Goal: Task Accomplishment & Management: Complete application form

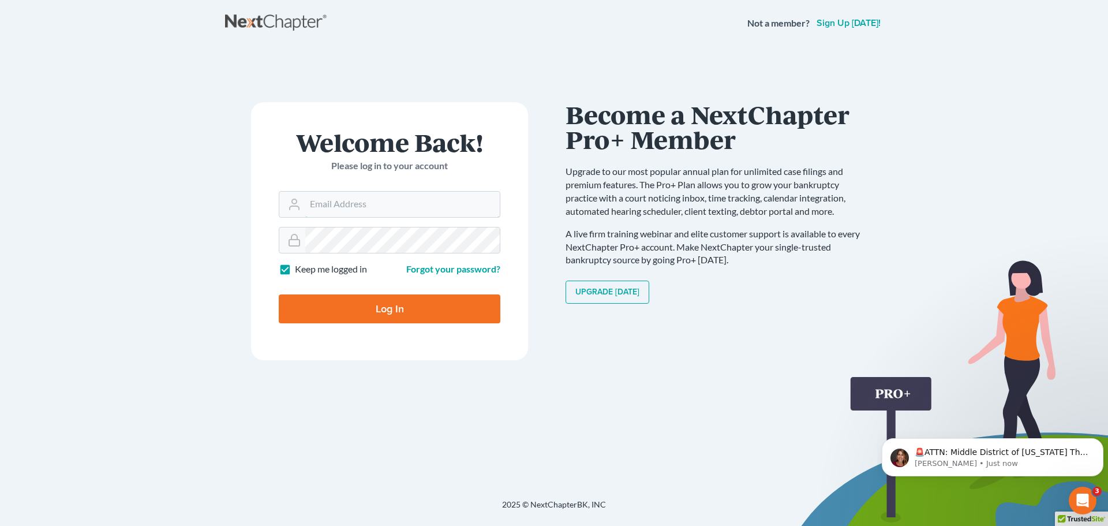
type input "[EMAIL_ADDRESS][DOMAIN_NAME]"
click at [346, 315] on input "Log In" at bounding box center [390, 308] width 222 height 29
type input "Thinking..."
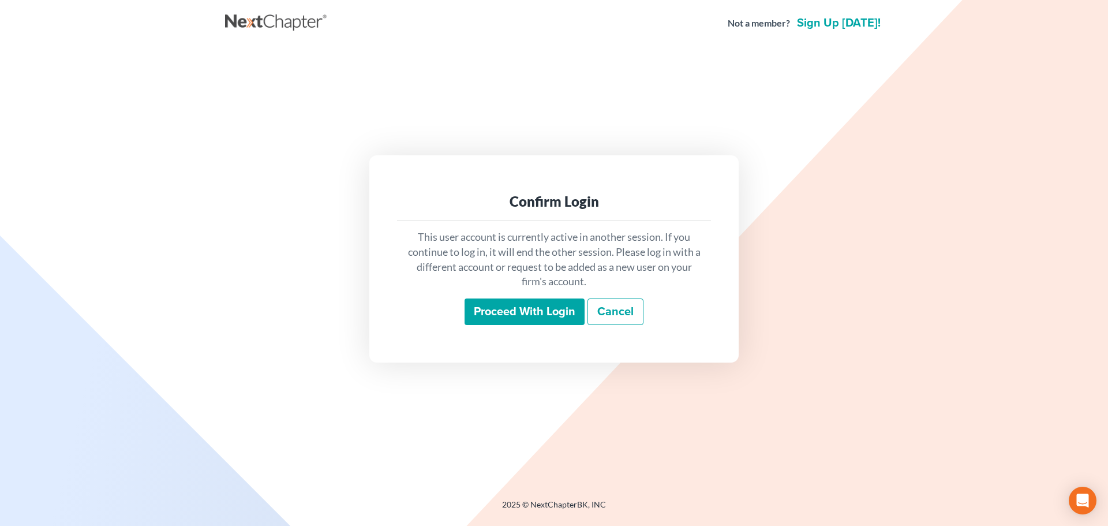
click at [535, 312] on input "Proceed with login" at bounding box center [525, 311] width 120 height 27
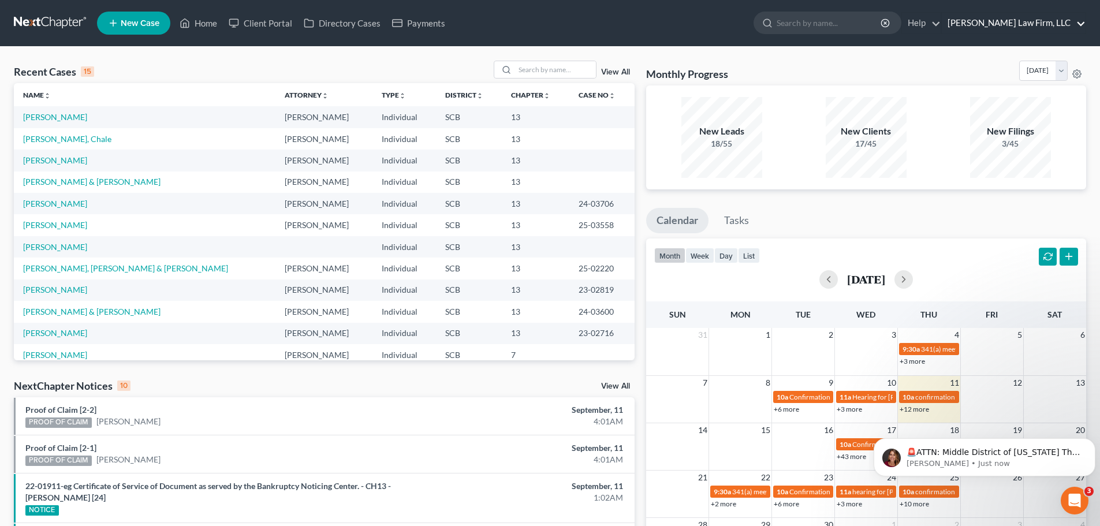
click at [1072, 24] on link "Meredith Law Firm, LLC" at bounding box center [1013, 23] width 144 height 21
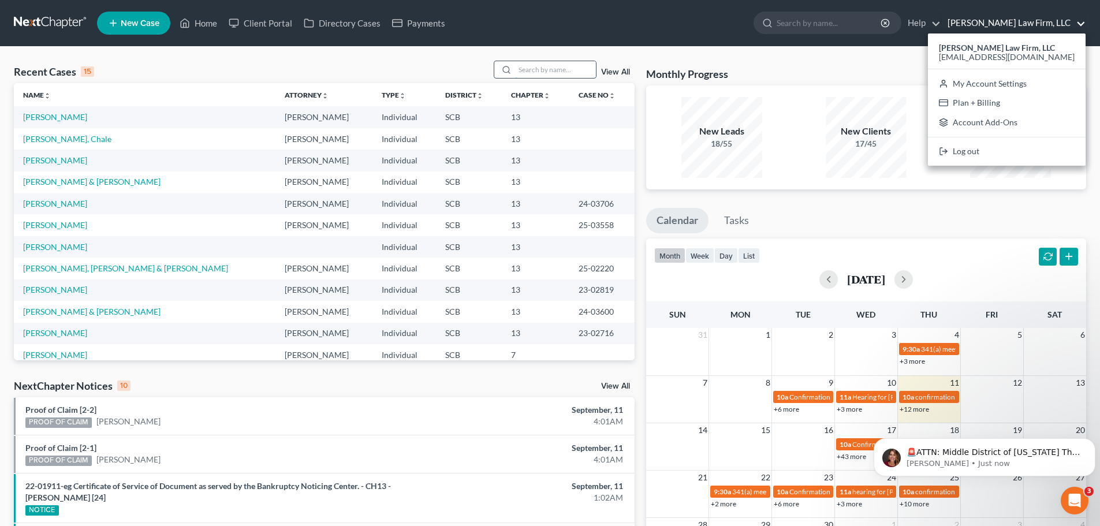
click at [542, 74] on input "search" at bounding box center [555, 69] width 81 height 17
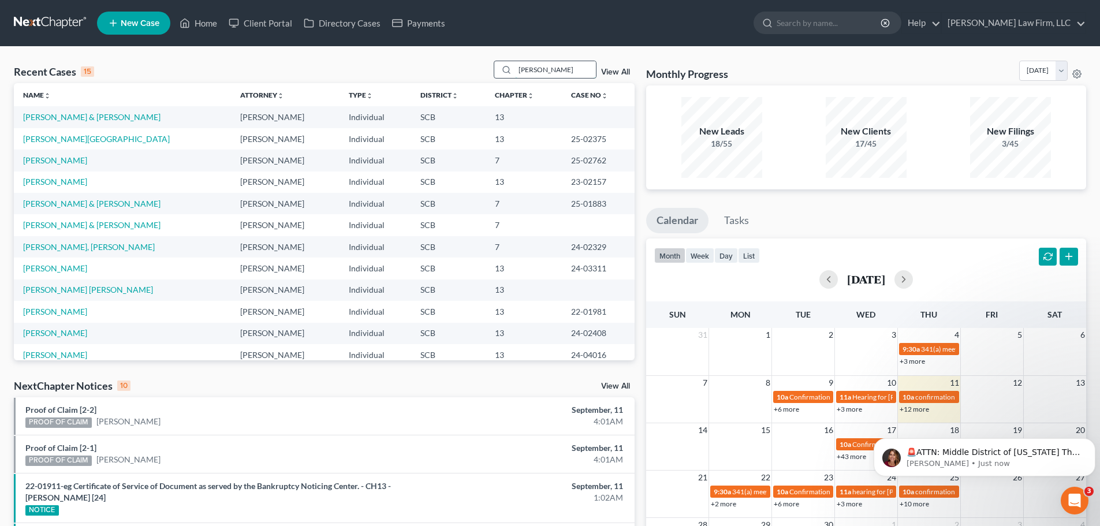
type input "[PERSON_NAME]"
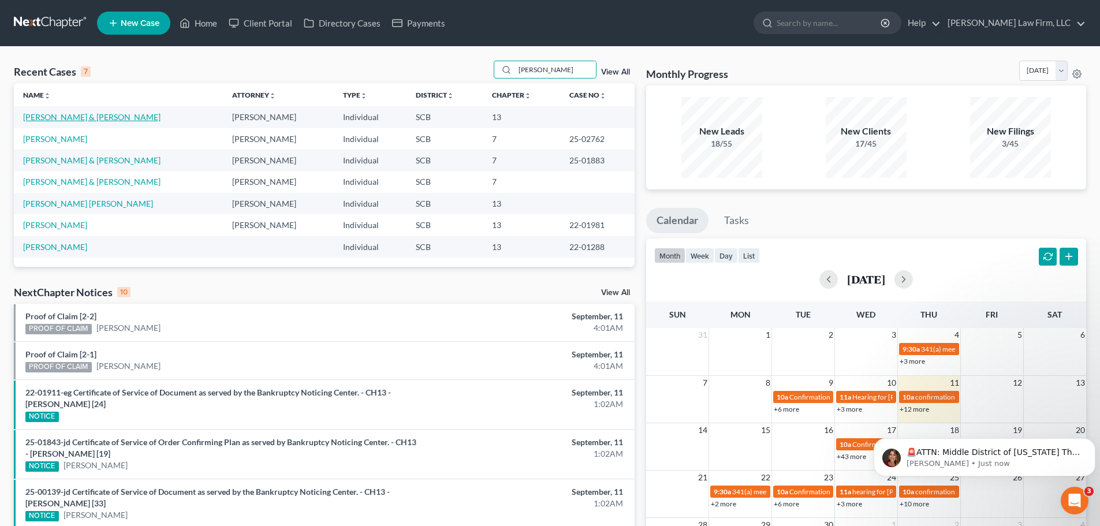
click at [49, 117] on link "[PERSON_NAME] & [PERSON_NAME]" at bounding box center [91, 117] width 137 height 10
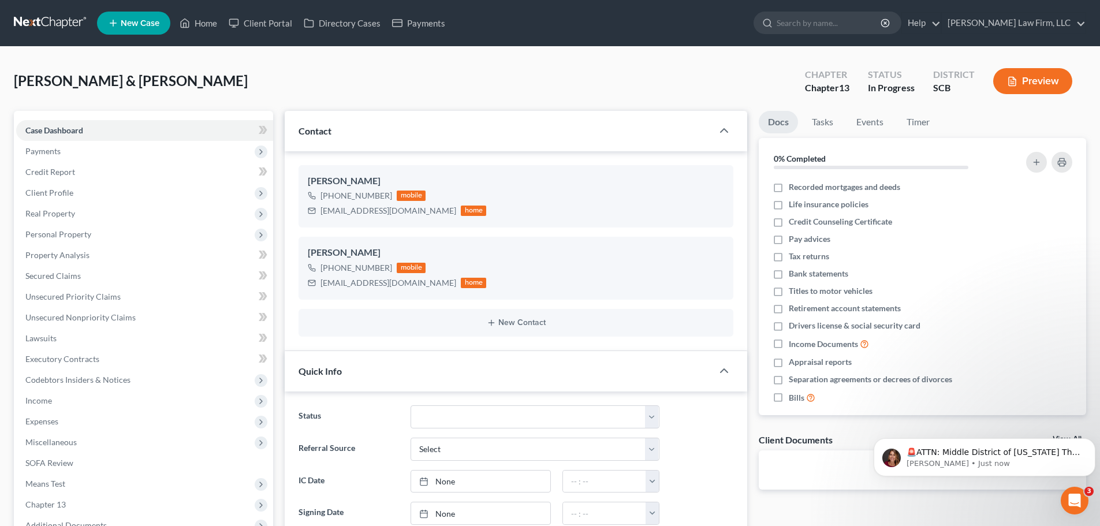
select select "0"
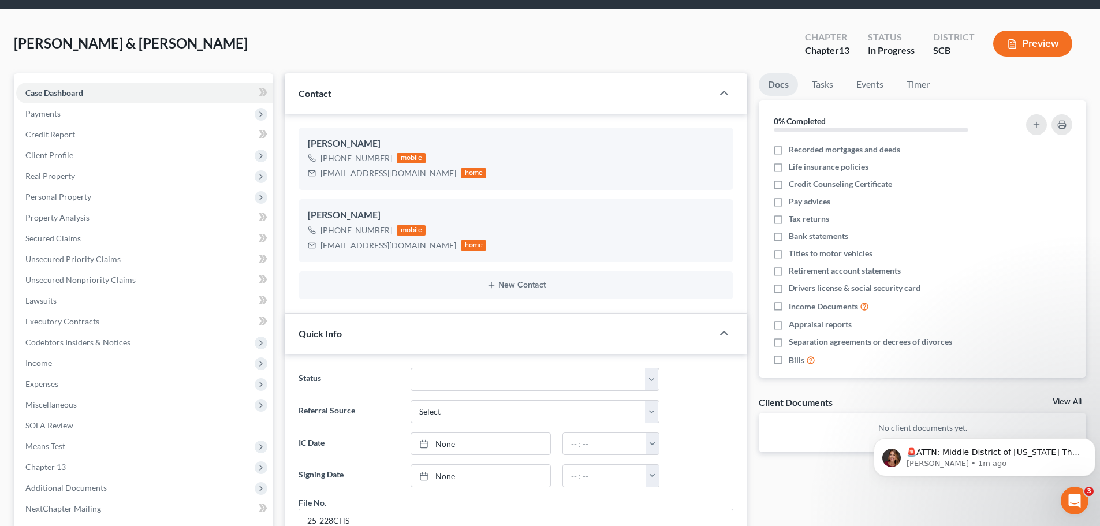
scroll to position [58, 0]
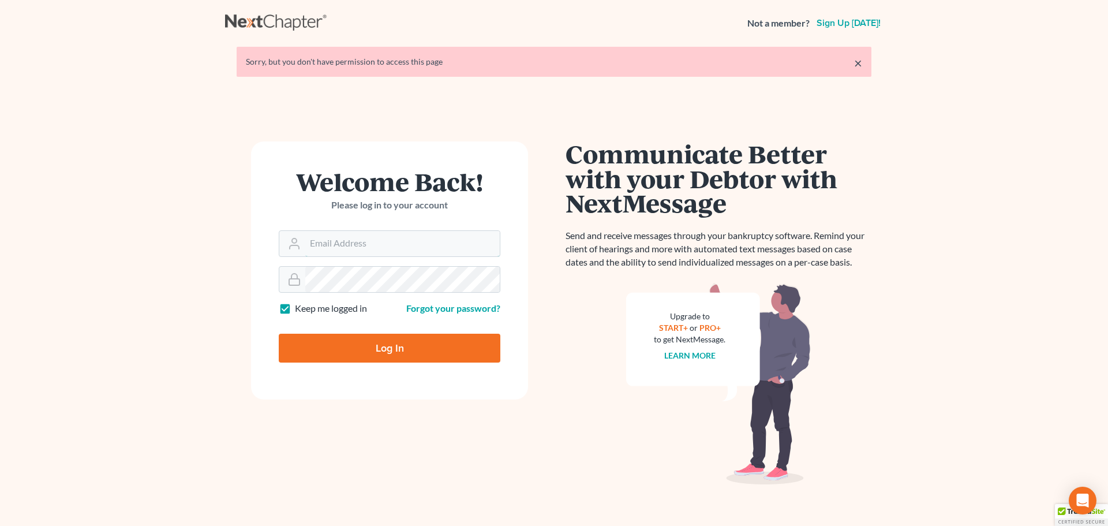
type input "[EMAIL_ADDRESS][DOMAIN_NAME]"
click at [358, 349] on input "Log In" at bounding box center [390, 348] width 222 height 29
type input "Thinking..."
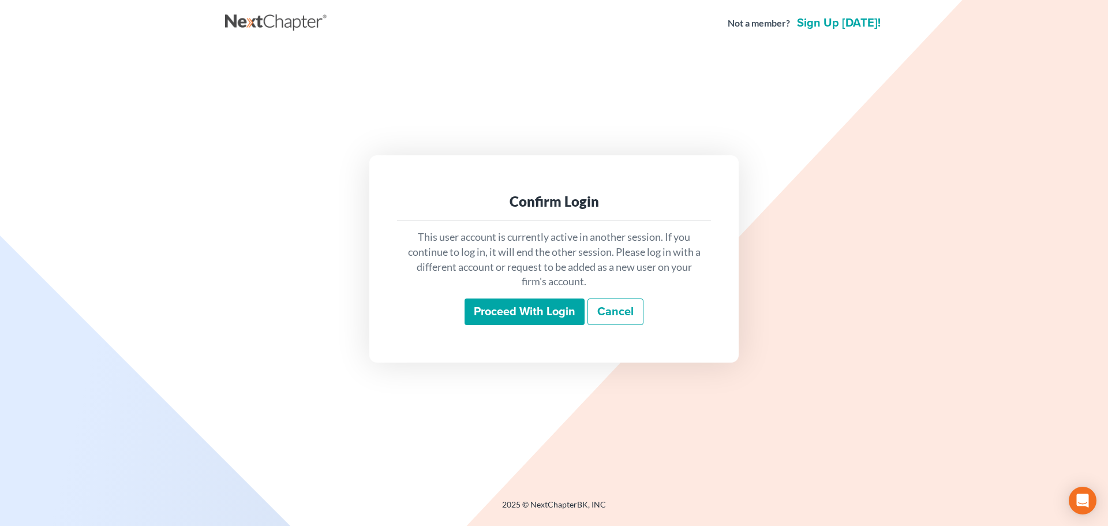
click at [533, 317] on input "Proceed with login" at bounding box center [525, 311] width 120 height 27
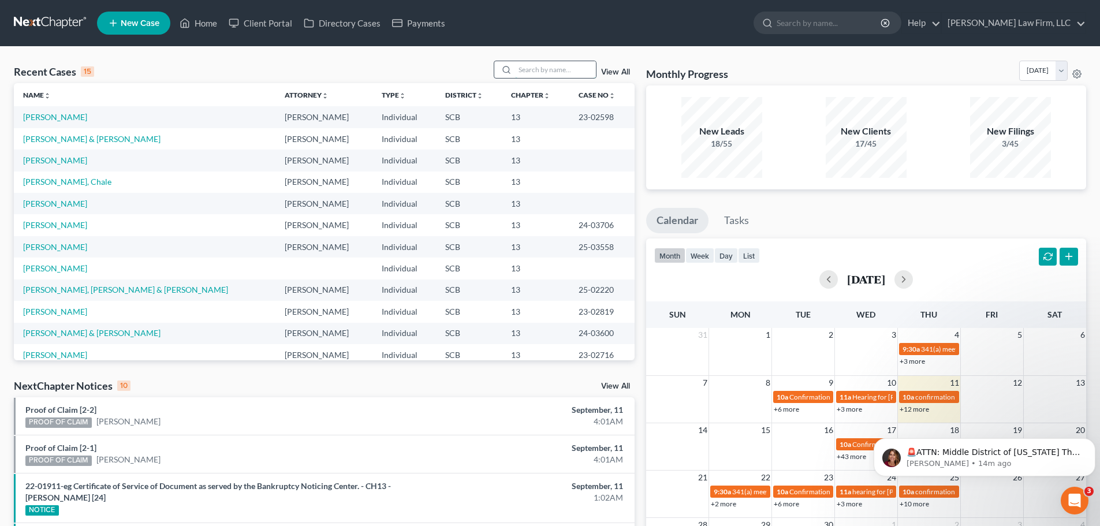
click at [540, 70] on input "search" at bounding box center [555, 69] width 81 height 17
type input "j"
type input "[PERSON_NAME]"
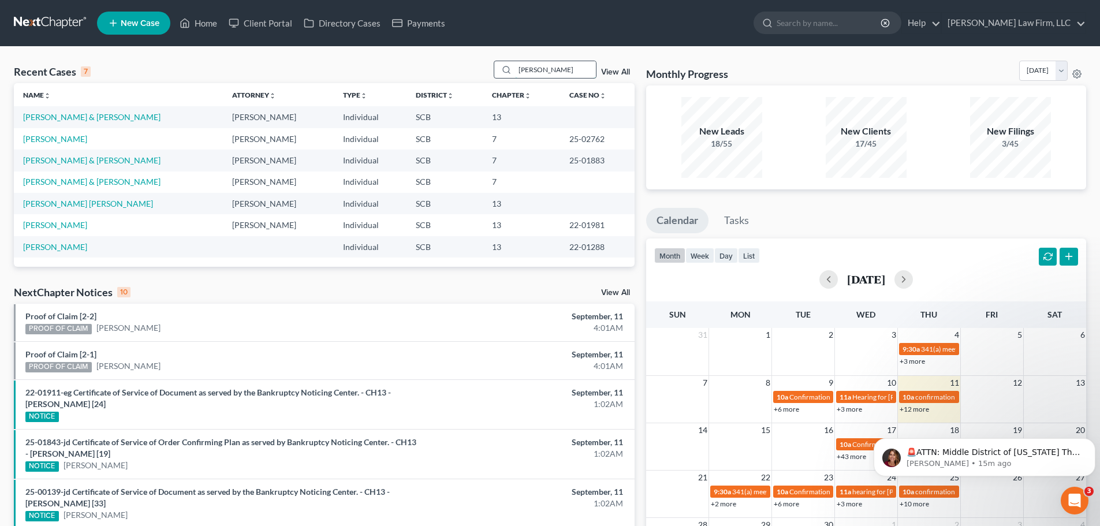
click at [573, 66] on input "[PERSON_NAME]" at bounding box center [555, 69] width 81 height 17
click at [85, 119] on link "[PERSON_NAME] & [PERSON_NAME]" at bounding box center [91, 117] width 137 height 10
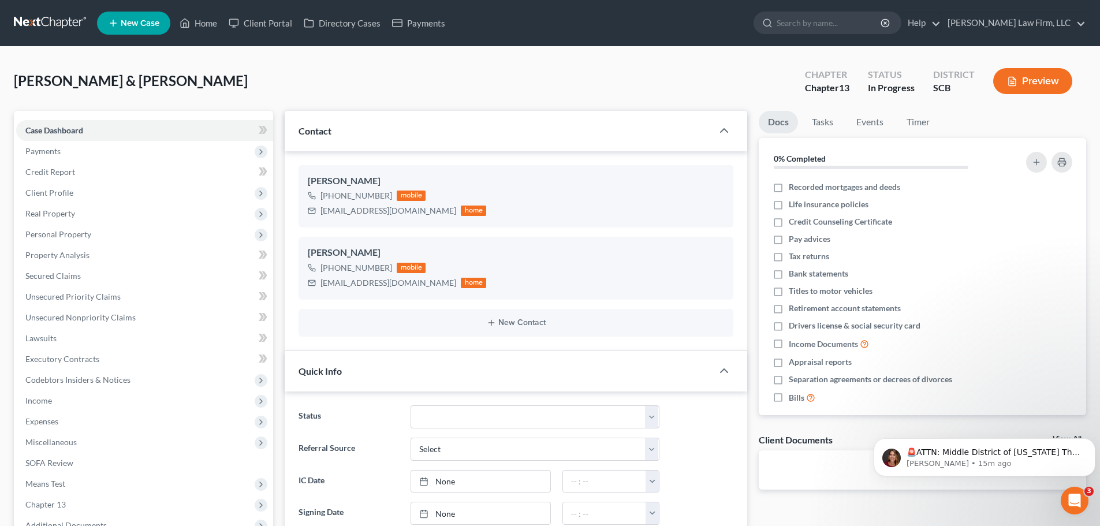
select select "0"
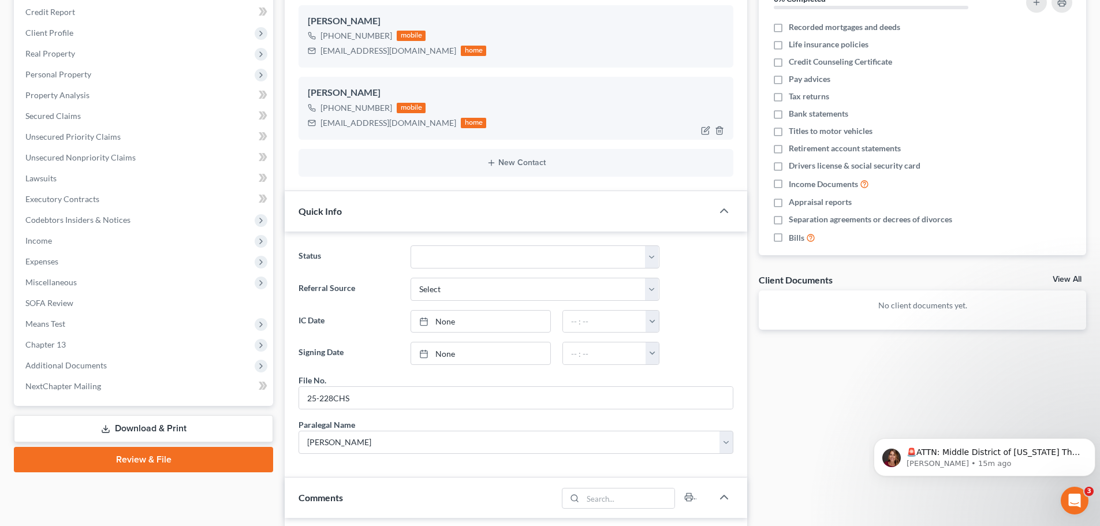
scroll to position [173, 0]
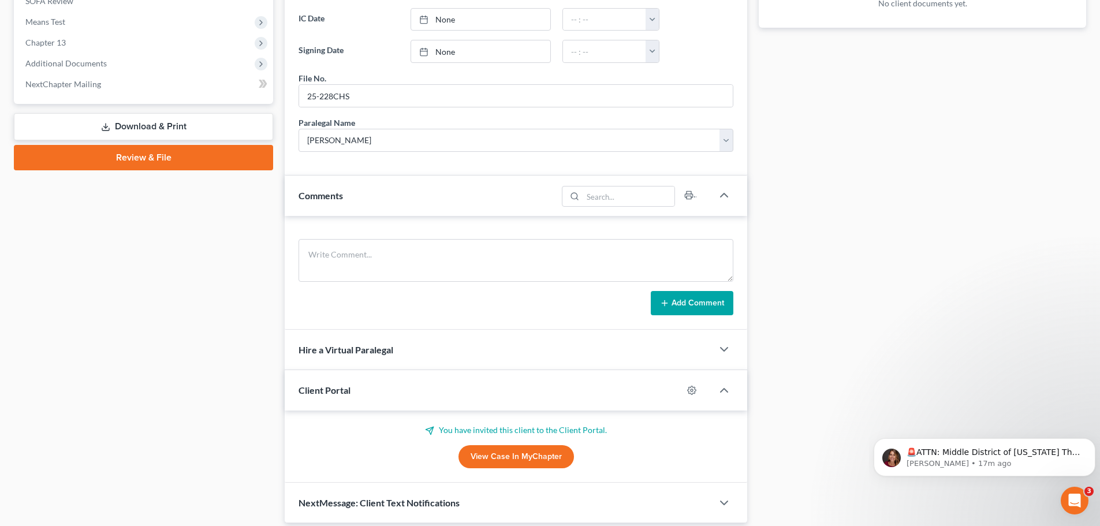
click at [885, 208] on div "Docs Tasks Events Timer 0% Completed Nothing here yet! Recorded mortgages and d…" at bounding box center [922, 86] width 339 height 875
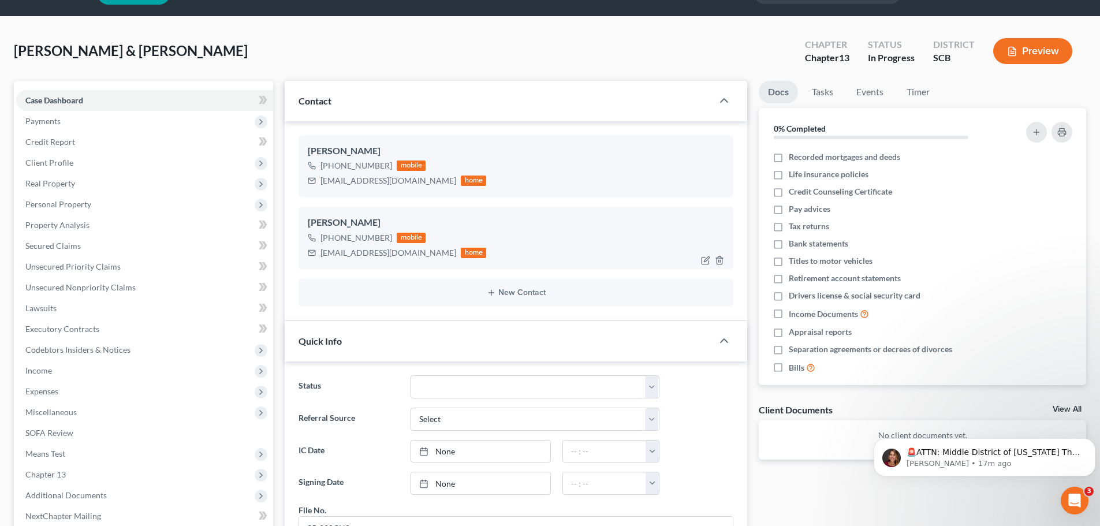
scroll to position [58, 0]
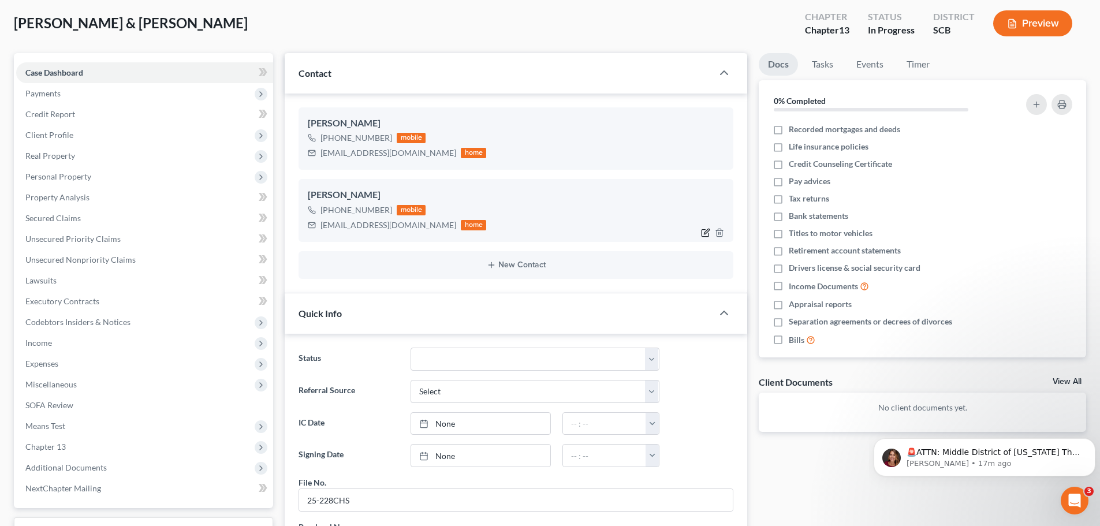
click at [707, 230] on icon "button" at bounding box center [706, 231] width 5 height 5
select select "0"
select select "1"
select select "0"
select select "1"
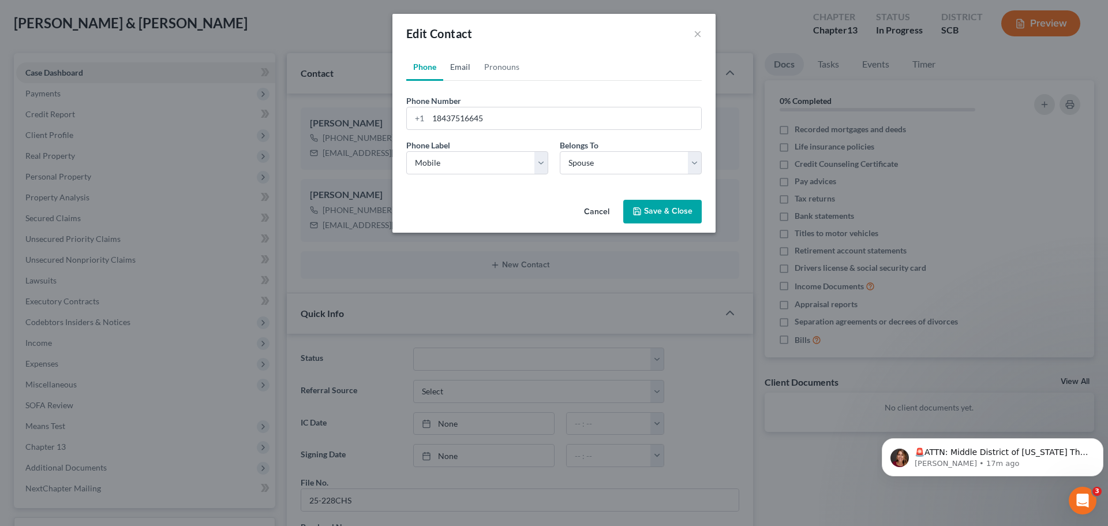
click at [468, 70] on link "Email" at bounding box center [460, 67] width 34 height 28
click at [541, 120] on input "[EMAIL_ADDRESS][DOMAIN_NAME]" at bounding box center [564, 118] width 273 height 22
type input "[EMAIL_ADDRESS][DOMAIN_NAME]"
click at [682, 214] on button "Save & Close" at bounding box center [662, 212] width 79 height 24
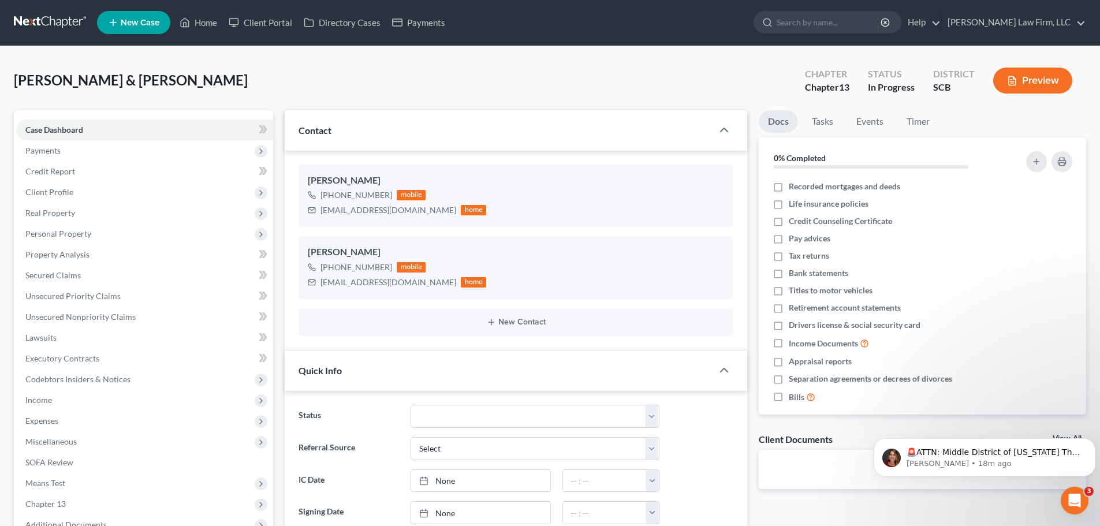
scroll to position [0, 0]
click at [90, 186] on span "Client Profile" at bounding box center [144, 192] width 257 height 21
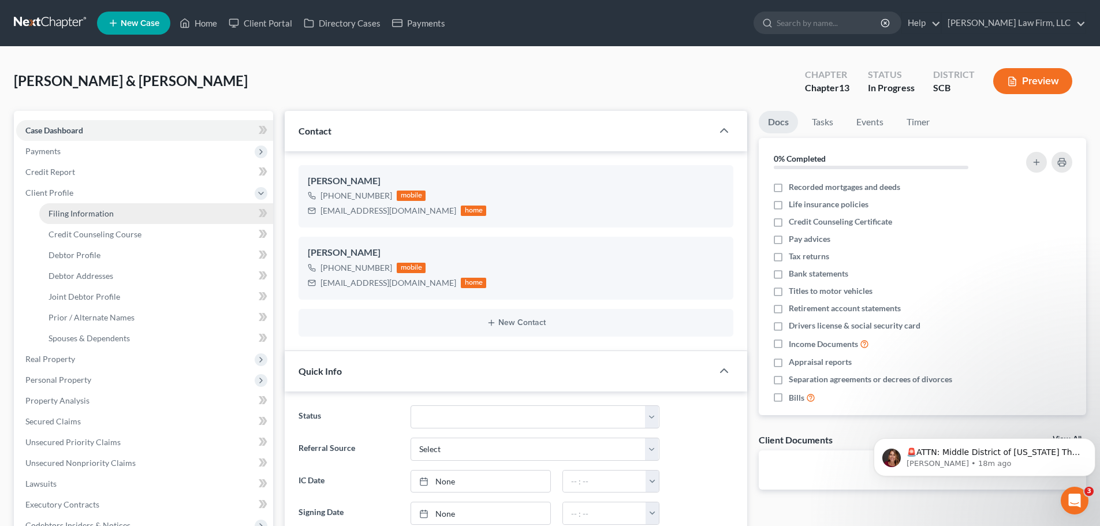
click at [105, 216] on span "Filing Information" at bounding box center [80, 213] width 65 height 10
select select "1"
select select "3"
select select "42"
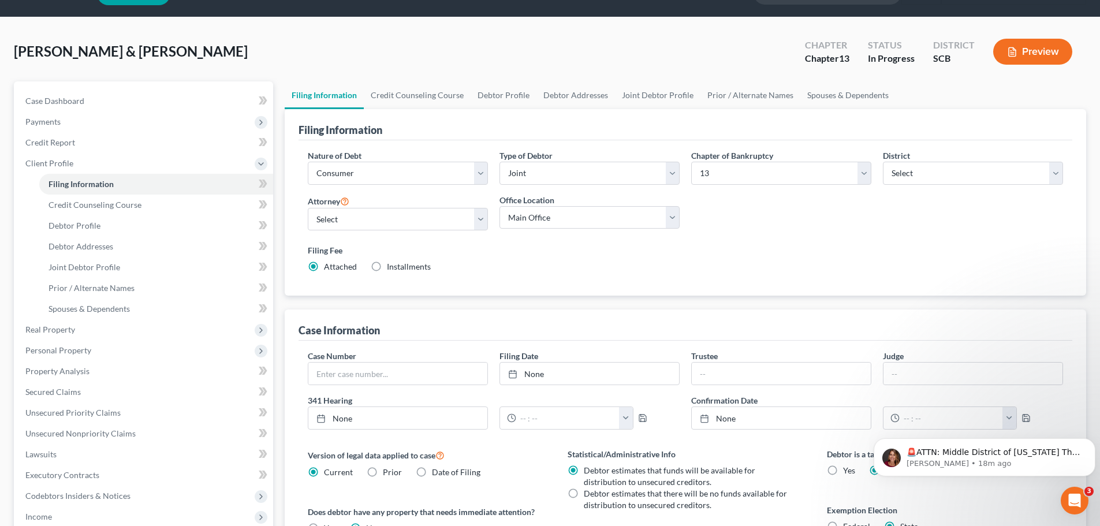
scroll to position [58, 0]
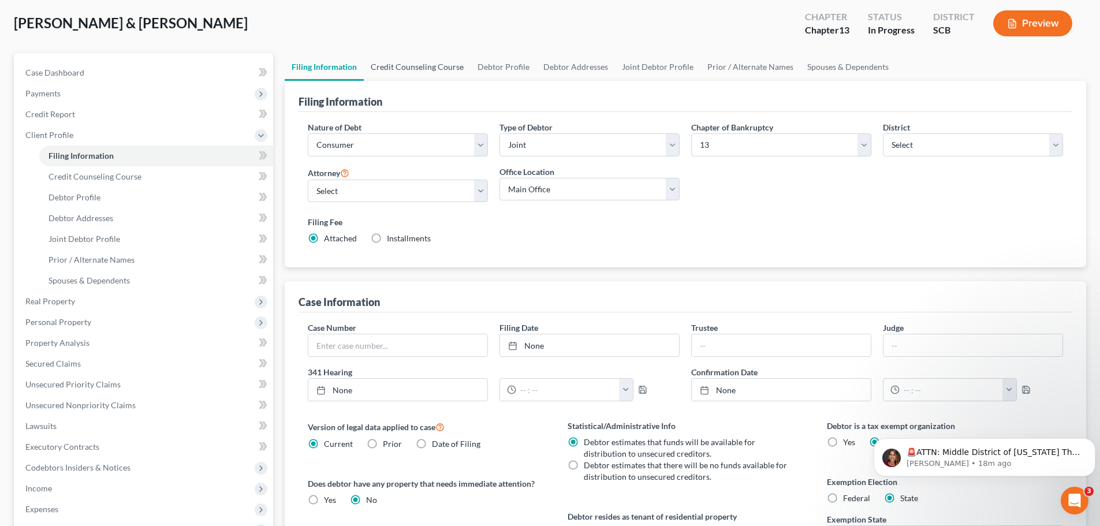
click at [390, 69] on link "Credit Counseling Course" at bounding box center [417, 67] width 107 height 28
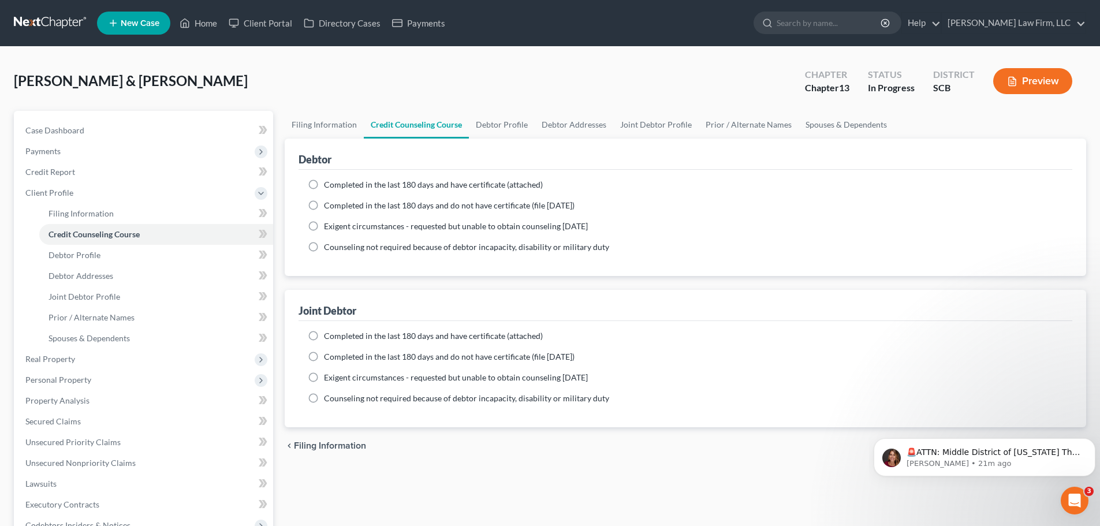
click at [324, 337] on label "Completed in the last 180 days and have certificate (attached)" at bounding box center [433, 336] width 219 height 12
click at [328, 337] on input "Completed in the last 180 days and have certificate (attached)" at bounding box center [332, 334] width 8 height 8
radio input "true"
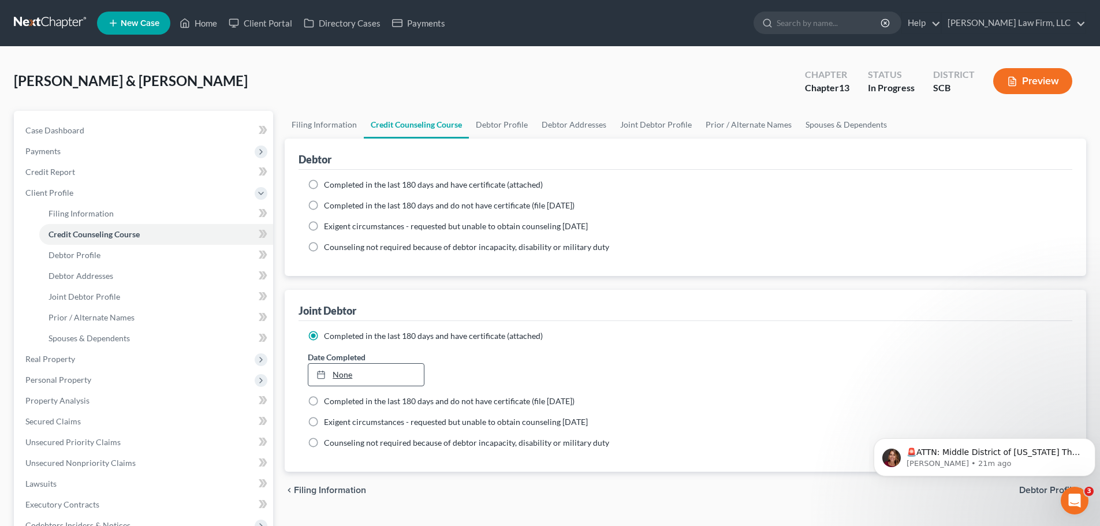
type input "[DATE]"
click at [396, 378] on link "None" at bounding box center [365, 375] width 115 height 22
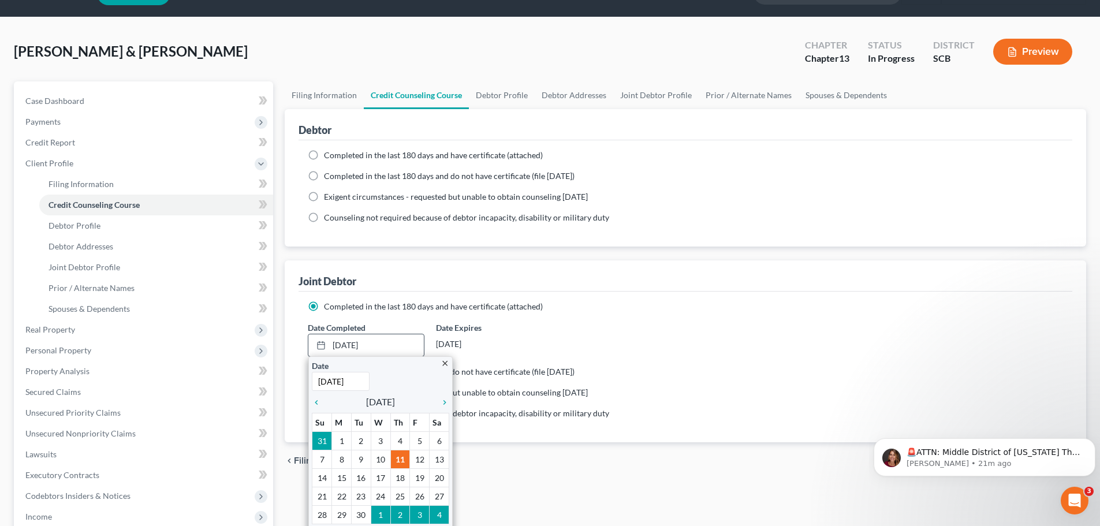
scroll to position [58, 0]
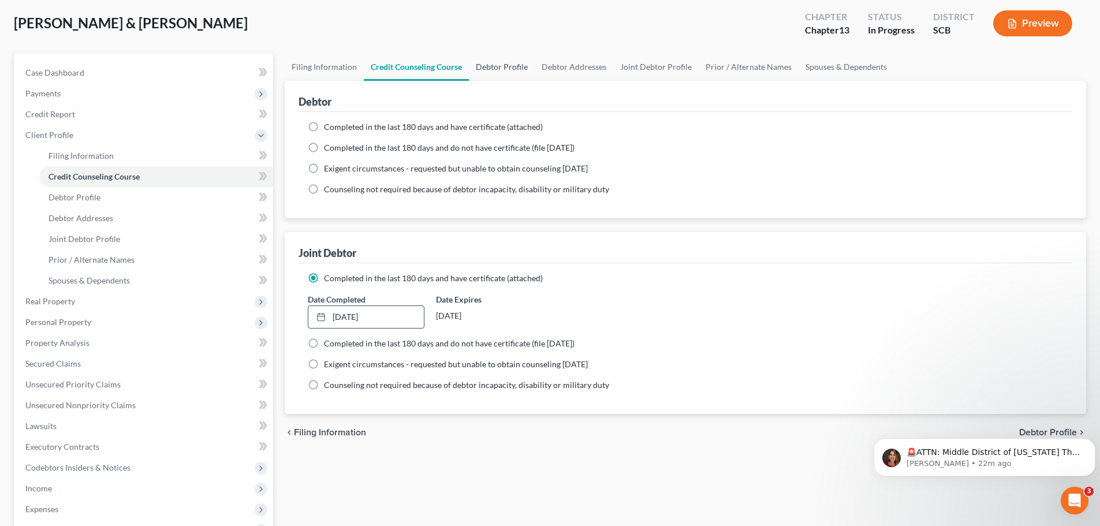
click at [513, 70] on link "Debtor Profile" at bounding box center [502, 67] width 66 height 28
select select "1"
select select "0"
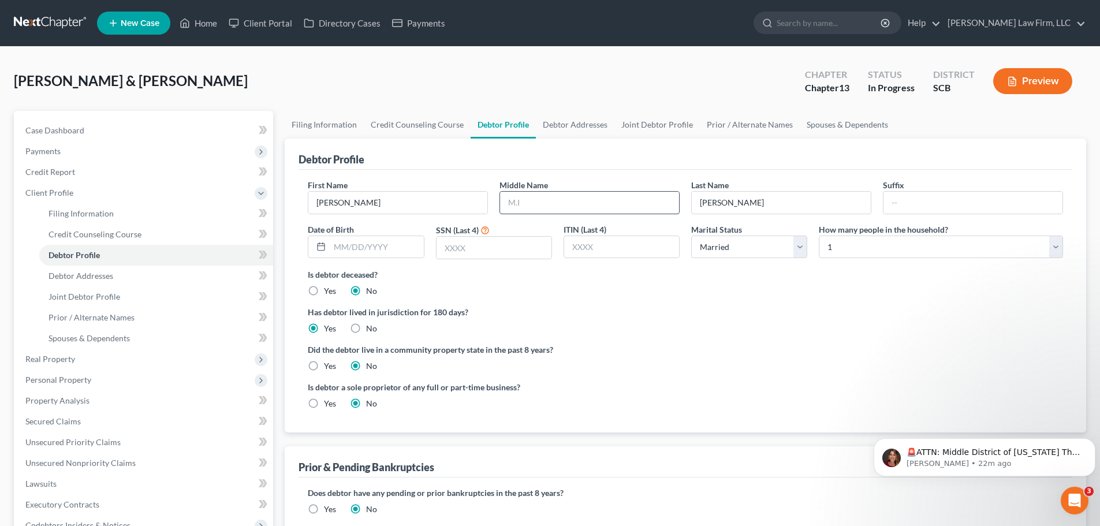
click at [536, 206] on input "text" at bounding box center [589, 203] width 179 height 22
type input "L"
click at [453, 277] on label "Is debtor deceased?" at bounding box center [685, 274] width 755 height 12
click at [380, 249] on input "text" at bounding box center [377, 247] width 94 height 22
type input "[DATE]"
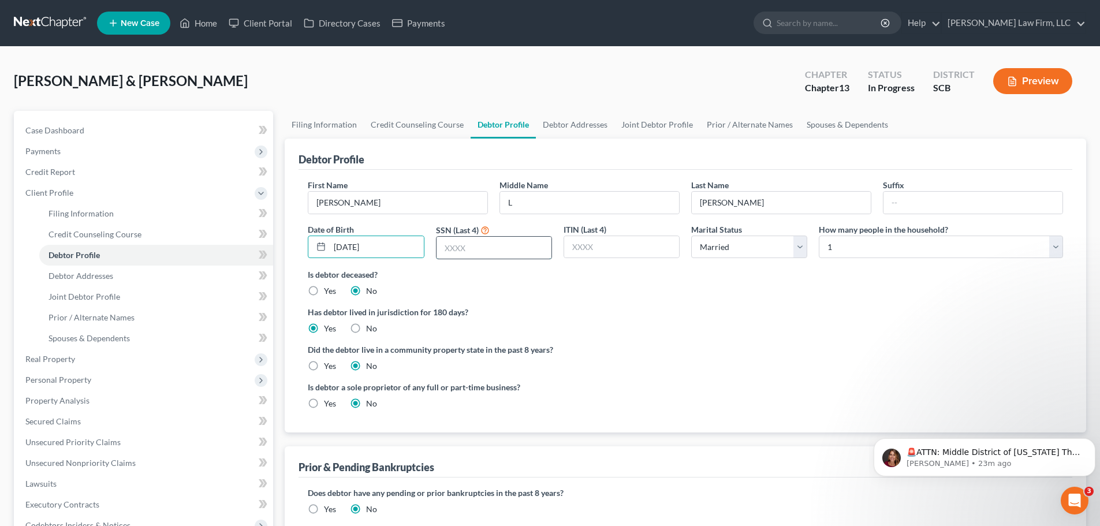
click at [454, 250] on input "text" at bounding box center [493, 248] width 115 height 22
type input "7447"
click at [799, 249] on select "Select Single Married Separated Divorced Widowed" at bounding box center [749, 247] width 116 height 23
select select "3"
click at [691, 236] on select "Select Single Married Separated Divorced Widowed" at bounding box center [749, 247] width 116 height 23
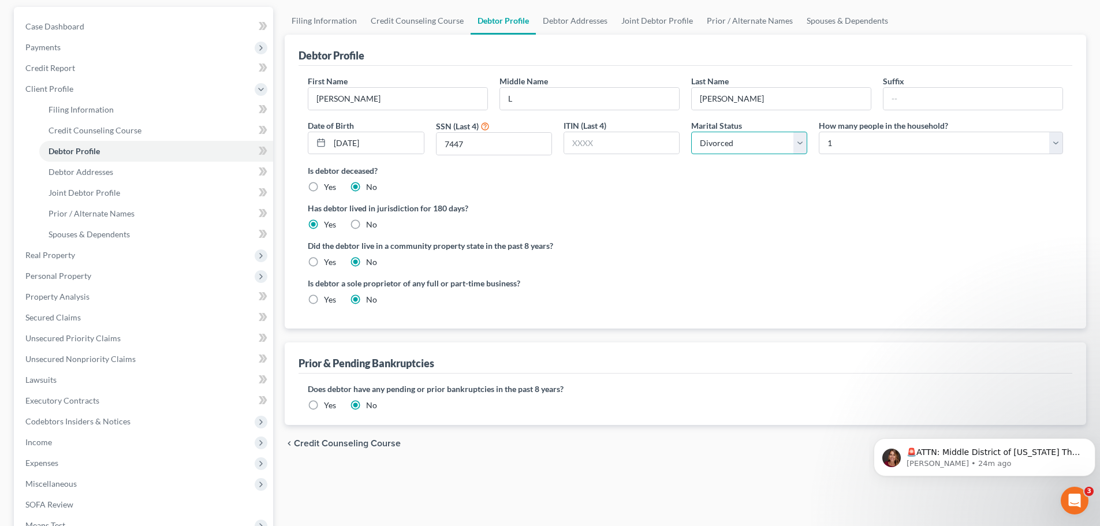
scroll to position [58, 0]
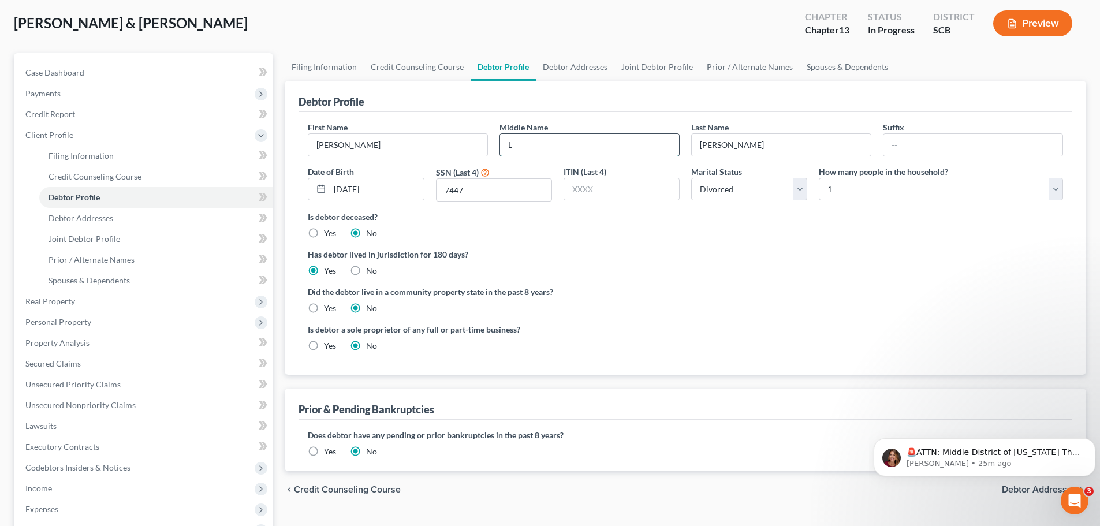
click at [525, 144] on input "L" at bounding box center [589, 145] width 179 height 22
type input "[PERSON_NAME]"
click at [586, 72] on link "Debtor Addresses" at bounding box center [575, 67] width 79 height 28
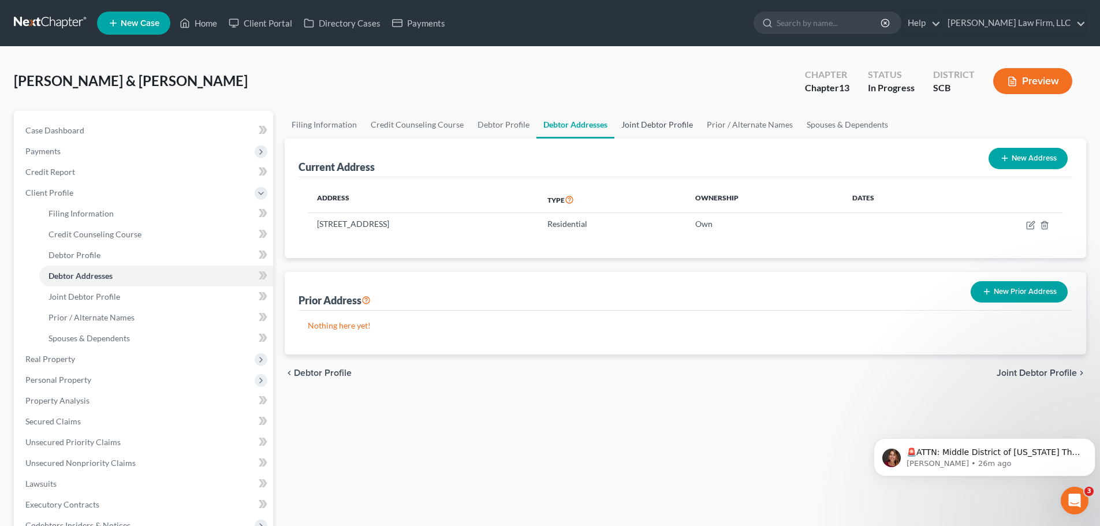
click at [649, 126] on link "Joint Debtor Profile" at bounding box center [656, 125] width 85 height 28
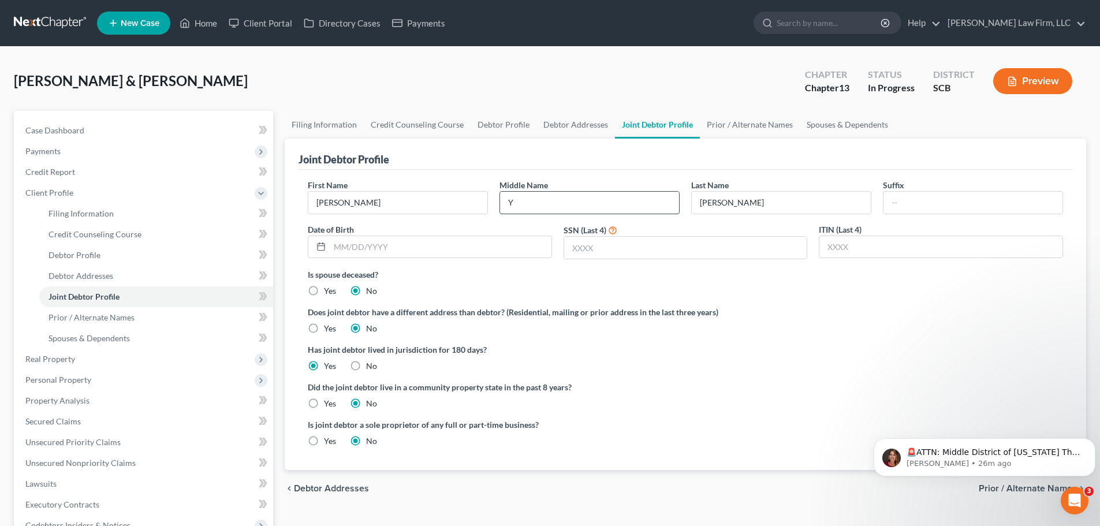
click at [524, 206] on input "Y" at bounding box center [589, 203] width 179 height 22
type input "[PERSON_NAME]"
click at [456, 255] on input "text" at bounding box center [441, 247] width 222 height 22
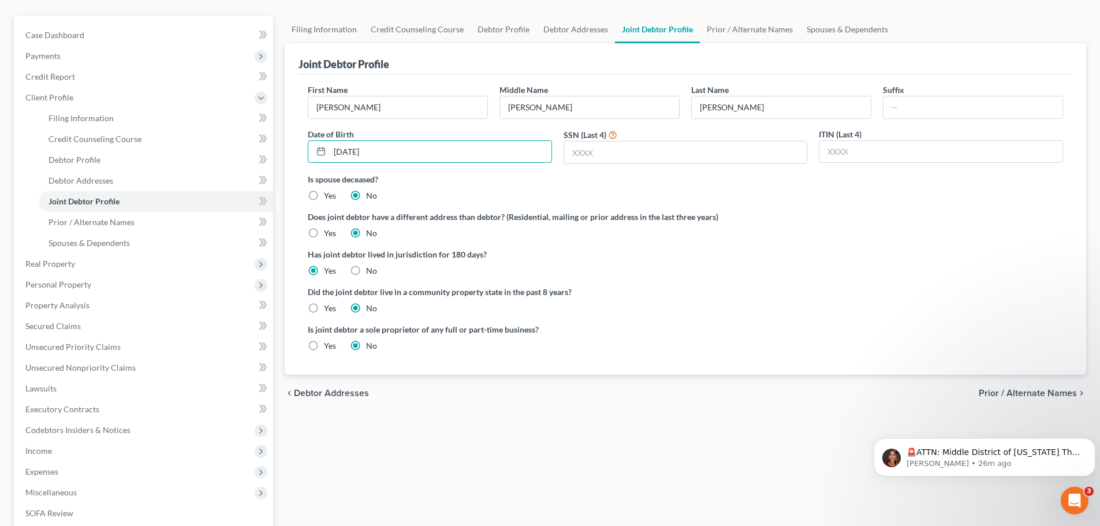
scroll to position [115, 0]
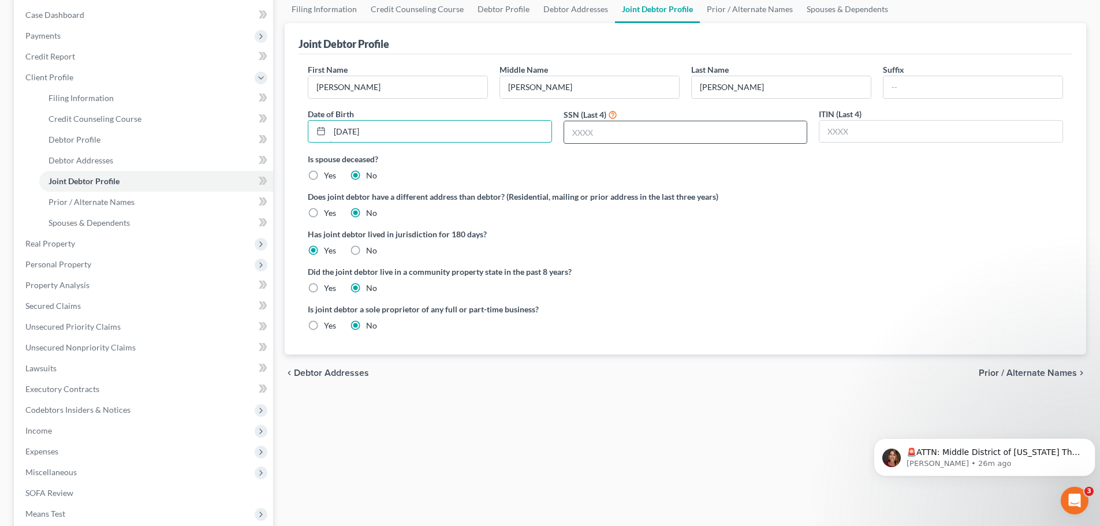
type input "[DATE]"
click at [603, 140] on input "text" at bounding box center [685, 132] width 243 height 22
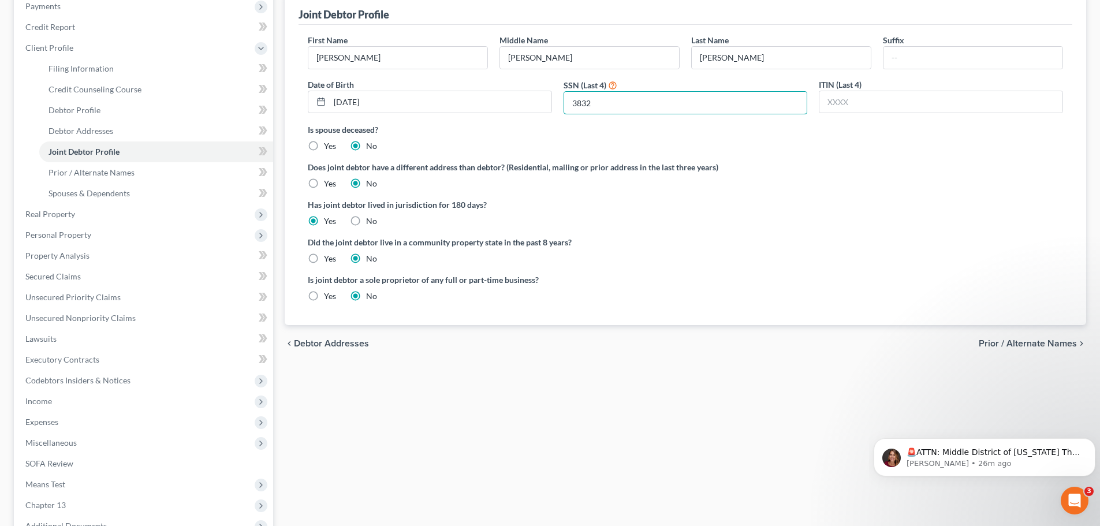
type input "3832"
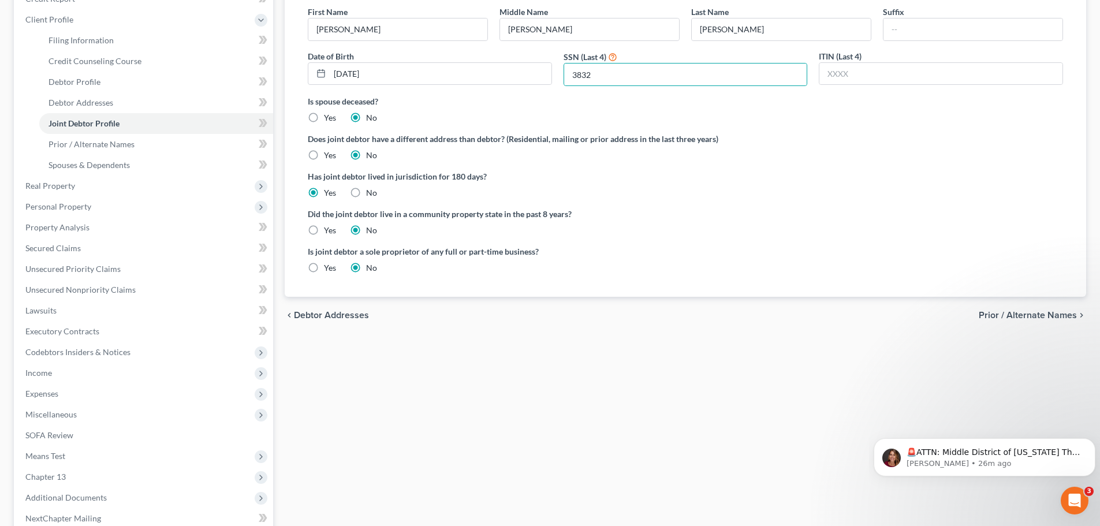
click at [961, 286] on div "First Name [PERSON_NAME] Middle Name [PERSON_NAME] Last Name [PERSON_NAME] Date…" at bounding box center [684, 147] width 773 height 300
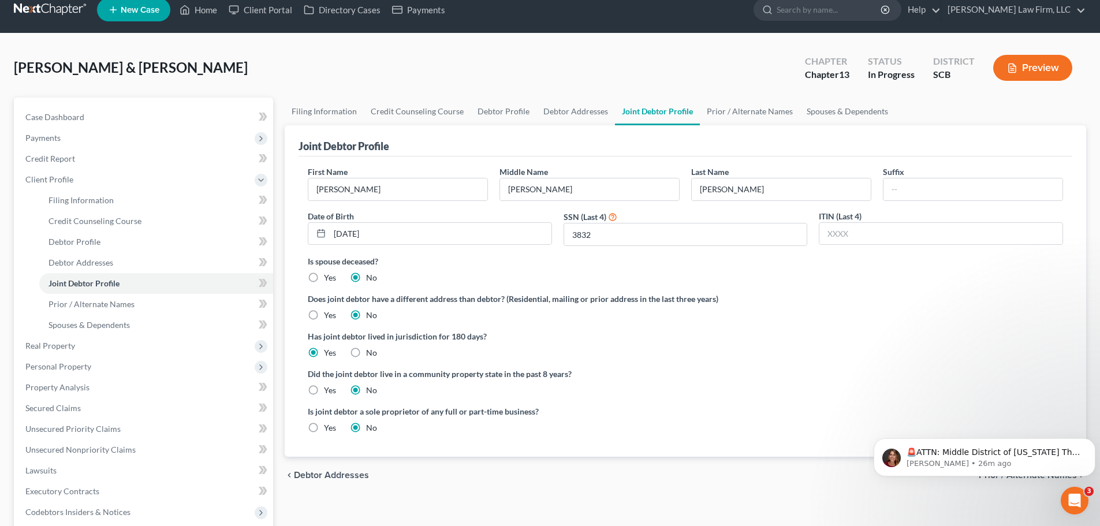
scroll to position [0, 0]
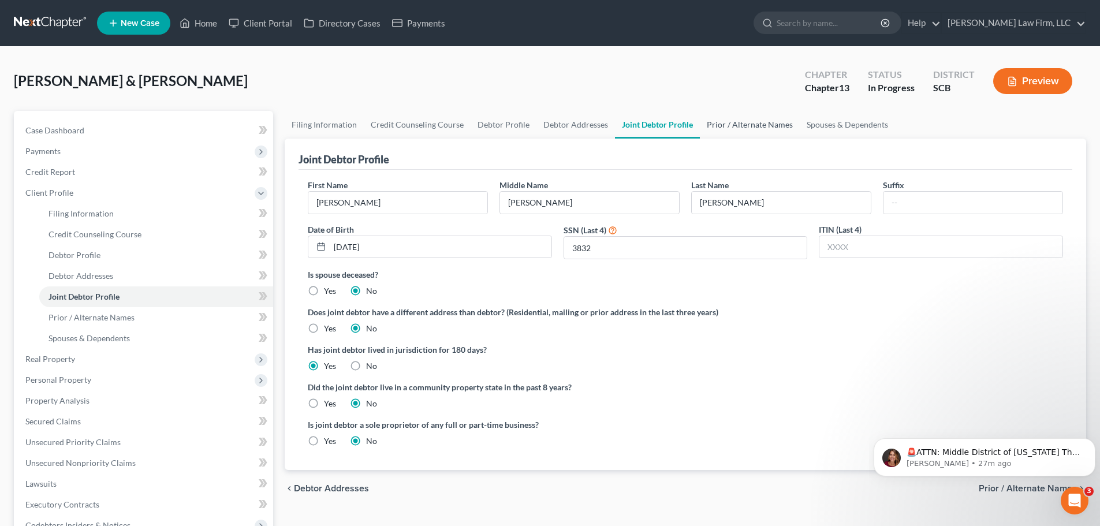
click at [761, 129] on link "Prior / Alternate Names" at bounding box center [750, 125] width 100 height 28
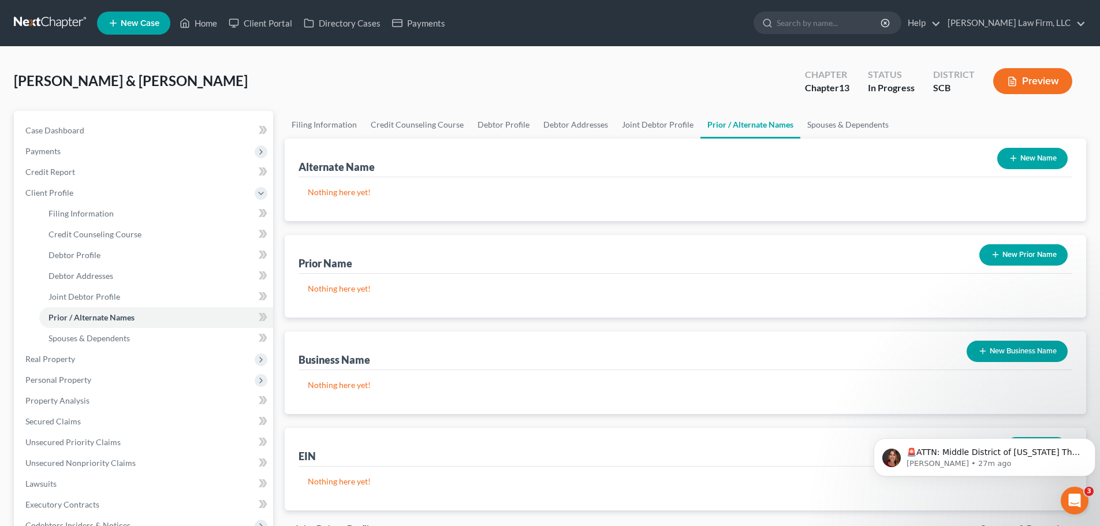
click at [536, 210] on div "Nothing here yet!" at bounding box center [684, 199] width 773 height 44
click at [1019, 159] on button "New Name" at bounding box center [1032, 158] width 70 height 21
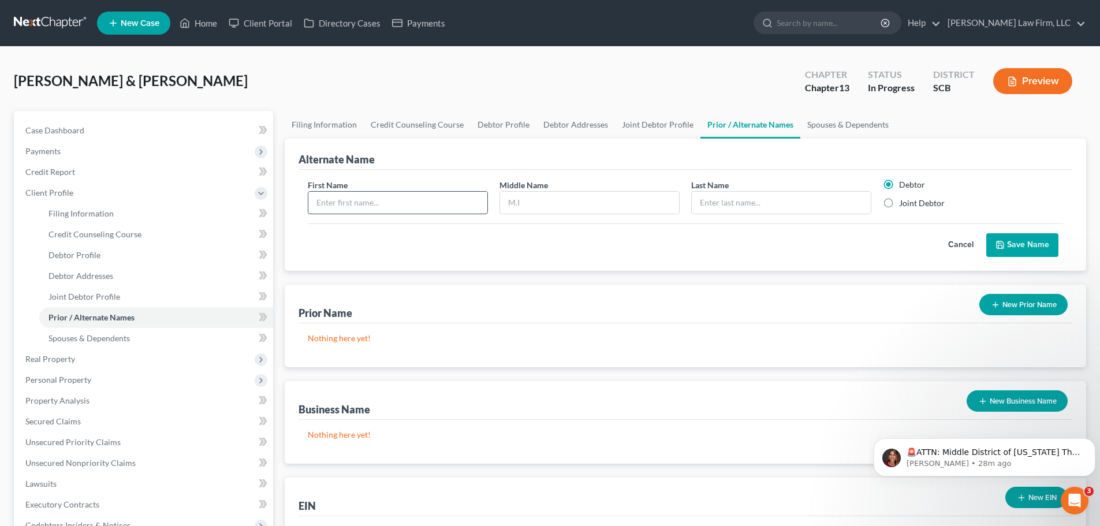
click at [417, 211] on input "text" at bounding box center [397, 203] width 179 height 22
type input "[PERSON_NAME]"
click at [1014, 245] on button "Save Name" at bounding box center [1022, 245] width 72 height 24
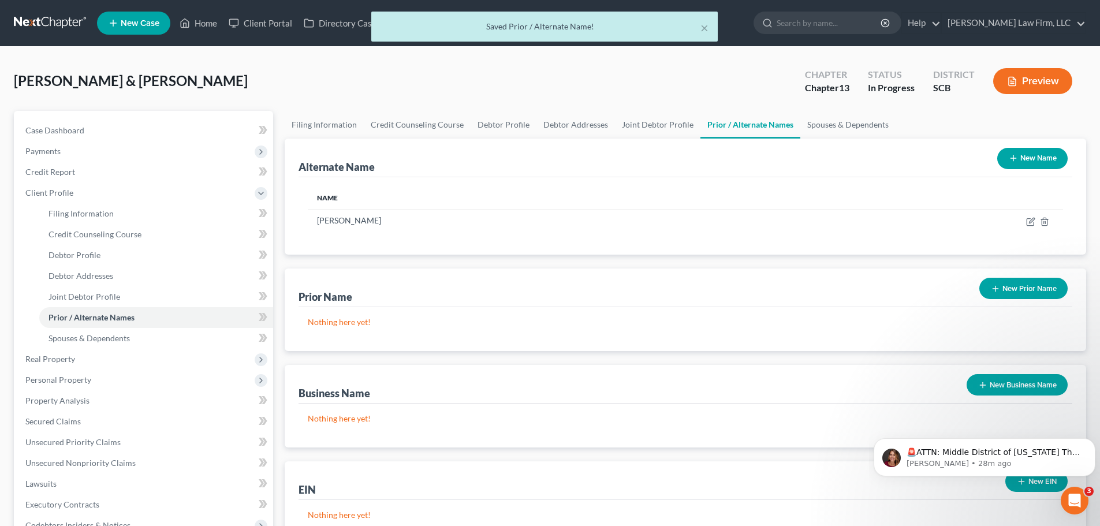
click at [1011, 160] on icon "button" at bounding box center [1012, 158] width 9 height 9
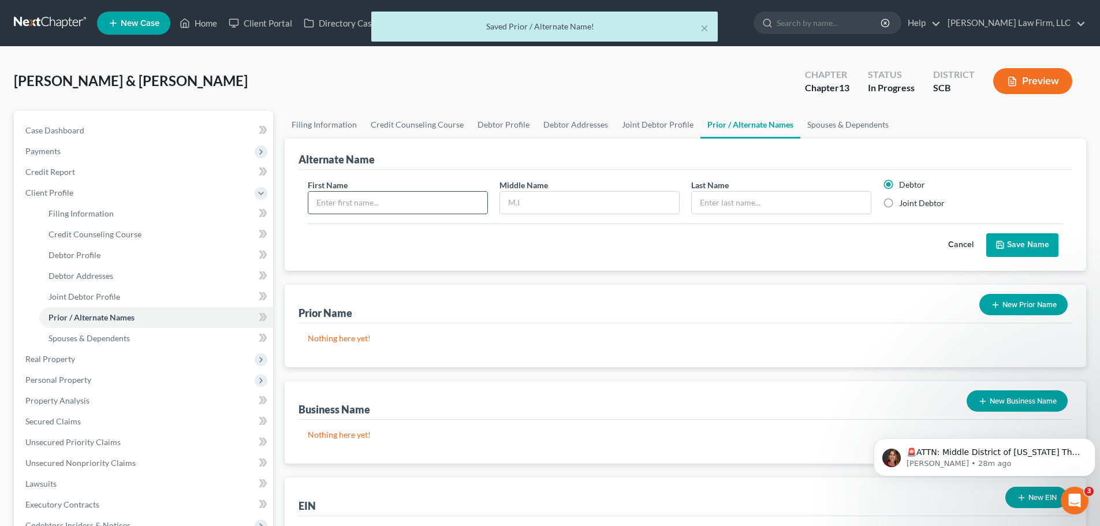
click at [428, 205] on input "text" at bounding box center [397, 203] width 179 height 22
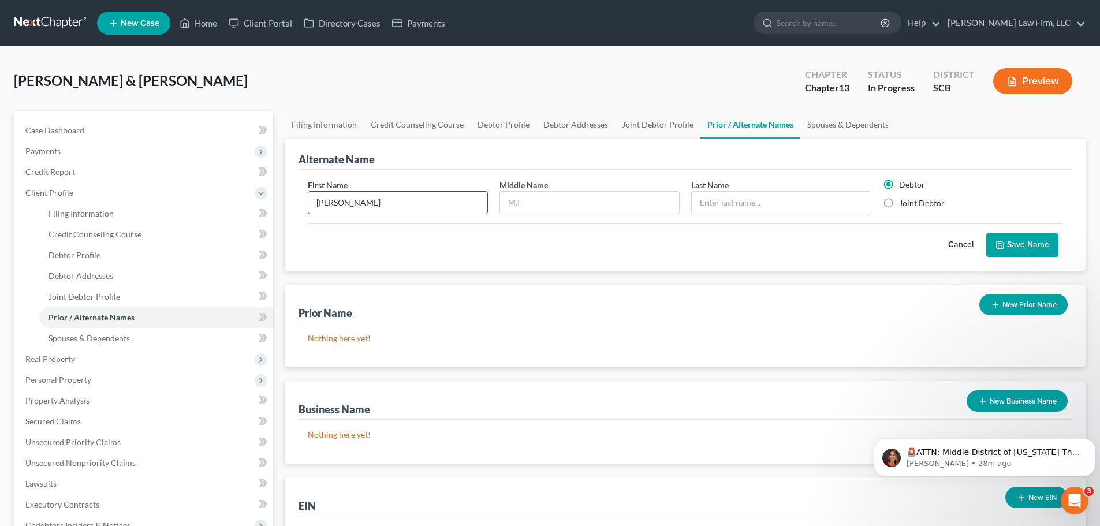
type input "[PERSON_NAME]"
click at [1023, 246] on button "Save Name" at bounding box center [1022, 245] width 72 height 24
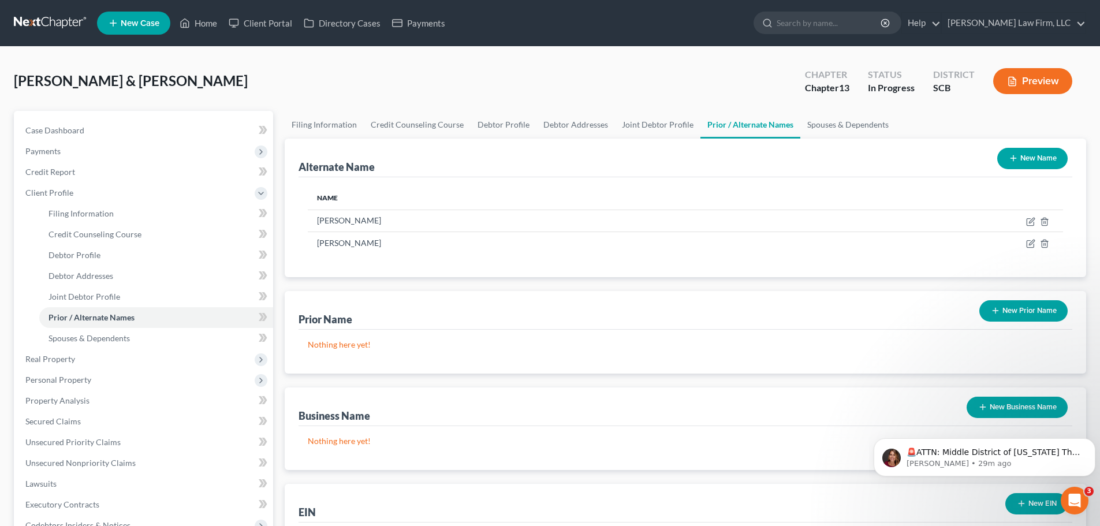
click at [1015, 162] on icon "button" at bounding box center [1012, 158] width 9 height 9
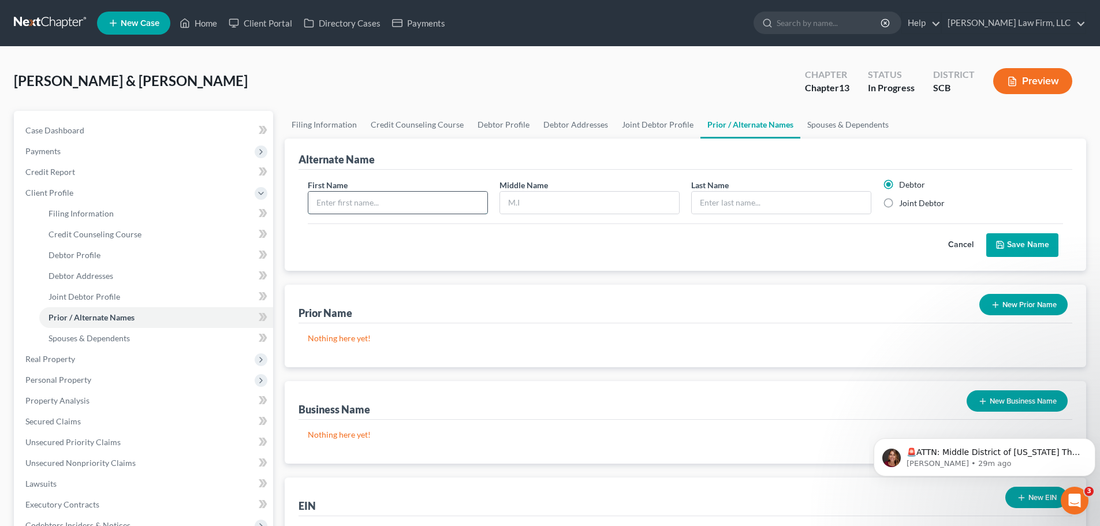
click at [462, 206] on input "text" at bounding box center [397, 203] width 179 height 22
type input "[PERSON_NAME]"
click at [1023, 243] on button "Save Name" at bounding box center [1022, 245] width 72 height 24
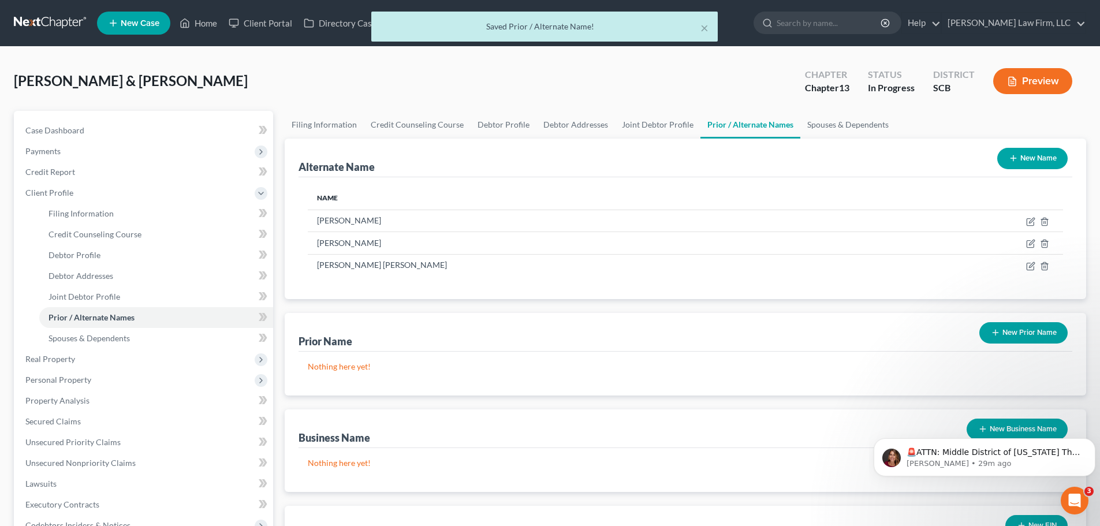
click at [1017, 159] on icon "button" at bounding box center [1012, 158] width 9 height 9
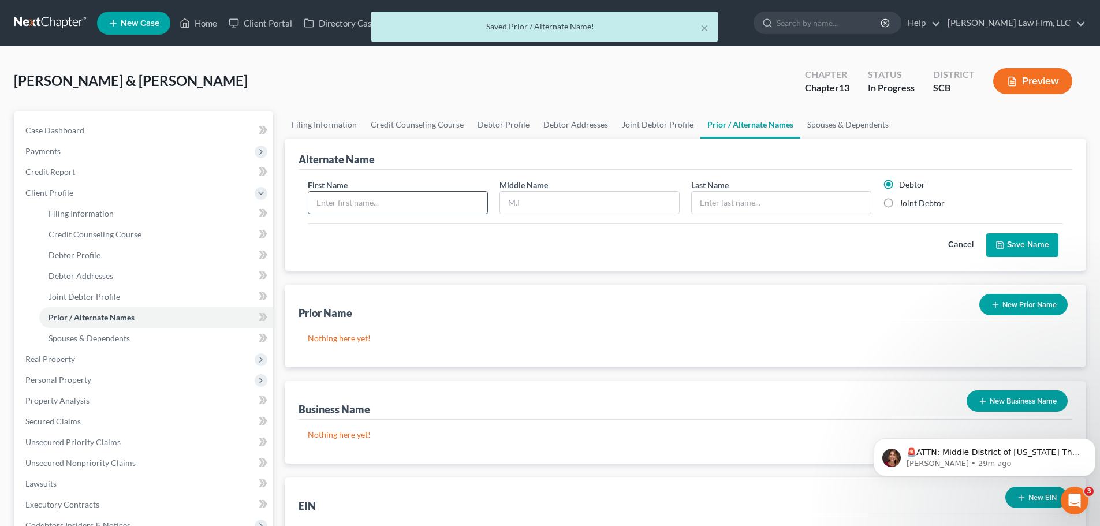
click at [438, 193] on input "text" at bounding box center [397, 203] width 179 height 22
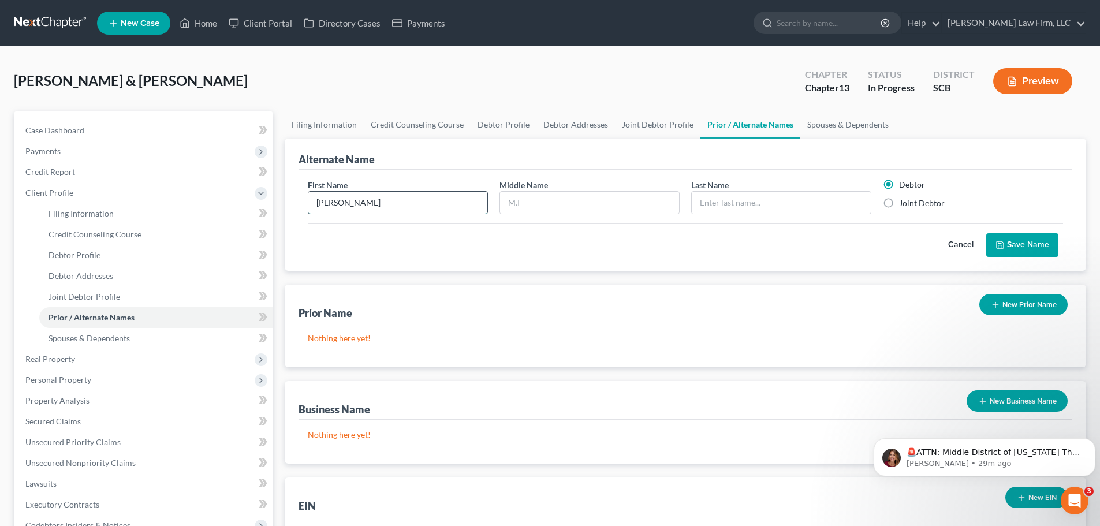
type input "[PERSON_NAME]"
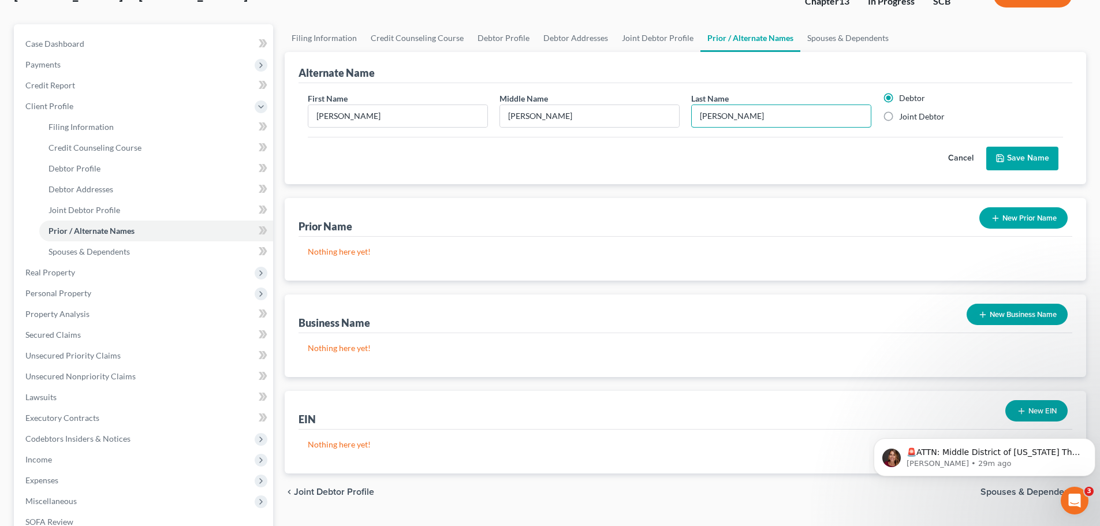
scroll to position [115, 0]
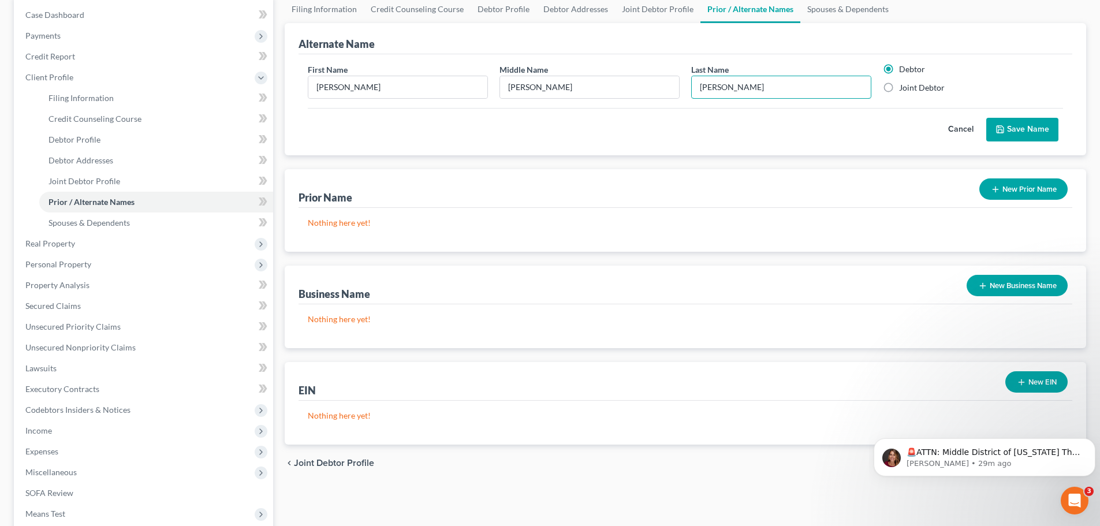
type input "[PERSON_NAME]"
click at [1017, 125] on button "Save Name" at bounding box center [1022, 130] width 72 height 24
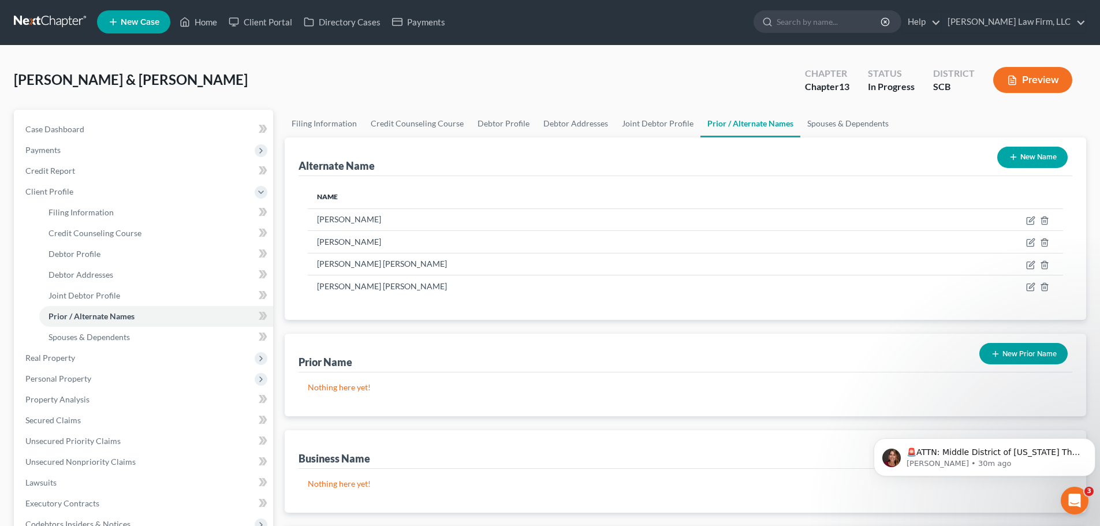
scroll to position [0, 0]
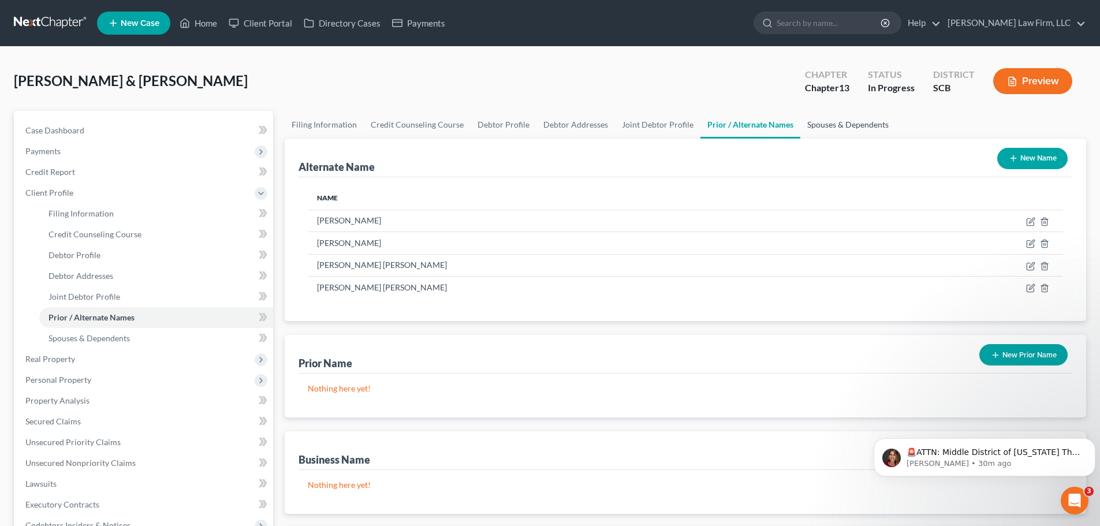
click at [828, 124] on link "Spouses & Dependents" at bounding box center [847, 125] width 95 height 28
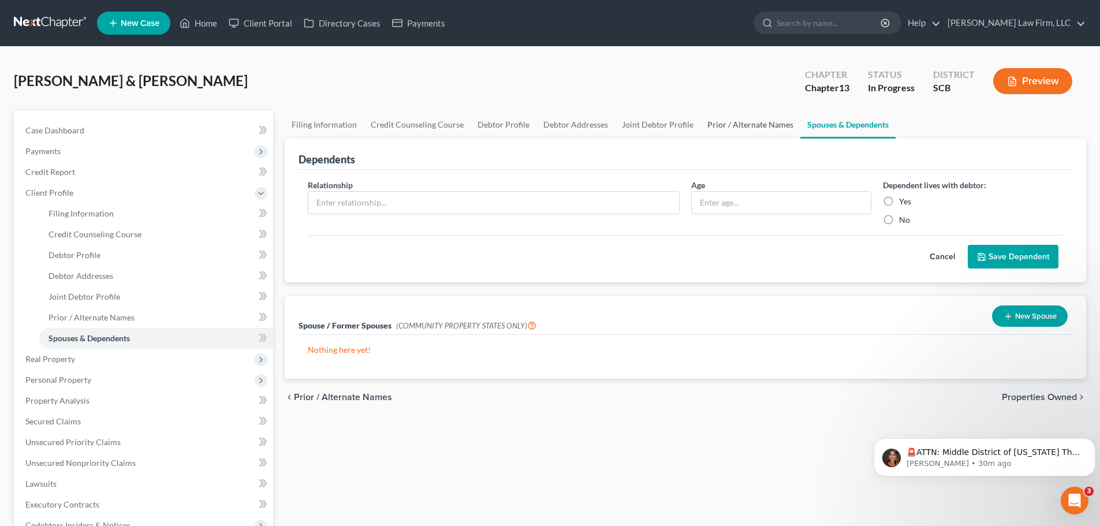
click at [761, 121] on link "Prior / Alternate Names" at bounding box center [750, 125] width 100 height 28
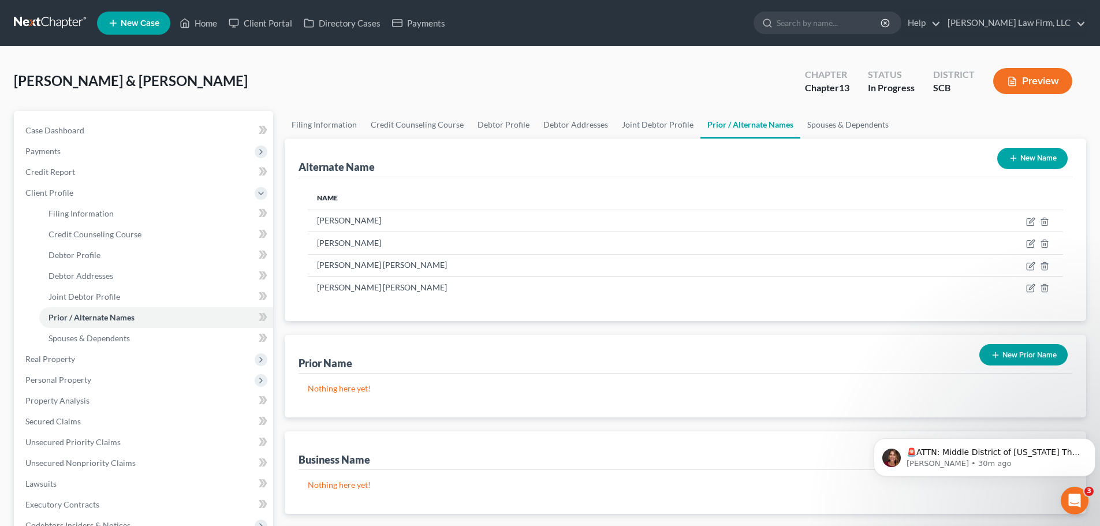
click at [1023, 153] on button "New Name" at bounding box center [1032, 158] width 70 height 21
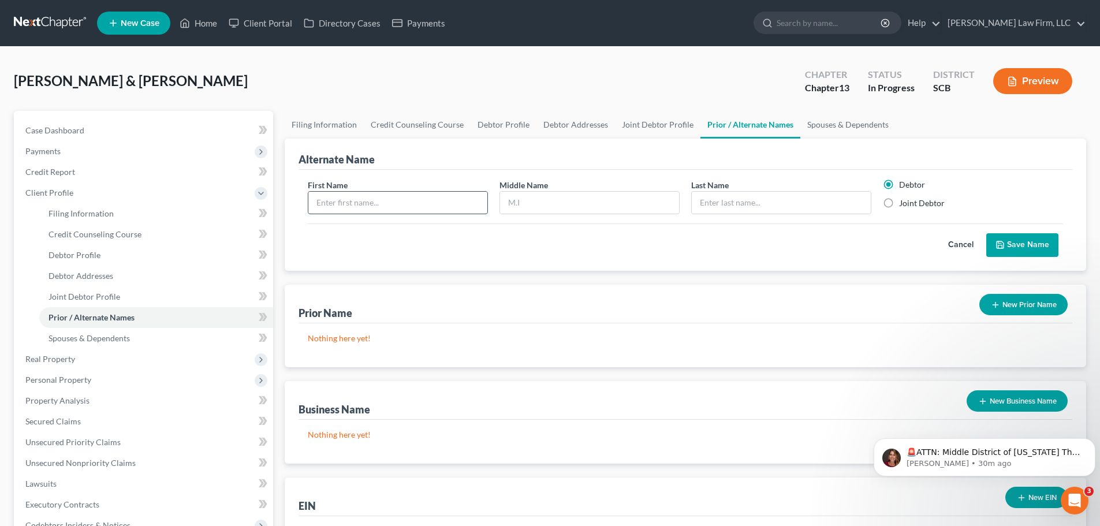
click at [427, 193] on input "text" at bounding box center [397, 203] width 179 height 22
type input "[PERSON_NAME]"
click at [391, 203] on input "[PERSON_NAME]" at bounding box center [397, 203] width 179 height 22
type input "[PERSON_NAME]"
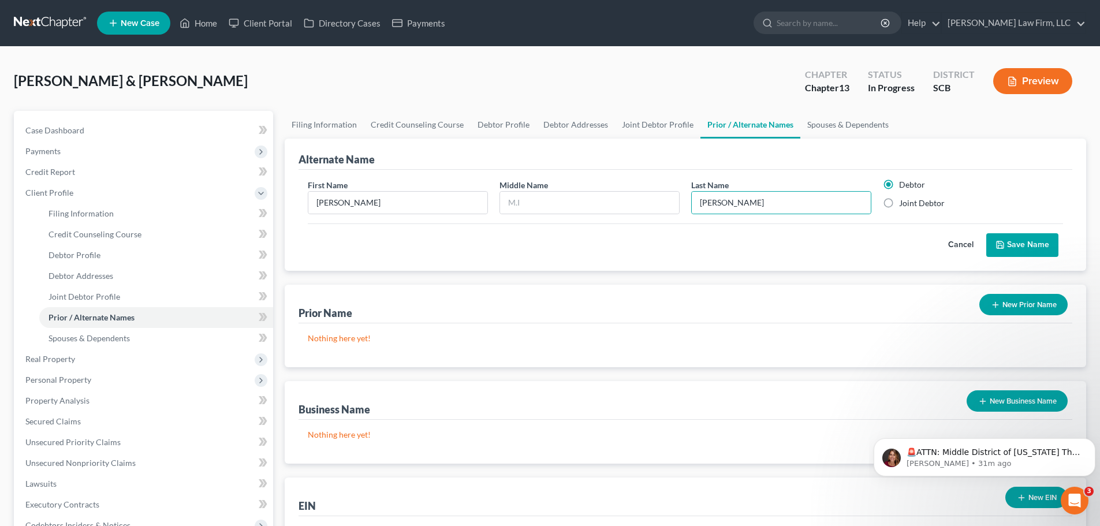
click at [1027, 236] on button "Save Name" at bounding box center [1022, 245] width 72 height 24
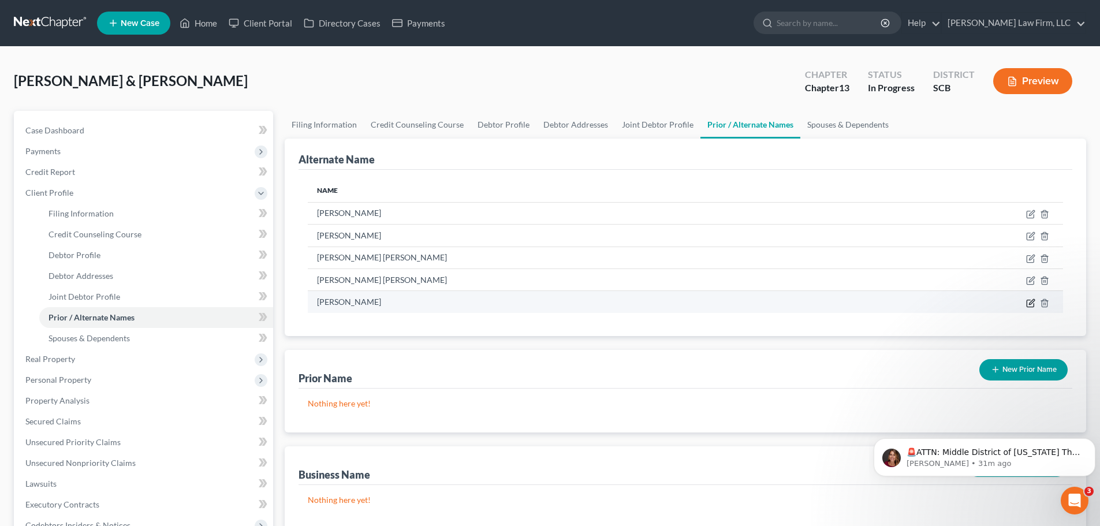
click at [1028, 300] on icon at bounding box center [1029, 303] width 7 height 7
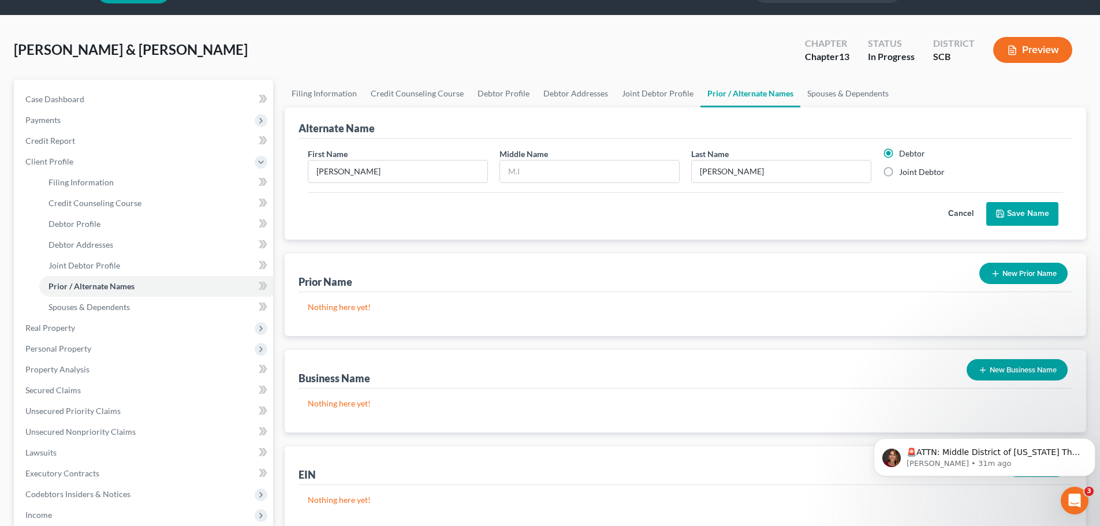
scroll to position [58, 0]
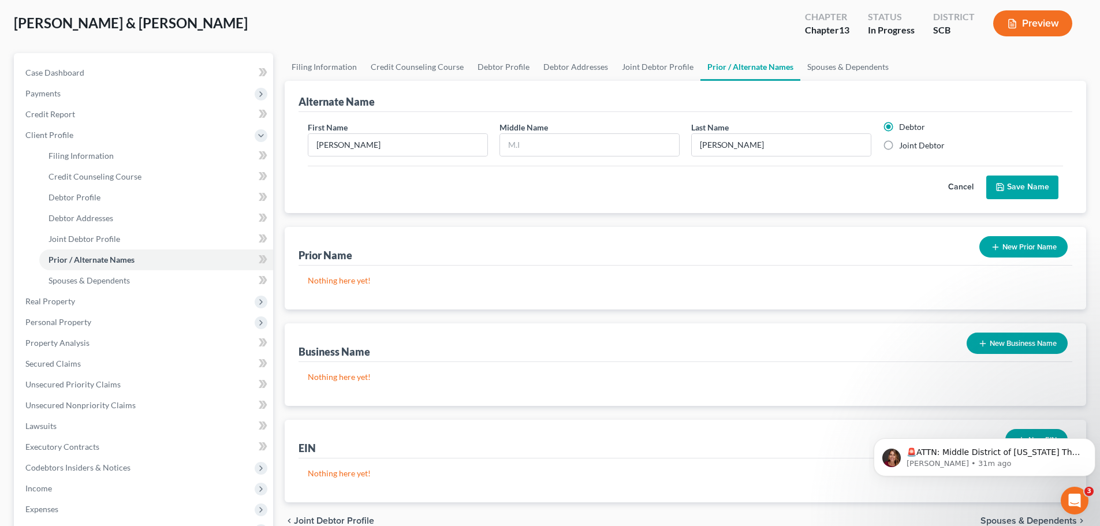
drag, startPoint x: 675, startPoint y: 388, endPoint x: 662, endPoint y: 372, distance: 20.9
click at [675, 389] on div "Nothing here yet!" at bounding box center [684, 384] width 773 height 44
click at [391, 152] on input "[PERSON_NAME]" at bounding box center [397, 145] width 179 height 22
click at [786, 153] on input "[PERSON_NAME]" at bounding box center [781, 145] width 179 height 22
click at [427, 146] on input "[PERSON_NAME]" at bounding box center [397, 145] width 179 height 22
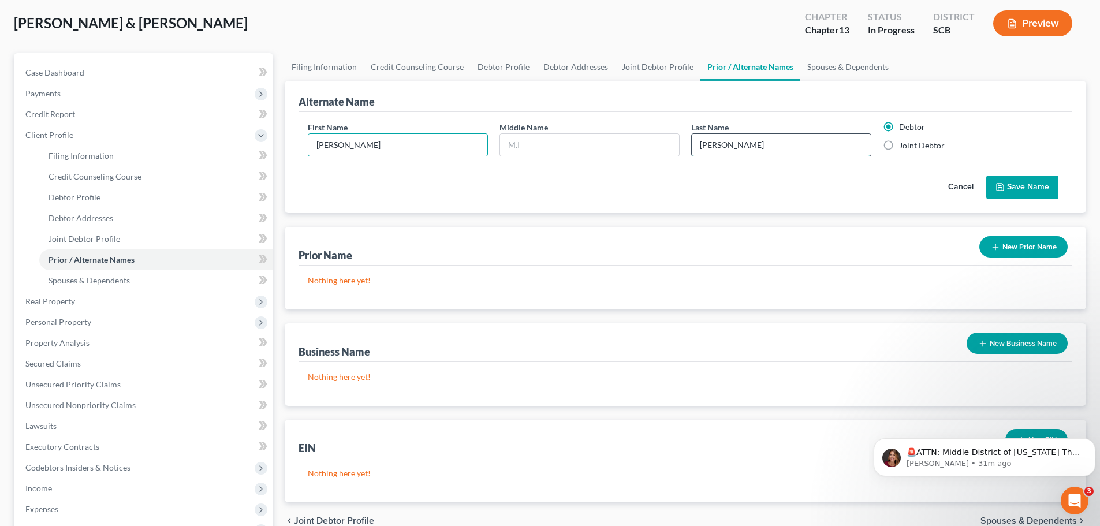
click at [783, 149] on input "[PERSON_NAME]" at bounding box center [781, 145] width 179 height 22
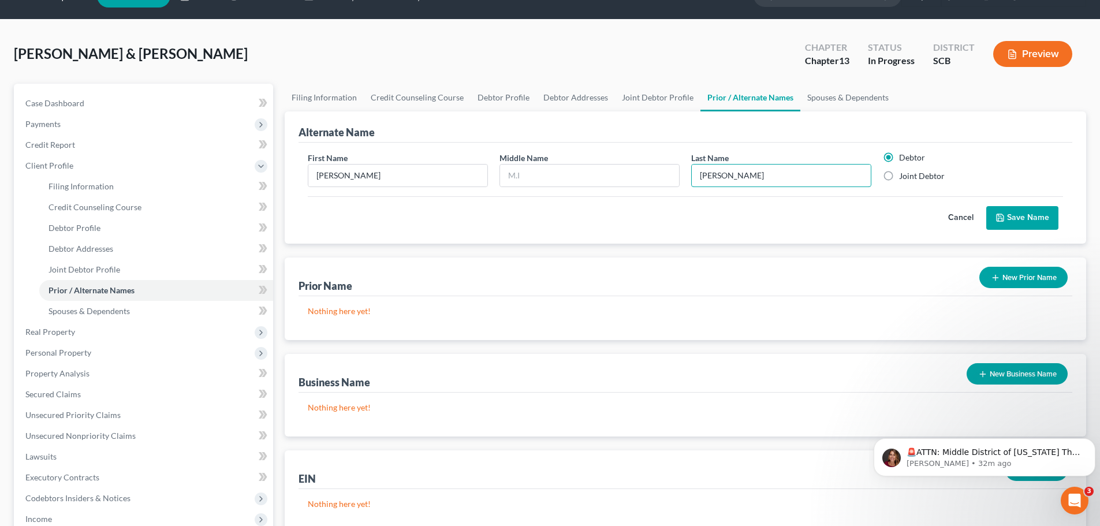
scroll to position [0, 0]
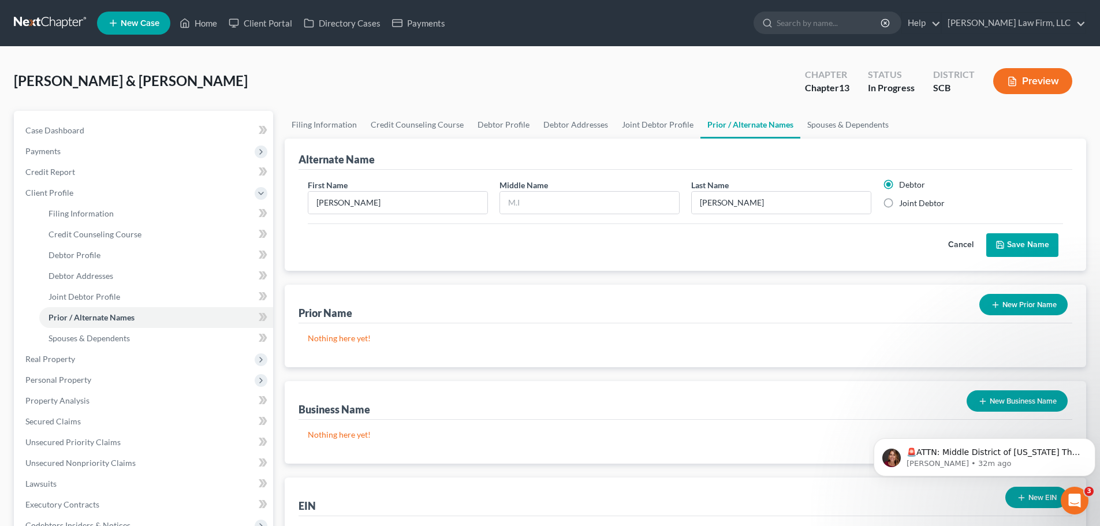
click at [970, 248] on button "Cancel" at bounding box center [960, 245] width 51 height 23
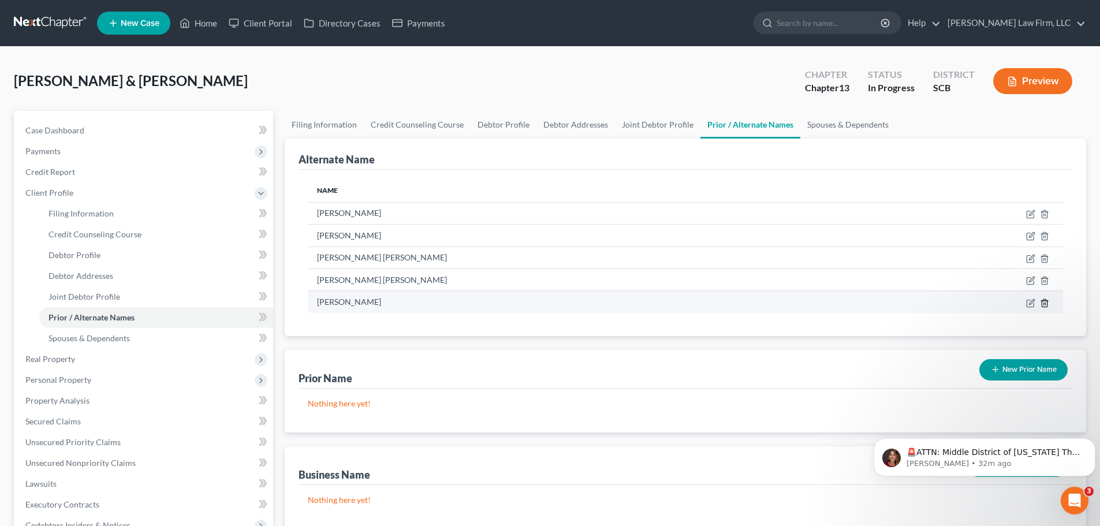
click at [1045, 302] on icon at bounding box center [1044, 302] width 9 height 9
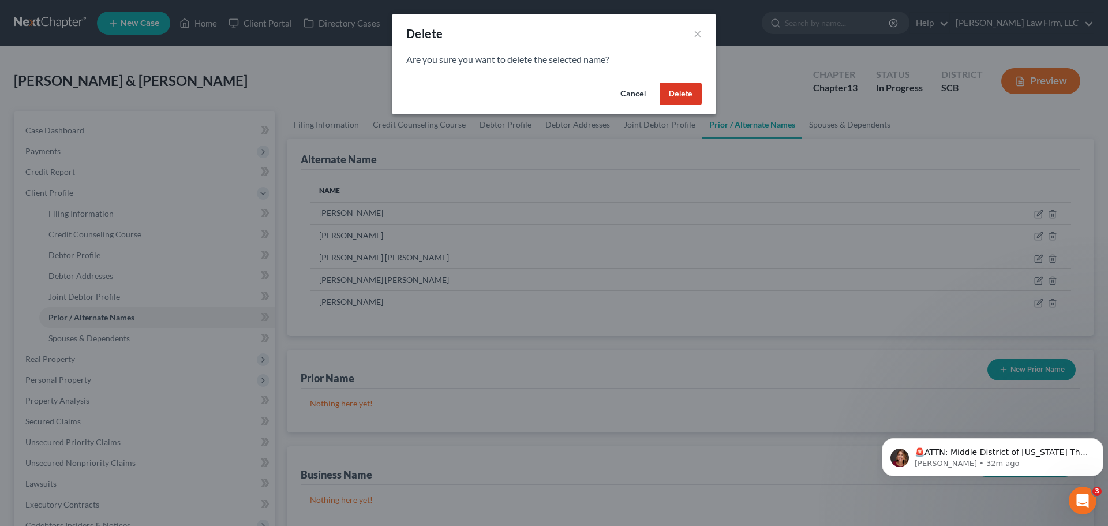
click at [677, 96] on button "Delete" at bounding box center [681, 94] width 42 height 23
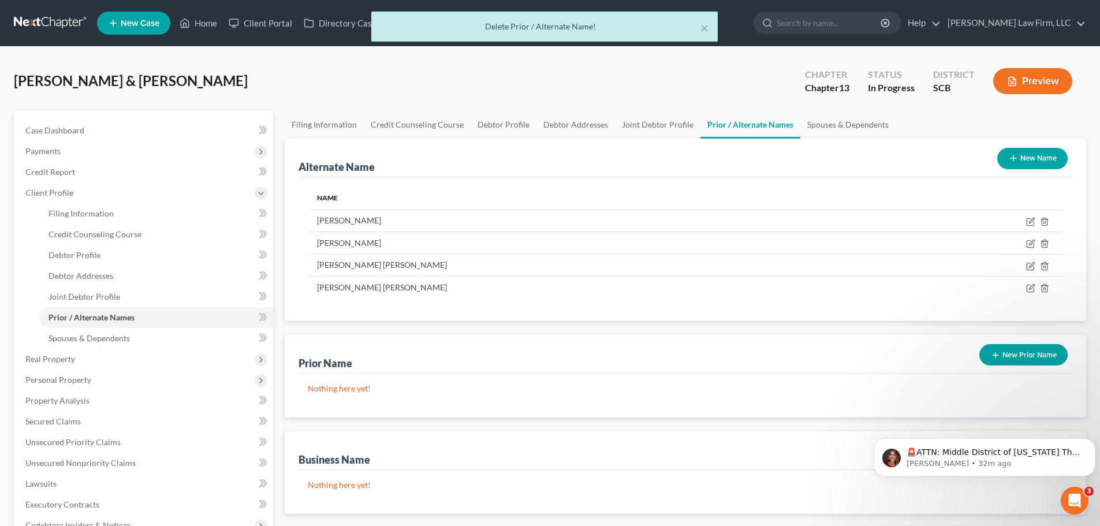
click at [1019, 158] on button "New Name" at bounding box center [1032, 158] width 70 height 21
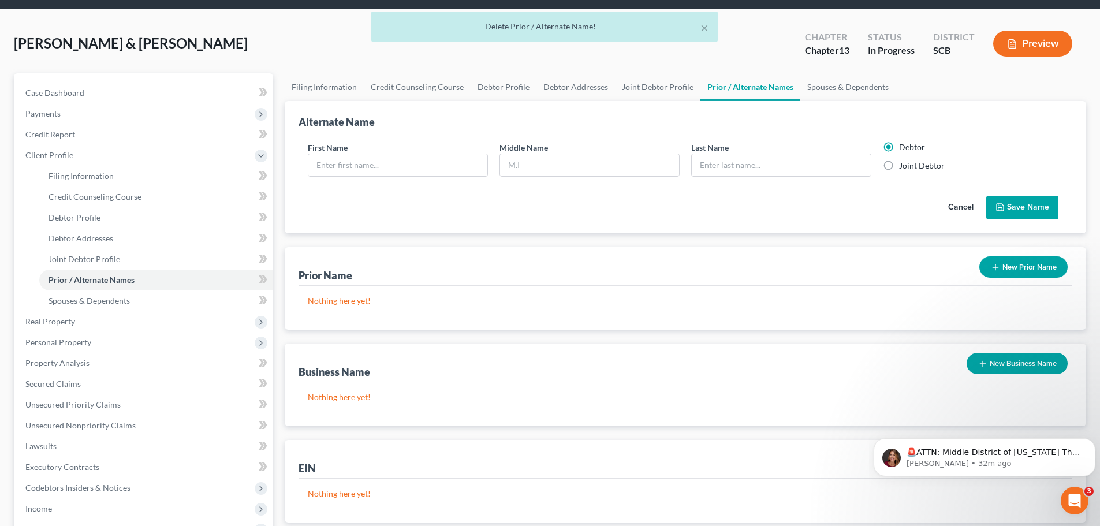
scroll to position [58, 0]
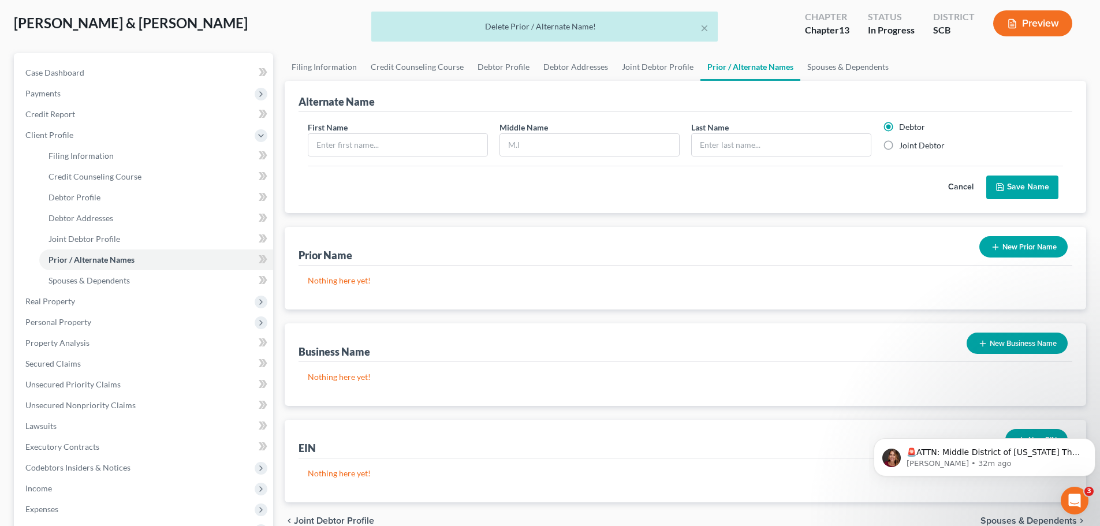
click at [899, 147] on label "Joint Debtor" at bounding box center [922, 146] width 46 height 12
click at [903, 147] on input "Joint Debtor" at bounding box center [907, 144] width 8 height 8
radio input "true"
radio input "false"
click at [382, 141] on input "text" at bounding box center [397, 145] width 179 height 22
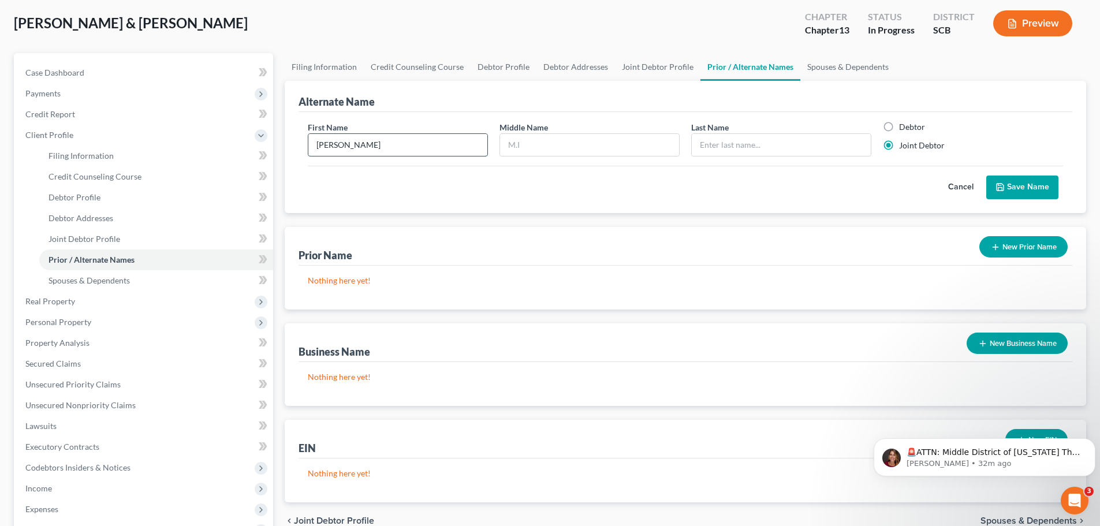
type input "[PERSON_NAME]"
click at [1026, 190] on button "Save Name" at bounding box center [1022, 187] width 72 height 24
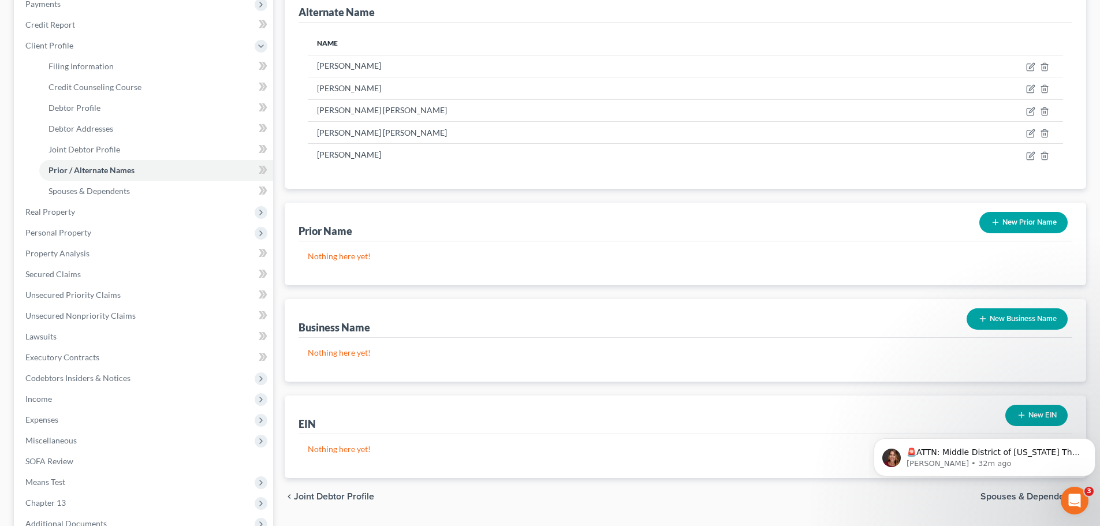
scroll to position [173, 0]
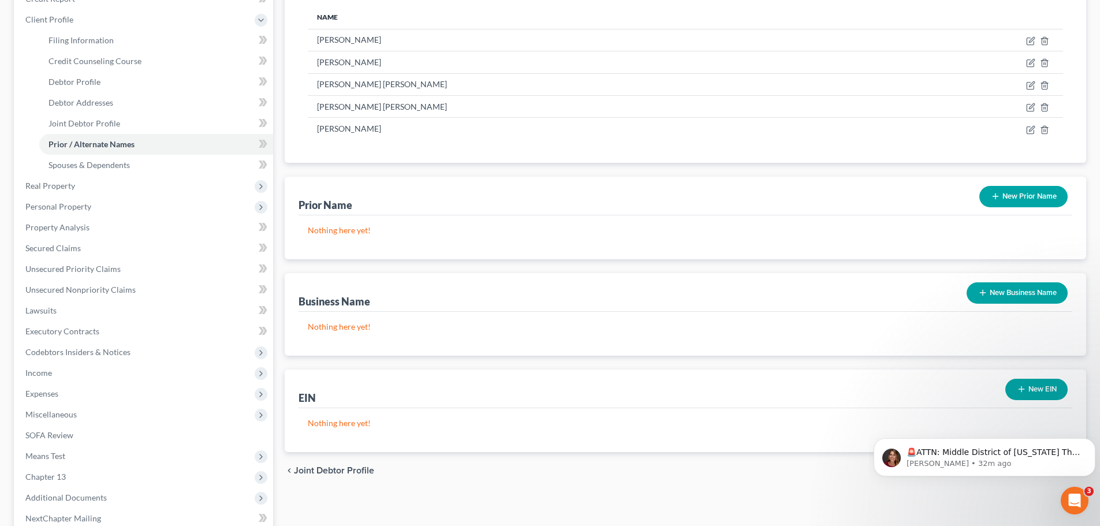
click at [1018, 196] on button "New Prior Name" at bounding box center [1023, 196] width 88 height 21
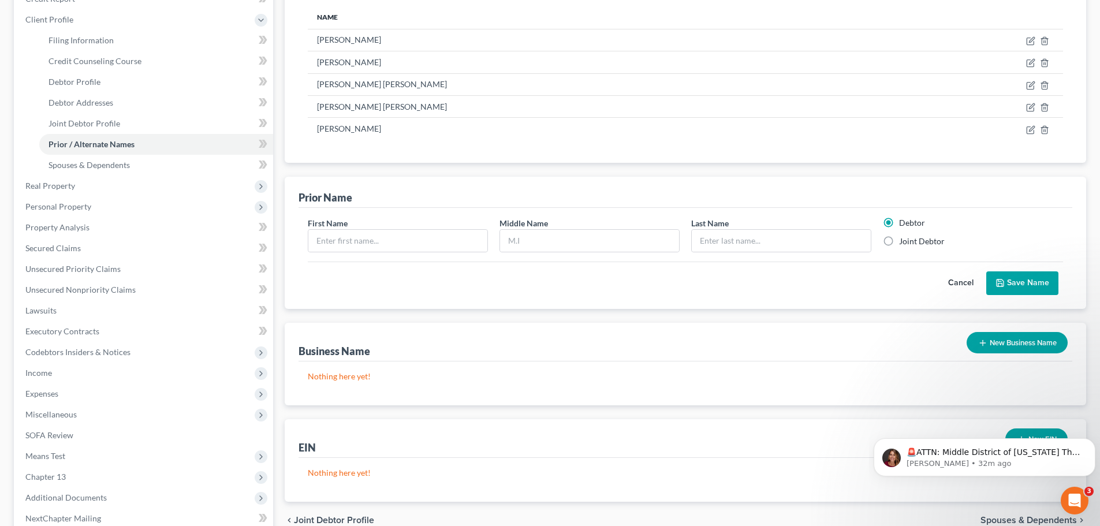
click at [899, 241] on label "Joint Debtor" at bounding box center [922, 242] width 46 height 12
click at [903, 241] on input "Joint Debtor" at bounding box center [907, 240] width 8 height 8
radio input "true"
radio input "false"
click at [424, 242] on input "text" at bounding box center [397, 241] width 179 height 22
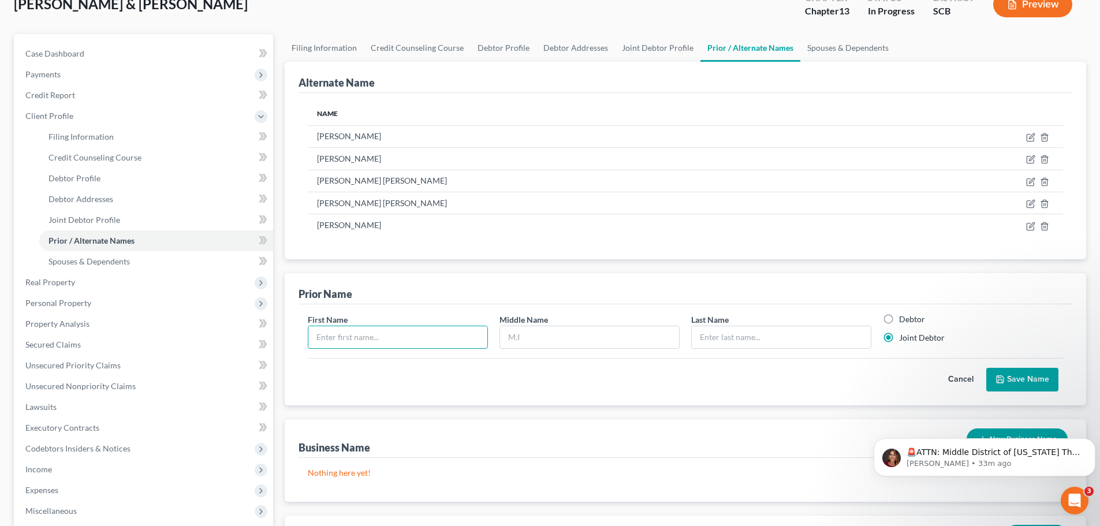
scroll to position [0, 0]
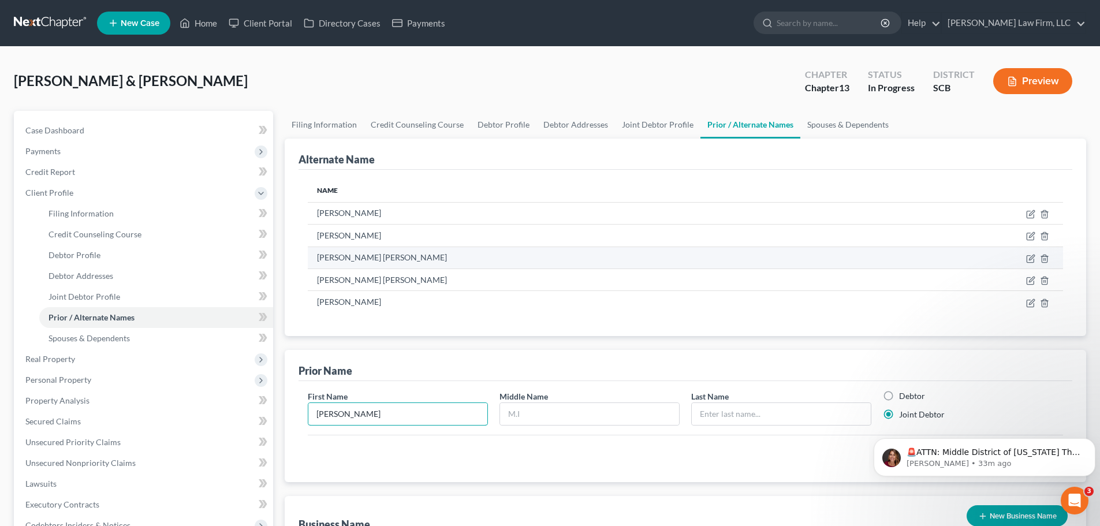
type input "[PERSON_NAME]"
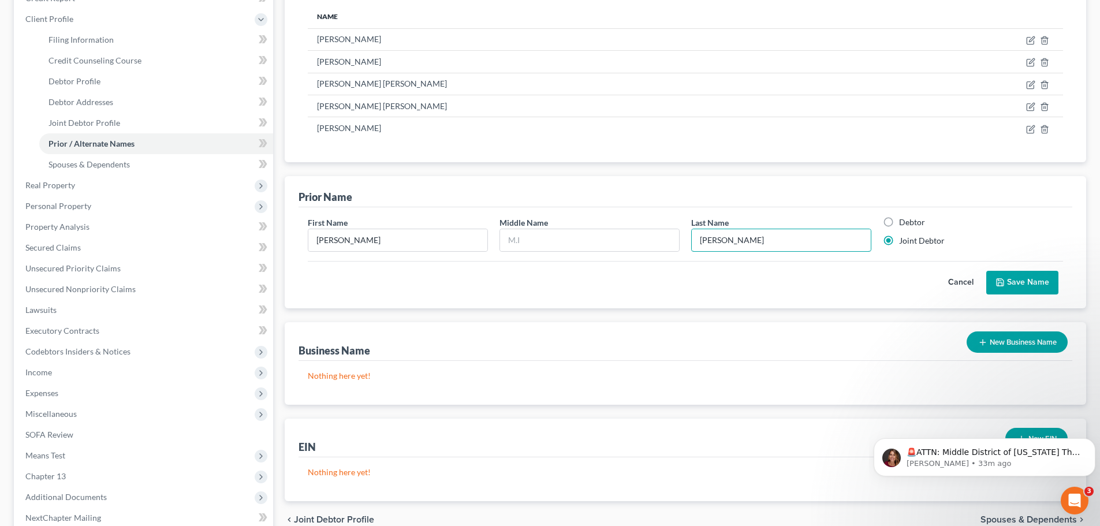
scroll to position [173, 0]
type input "[PERSON_NAME]"
click at [1031, 281] on button "Save Name" at bounding box center [1022, 283] width 72 height 24
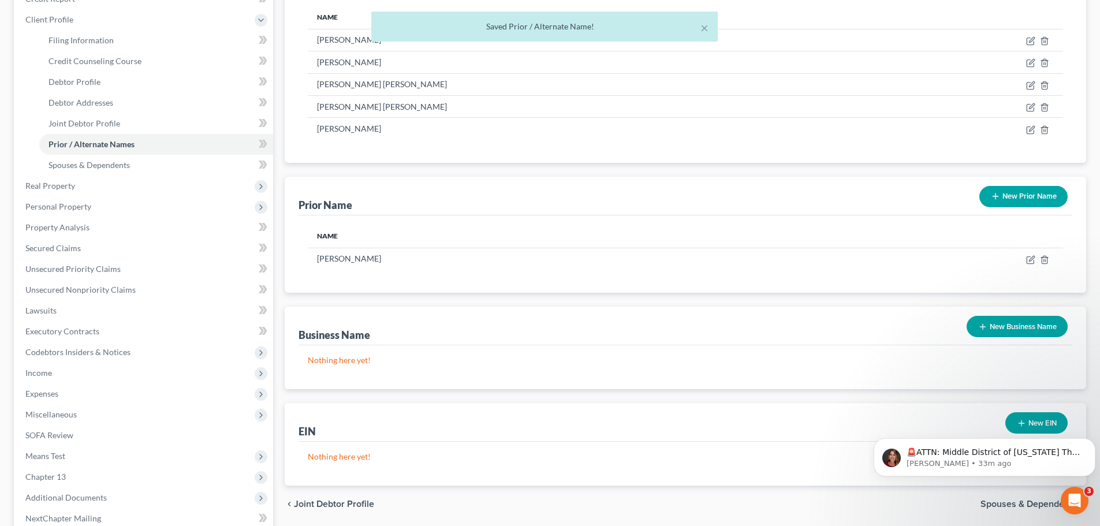
click at [1028, 204] on button "New Prior Name" at bounding box center [1023, 196] width 88 height 21
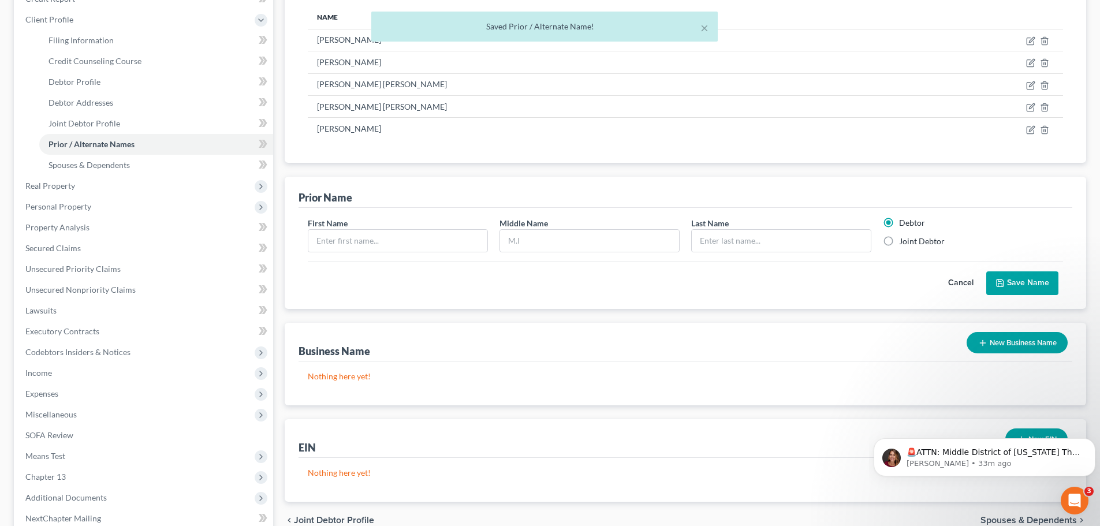
click at [899, 242] on label "Joint Debtor" at bounding box center [922, 242] width 46 height 12
click at [903, 242] on input "Joint Debtor" at bounding box center [907, 240] width 8 height 8
radio input "true"
radio input "false"
click at [387, 240] on input "text" at bounding box center [397, 241] width 179 height 22
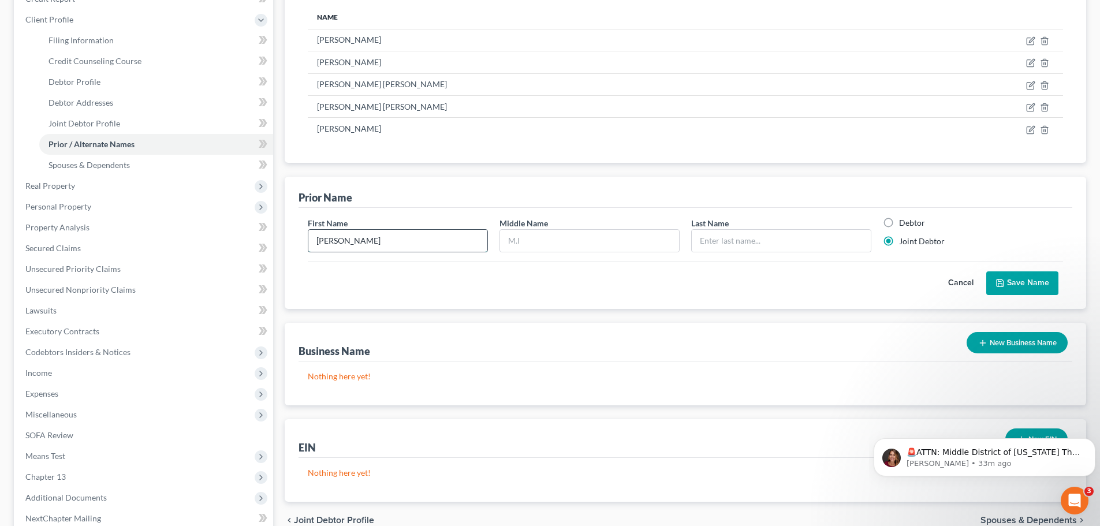
type input "[PERSON_NAME]"
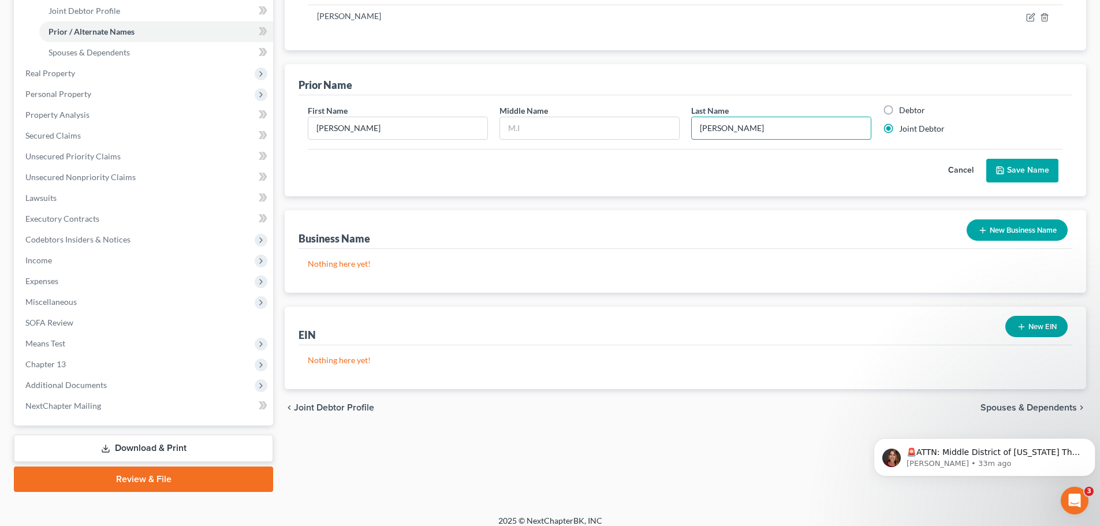
scroll to position [289, 0]
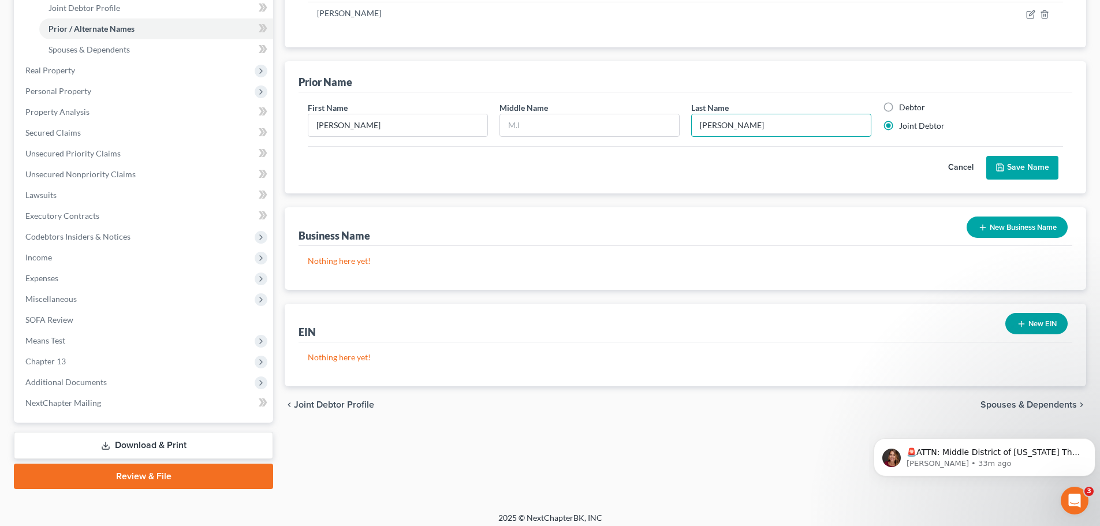
type input "[PERSON_NAME]"
click at [1011, 173] on button "Save Name" at bounding box center [1022, 168] width 72 height 24
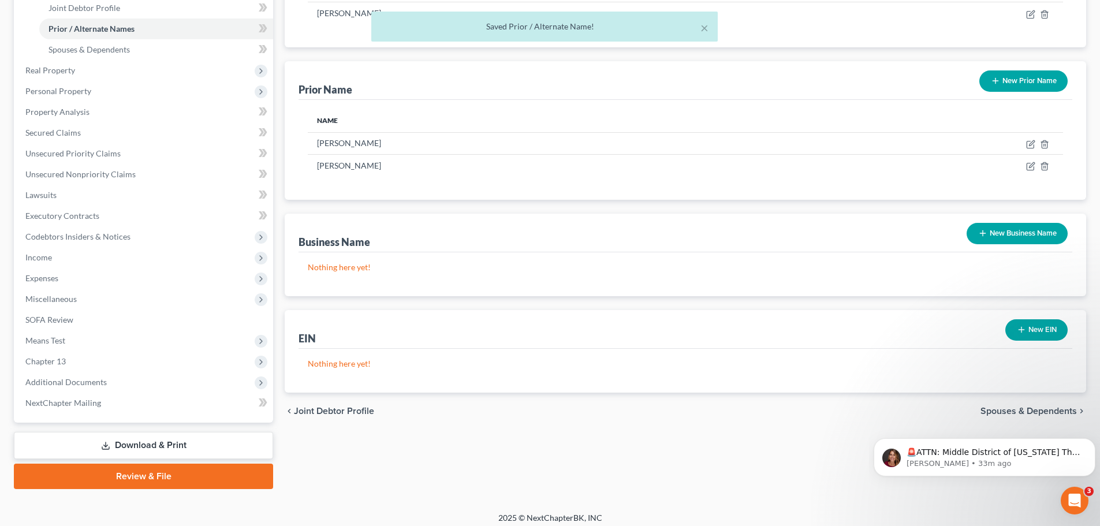
click at [1030, 83] on button "New Prior Name" at bounding box center [1023, 80] width 88 height 21
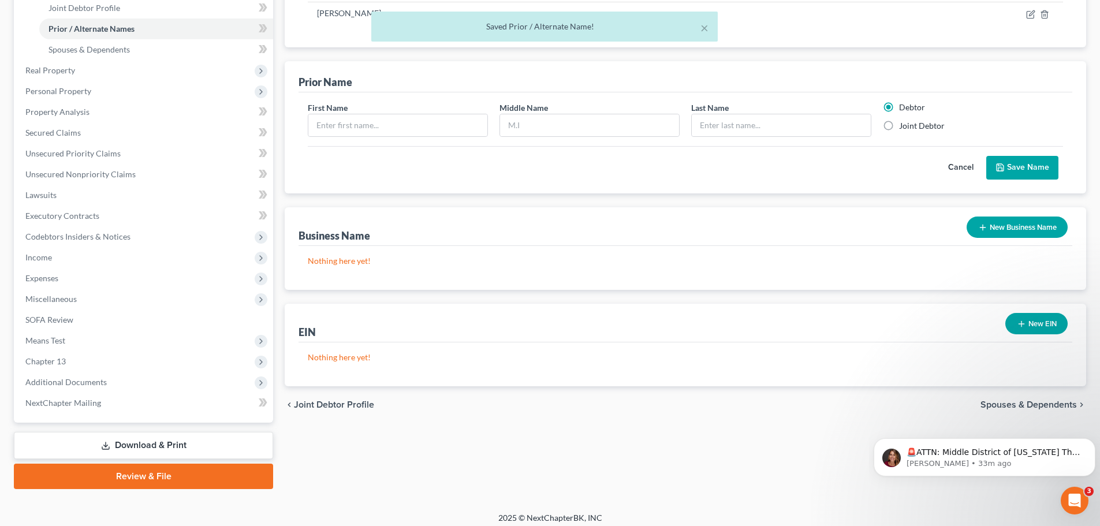
click at [899, 126] on label "Joint Debtor" at bounding box center [922, 126] width 46 height 12
click at [903, 126] on input "Joint Debtor" at bounding box center [907, 124] width 8 height 8
radio input "true"
radio input "false"
click at [446, 128] on input "text" at bounding box center [397, 125] width 179 height 22
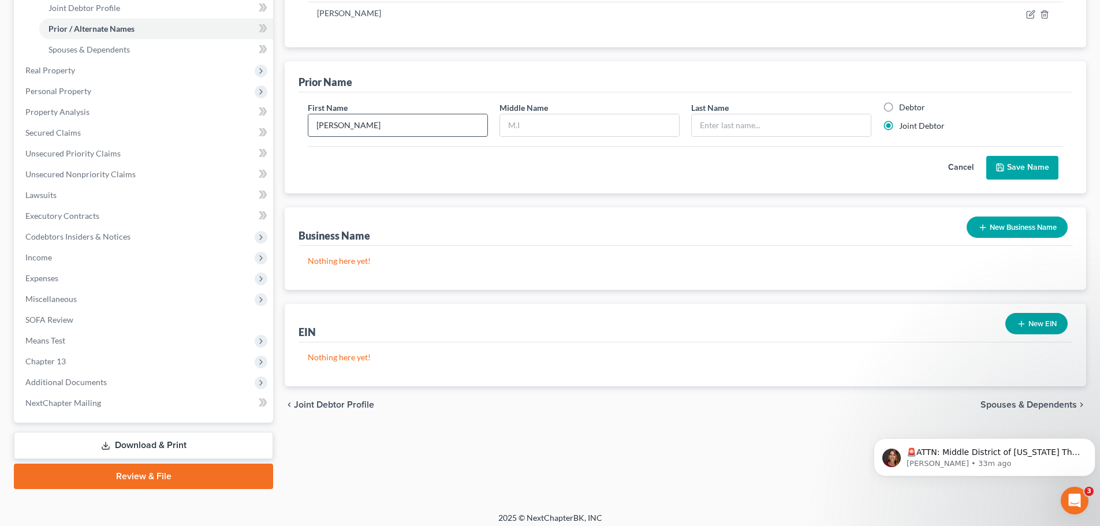
type input "[PERSON_NAME]"
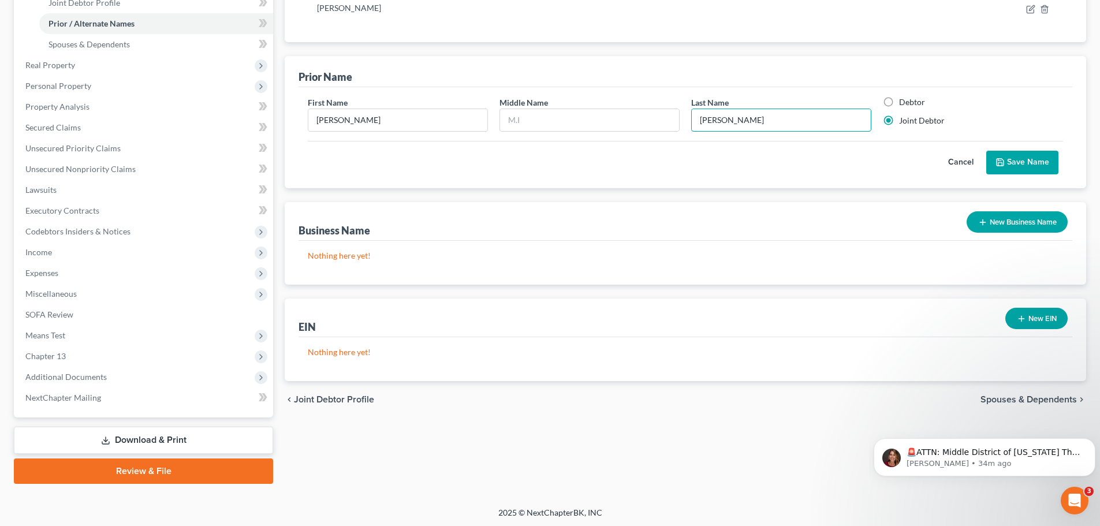
scroll to position [296, 0]
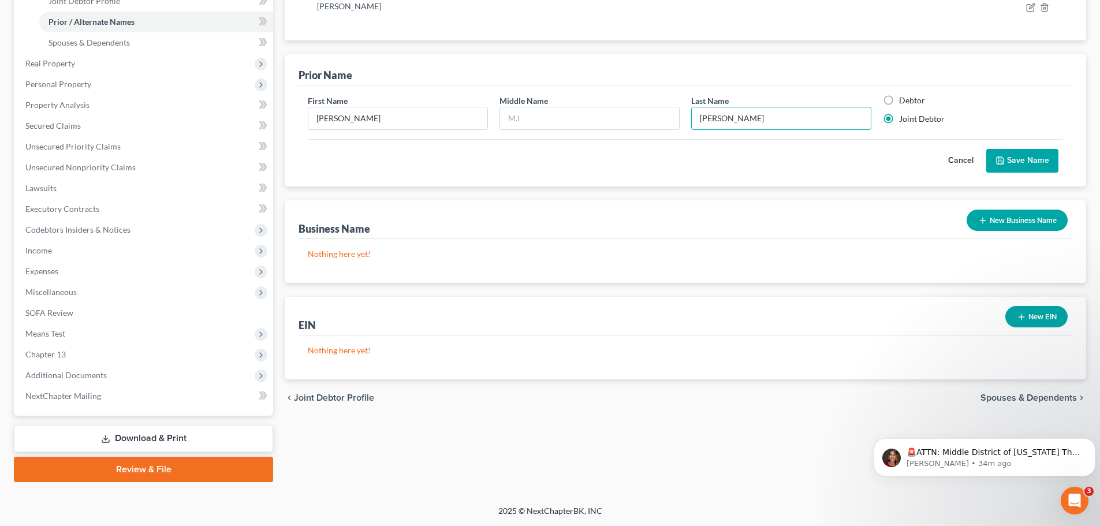
type input "[PERSON_NAME]"
click at [1023, 165] on button "Save Name" at bounding box center [1022, 161] width 72 height 24
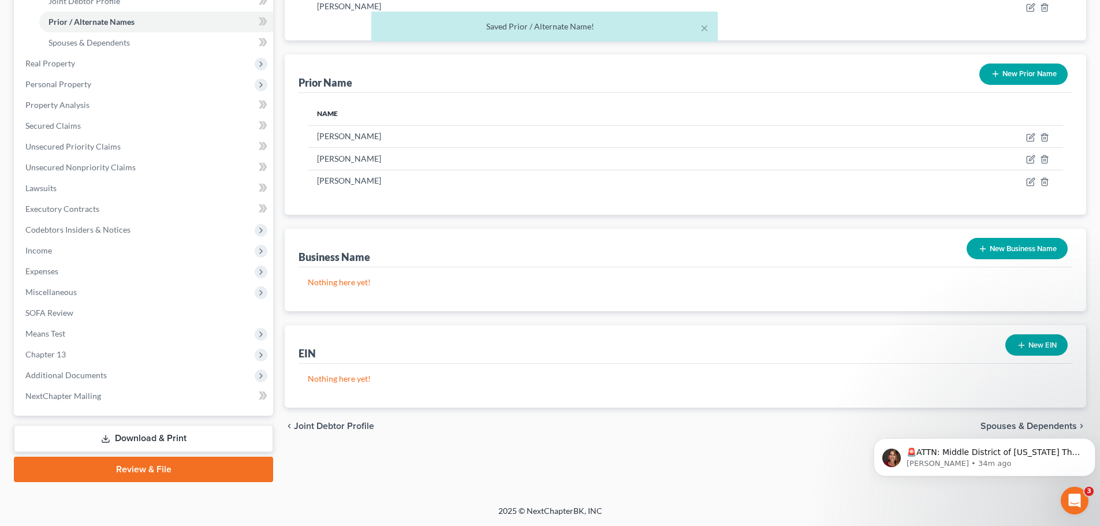
click at [1011, 77] on button "New Prior Name" at bounding box center [1023, 73] width 88 height 21
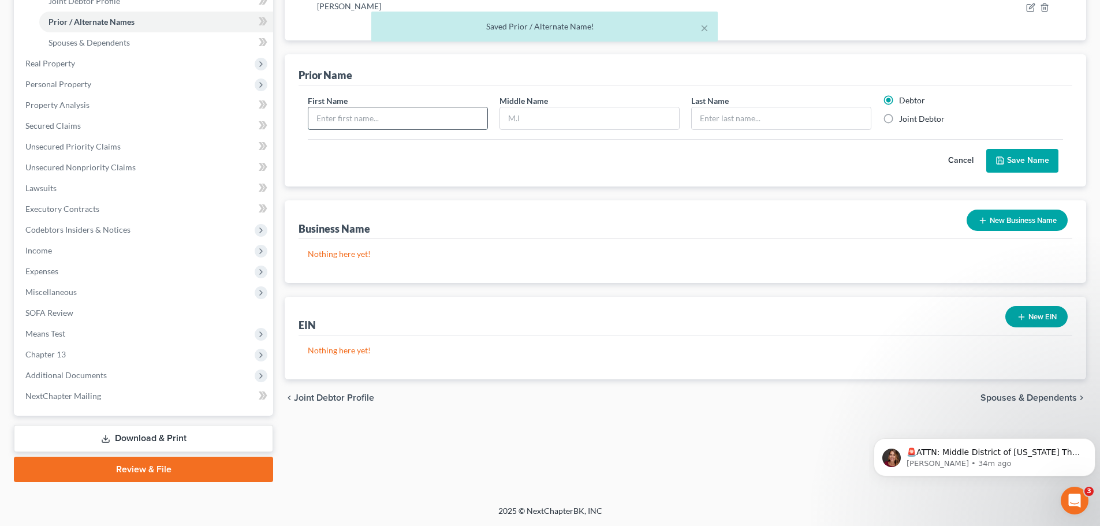
click at [391, 122] on input "text" at bounding box center [397, 118] width 179 height 22
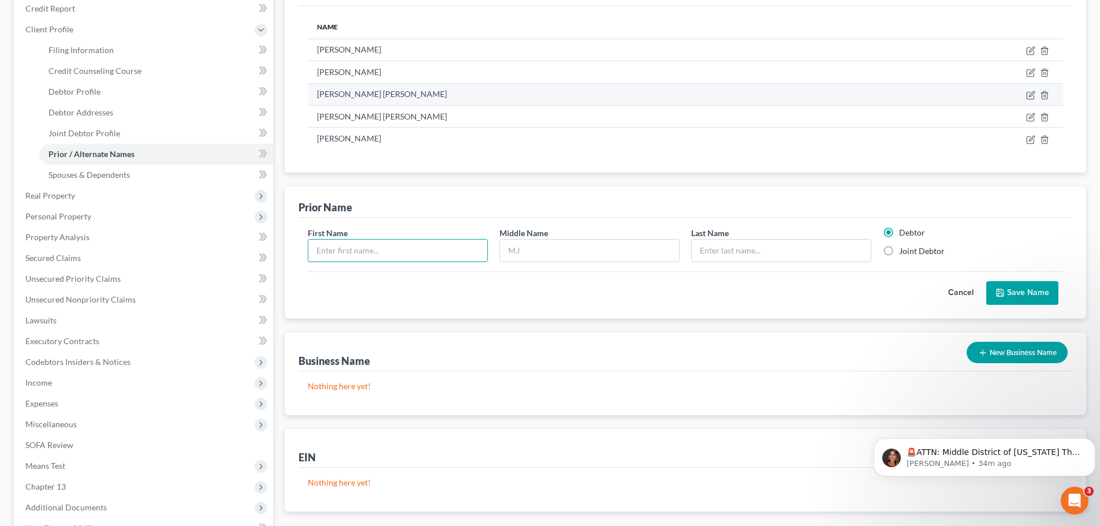
scroll to position [122, 0]
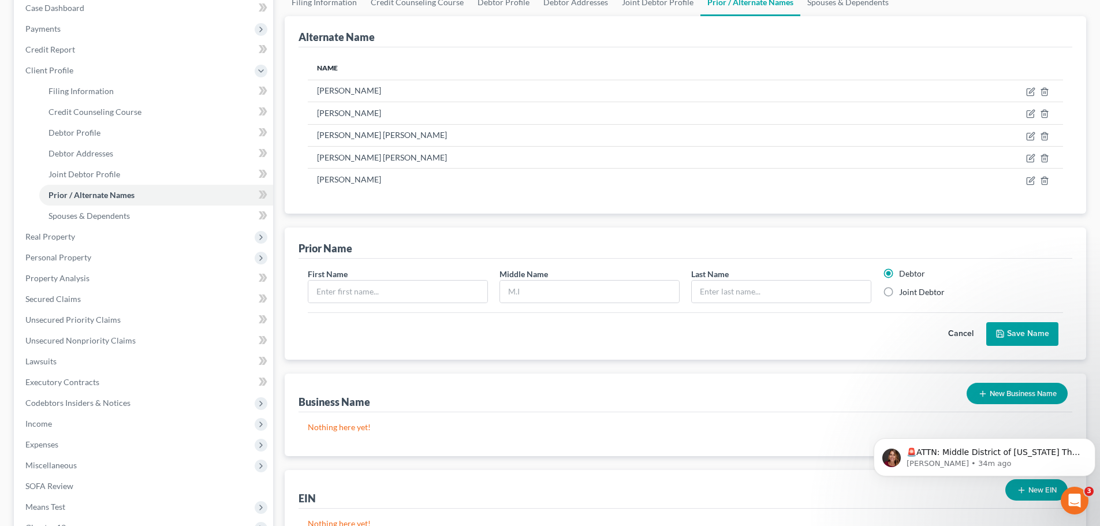
click at [899, 291] on label "Joint Debtor" at bounding box center [922, 292] width 46 height 12
click at [903, 291] on input "Joint Debtor" at bounding box center [907, 290] width 8 height 8
radio input "true"
radio input "false"
click at [427, 295] on input "text" at bounding box center [397, 292] width 179 height 22
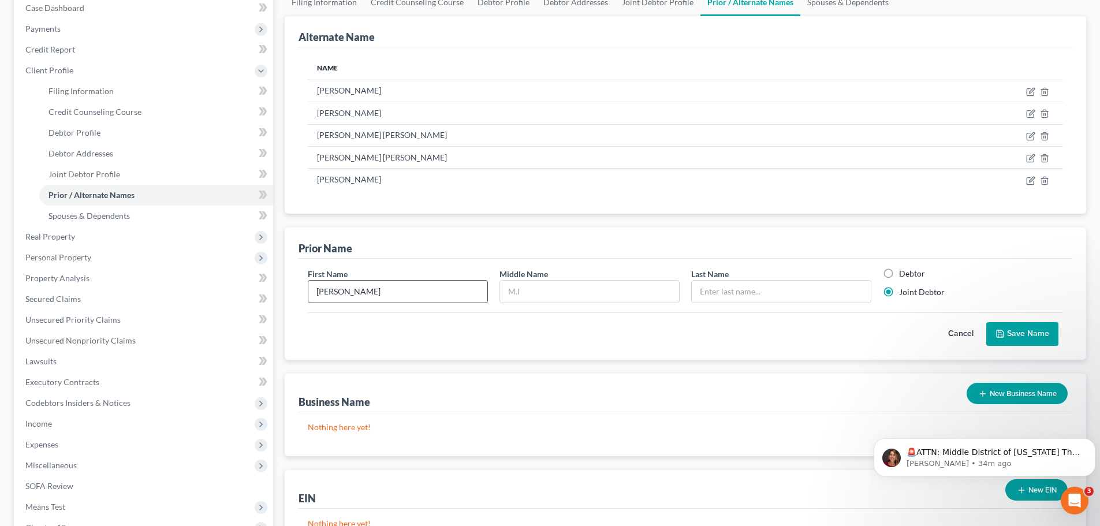
type input "[PERSON_NAME]"
click at [1022, 328] on button "Save Name" at bounding box center [1022, 334] width 72 height 24
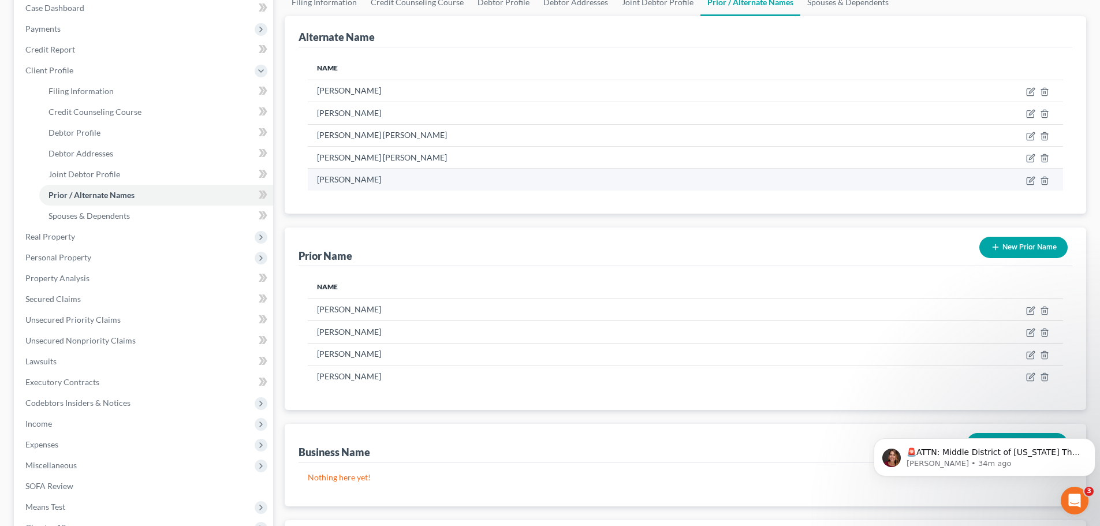
scroll to position [0, 0]
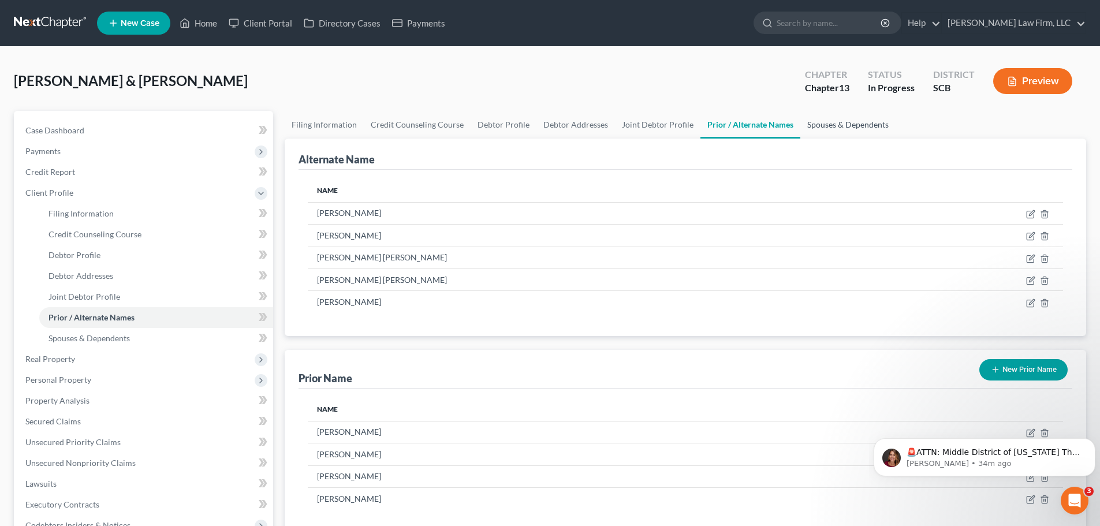
click at [832, 127] on link "Spouses & Dependents" at bounding box center [847, 125] width 95 height 28
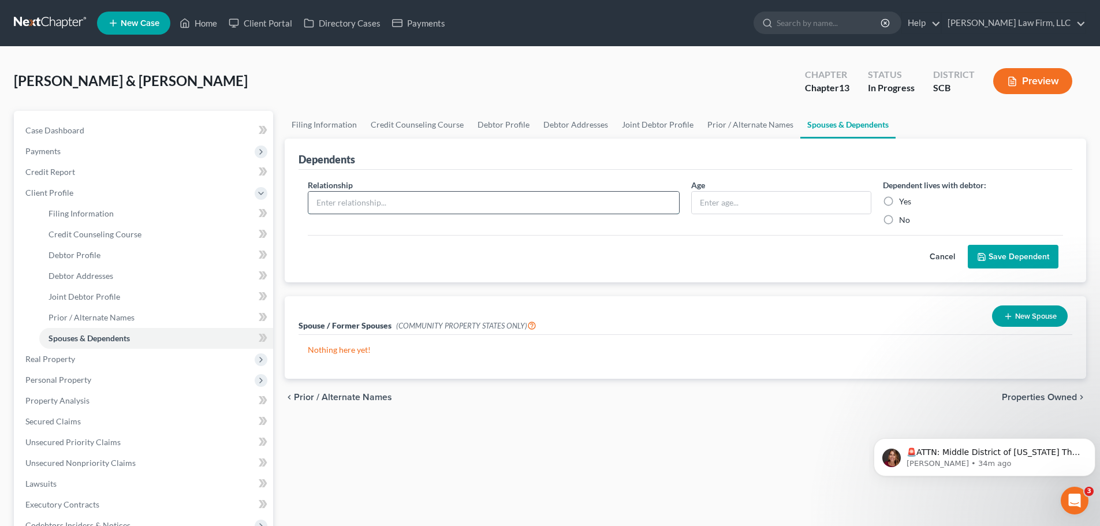
click at [646, 207] on input "text" at bounding box center [493, 203] width 371 height 22
click at [652, 266] on div "Cancel Save Dependent" at bounding box center [685, 252] width 755 height 34
click at [330, 124] on link "Filing Information" at bounding box center [324, 125] width 79 height 28
select select "1"
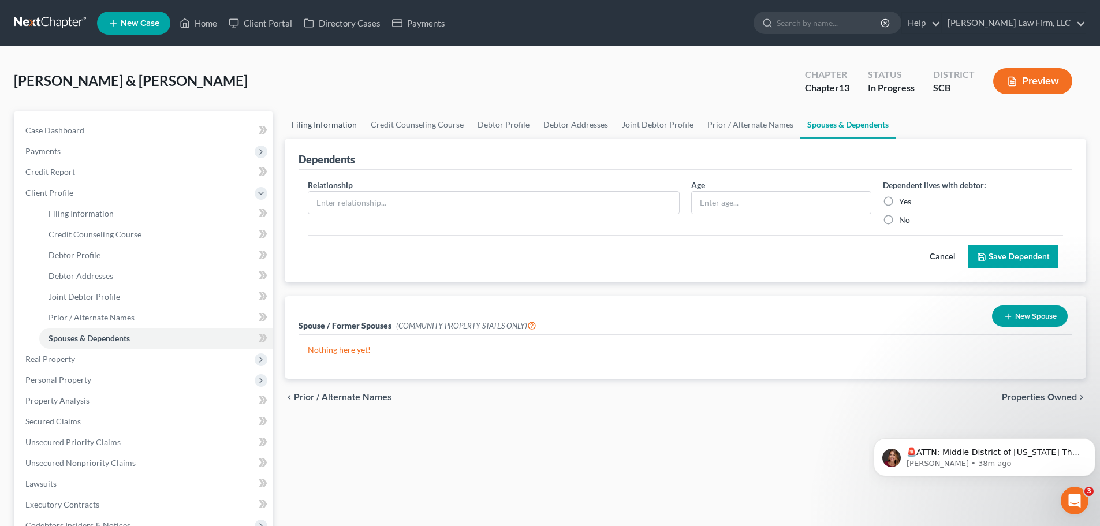
select select "3"
select select "72"
select select "0"
select select "42"
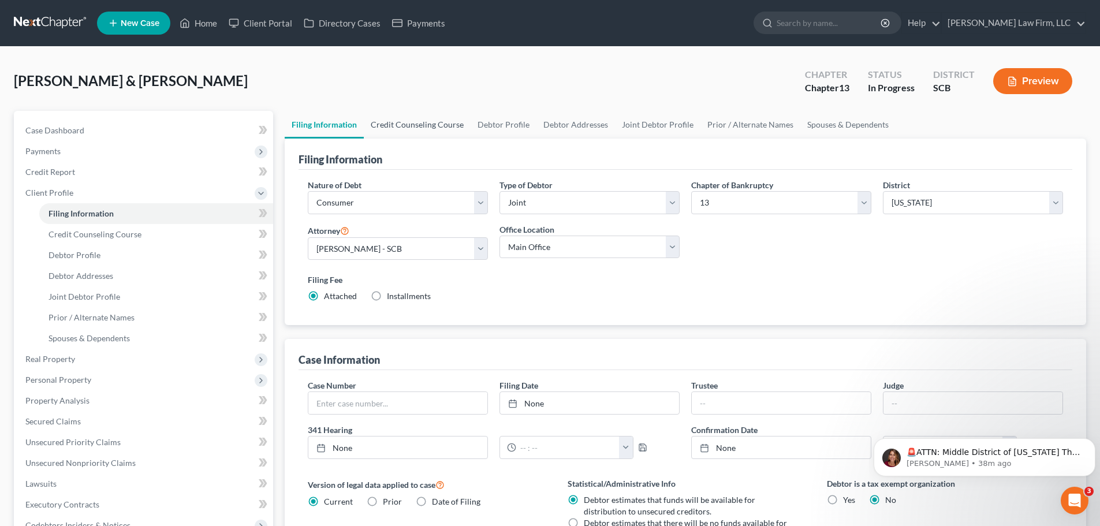
click at [412, 130] on link "Credit Counseling Course" at bounding box center [417, 125] width 107 height 28
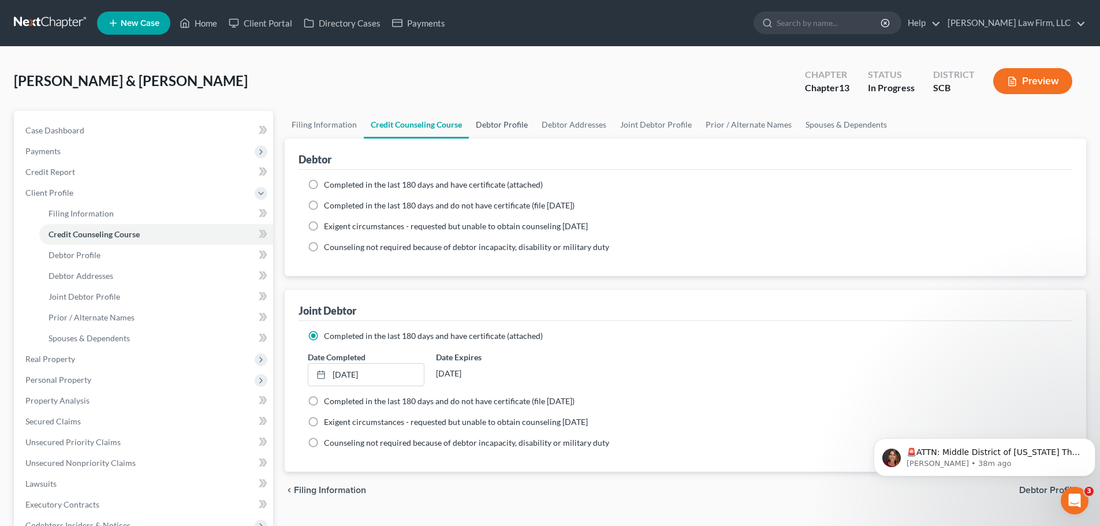
click at [484, 122] on link "Debtor Profile" at bounding box center [502, 125] width 66 height 28
select select "3"
select select "0"
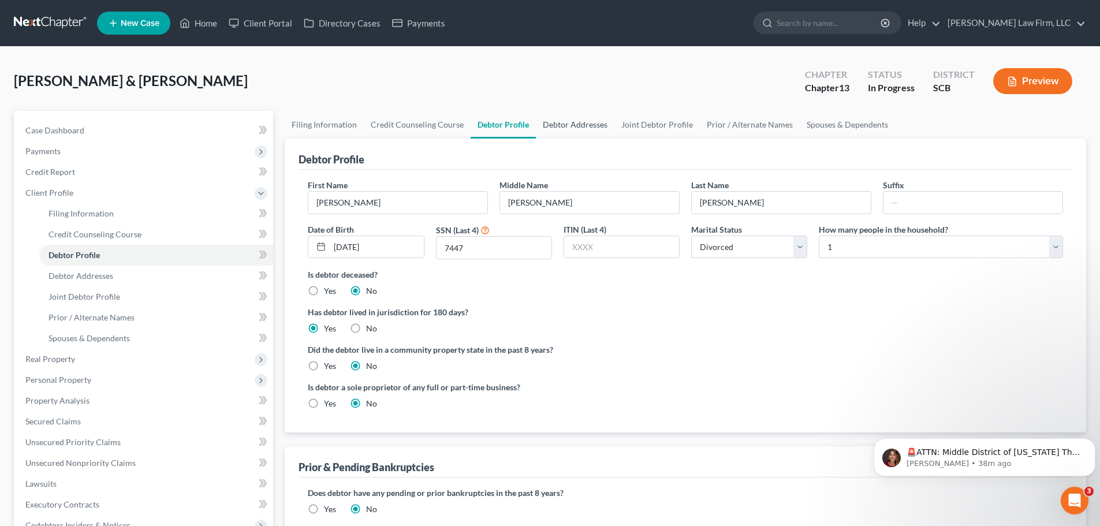
click at [556, 127] on link "Debtor Addresses" at bounding box center [575, 125] width 79 height 28
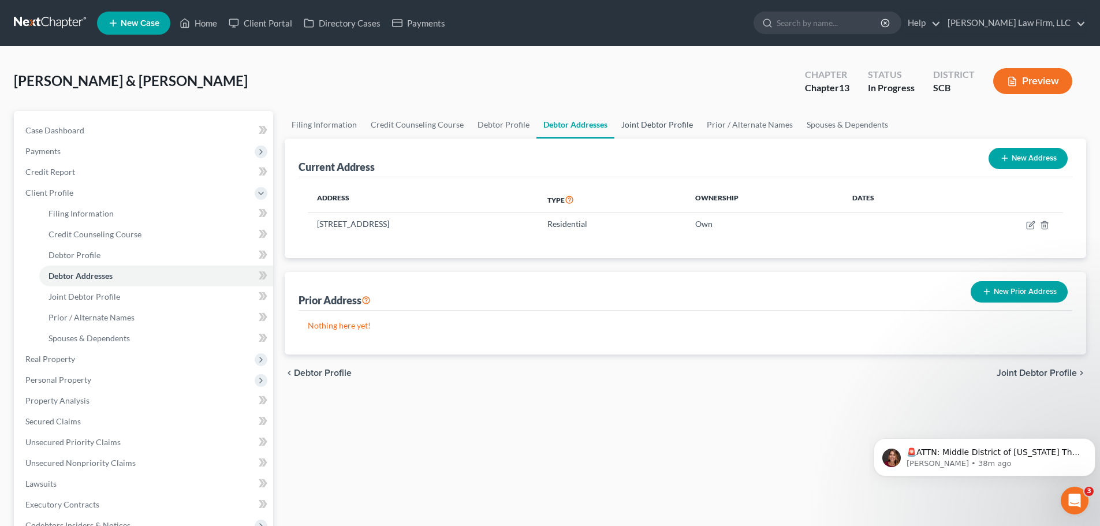
click at [638, 120] on link "Joint Debtor Profile" at bounding box center [656, 125] width 85 height 28
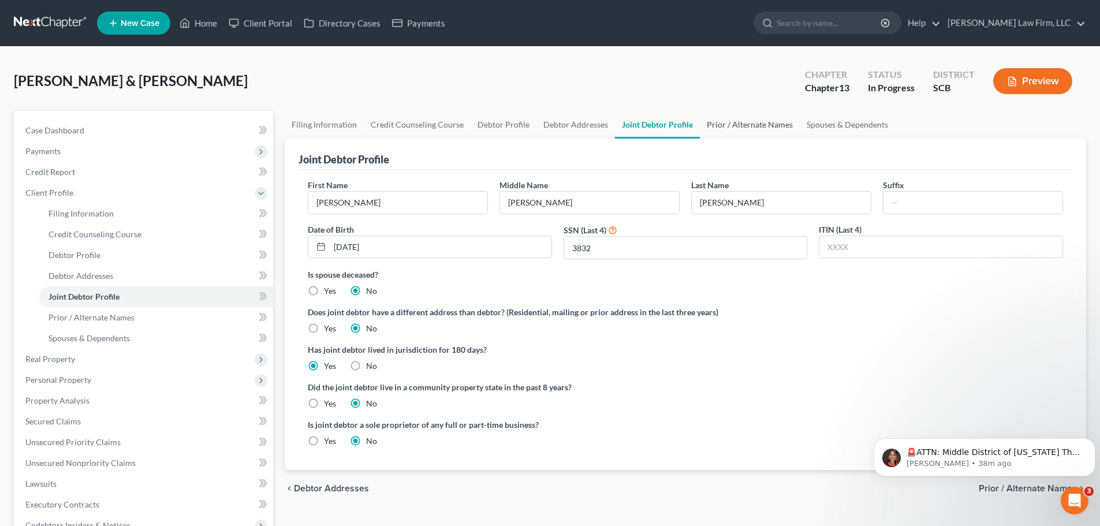
click at [723, 117] on link "Prior / Alternate Names" at bounding box center [750, 125] width 100 height 28
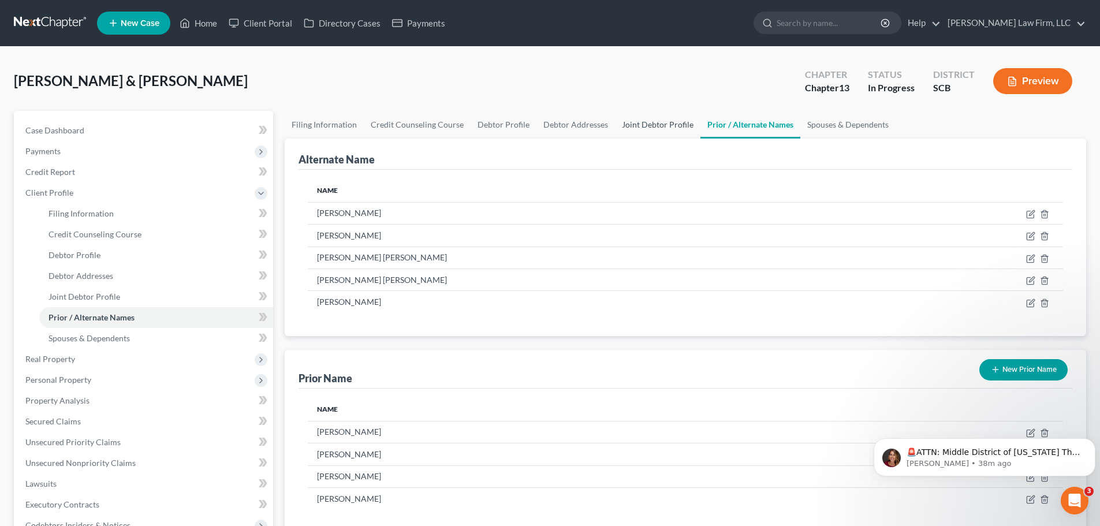
click at [643, 119] on link "Joint Debtor Profile" at bounding box center [657, 125] width 85 height 28
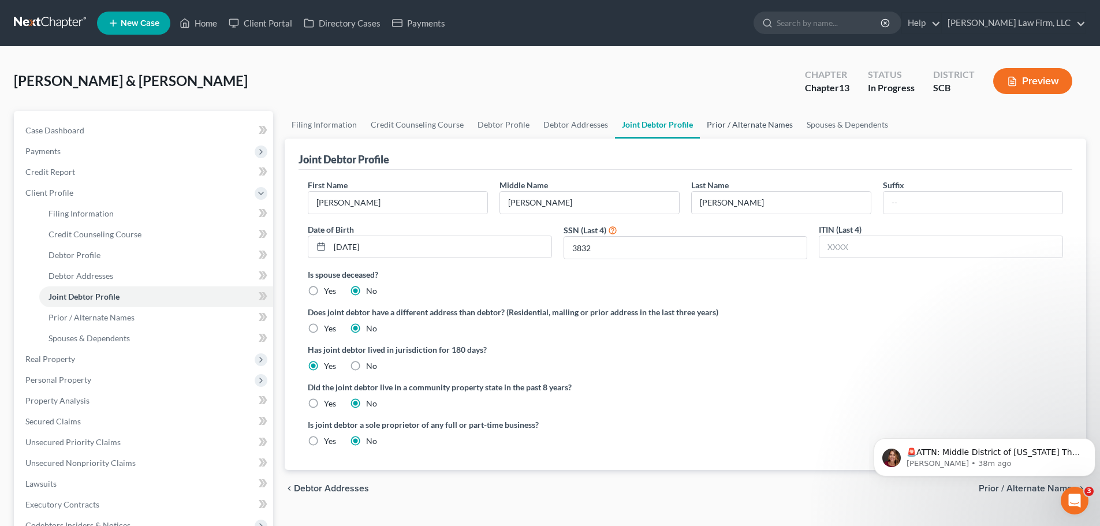
click at [741, 128] on link "Prior / Alternate Names" at bounding box center [750, 125] width 100 height 28
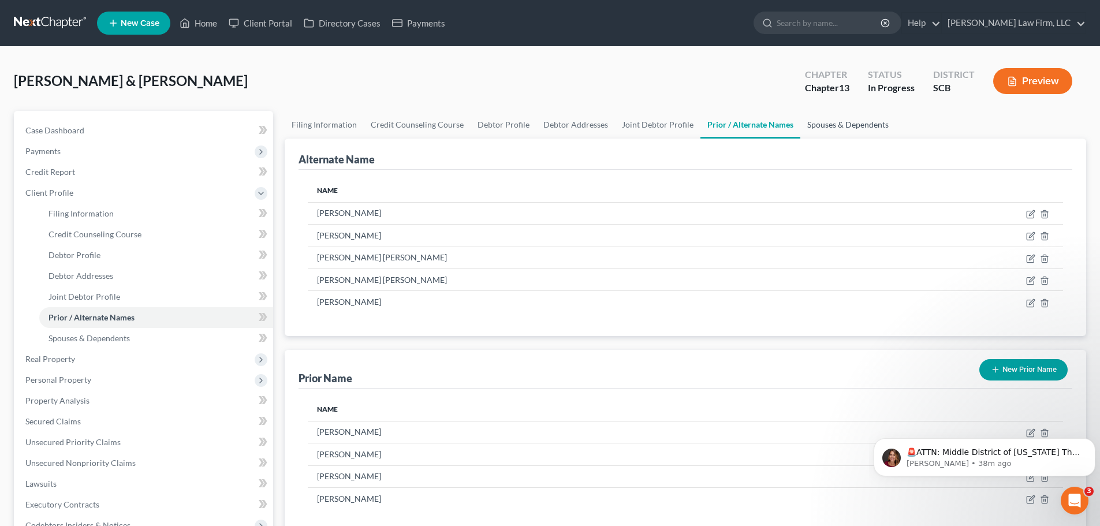
click at [828, 124] on link "Spouses & Dependents" at bounding box center [847, 125] width 95 height 28
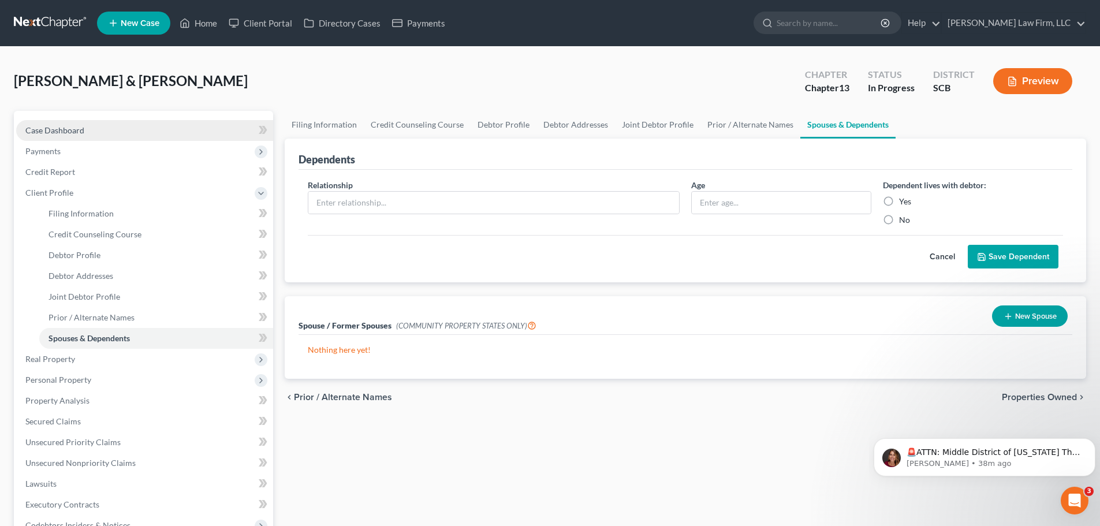
click at [60, 130] on span "Case Dashboard" at bounding box center [54, 130] width 59 height 10
select select "0"
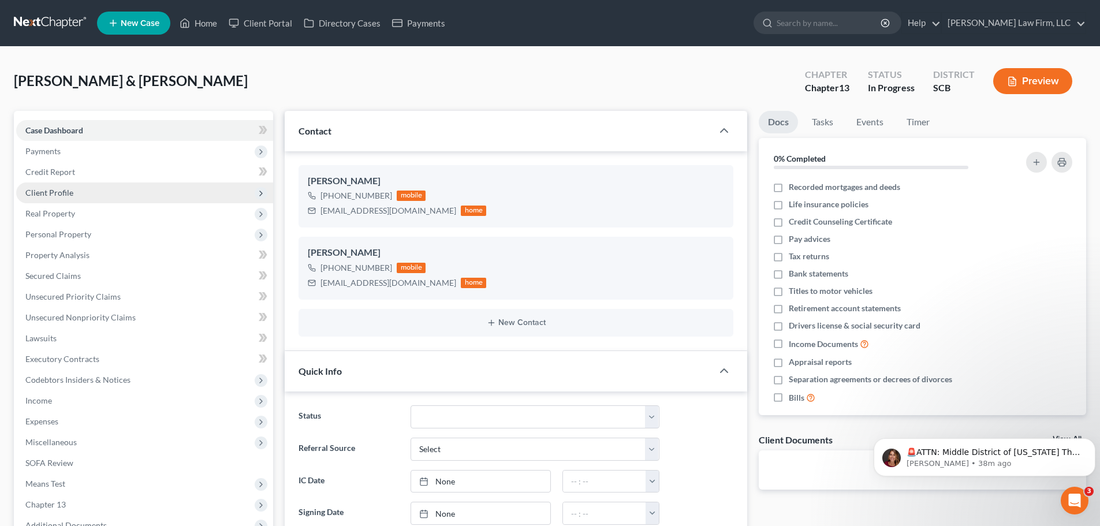
click at [72, 190] on span "Client Profile" at bounding box center [144, 192] width 257 height 21
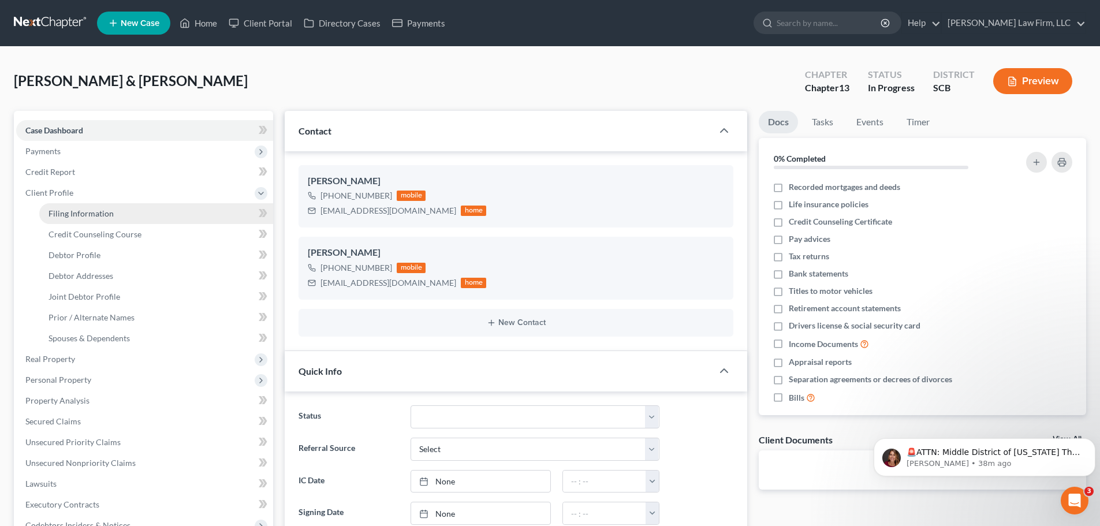
click at [100, 216] on span "Filing Information" at bounding box center [80, 213] width 65 height 10
select select "1"
select select "3"
select select "72"
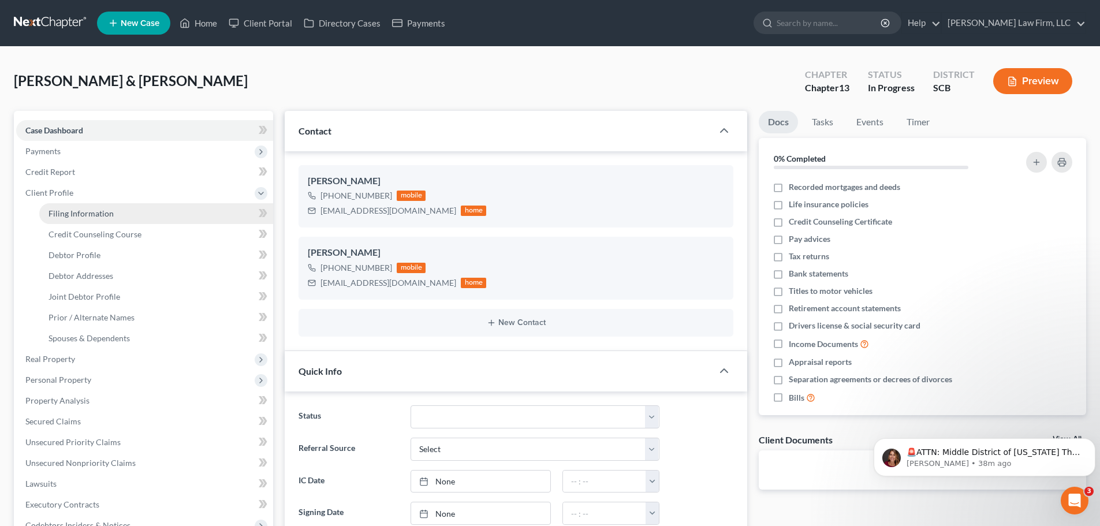
select select "0"
select select "42"
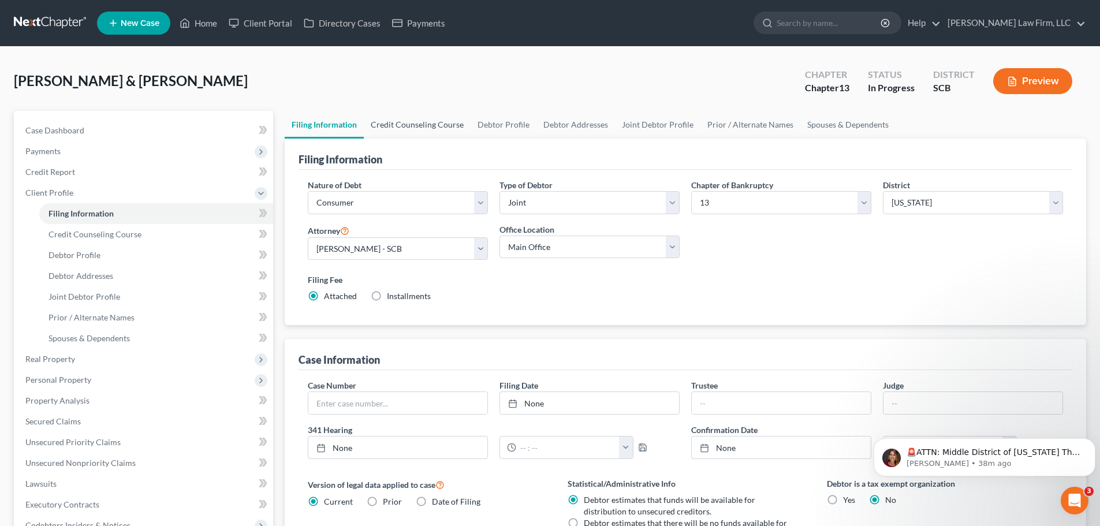
click at [421, 131] on link "Credit Counseling Course" at bounding box center [417, 125] width 107 height 28
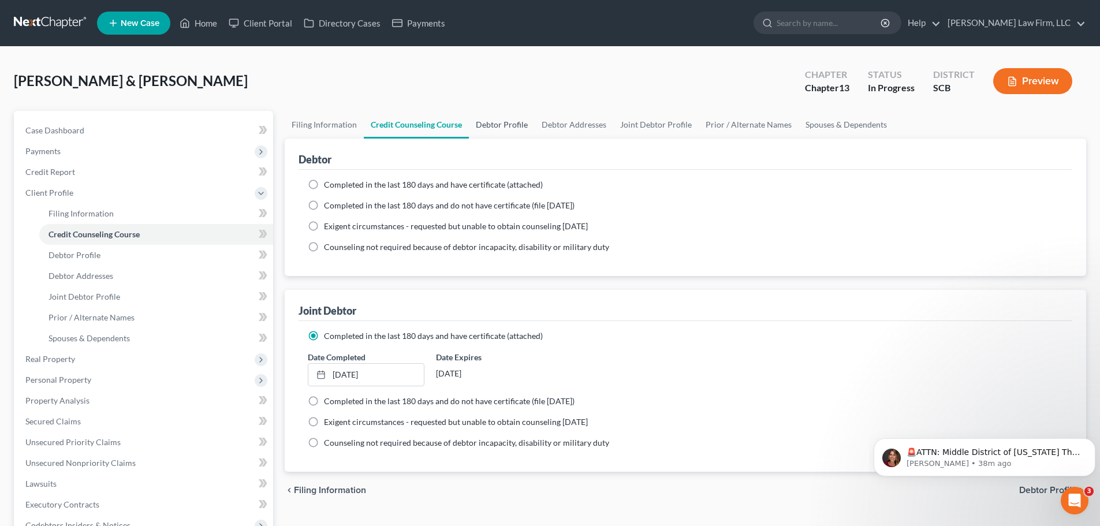
click at [509, 126] on link "Debtor Profile" at bounding box center [502, 125] width 66 height 28
select select "3"
select select "0"
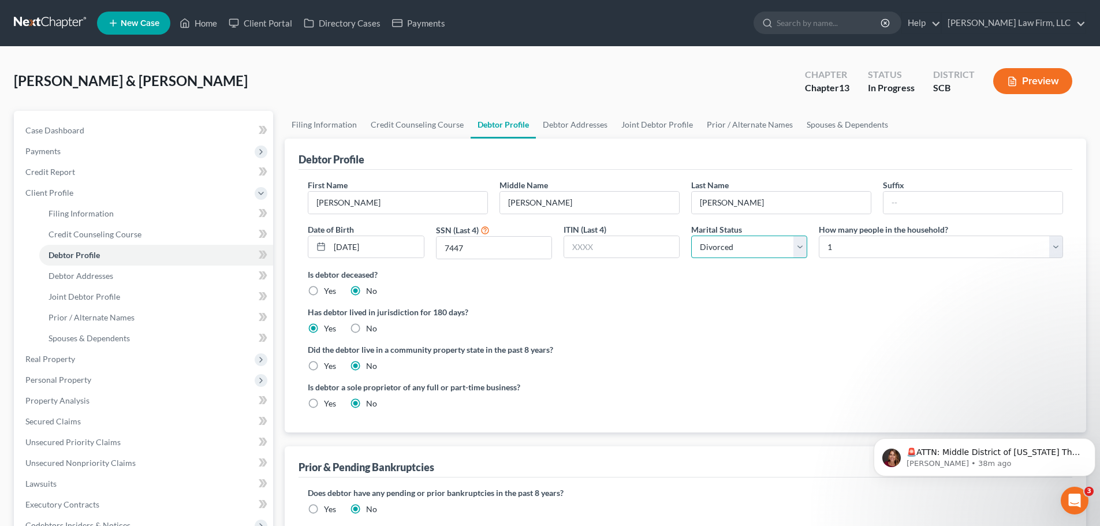
click at [807, 249] on select "Select Single Married Separated Divorced Widowed" at bounding box center [749, 247] width 116 height 23
select select "1"
click at [691, 236] on select "Select Single Married Separated Divorced Widowed" at bounding box center [749, 247] width 116 height 23
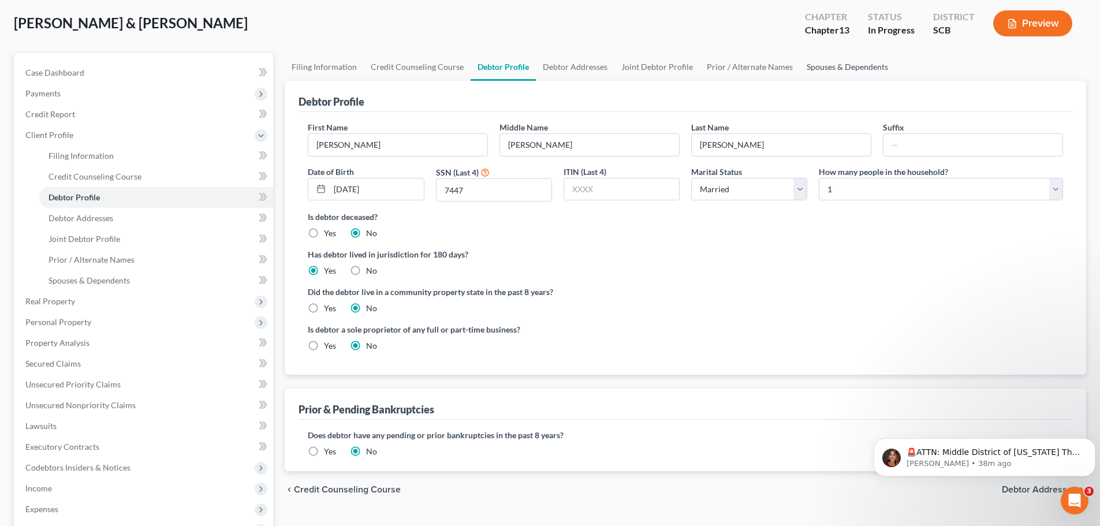
click at [820, 61] on link "Spouses & Dependents" at bounding box center [846, 67] width 95 height 28
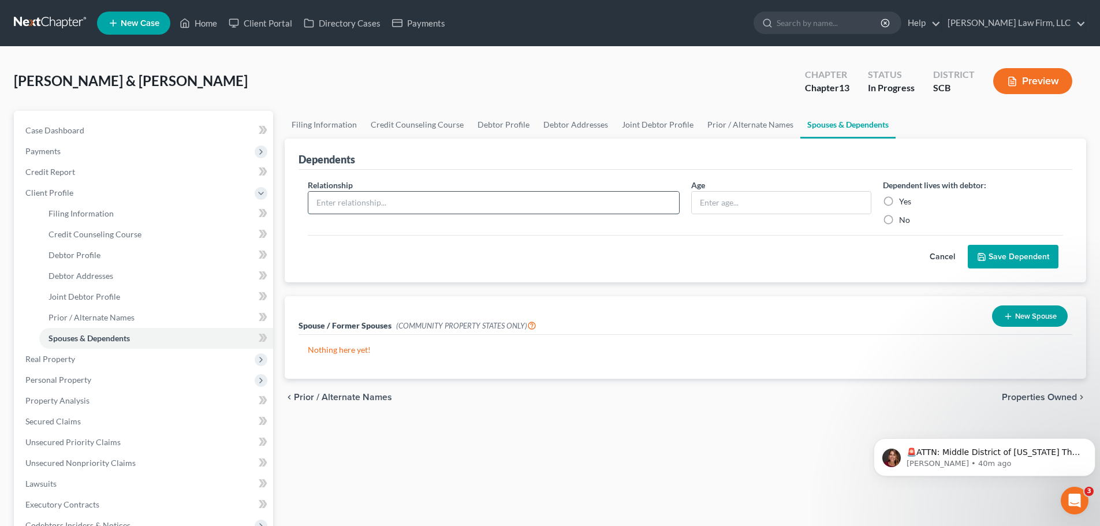
click at [580, 195] on input "text" at bounding box center [493, 203] width 371 height 22
click at [474, 207] on input "text" at bounding box center [493, 203] width 371 height 22
click at [443, 209] on input "text" at bounding box center [493, 203] width 371 height 22
type input "Daughter"
click at [719, 194] on input "text" at bounding box center [781, 203] width 179 height 22
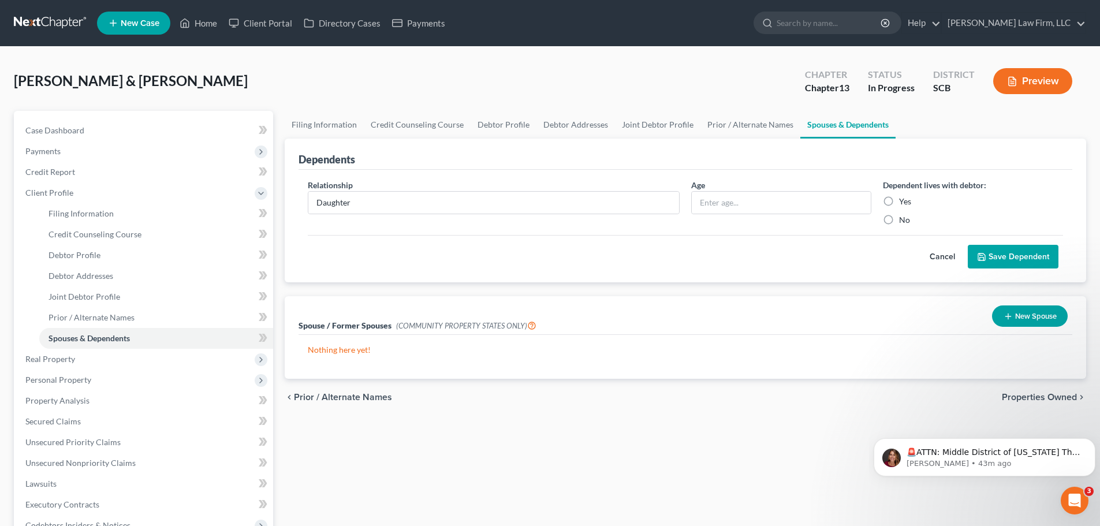
click at [996, 253] on button "Save Dependent" at bounding box center [1012, 257] width 91 height 24
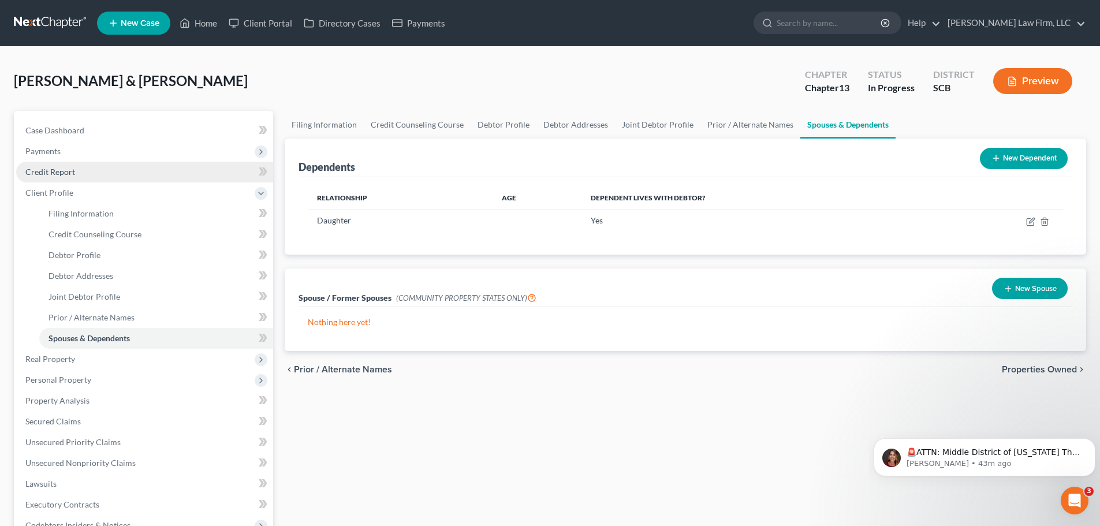
click at [54, 171] on span "Credit Report" at bounding box center [50, 172] width 50 height 10
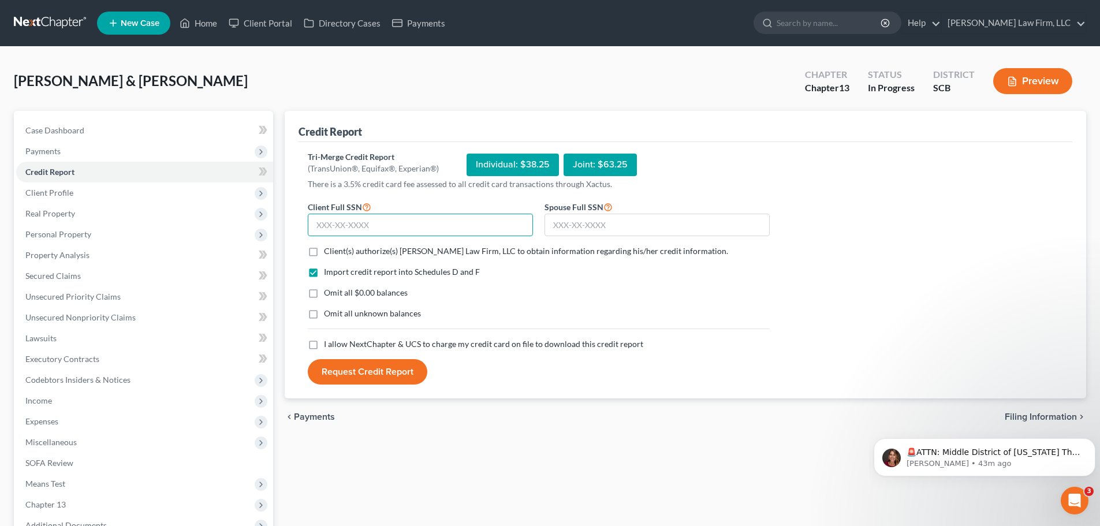
click at [377, 223] on input "text" at bounding box center [420, 225] width 225 height 23
click at [67, 193] on span "Client Profile" at bounding box center [49, 193] width 48 height 10
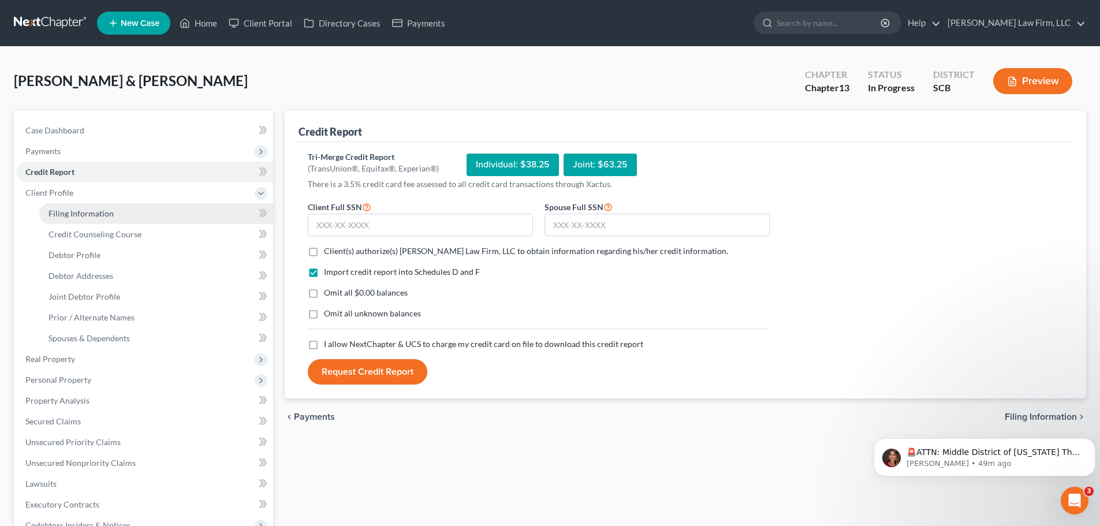
click at [72, 209] on span "Filing Information" at bounding box center [80, 213] width 65 height 10
select select "1"
select select "3"
select select "72"
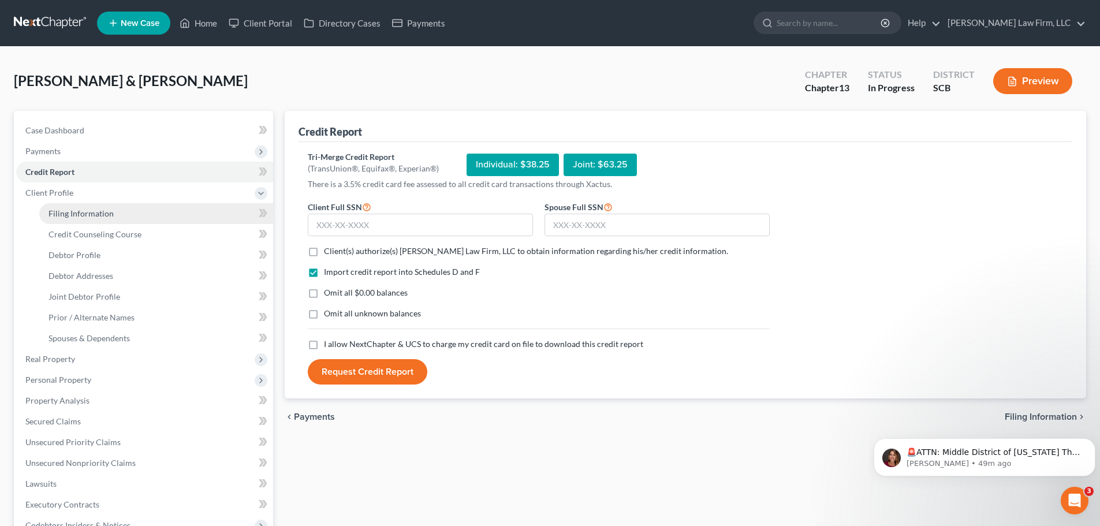
select select "0"
select select "42"
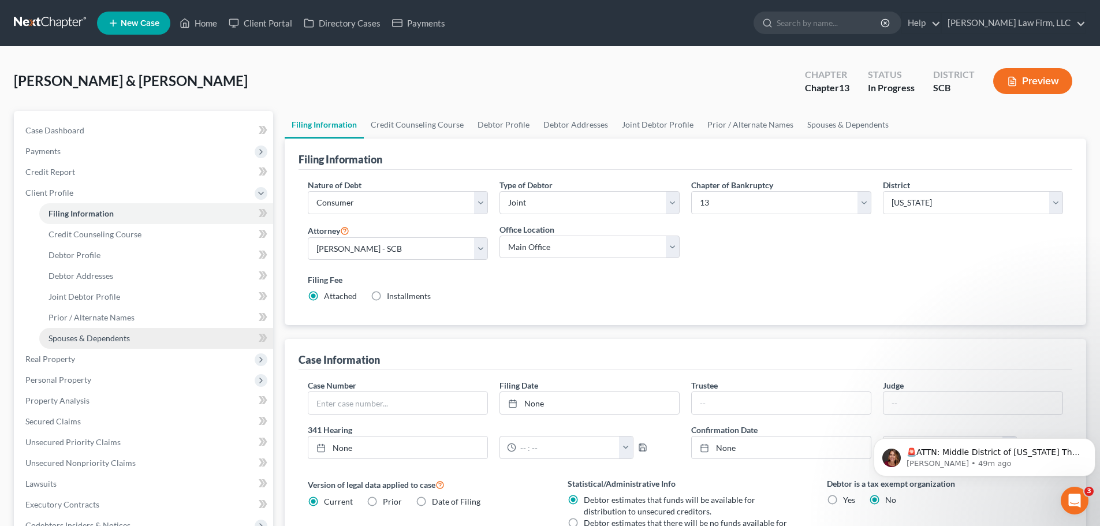
click at [103, 339] on span "Spouses & Dependents" at bounding box center [88, 338] width 81 height 10
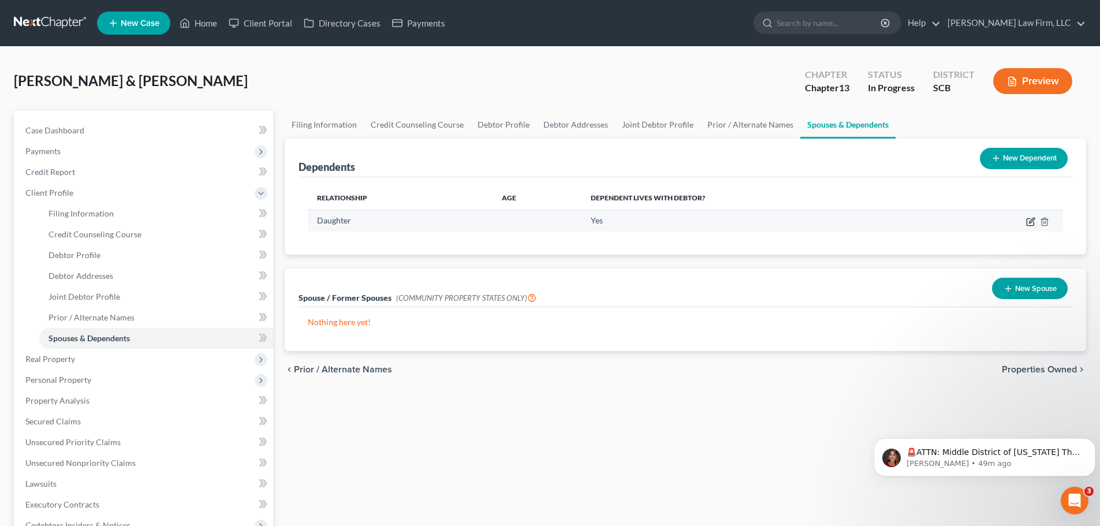
click at [1032, 223] on icon "button" at bounding box center [1030, 221] width 9 height 9
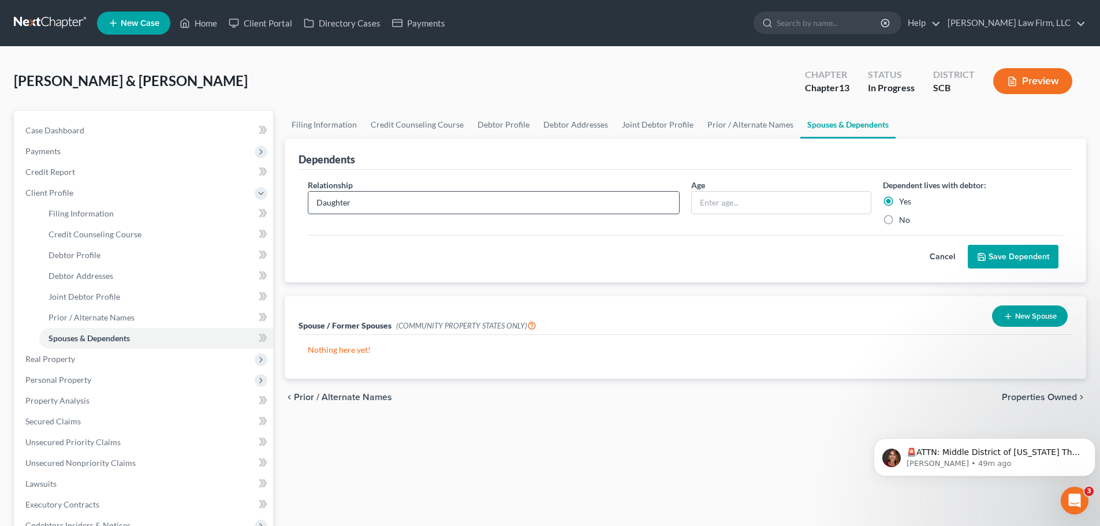
click at [405, 210] on input "Daughter" at bounding box center [493, 203] width 371 height 22
click at [773, 210] on input "text" at bounding box center [781, 203] width 179 height 22
type input "20"
click at [998, 257] on button "Save Dependent" at bounding box center [1012, 257] width 91 height 24
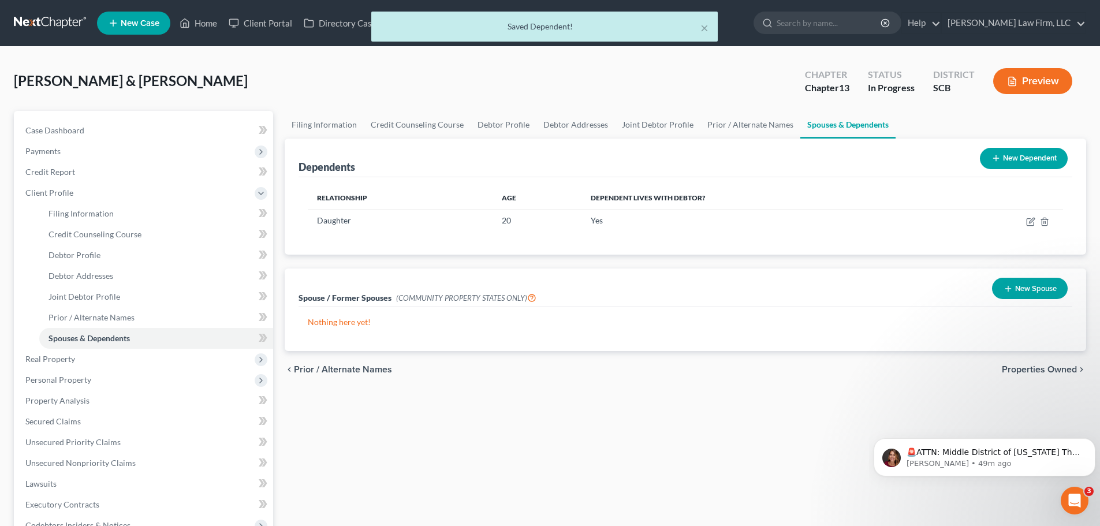
click at [1005, 159] on button "New Dependent" at bounding box center [1024, 158] width 88 height 21
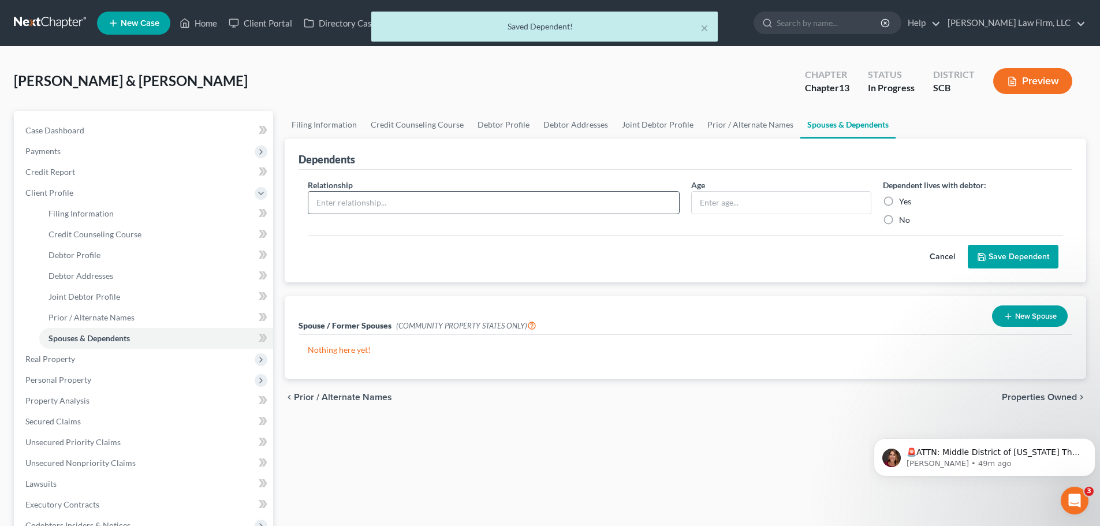
drag, startPoint x: 631, startPoint y: 199, endPoint x: 623, endPoint y: 207, distance: 11.4
click at [631, 199] on input "text" at bounding box center [493, 203] width 371 height 22
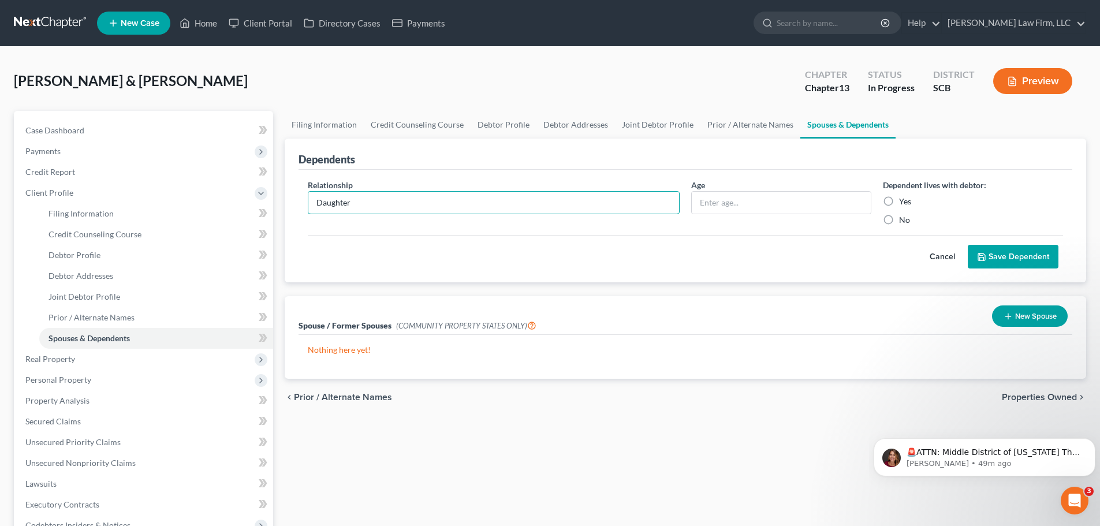
type input "Daughter"
click at [757, 217] on div "Age" at bounding box center [781, 202] width 192 height 47
click at [750, 203] on input "text" at bounding box center [781, 203] width 179 height 22
type input "25"
click at [899, 197] on label "Yes" at bounding box center [905, 202] width 12 height 12
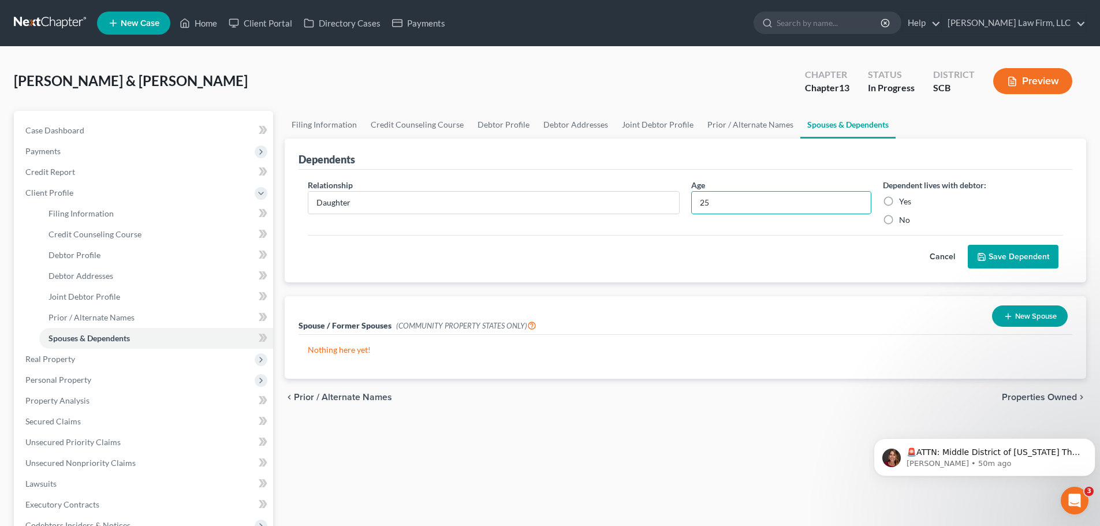
click at [903, 197] on input "Yes" at bounding box center [907, 200] width 8 height 8
radio input "true"
click at [996, 254] on button "Save Dependent" at bounding box center [1012, 257] width 91 height 24
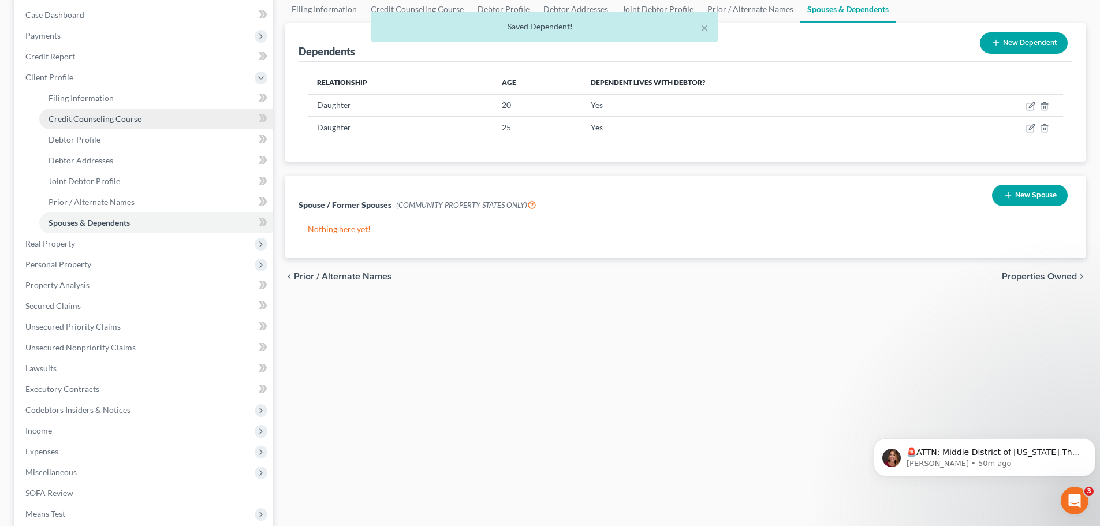
drag, startPoint x: 92, startPoint y: 111, endPoint x: 83, endPoint y: 109, distance: 9.5
click at [92, 111] on link "Credit Counseling Course" at bounding box center [156, 119] width 234 height 21
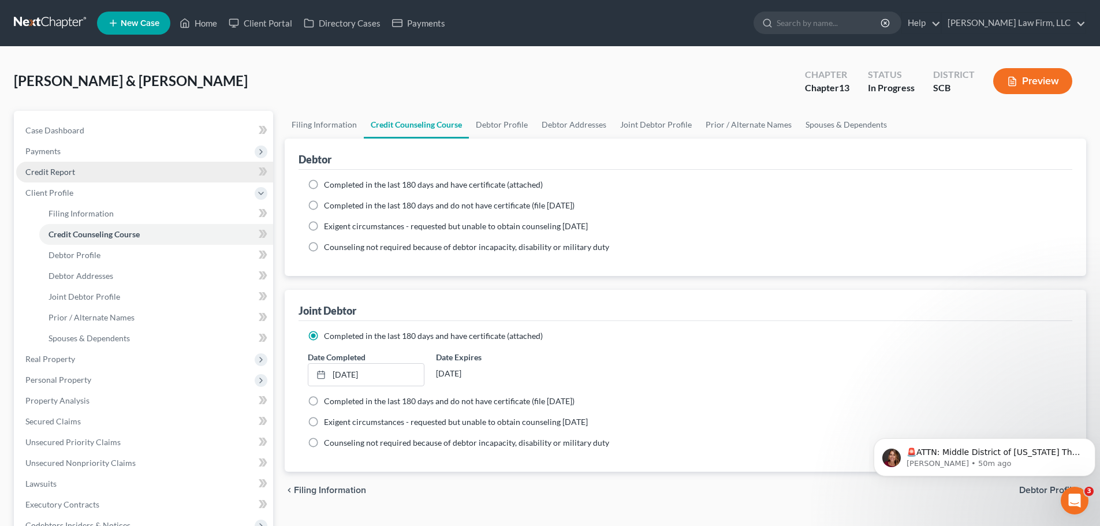
click at [79, 174] on link "Credit Report" at bounding box center [144, 172] width 257 height 21
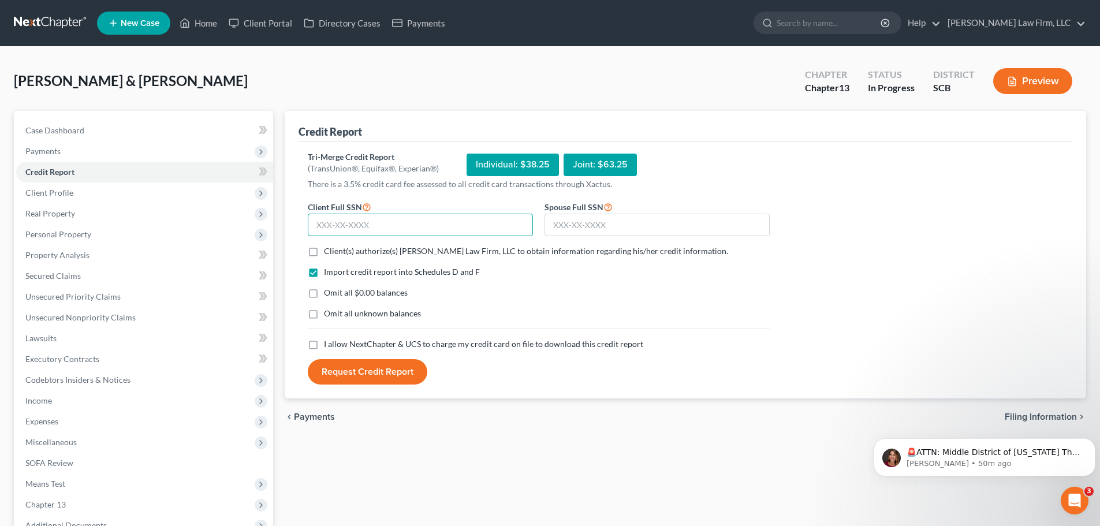
click at [342, 222] on input "text" at bounding box center [420, 225] width 225 height 23
type input "284-38-7447"
click at [602, 236] on input "text" at bounding box center [656, 225] width 225 height 23
type input "346-70-3832"
click at [324, 253] on label "Client(s) authorize(s) [PERSON_NAME] Law Firm, LLC to obtain information regard…" at bounding box center [526, 251] width 404 height 12
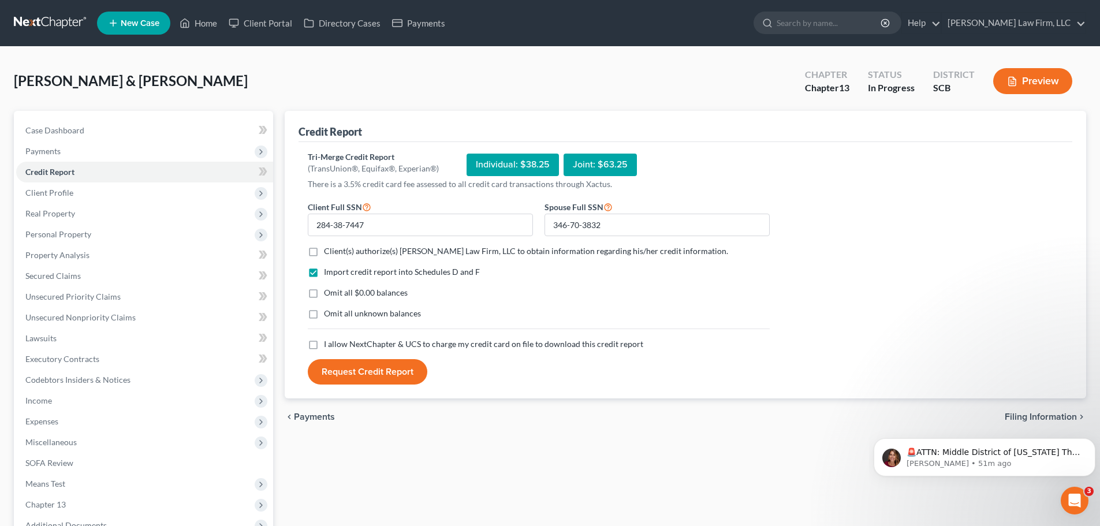
click at [328, 253] on input "Client(s) authorize(s) [PERSON_NAME] Law Firm, LLC to obtain information regard…" at bounding box center [332, 249] width 8 height 8
checkbox input "true"
click at [324, 294] on label "Omit all $0.00 balances" at bounding box center [366, 293] width 84 height 12
click at [328, 294] on input "Omit all $0.00 balances" at bounding box center [332, 291] width 8 height 8
checkbox input "true"
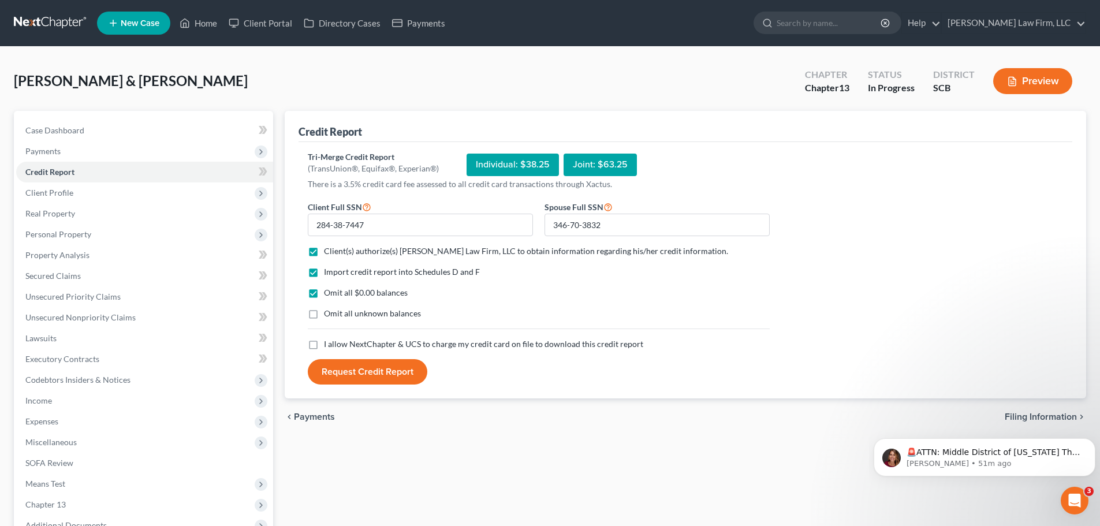
click at [324, 341] on label "I allow NextChapter & UCS to charge my credit card on file to download this cre…" at bounding box center [483, 344] width 319 height 12
click at [328, 341] on input "I allow NextChapter & UCS to charge my credit card on file to download this cre…" at bounding box center [332, 342] width 8 height 8
checkbox input "true"
click at [388, 373] on button "Request Credit Report" at bounding box center [367, 371] width 119 height 25
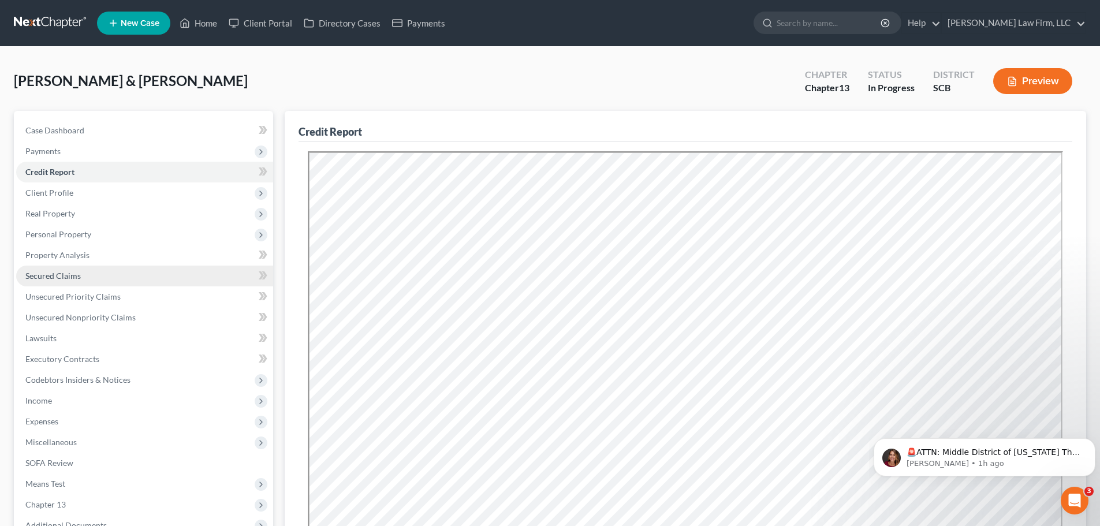
click at [91, 281] on link "Secured Claims" at bounding box center [144, 276] width 257 height 21
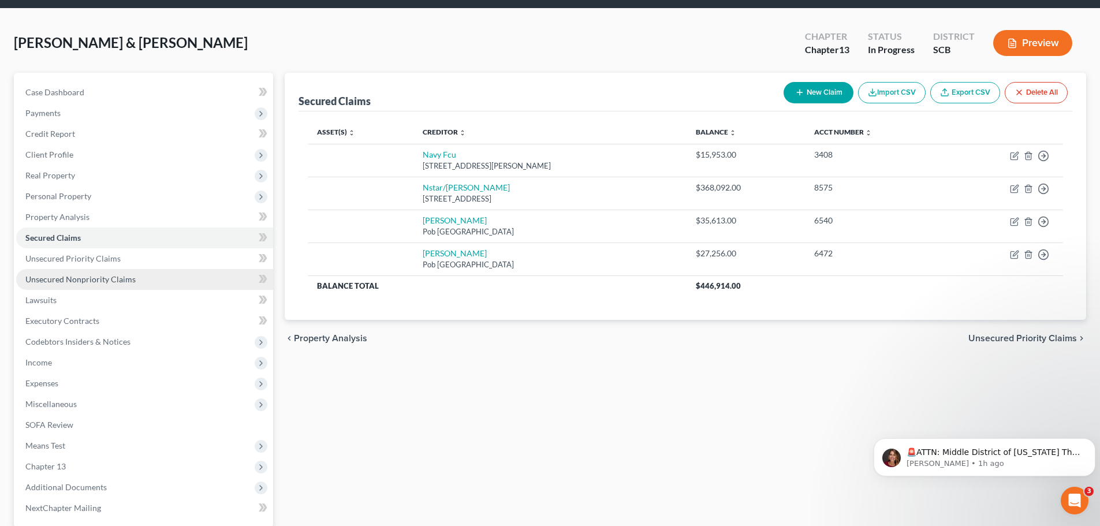
scroll to position [58, 0]
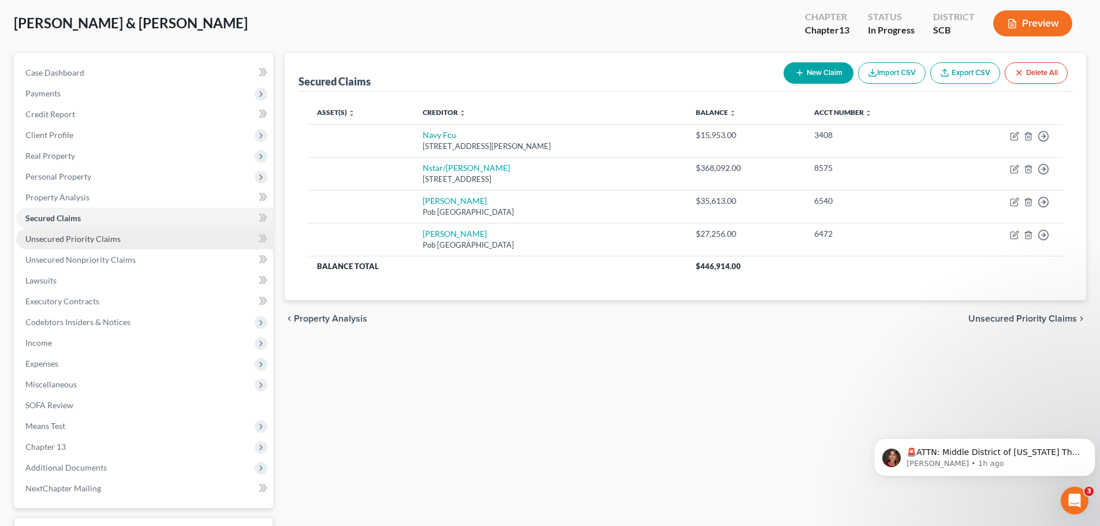
click at [92, 241] on span "Unsecured Priority Claims" at bounding box center [72, 239] width 95 height 10
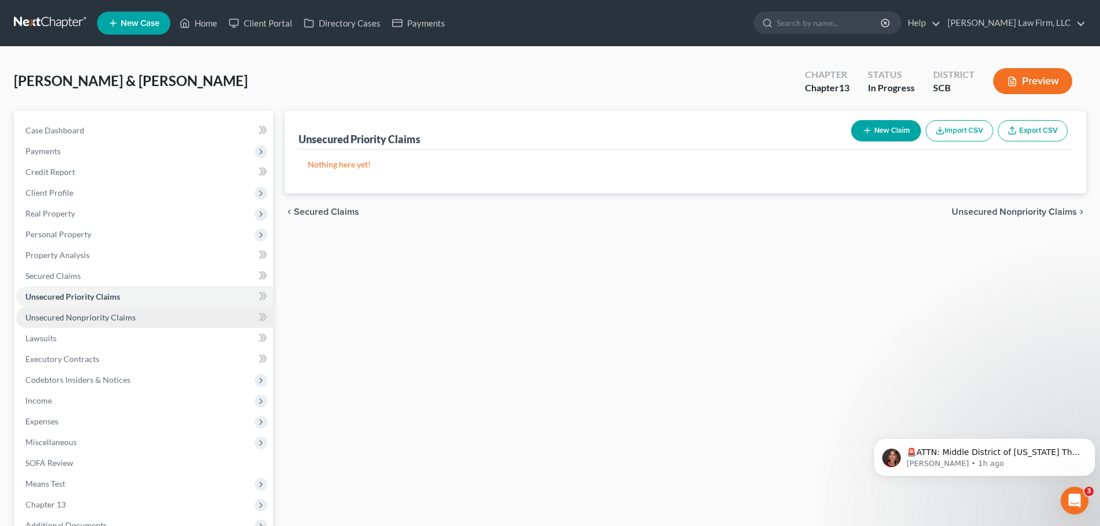
click at [125, 315] on span "Unsecured Nonpriority Claims" at bounding box center [80, 317] width 110 height 10
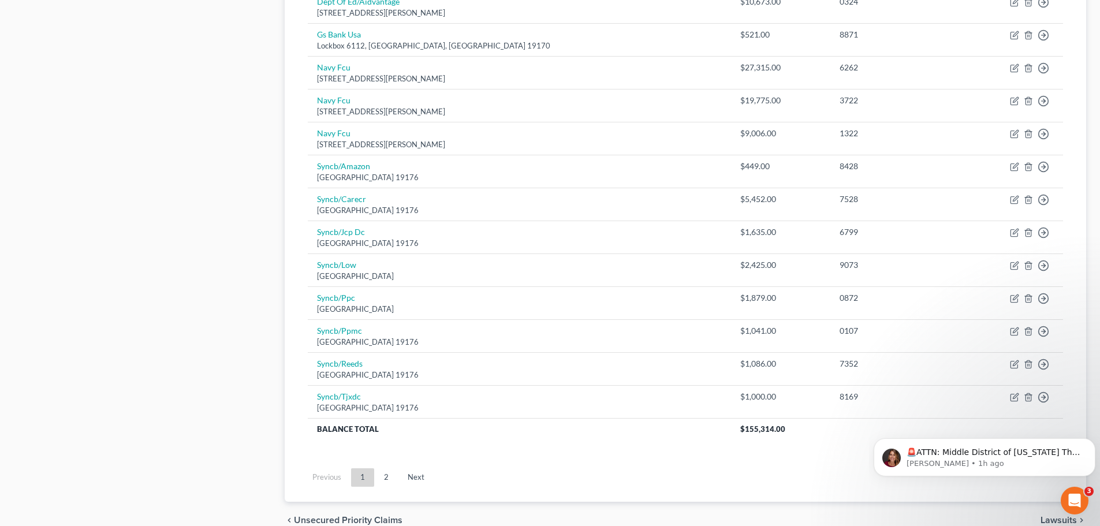
scroll to position [807, 0]
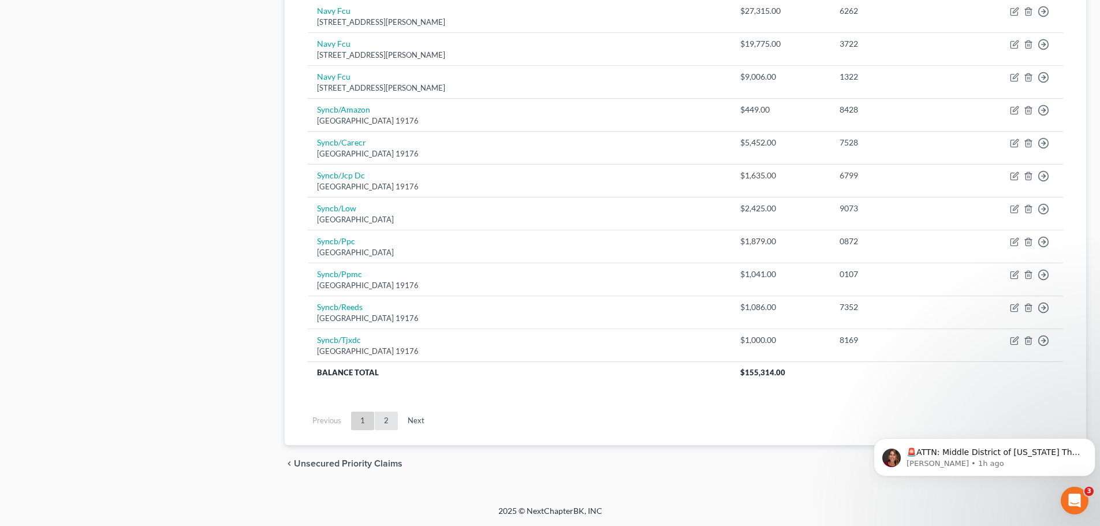
click at [391, 423] on link "2" at bounding box center [386, 421] width 23 height 18
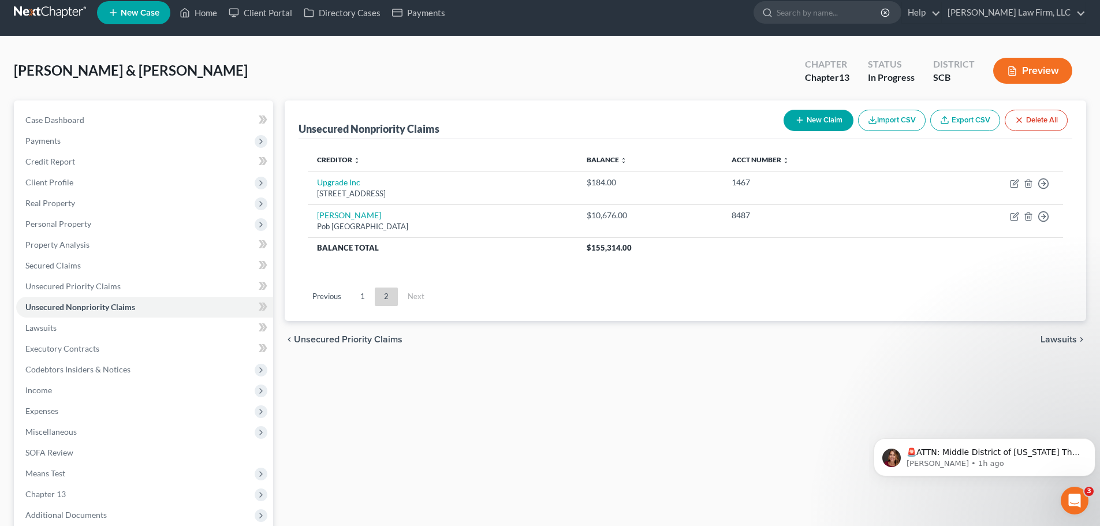
scroll to position [0, 0]
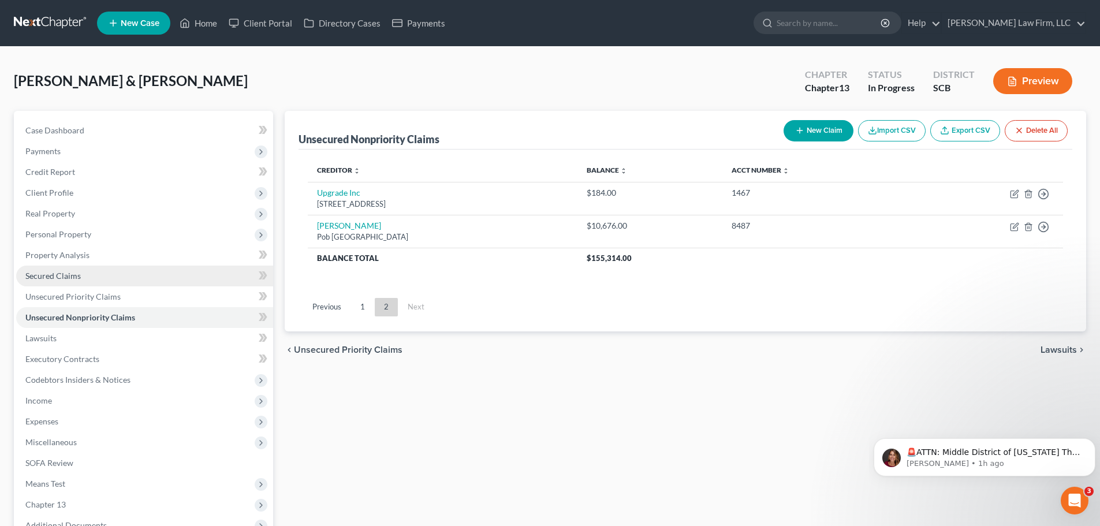
click at [70, 275] on span "Secured Claims" at bounding box center [52, 276] width 55 height 10
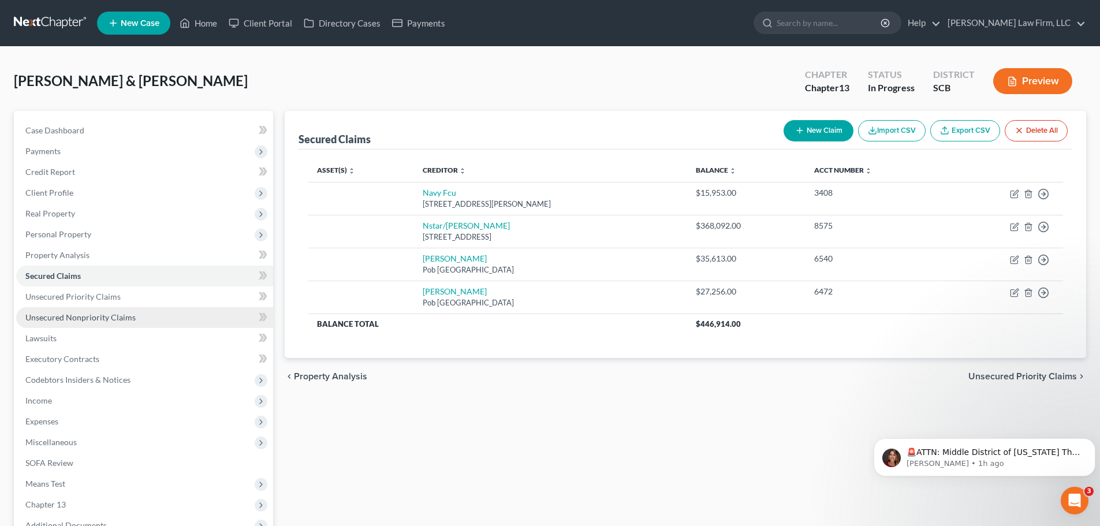
click at [159, 318] on link "Unsecured Nonpriority Claims" at bounding box center [144, 317] width 257 height 21
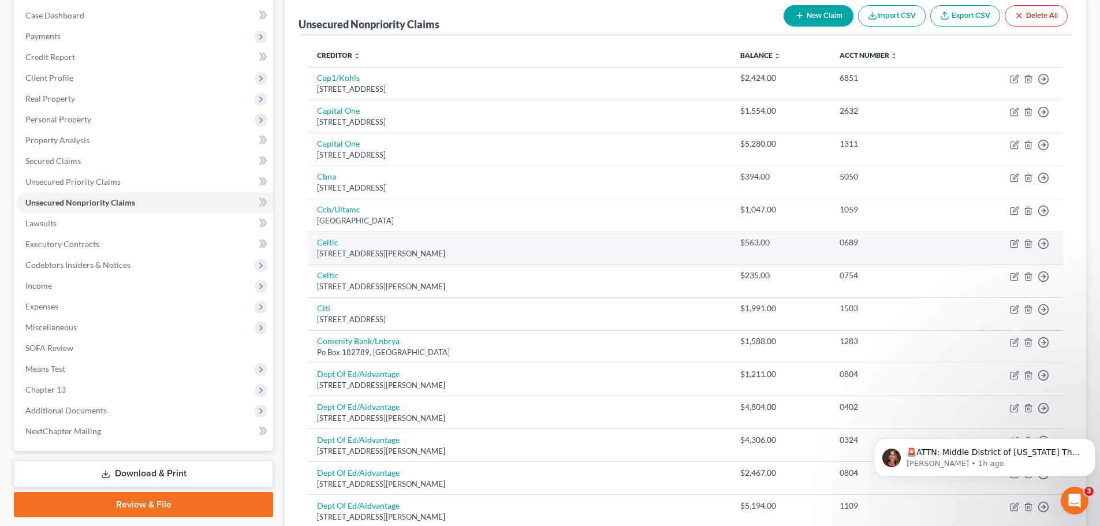
scroll to position [114, 0]
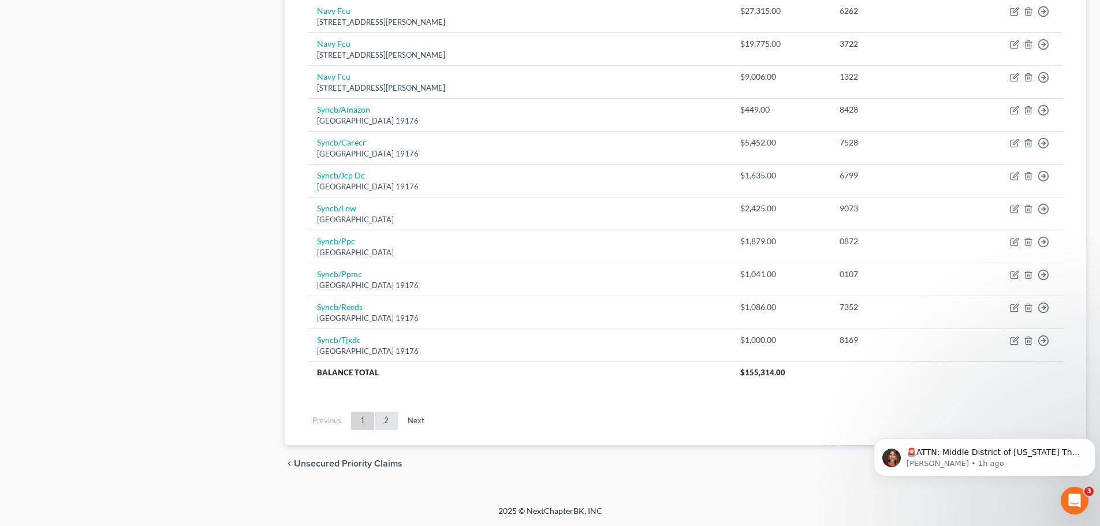
click at [386, 417] on link "2" at bounding box center [386, 421] width 23 height 18
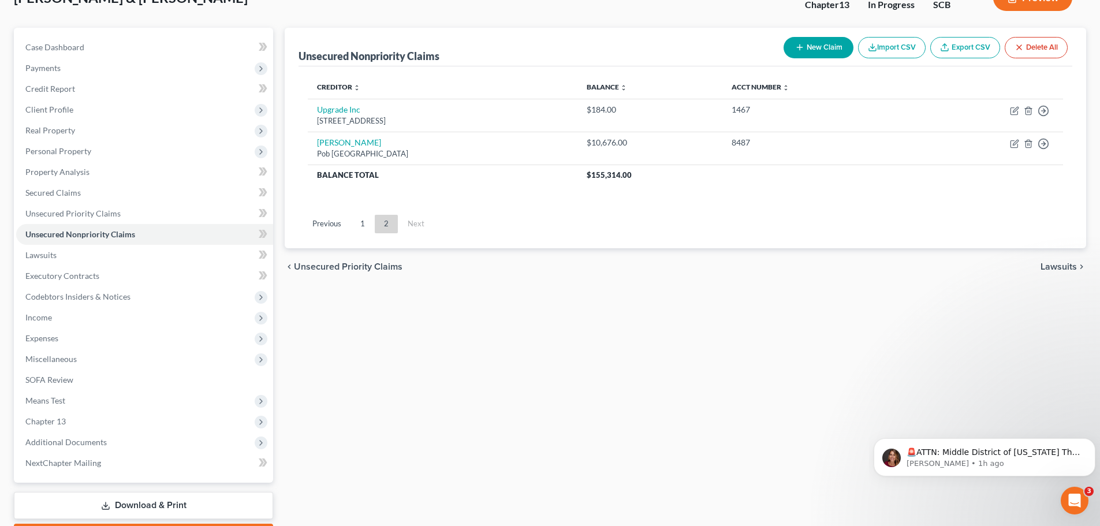
scroll to position [0, 0]
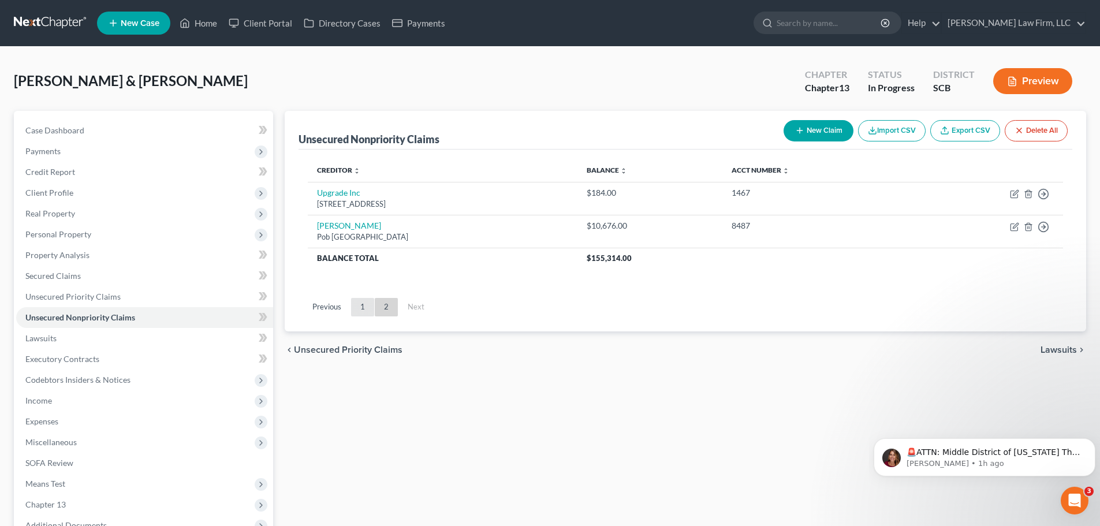
click at [366, 308] on link "1" at bounding box center [362, 307] width 23 height 18
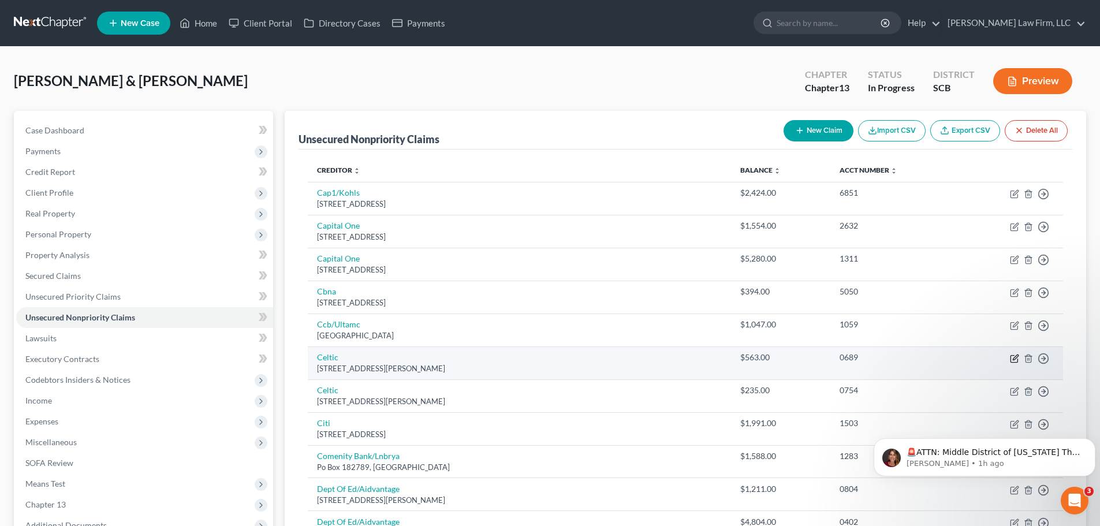
click at [1015, 356] on icon "button" at bounding box center [1014, 356] width 5 height 5
select select "4"
select select "0"
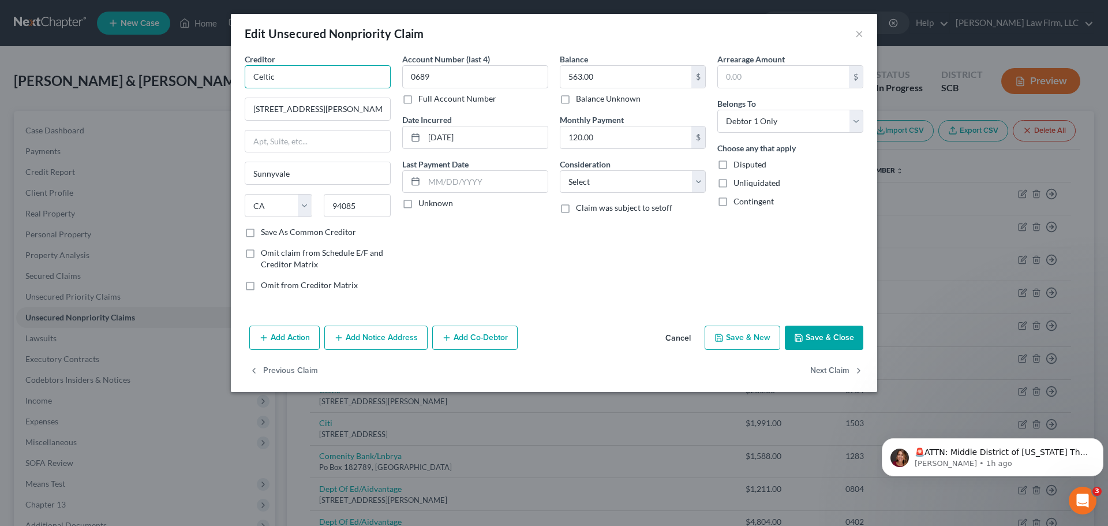
click at [317, 84] on input "Celtic" at bounding box center [318, 76] width 146 height 23
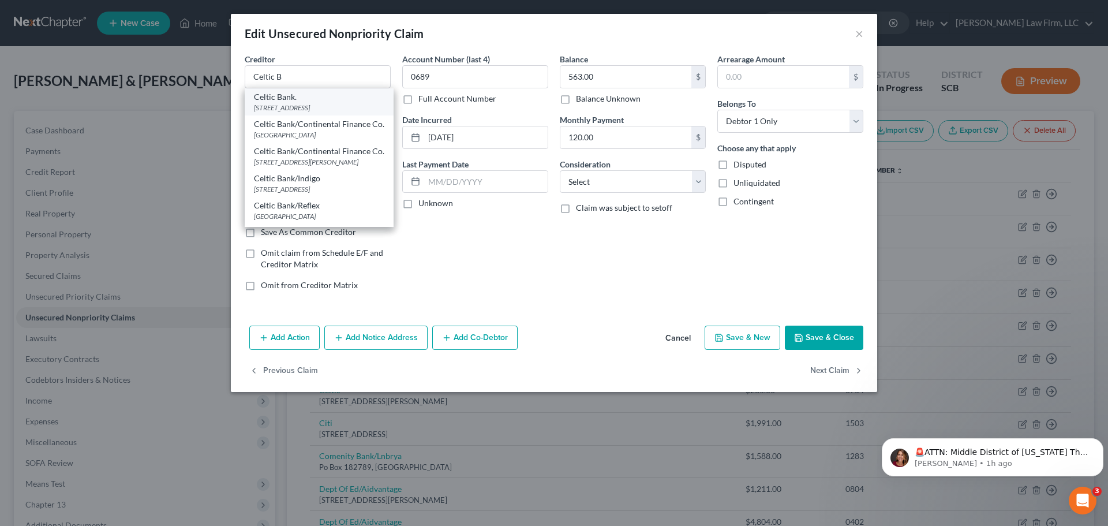
click at [327, 111] on div "[STREET_ADDRESS]" at bounding box center [319, 108] width 130 height 10
type input "Celtic Bank."
type input "[STREET_ADDRESS]"
type input "Suite 300"
type input "[GEOGRAPHIC_DATA]"
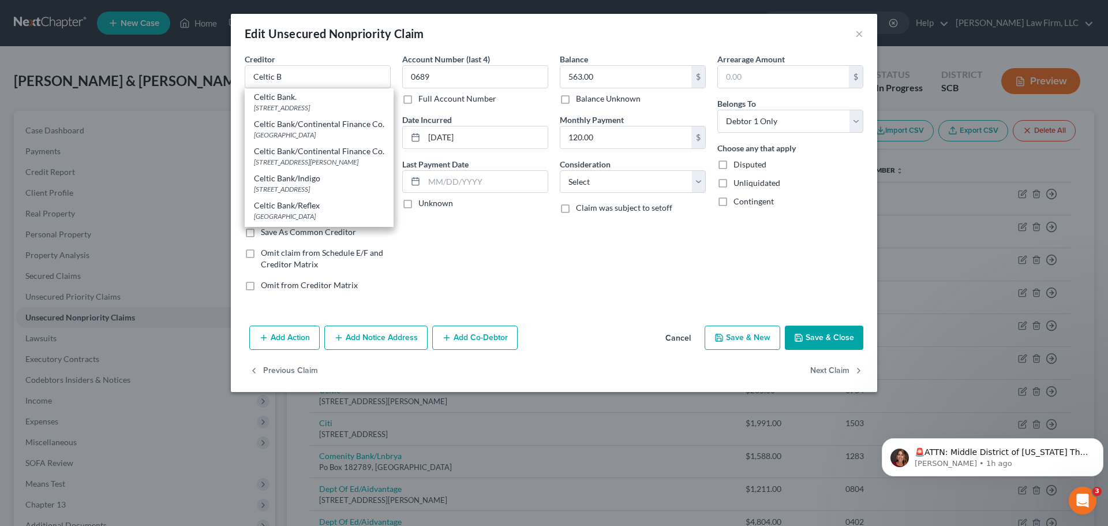
select select "46"
type input "84111"
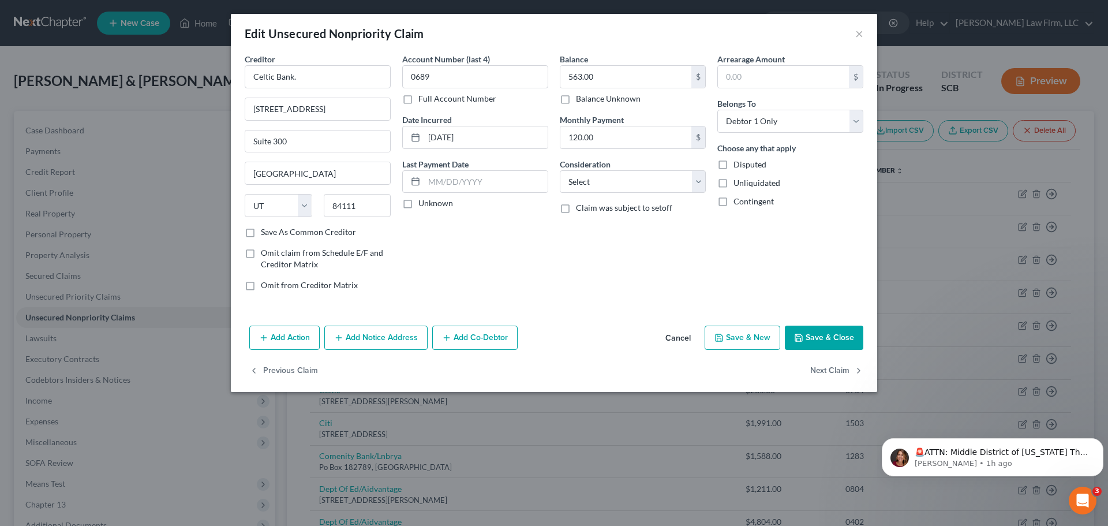
click at [821, 333] on button "Save & Close" at bounding box center [824, 338] width 79 height 24
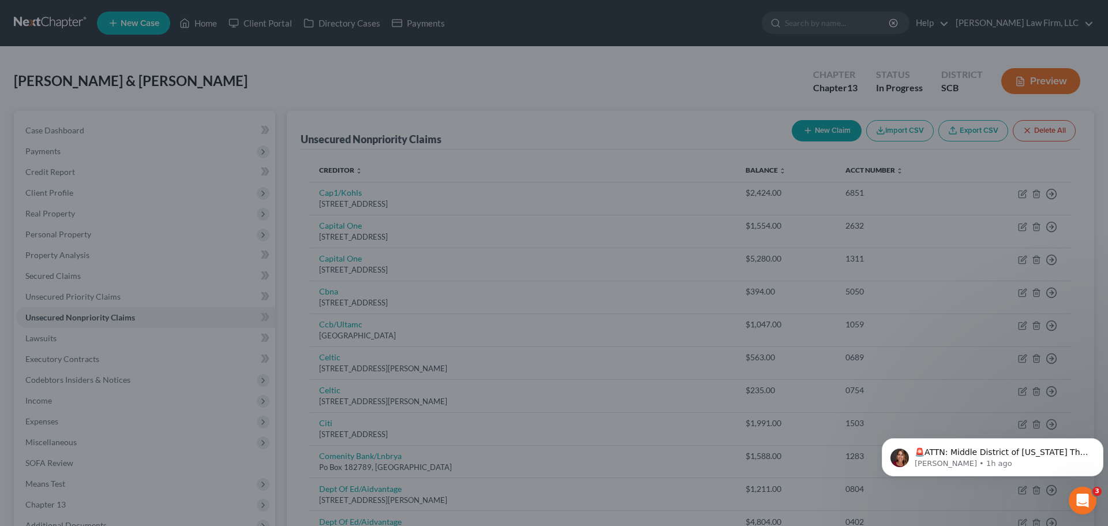
type input "0"
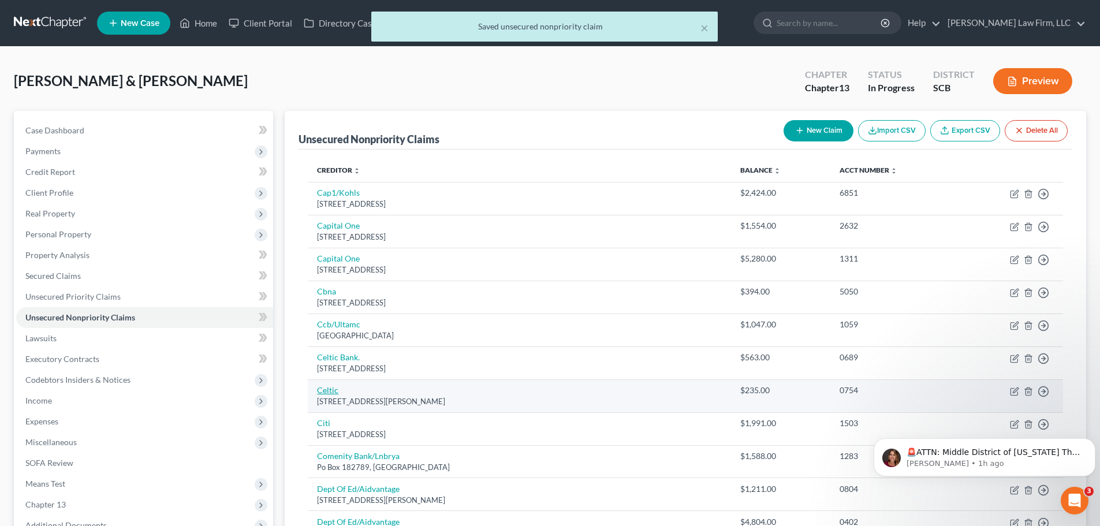
click at [329, 391] on link "Celtic" at bounding box center [327, 390] width 21 height 10
select select "4"
select select "0"
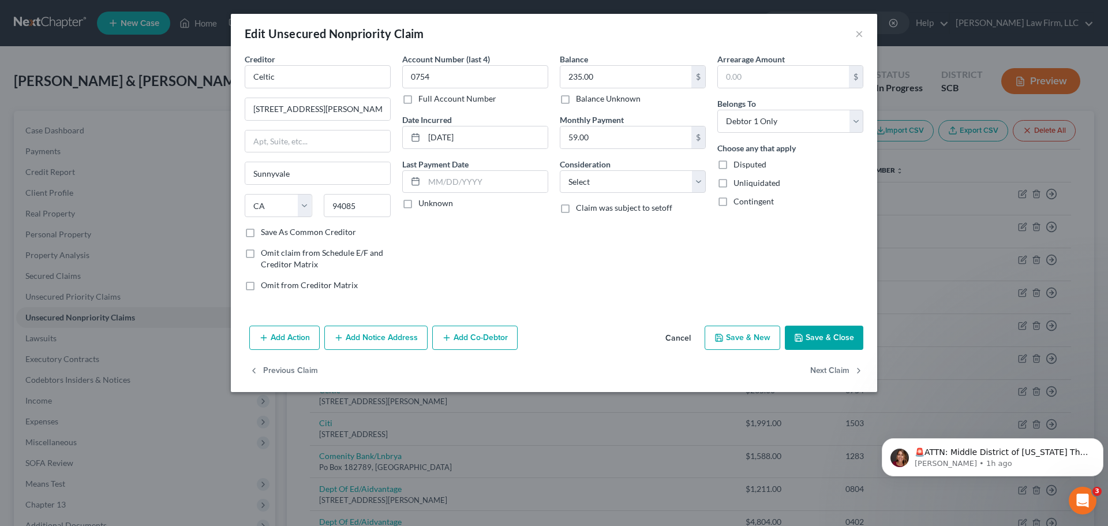
click at [344, 63] on div "Creditor * Celtic" at bounding box center [318, 70] width 146 height 35
click at [346, 81] on input "Celtic" at bounding box center [318, 76] width 146 height 23
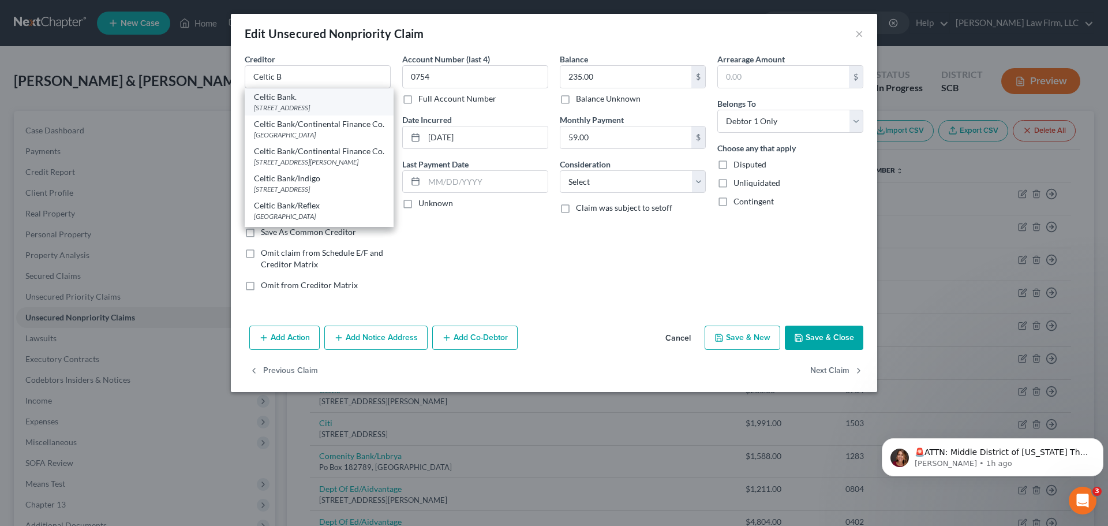
click at [357, 102] on div "Celtic Bank." at bounding box center [319, 97] width 130 height 12
type input "Celtic Bank."
type input "[STREET_ADDRESS]"
type input "Suite 300"
type input "[GEOGRAPHIC_DATA]"
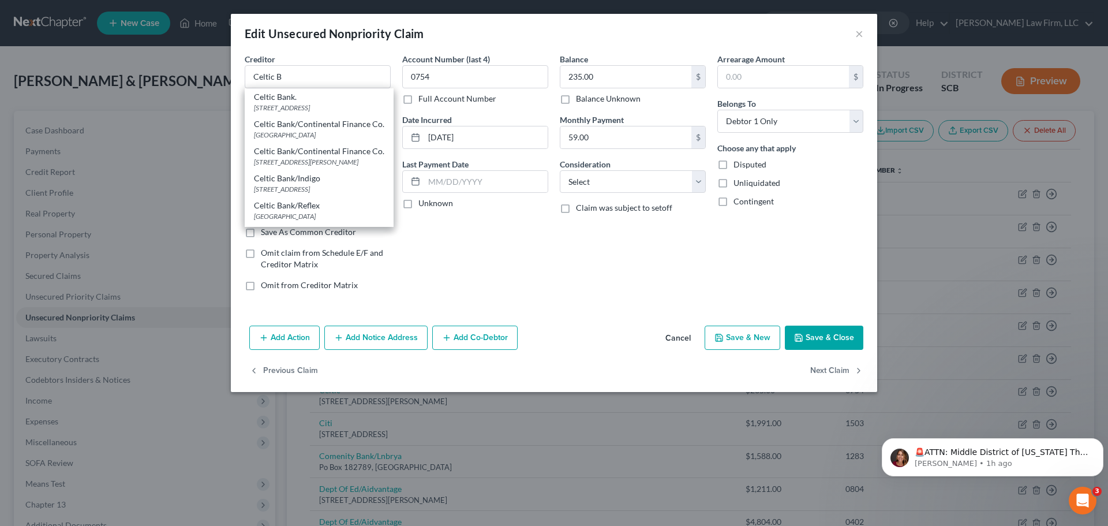
select select "46"
type input "84111"
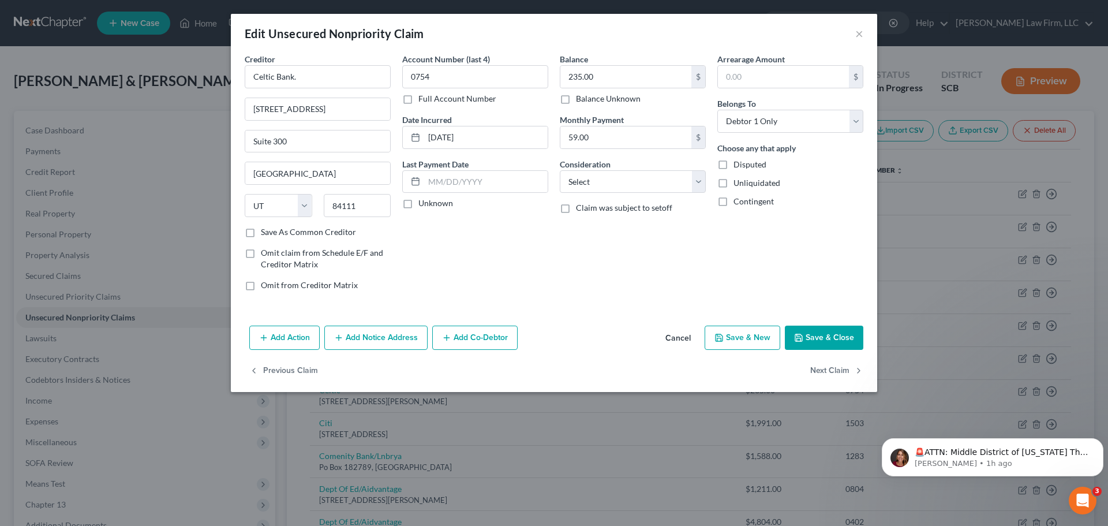
click at [829, 334] on button "Save & Close" at bounding box center [824, 338] width 79 height 24
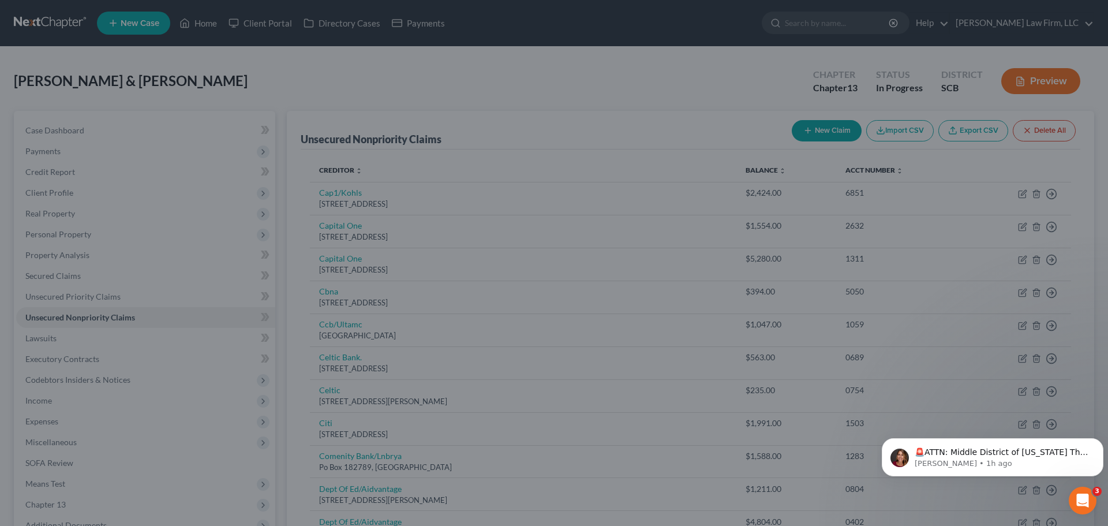
type input "0"
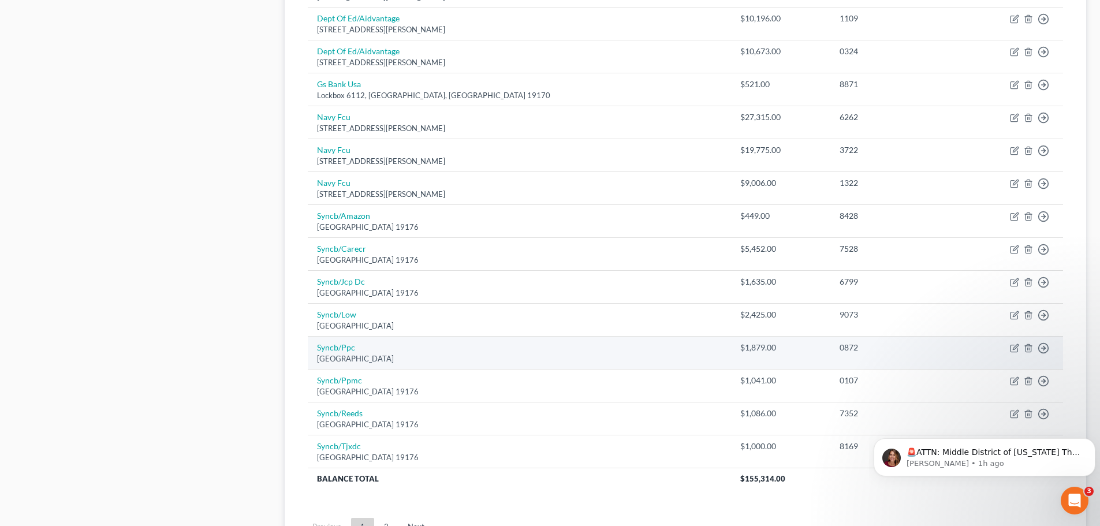
scroll to position [750, 0]
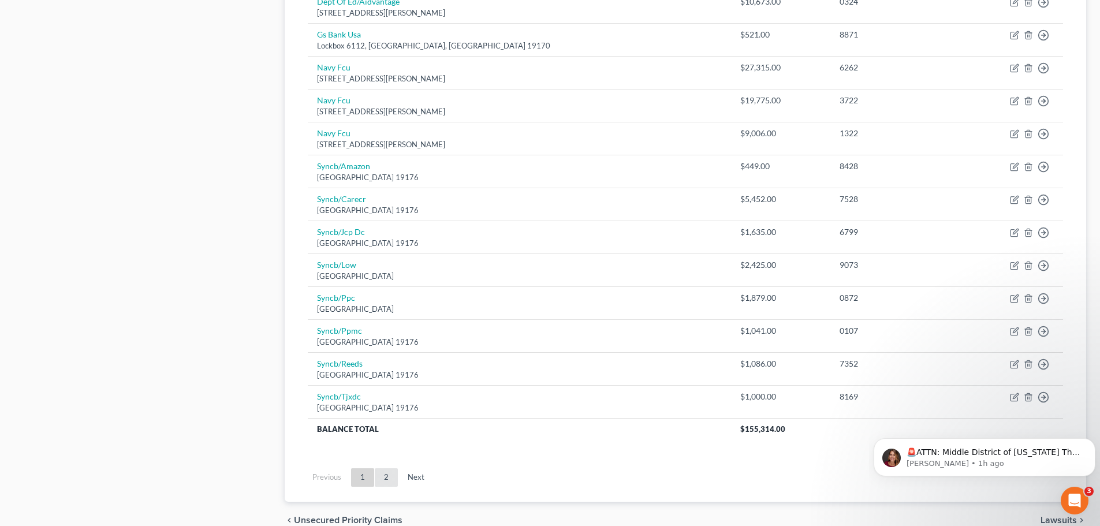
click at [386, 471] on link "2" at bounding box center [386, 477] width 23 height 18
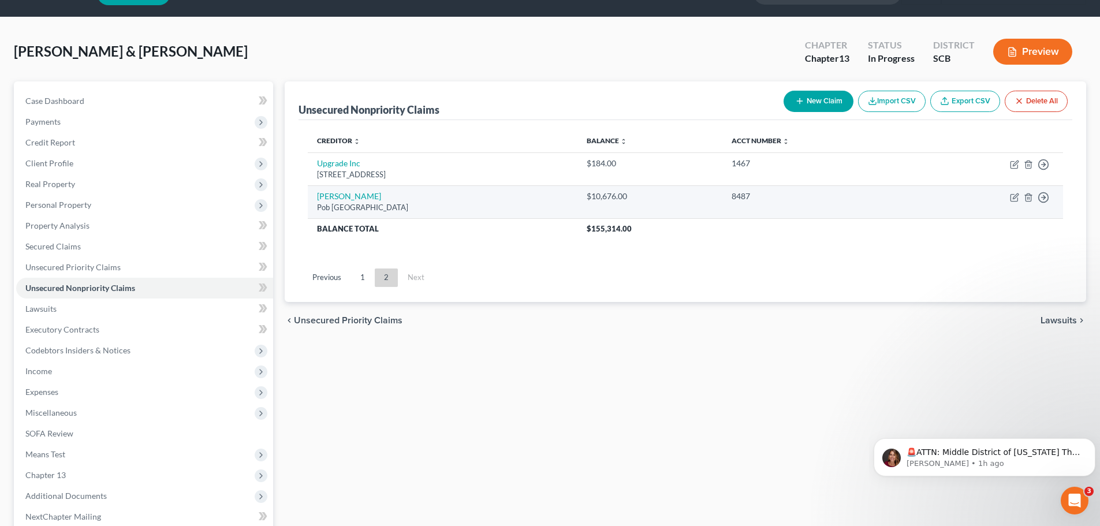
scroll to position [58, 0]
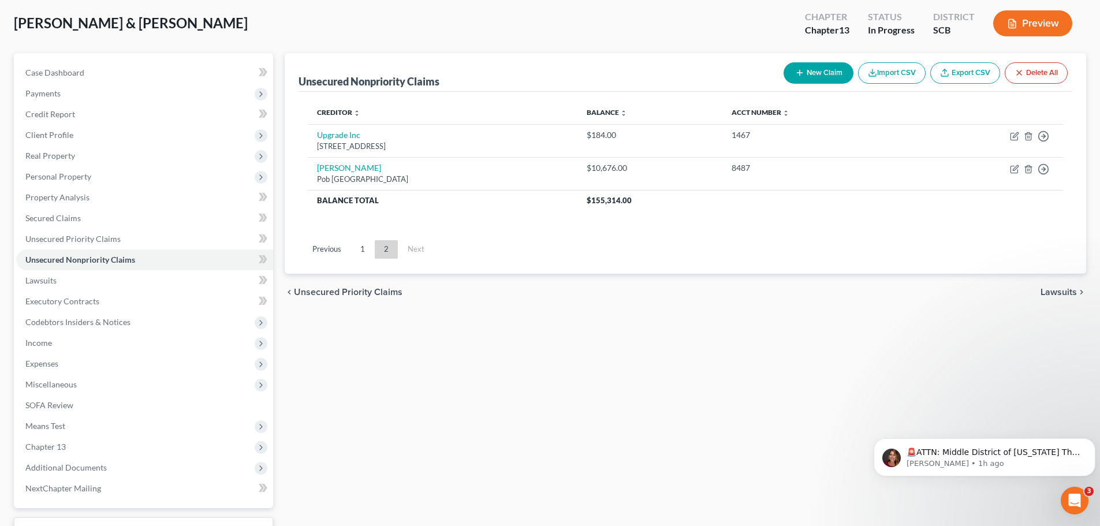
click at [359, 254] on link "1" at bounding box center [362, 249] width 23 height 18
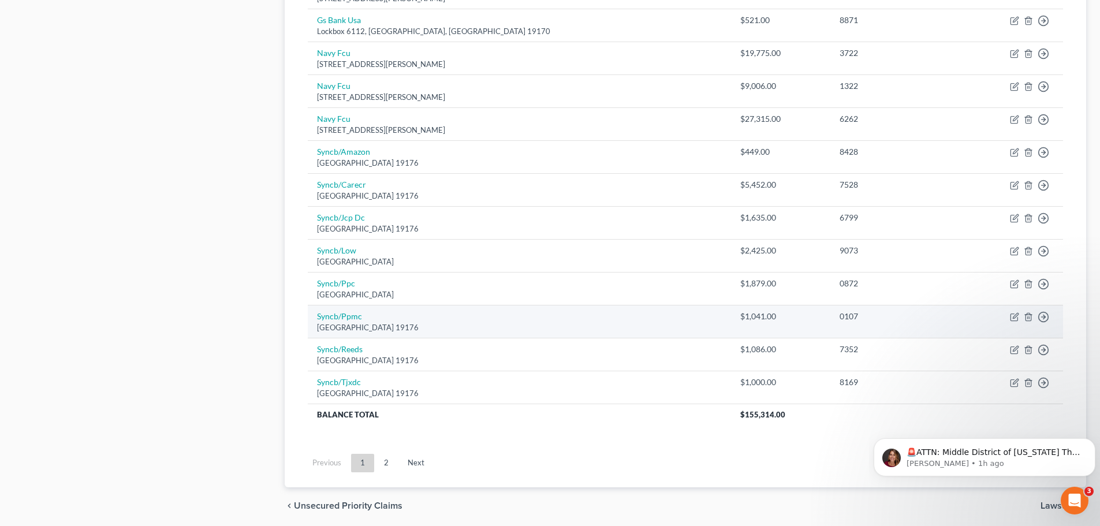
scroll to position [807, 0]
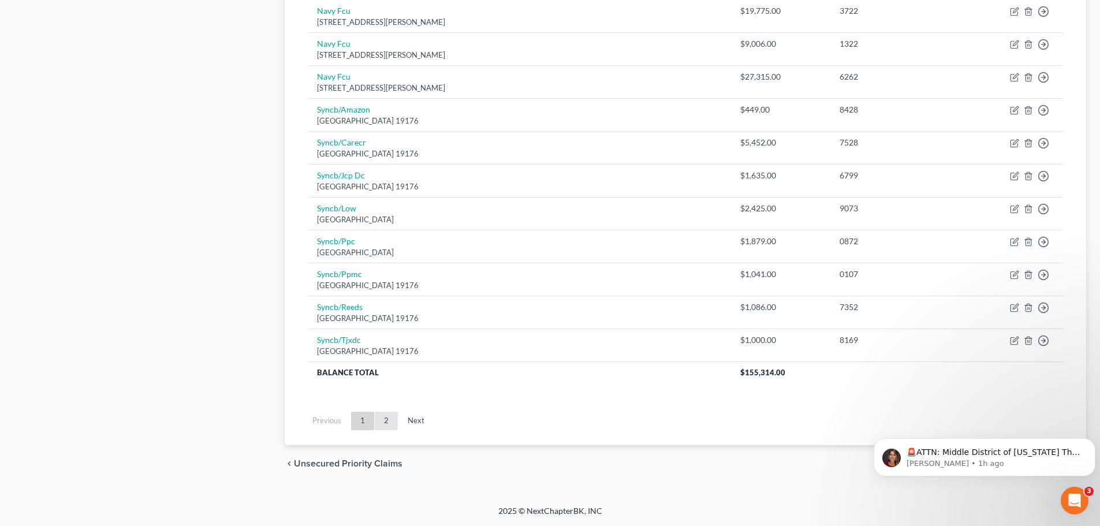
click at [387, 421] on link "2" at bounding box center [386, 421] width 23 height 18
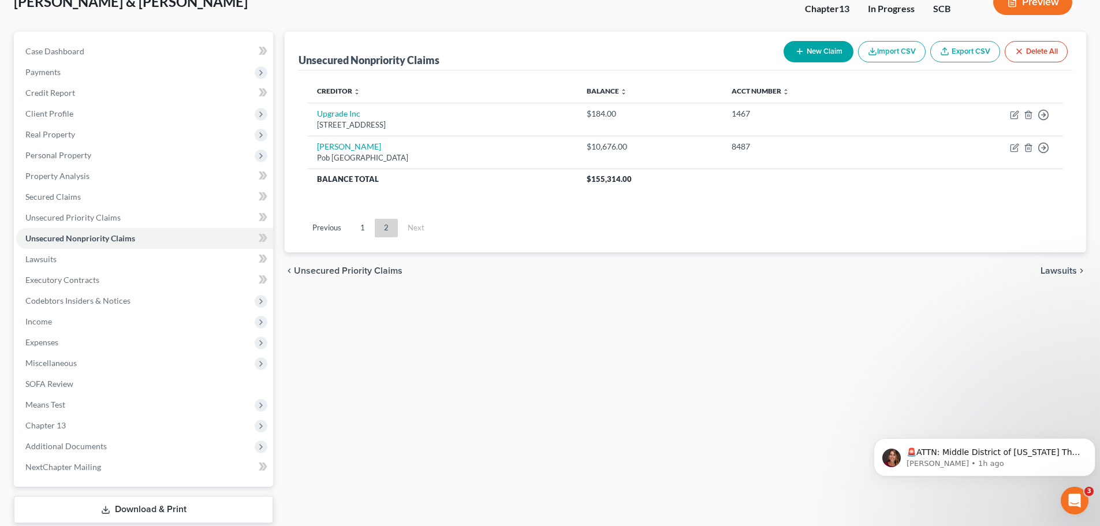
scroll to position [0, 0]
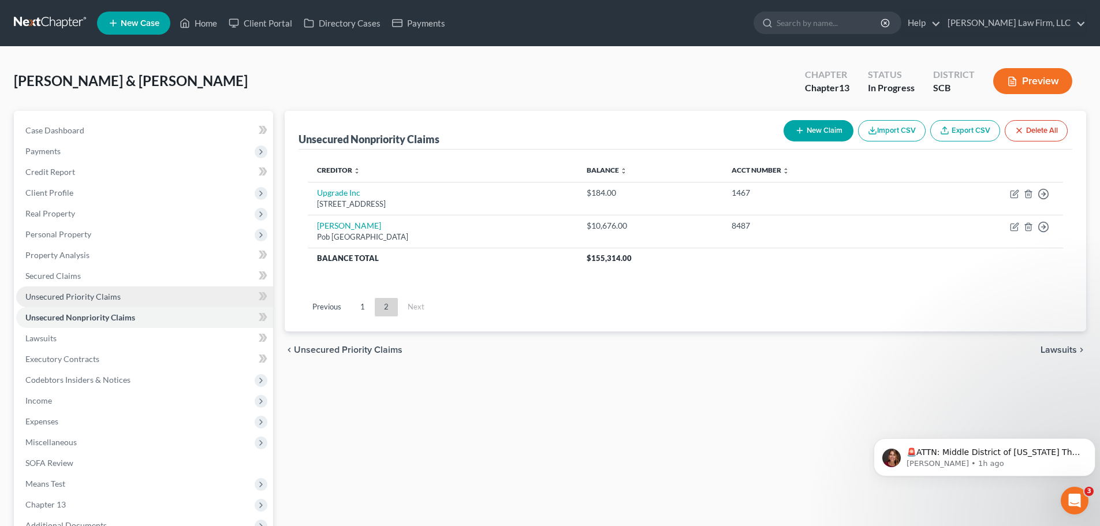
click at [99, 303] on link "Unsecured Priority Claims" at bounding box center [144, 296] width 257 height 21
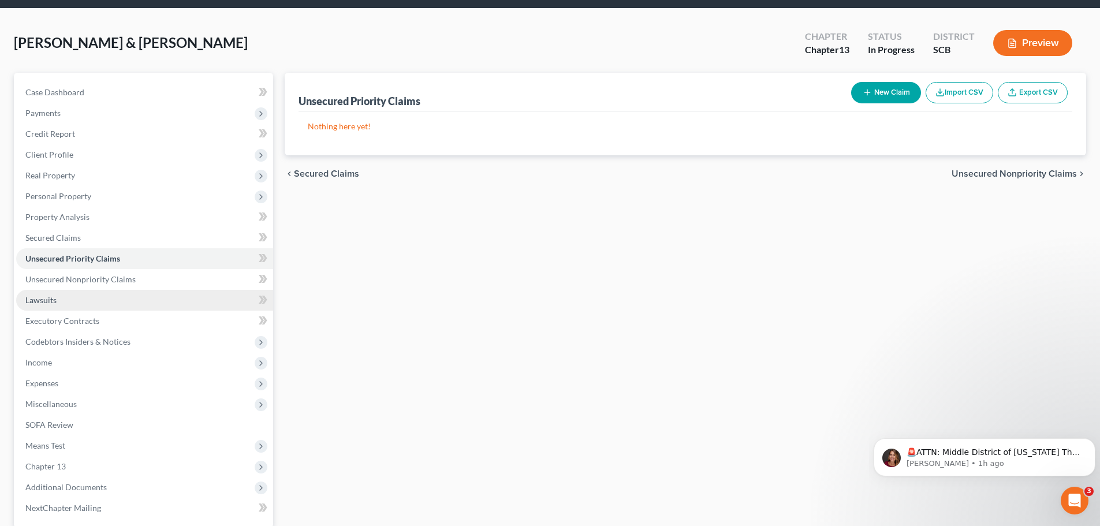
scroll to position [115, 0]
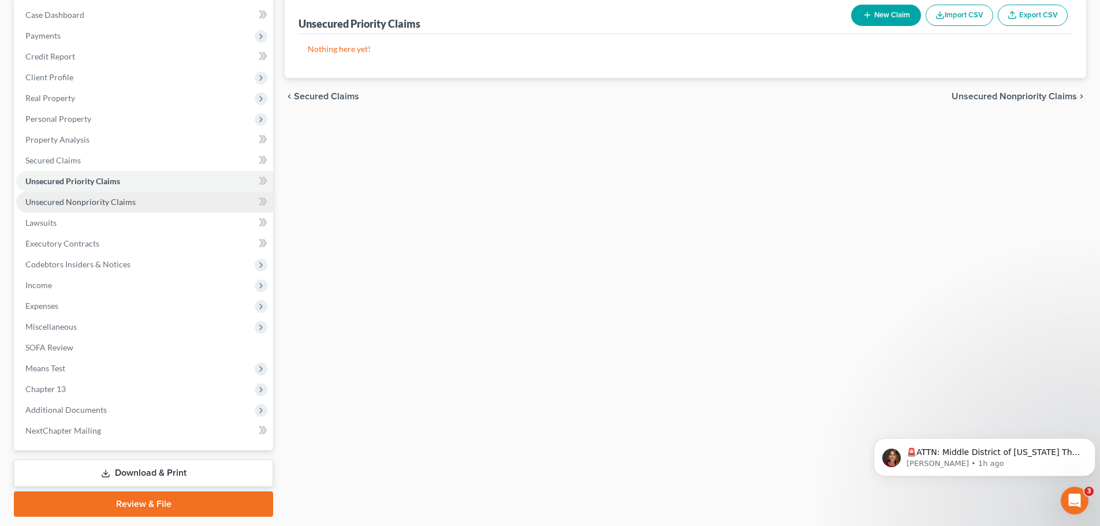
click at [102, 205] on span "Unsecured Nonpriority Claims" at bounding box center [80, 202] width 110 height 10
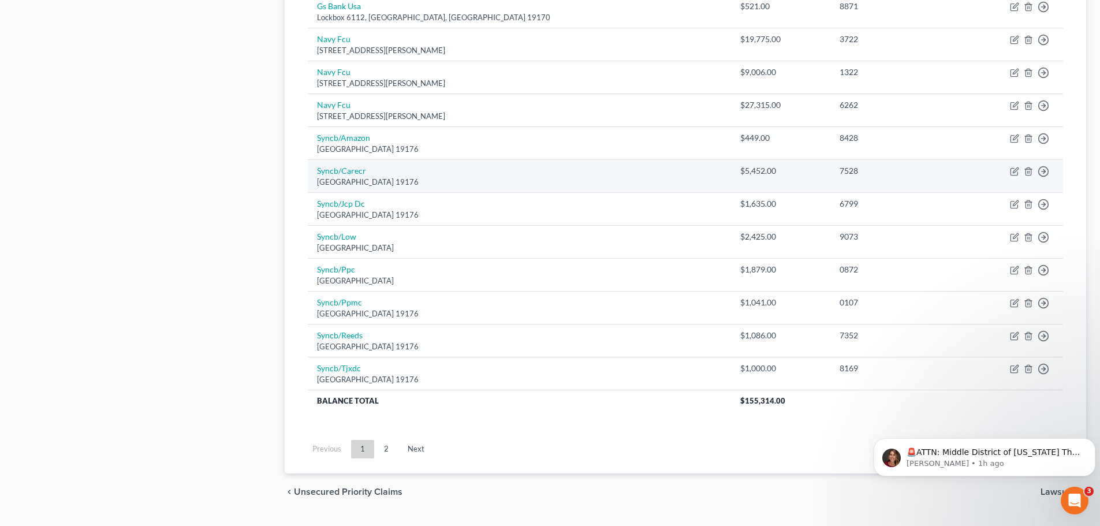
scroll to position [807, 0]
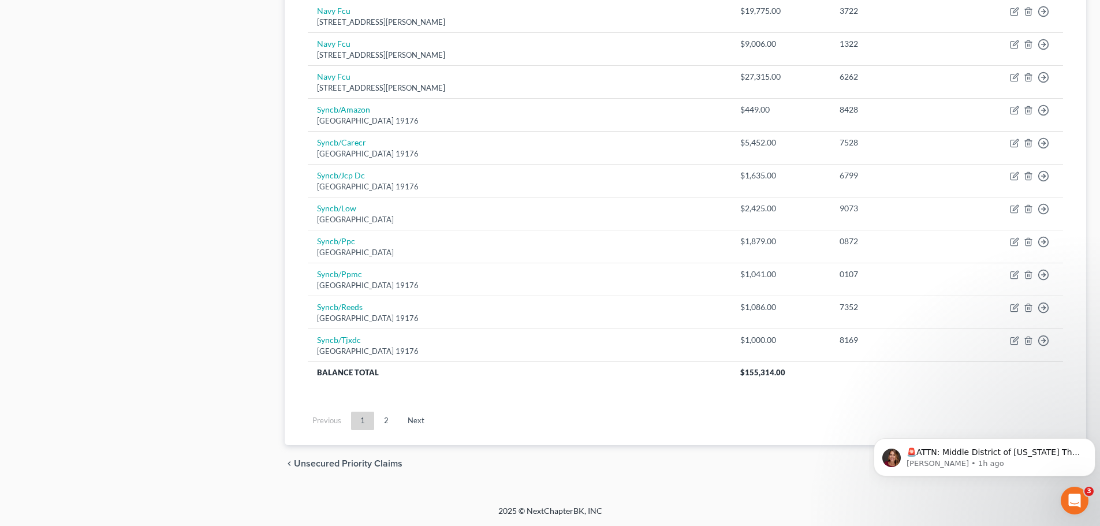
click at [387, 414] on link "2" at bounding box center [386, 421] width 23 height 18
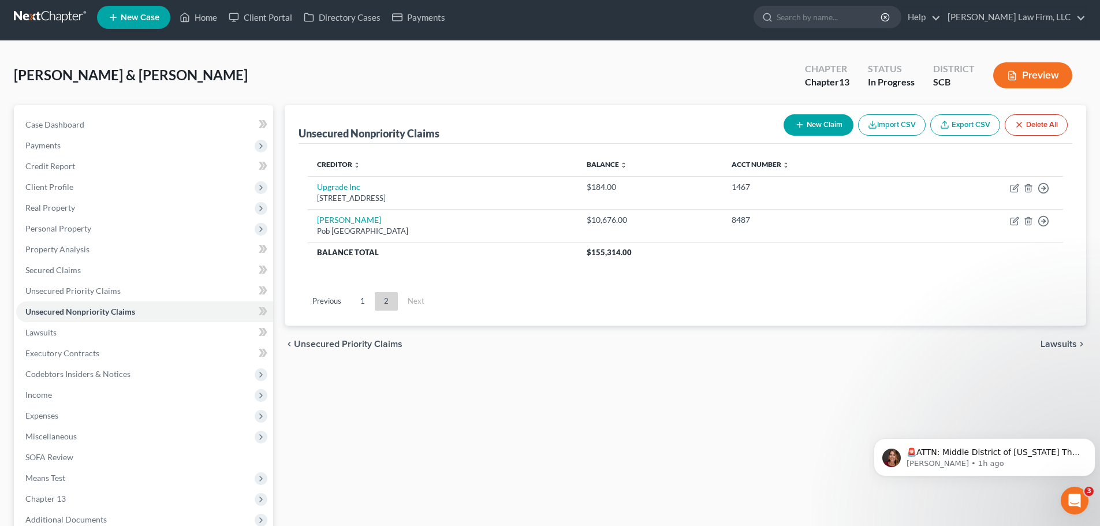
scroll to position [0, 0]
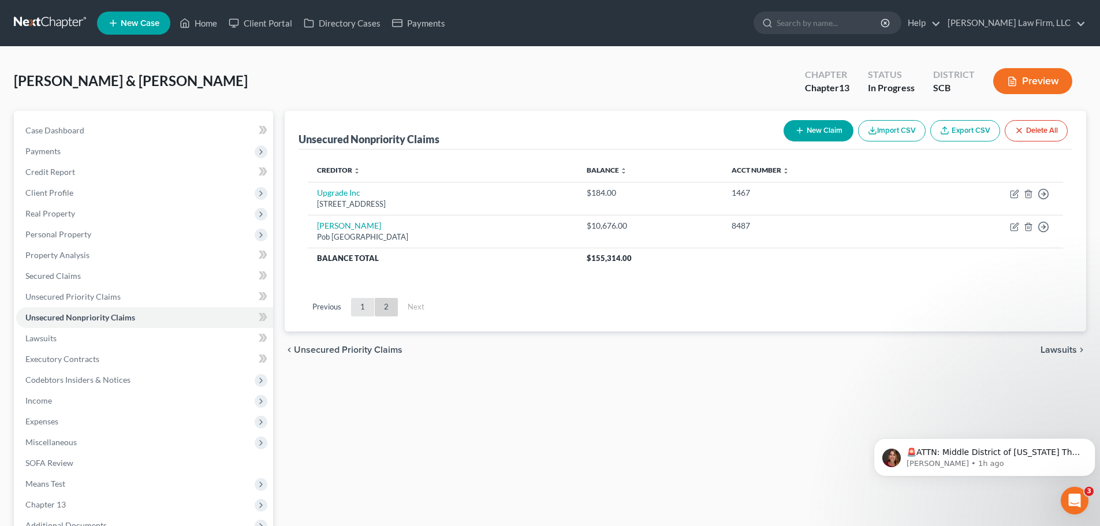
click at [356, 303] on link "1" at bounding box center [362, 307] width 23 height 18
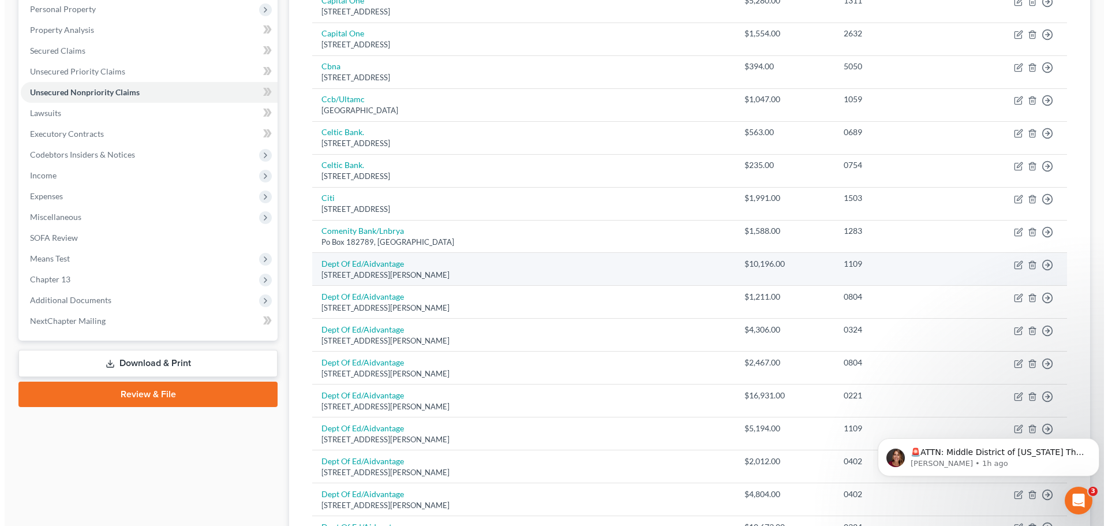
scroll to position [231, 0]
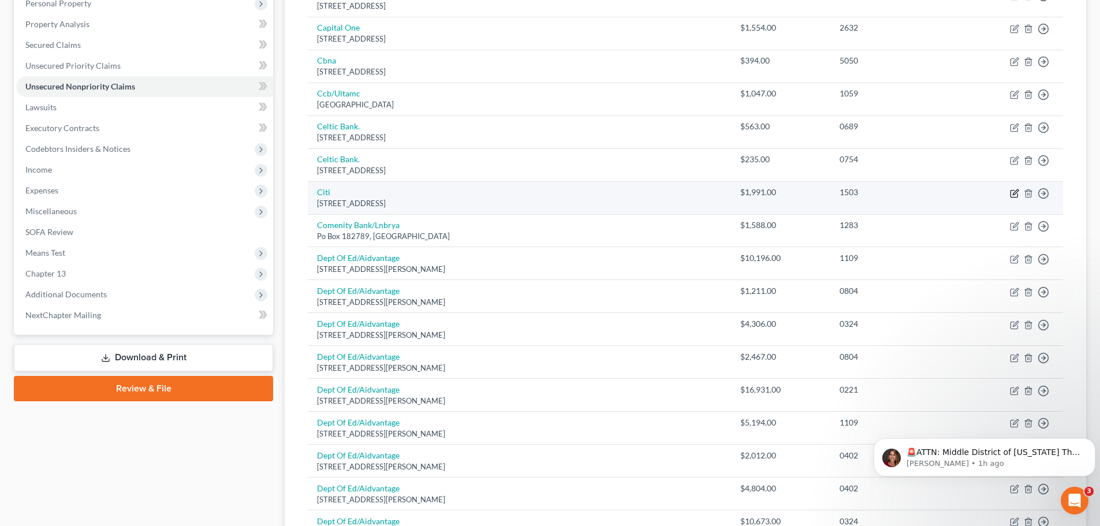
click at [1014, 193] on icon "button" at bounding box center [1014, 193] width 9 height 9
select select "43"
select select "1"
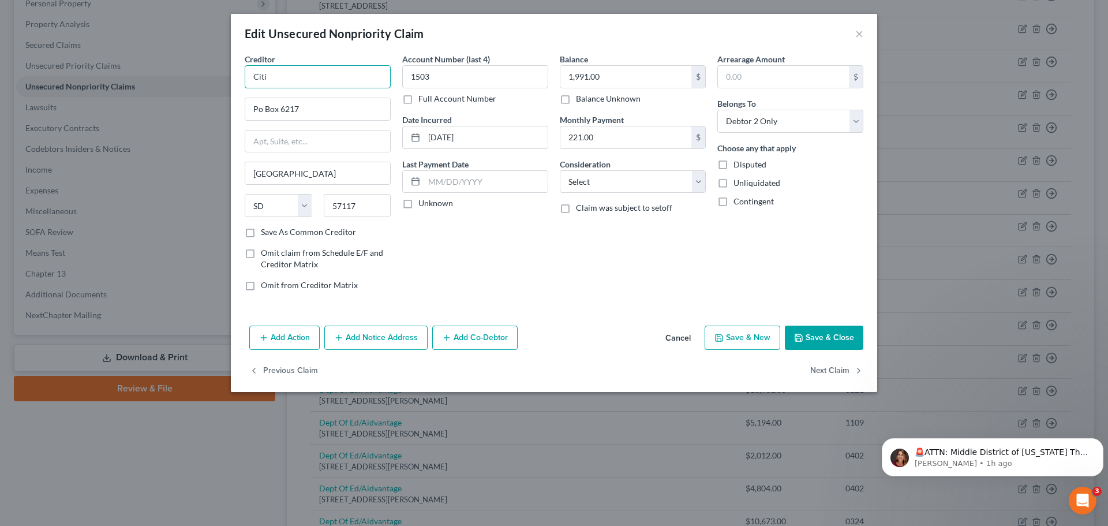
click at [334, 86] on input "Citi" at bounding box center [318, 76] width 146 height 23
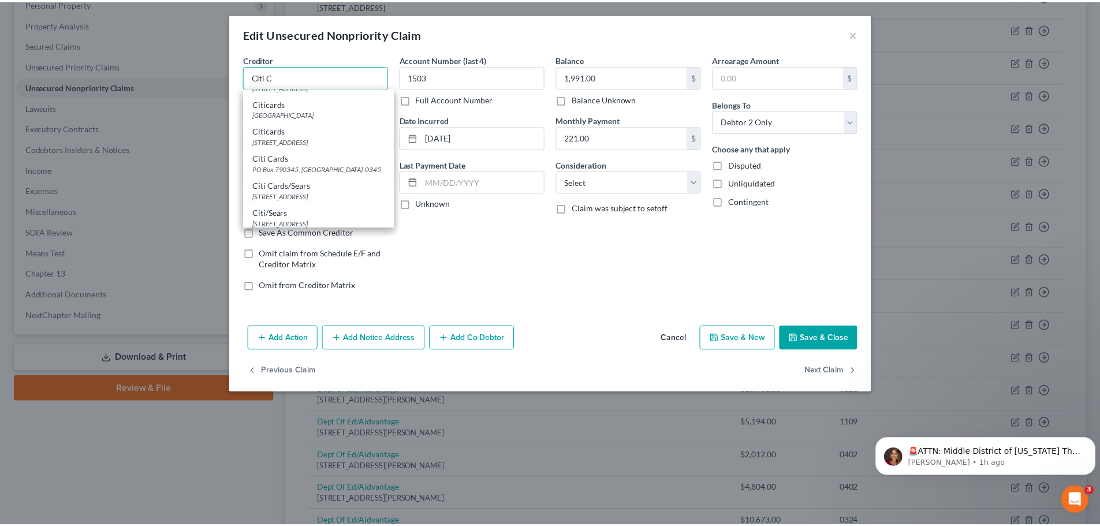
scroll to position [0, 0]
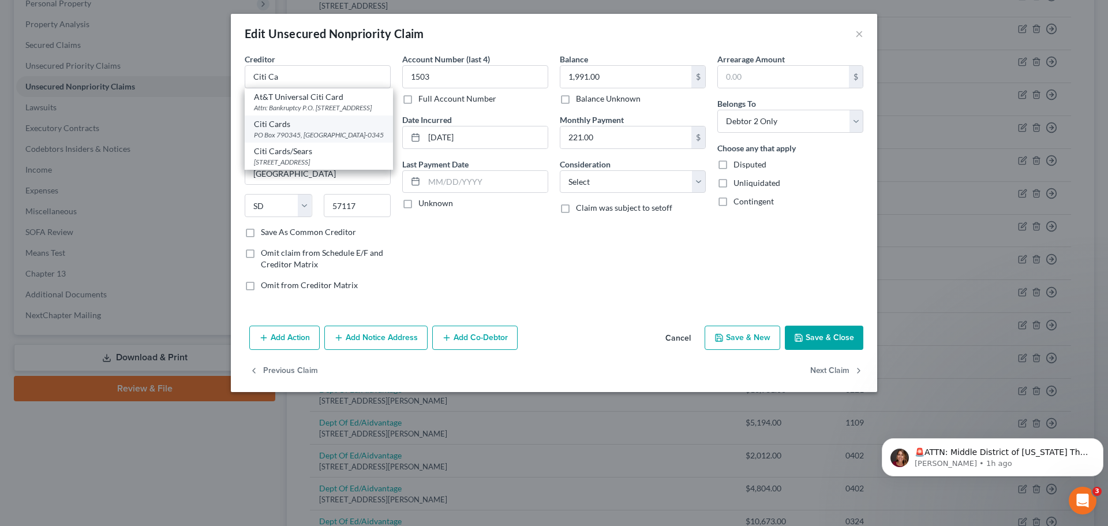
click at [329, 140] on div "PO Box 790345, [GEOGRAPHIC_DATA]-0345" at bounding box center [319, 135] width 130 height 10
type input "Citi Cards"
type input "PO Box 790345"
type input "63179-0345"
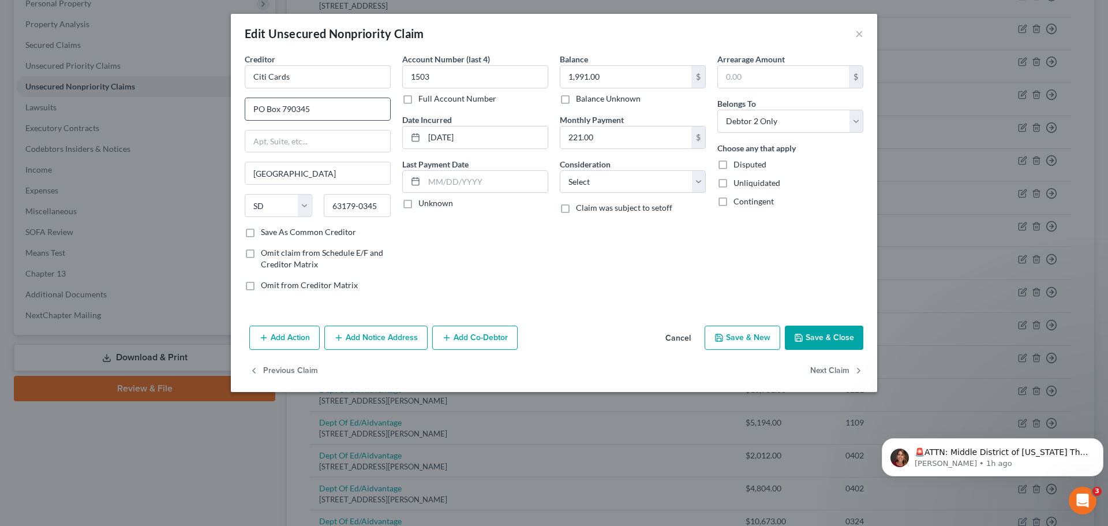
click at [317, 112] on input "PO Box 790345" at bounding box center [317, 109] width 145 height 22
type input "PO Box 71820"
click at [378, 208] on input "63179-0345" at bounding box center [358, 205] width 68 height 23
type input "6"
type input "19176-1820"
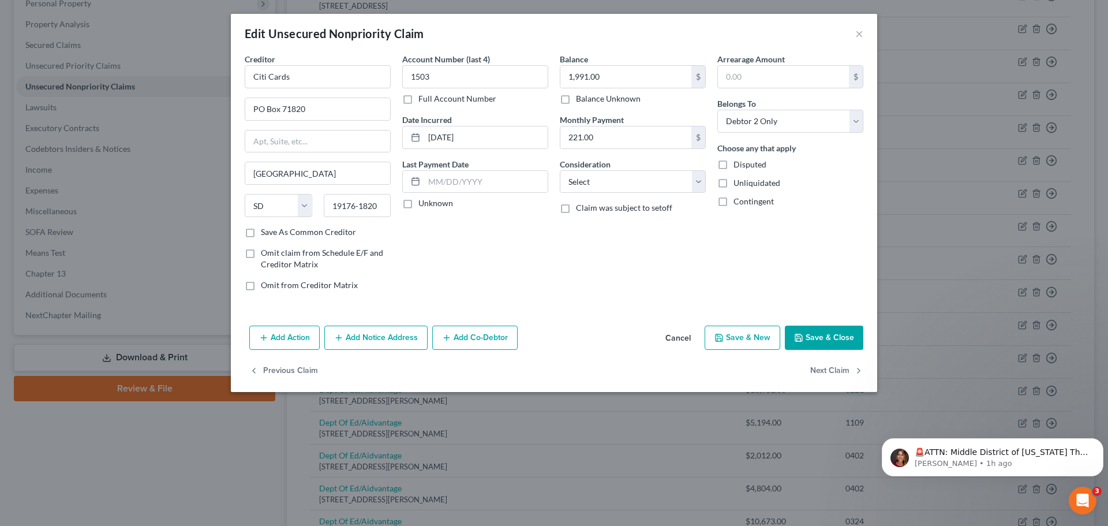
click at [409, 229] on div "Account Number (last 4) 1503 Full Account Number Date Incurred [DATE] Last Paym…" at bounding box center [476, 176] width 158 height 247
drag, startPoint x: 302, startPoint y: 177, endPoint x: 259, endPoint y: 196, distance: 47.1
click at [259, 195] on div "Creditor * Citi Cards PO Box 71820 [GEOGRAPHIC_DATA] [US_STATE][GEOGRAPHIC_DATA…" at bounding box center [318, 139] width 146 height 173
type input "S"
click at [282, 205] on select "State [US_STATE] AK AR AZ CA CO CT DE DC [GEOGRAPHIC_DATA] [GEOGRAPHIC_DATA] GU…" at bounding box center [279, 205] width 68 height 23
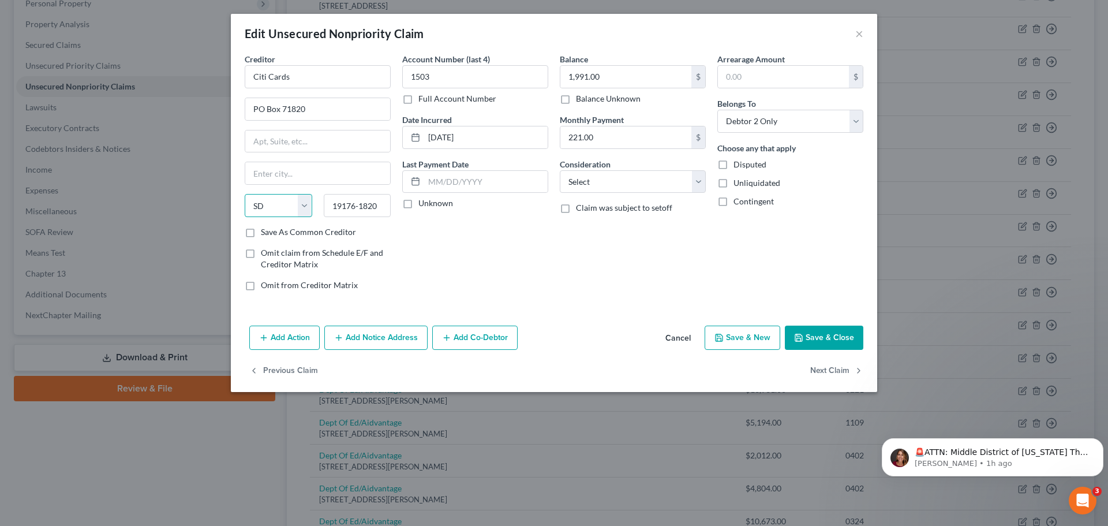
select select "39"
click at [245, 194] on select "State [US_STATE] AK AR AZ CA CO CT DE DC [GEOGRAPHIC_DATA] [GEOGRAPHIC_DATA] GU…" at bounding box center [279, 205] width 68 height 23
click at [259, 180] on input "text" at bounding box center [317, 173] width 145 height 22
type input "[GEOGRAPHIC_DATA]"
click at [545, 268] on div "Account Number (last 4) 1503 Full Account Number Date Incurred [DATE] Last Paym…" at bounding box center [476, 176] width 158 height 247
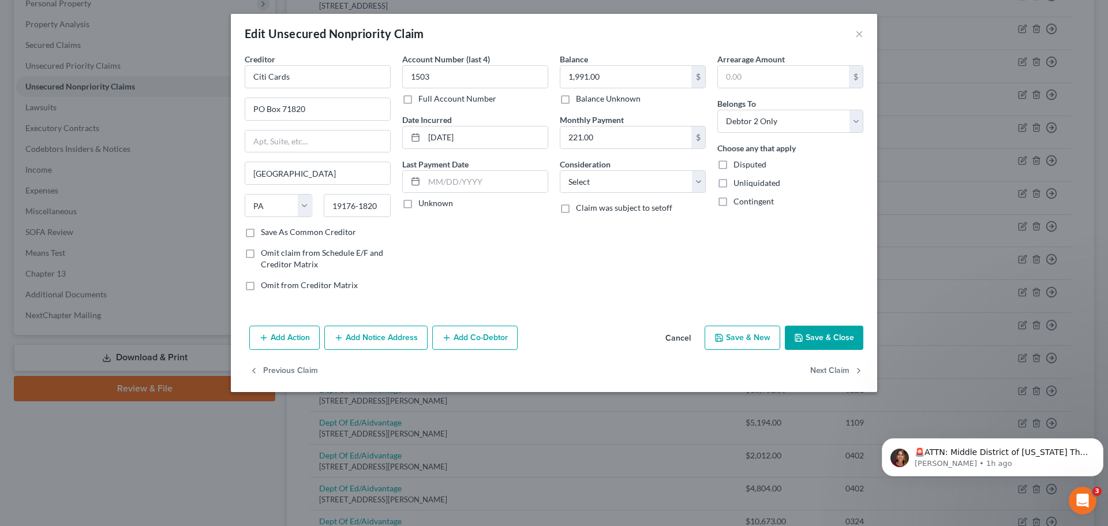
click at [819, 338] on button "Save & Close" at bounding box center [824, 338] width 79 height 24
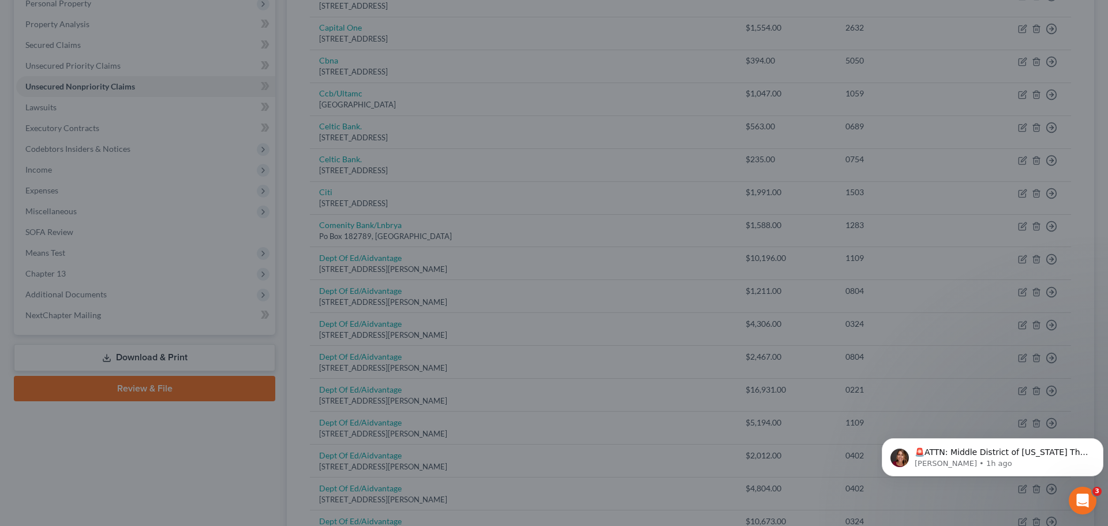
type input "0"
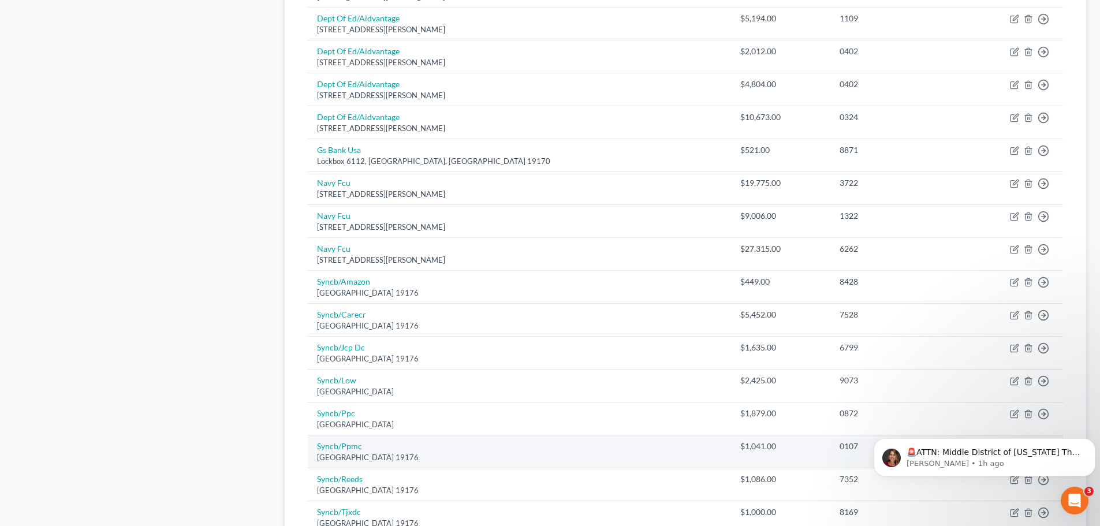
scroll to position [807, 0]
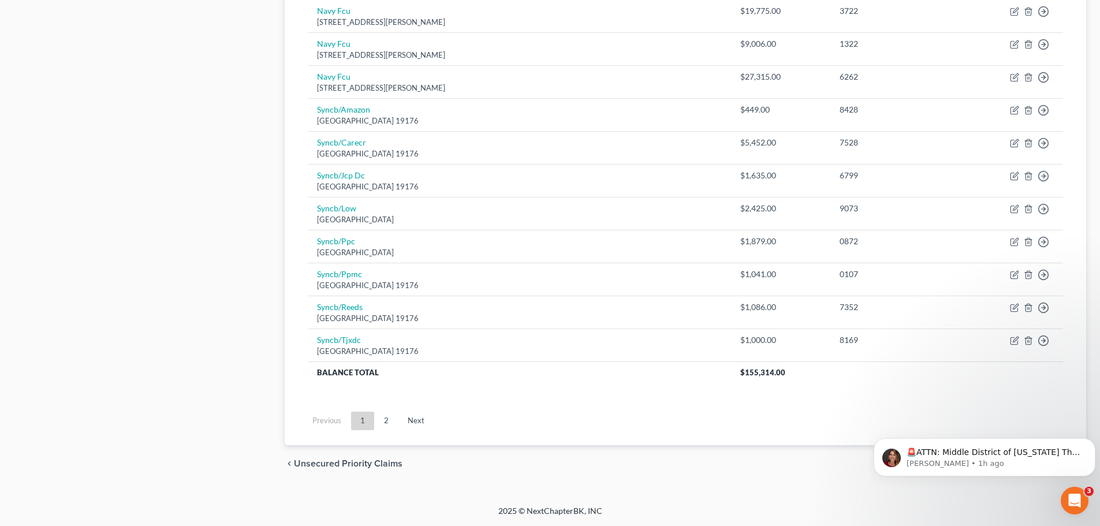
click at [387, 420] on link "2" at bounding box center [386, 421] width 23 height 18
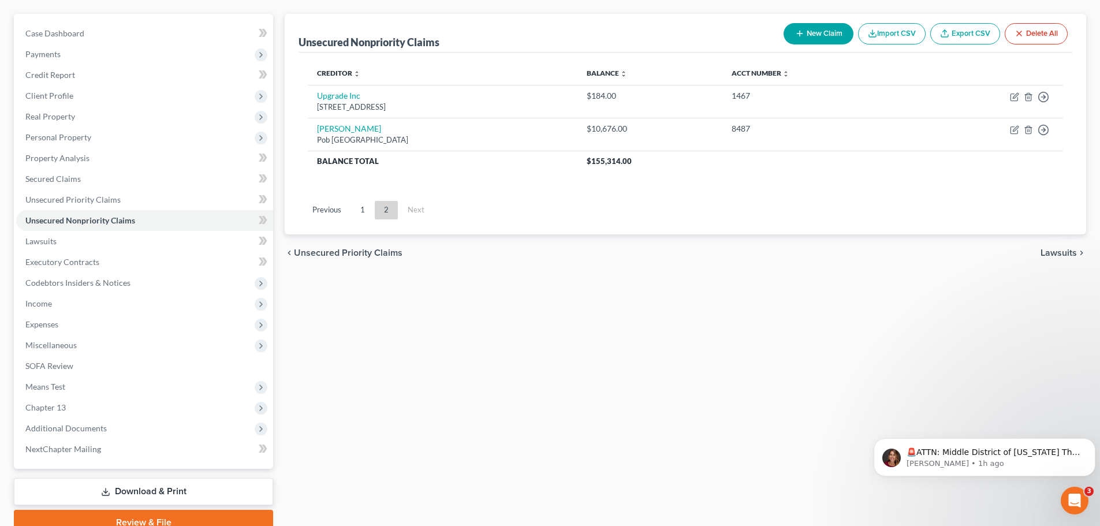
scroll to position [0, 0]
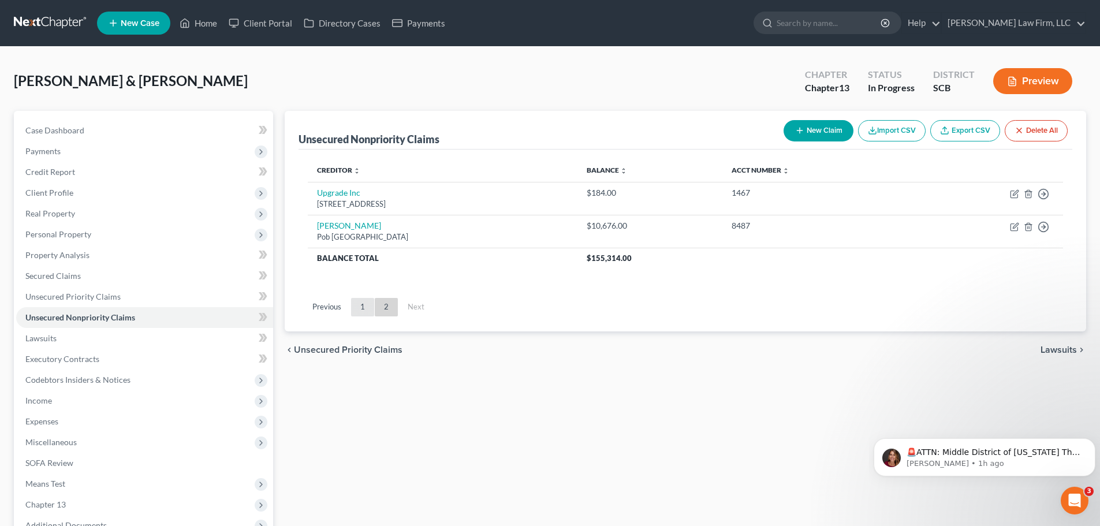
click at [367, 309] on link "1" at bounding box center [362, 307] width 23 height 18
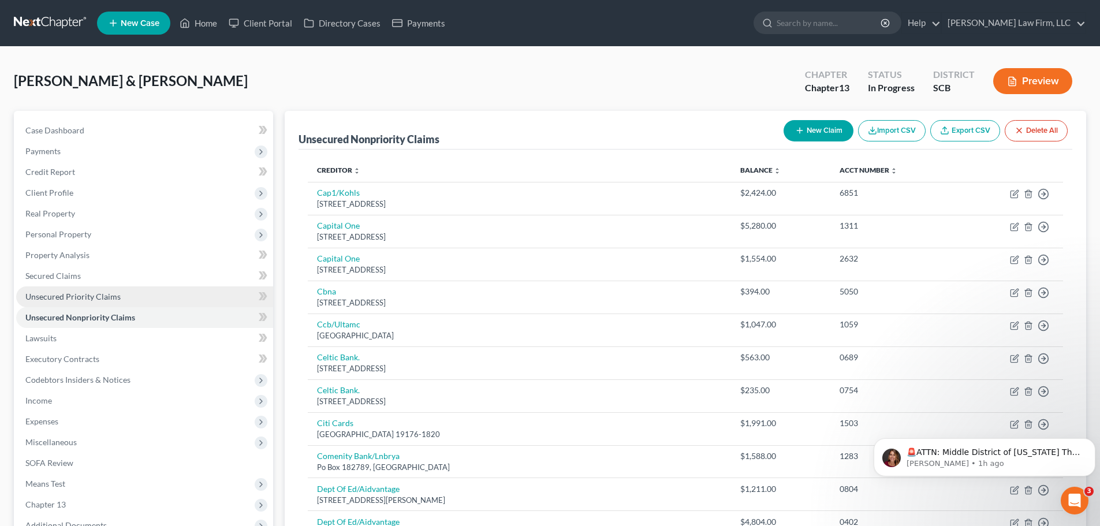
click at [116, 301] on span "Unsecured Priority Claims" at bounding box center [72, 297] width 95 height 10
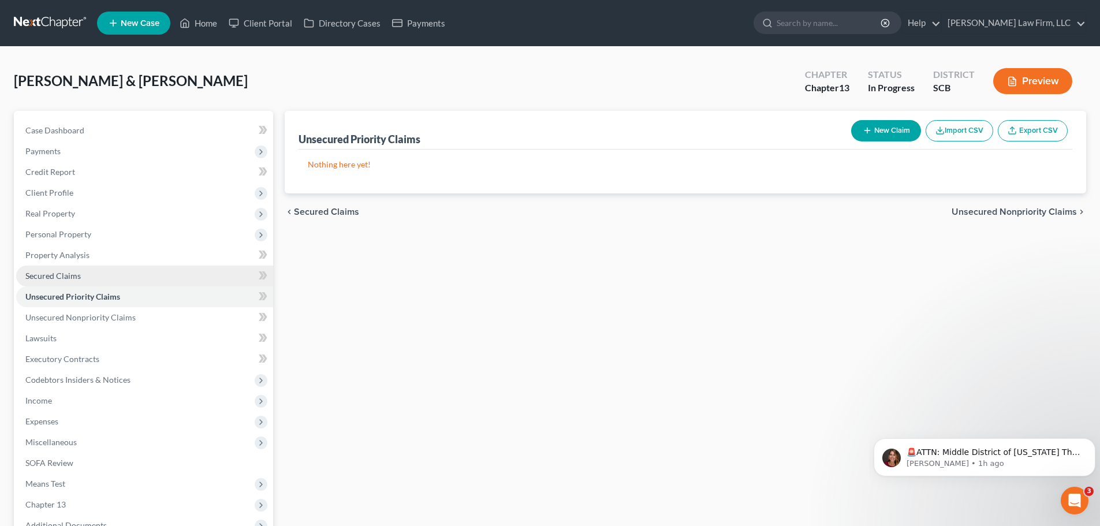
click at [76, 282] on link "Secured Claims" at bounding box center [144, 276] width 257 height 21
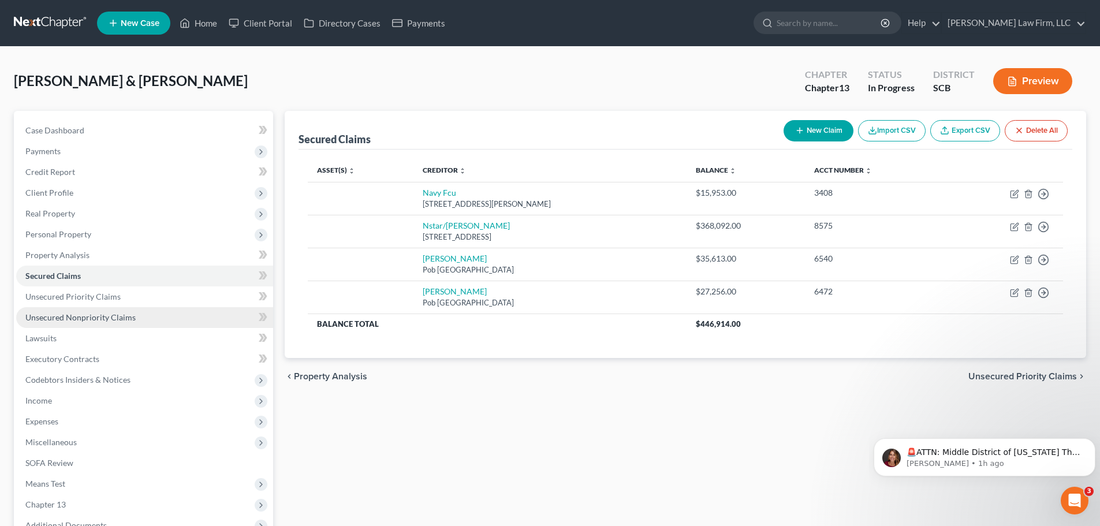
click at [110, 319] on span "Unsecured Nonpriority Claims" at bounding box center [80, 317] width 110 height 10
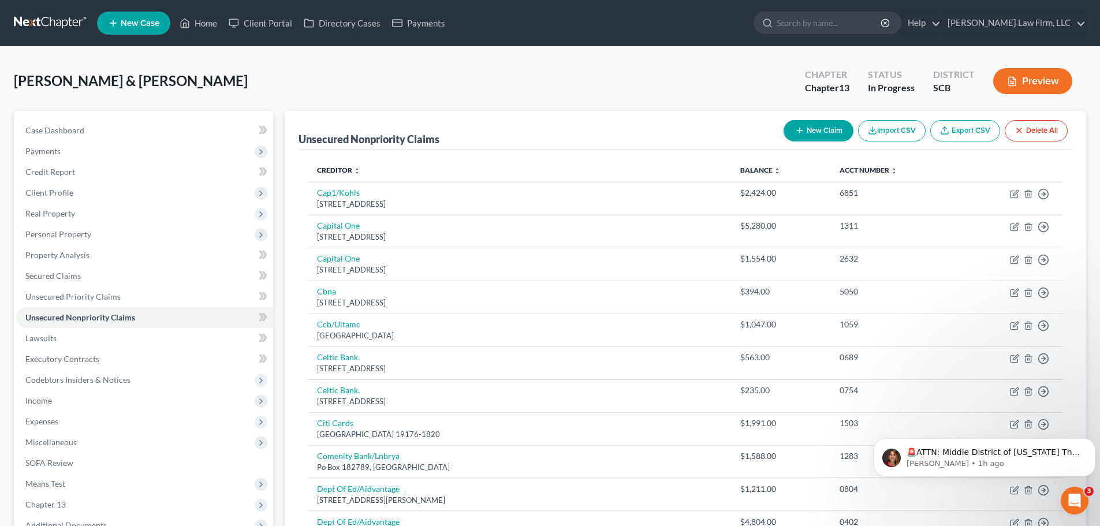
click at [794, 138] on button "New Claim" at bounding box center [818, 130] width 70 height 21
select select "2"
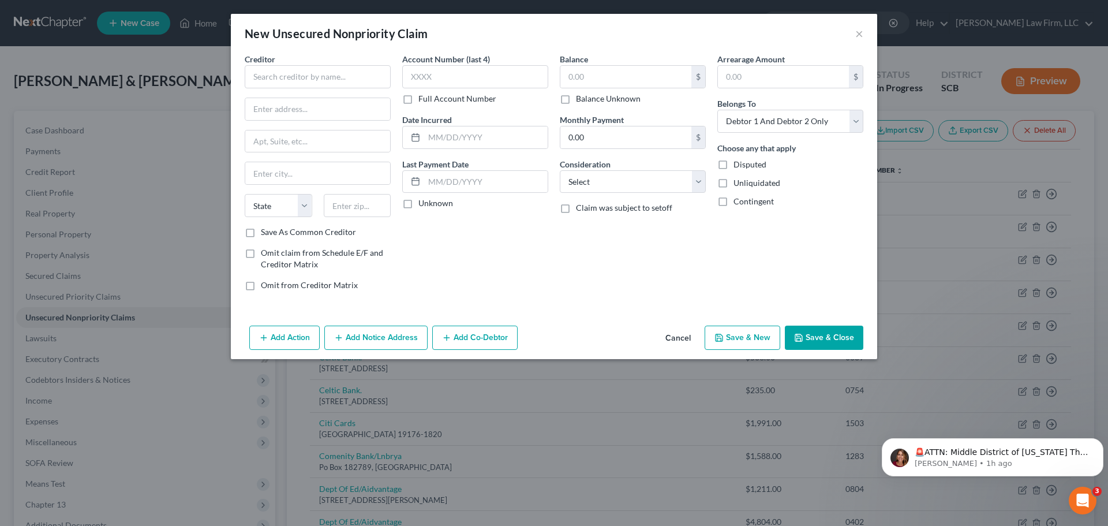
click at [698, 335] on button "Cancel" at bounding box center [678, 338] width 44 height 23
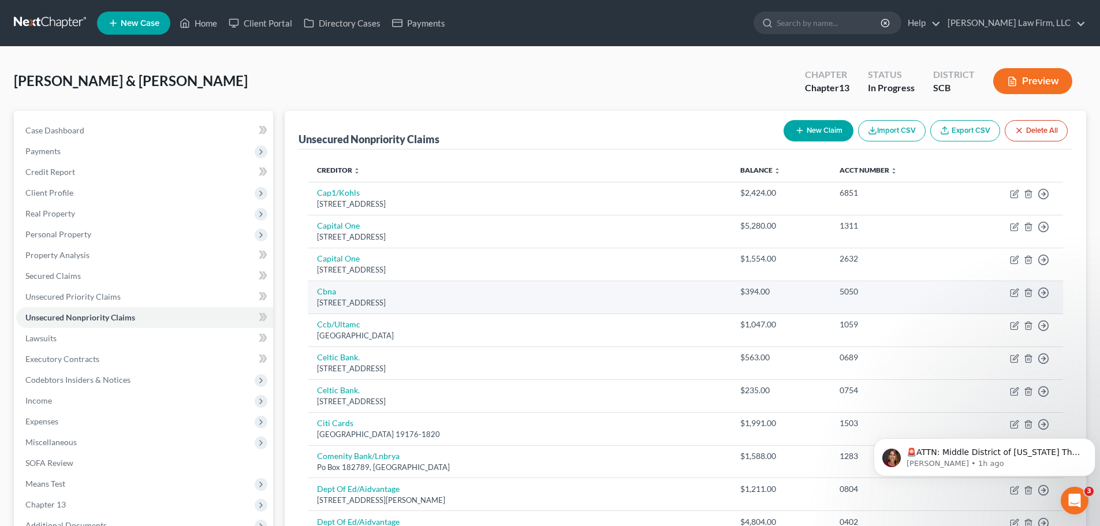
scroll to position [58, 0]
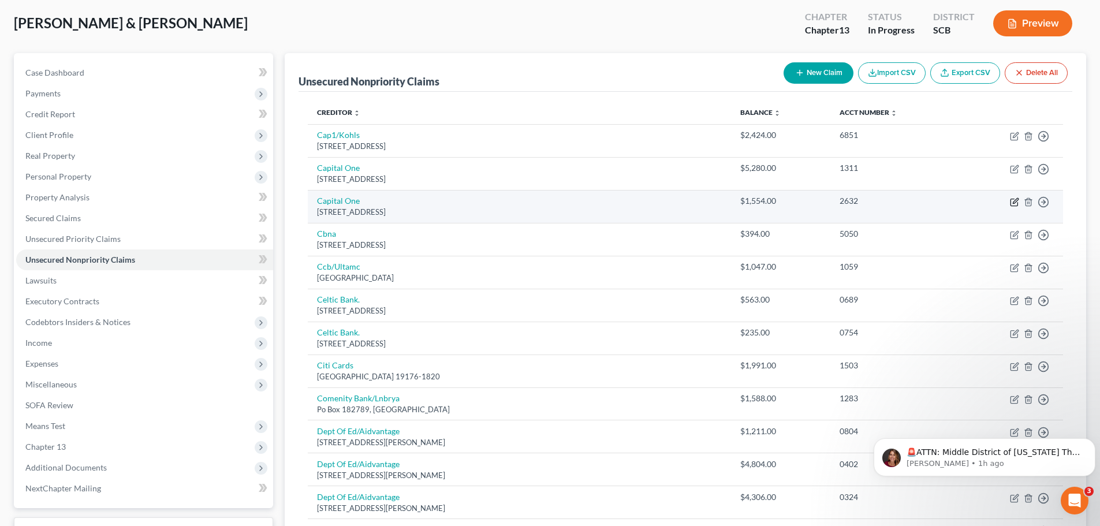
click at [1018, 202] on icon "button" at bounding box center [1014, 201] width 9 height 9
select select "46"
select select "2"
select select "0"
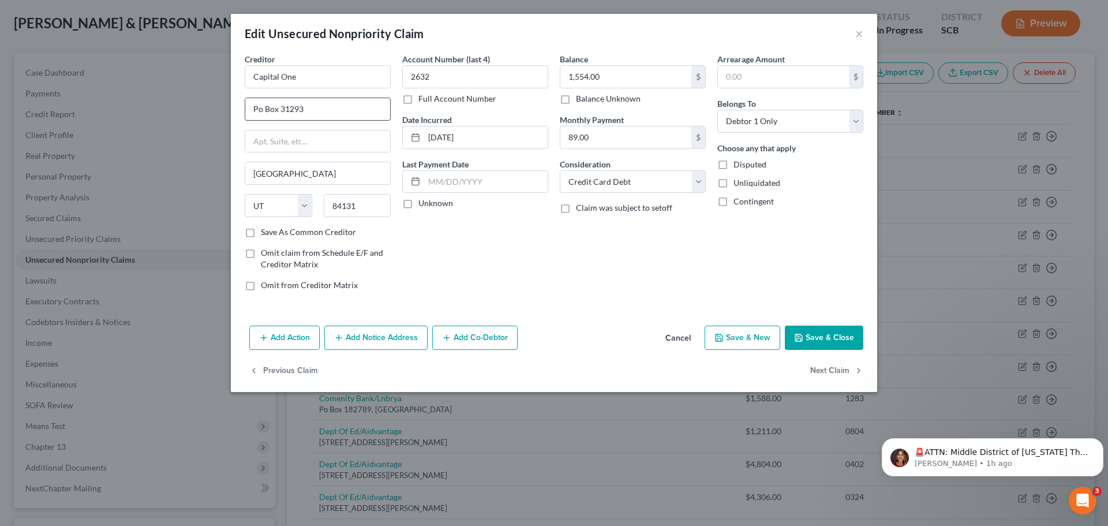
click at [326, 111] on input "Po Box 31293" at bounding box center [317, 109] width 145 height 22
type input "Po Box 71087"
click at [353, 173] on input "[GEOGRAPHIC_DATA]" at bounding box center [317, 173] width 145 height 22
type input "S"
click at [283, 205] on select "State [US_STATE] AK AR AZ CA CO CT DE DC [GEOGRAPHIC_DATA] [GEOGRAPHIC_DATA] GU…" at bounding box center [279, 205] width 68 height 23
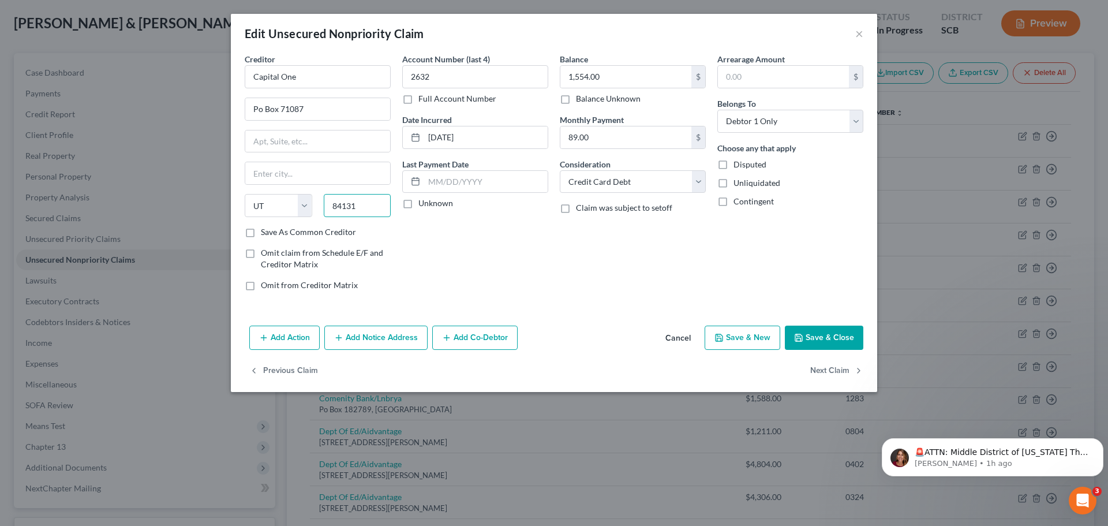
click at [368, 207] on input "84131" at bounding box center [358, 205] width 68 height 23
type input "8"
type input "28272-1087"
click at [300, 205] on select "State [US_STATE] AK AR AZ CA CO CT DE DC [GEOGRAPHIC_DATA] [GEOGRAPHIC_DATA] GU…" at bounding box center [279, 205] width 68 height 23
select select "28"
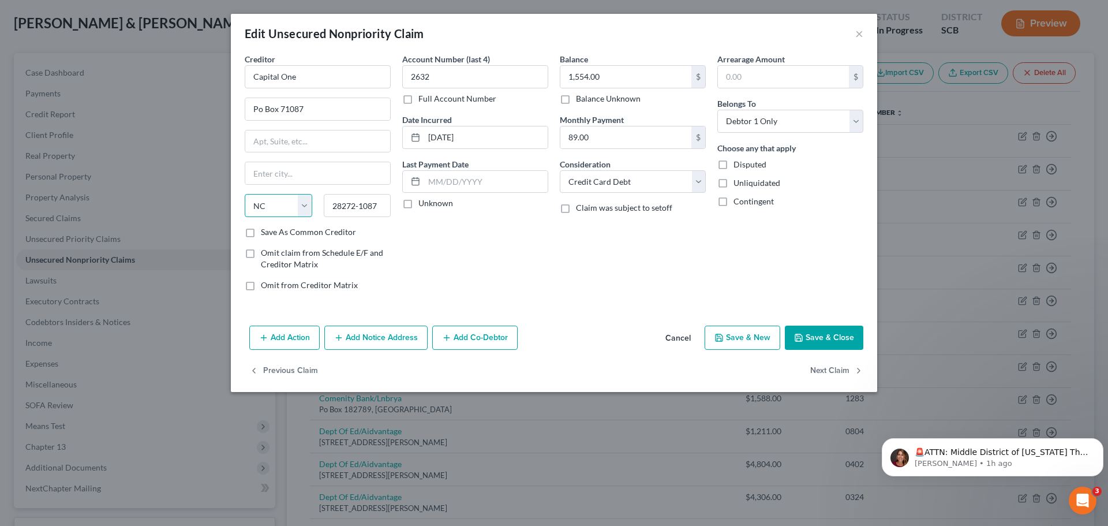
click at [245, 194] on select "State [US_STATE] AK AR AZ CA CO CT DE DC [GEOGRAPHIC_DATA] [GEOGRAPHIC_DATA] GU…" at bounding box center [279, 205] width 68 height 23
click at [334, 180] on input "text" at bounding box center [317, 173] width 145 height 22
type input "Charlotte"
click at [821, 334] on button "Save & Close" at bounding box center [824, 338] width 79 height 24
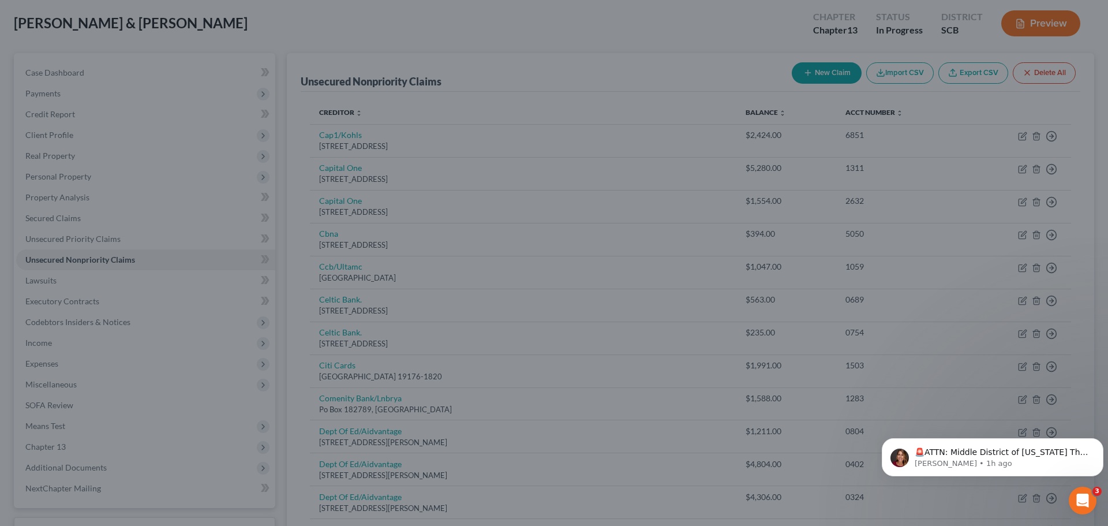
type input "0"
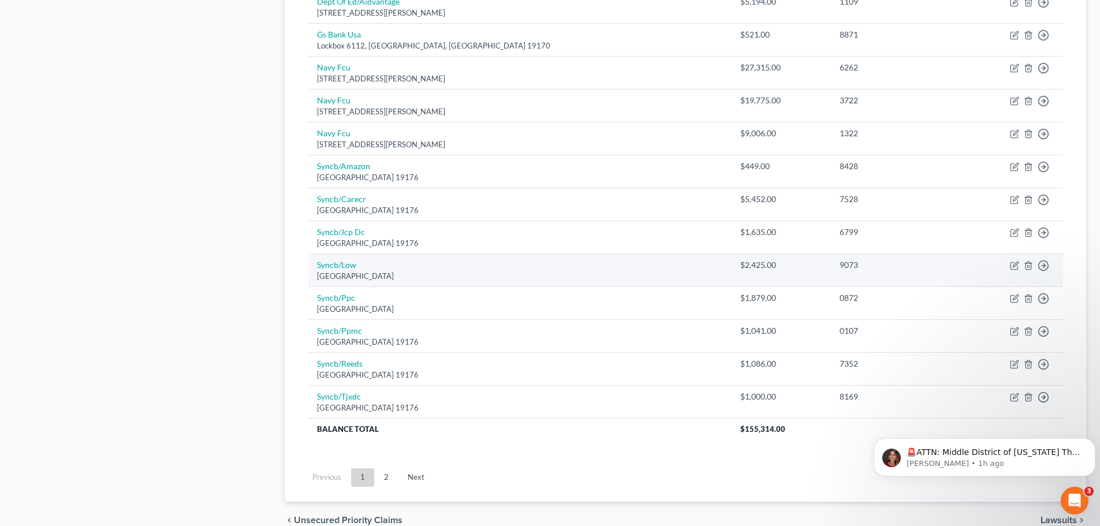
scroll to position [693, 0]
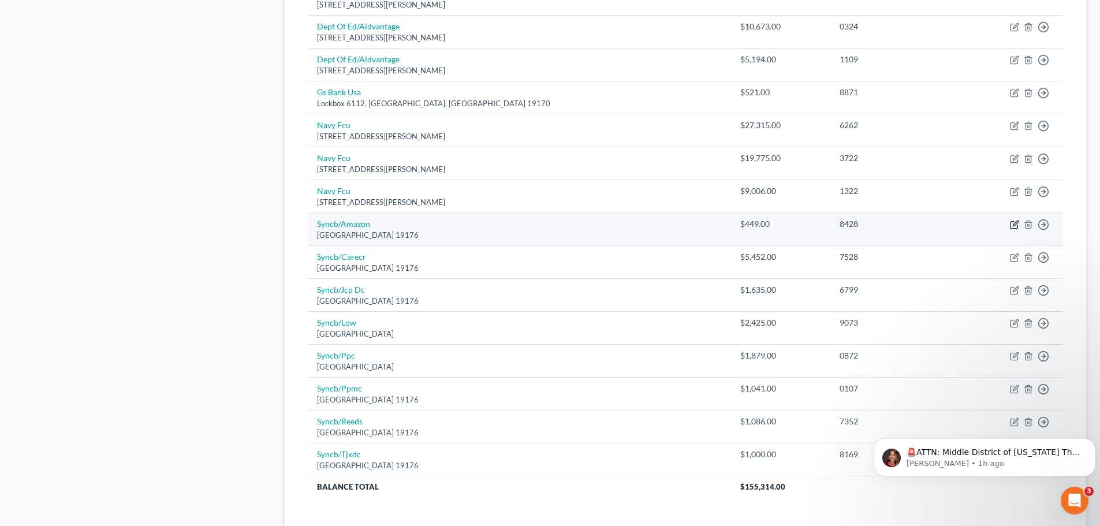
click at [1014, 224] on icon "button" at bounding box center [1014, 223] width 5 height 5
select select "39"
select select "2"
select select "1"
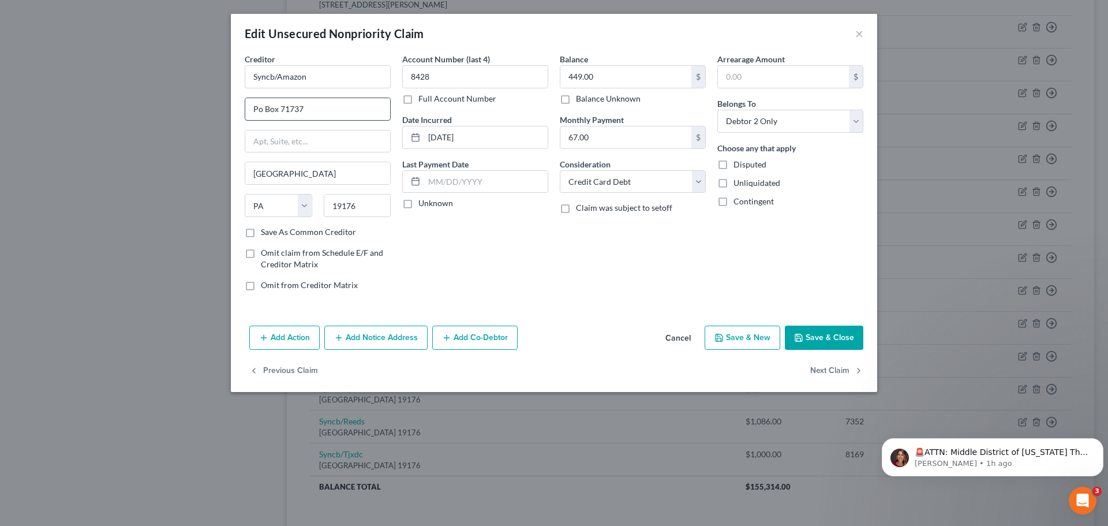
click at [324, 113] on input "Po Box 71737" at bounding box center [317, 109] width 145 height 22
type input "Po Box 71711"
click at [831, 339] on button "Save & Close" at bounding box center [824, 338] width 79 height 24
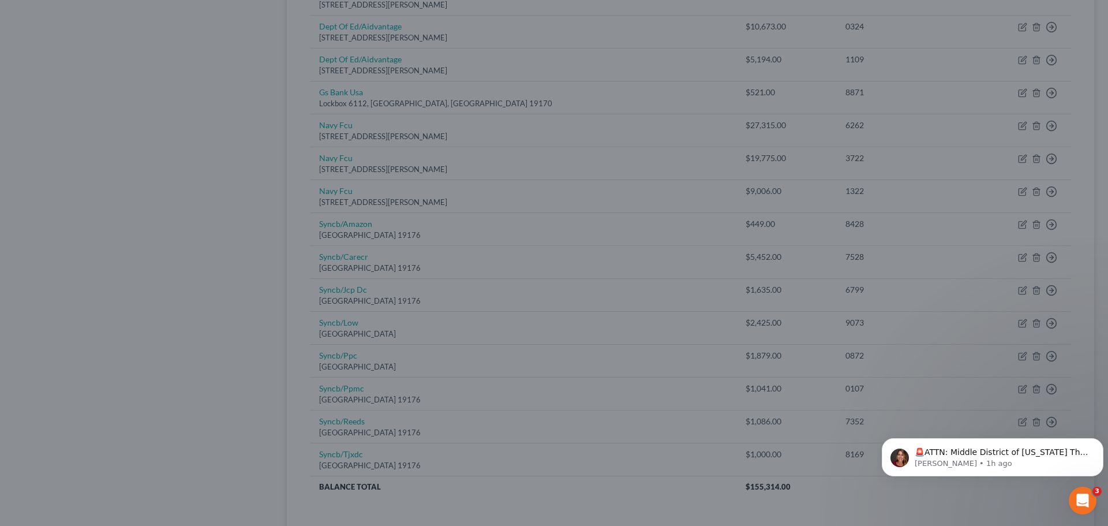
type input "0"
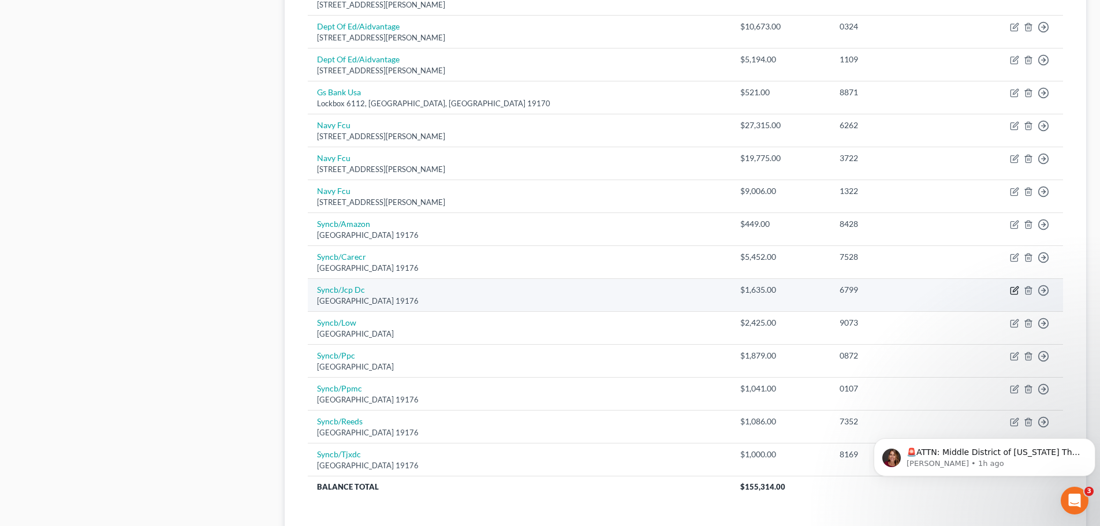
click at [1014, 292] on icon "button" at bounding box center [1014, 288] width 5 height 5
select select "39"
select select "2"
select select "1"
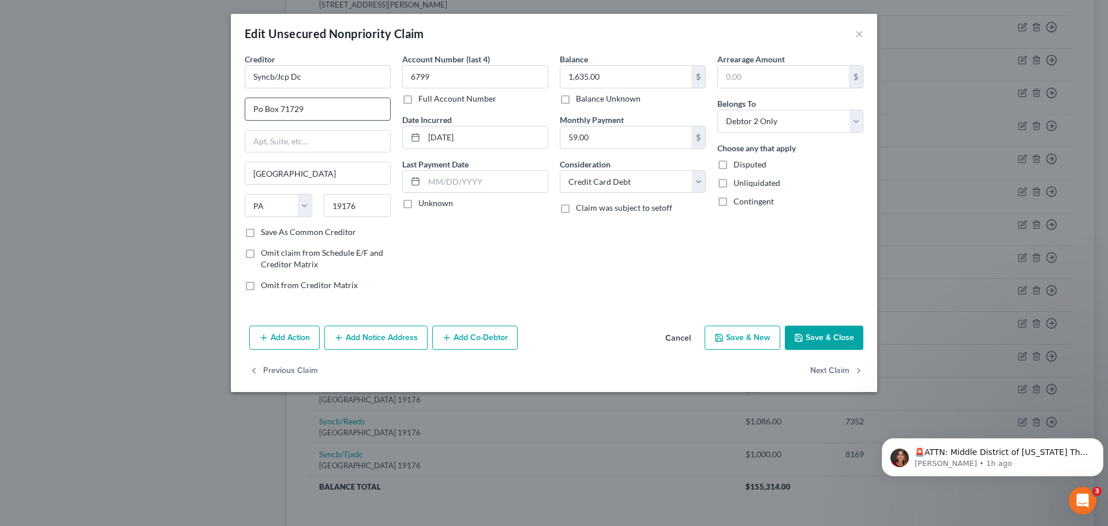
click at [341, 101] on input "Po Box 71729" at bounding box center [317, 109] width 145 height 22
type input "Po Box 71719"
click at [838, 327] on button "Save & Close" at bounding box center [824, 338] width 79 height 24
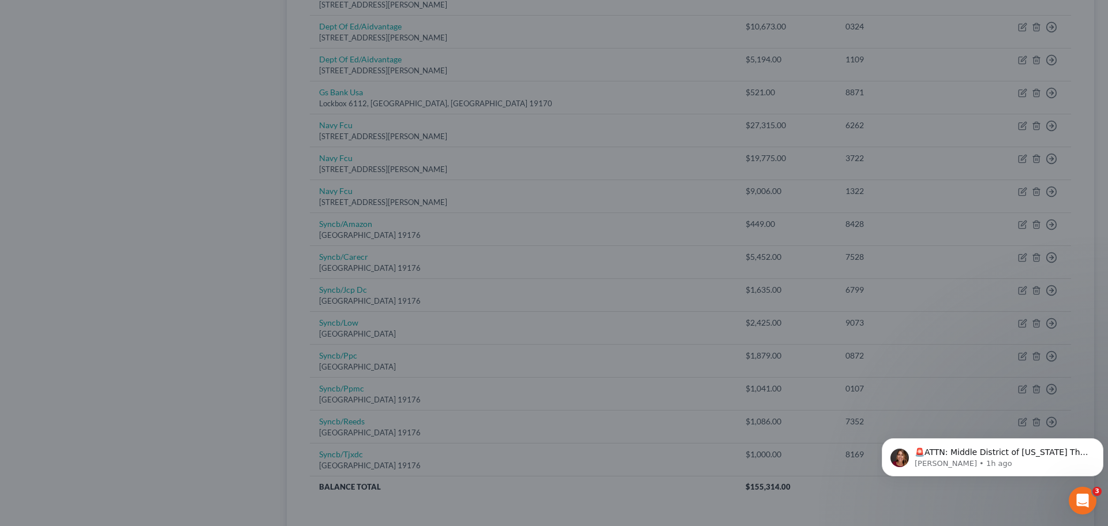
type input "0"
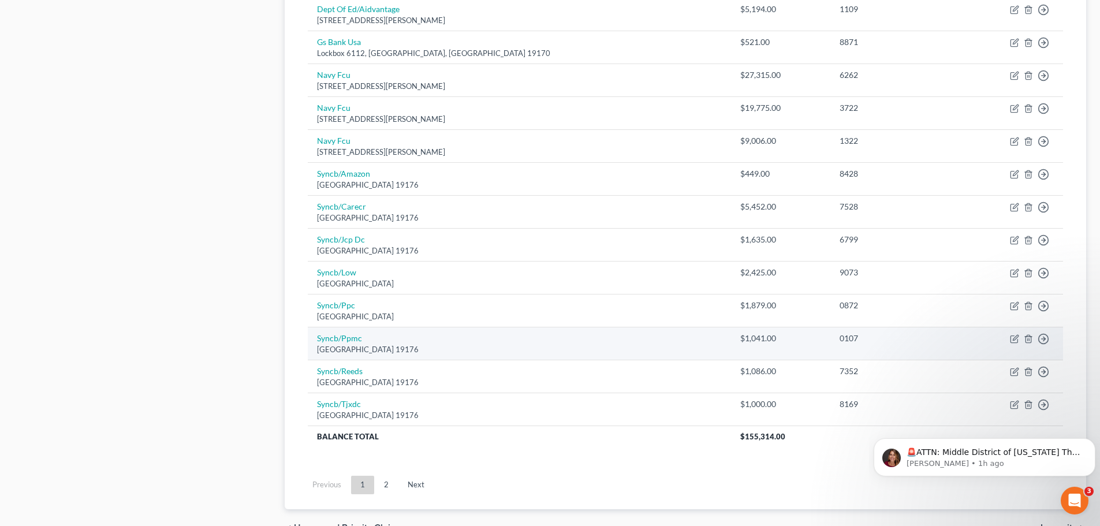
scroll to position [807, 0]
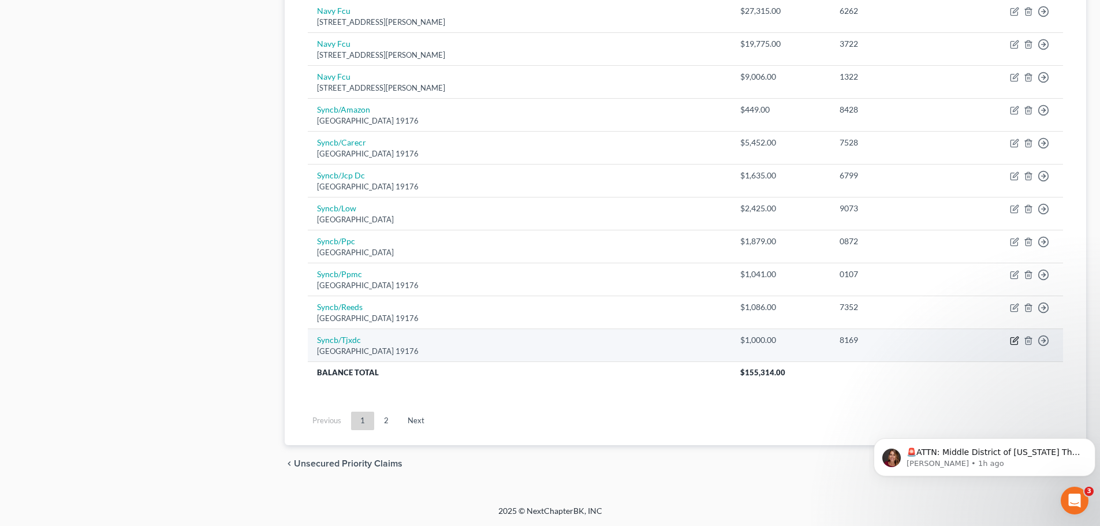
click at [1014, 343] on icon "button" at bounding box center [1014, 340] width 9 height 9
select select "39"
select select "2"
select select "1"
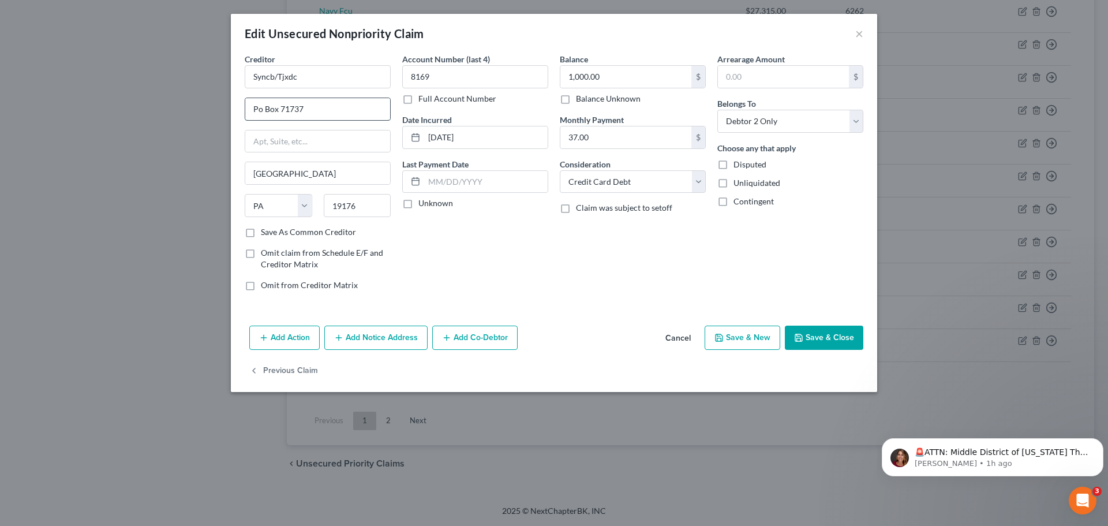
click at [354, 104] on input "Po Box 71737" at bounding box center [317, 109] width 145 height 22
type input "Po Box 669819"
click at [345, 190] on div "Creditor * Syncb/Tjxdc Po Box 669819 [GEOGRAPHIC_DATA] [US_STATE] AK AR AZ CA C…" at bounding box center [318, 139] width 146 height 173
click at [336, 181] on input "[GEOGRAPHIC_DATA]" at bounding box center [317, 173] width 145 height 22
type input "P"
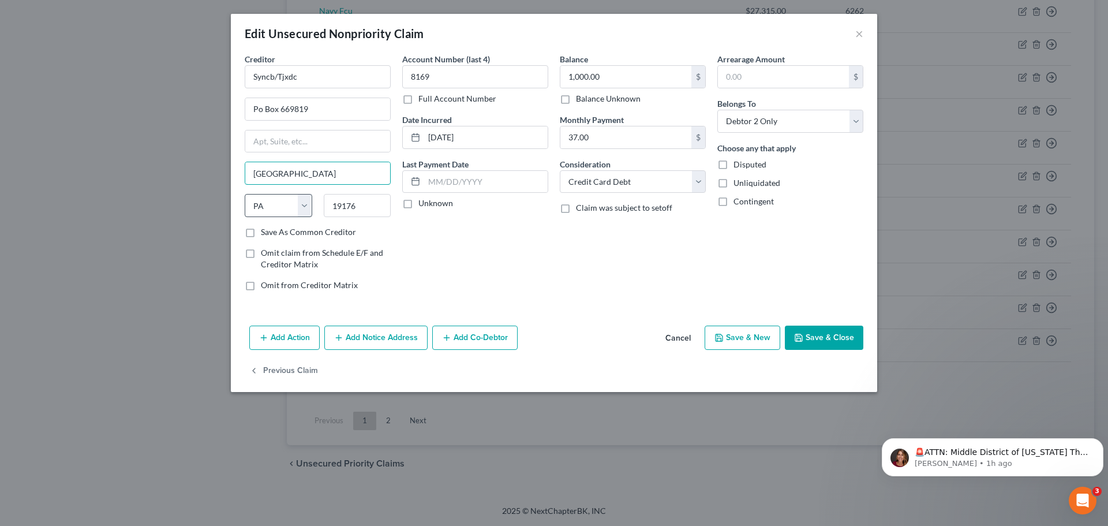
type input "[GEOGRAPHIC_DATA]"
click at [287, 207] on select "State [US_STATE] AK AR AZ CA CO CT DE DC [GEOGRAPHIC_DATA] [GEOGRAPHIC_DATA] GU…" at bounding box center [279, 205] width 68 height 23
click at [282, 205] on select "State [US_STATE] AK AR AZ CA CO CT DE DC [GEOGRAPHIC_DATA] [GEOGRAPHIC_DATA] GU…" at bounding box center [279, 205] width 68 height 23
select select "45"
click at [245, 194] on select "State [US_STATE] AK AR AZ CA CO CT DE DC [GEOGRAPHIC_DATA] [GEOGRAPHIC_DATA] GU…" at bounding box center [279, 205] width 68 height 23
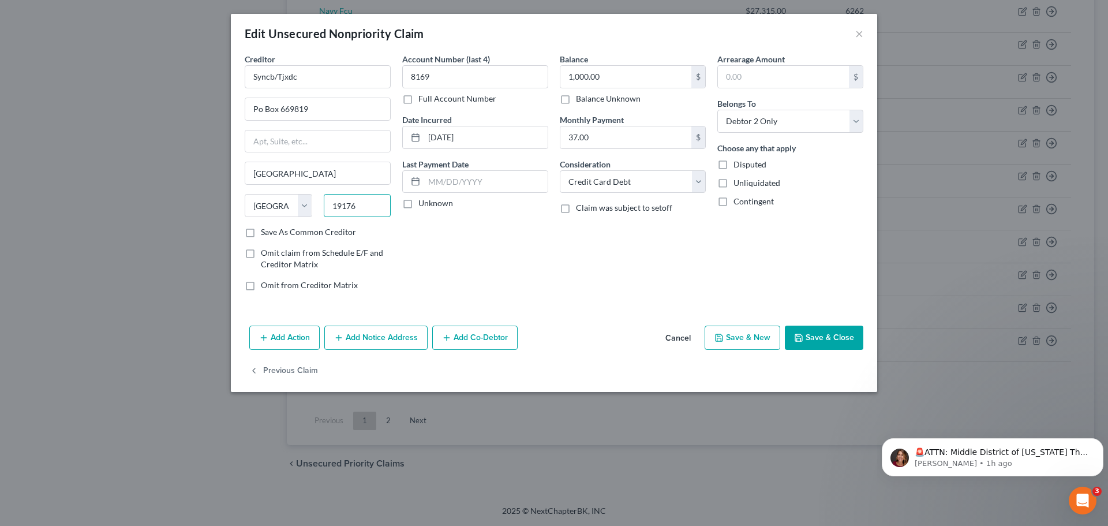
click at [368, 216] on input "19176" at bounding box center [358, 205] width 68 height 23
type input "1"
type input "75266"
click at [843, 331] on button "Save & Close" at bounding box center [824, 338] width 79 height 24
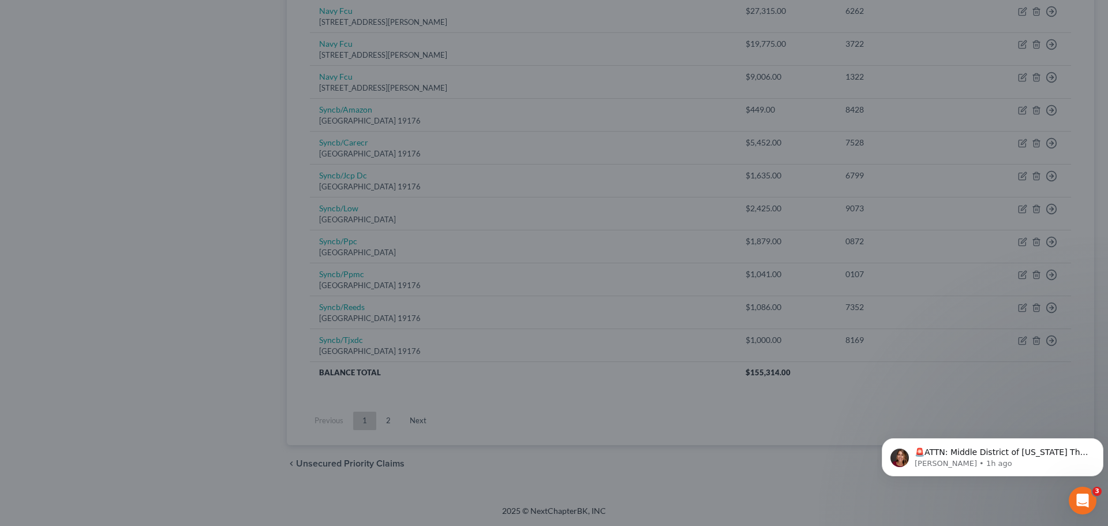
type input "0"
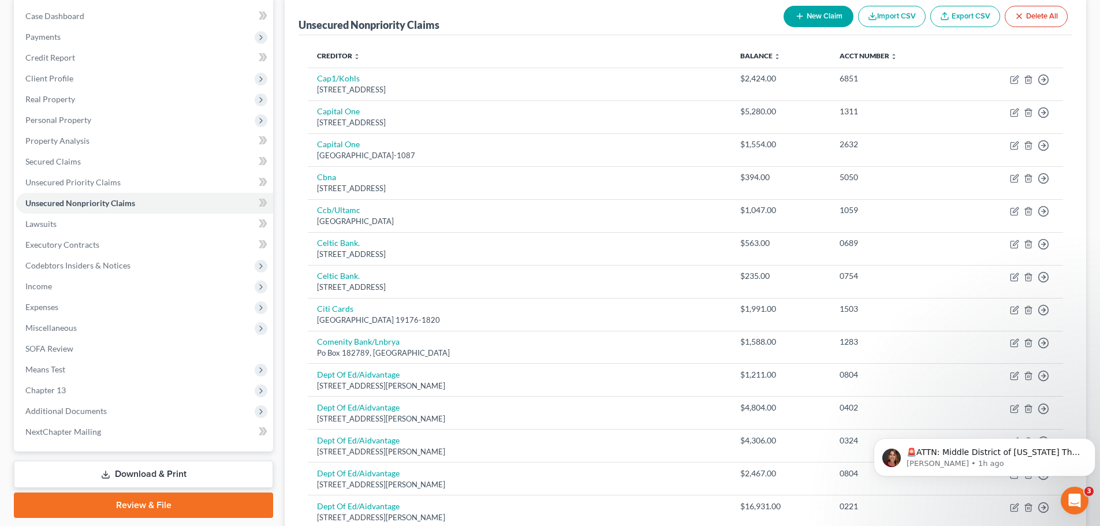
scroll to position [57, 0]
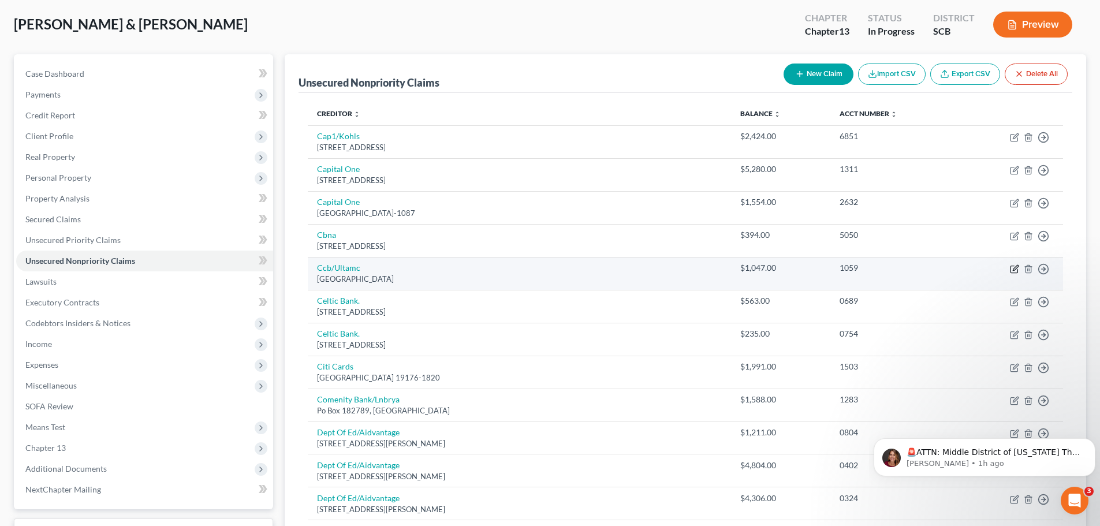
click at [1014, 270] on icon "button" at bounding box center [1014, 267] width 5 height 5
select select "36"
select select "2"
select select "1"
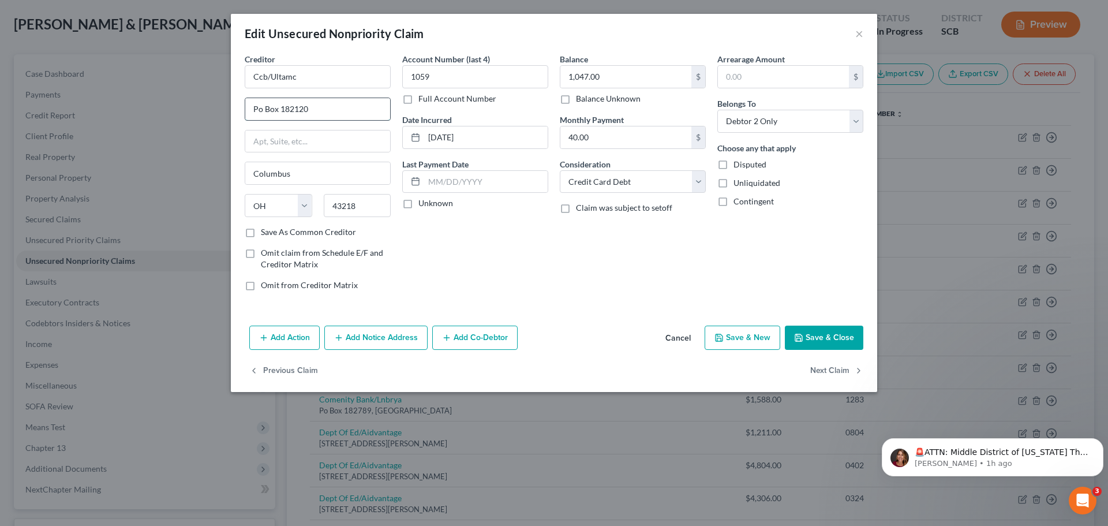
click at [328, 104] on input "Po Box 182120" at bounding box center [317, 109] width 145 height 22
type input "Po Box 650964"
click at [304, 177] on input "Columbus" at bounding box center [317, 173] width 145 height 22
type input "C"
type input "[GEOGRAPHIC_DATA]"
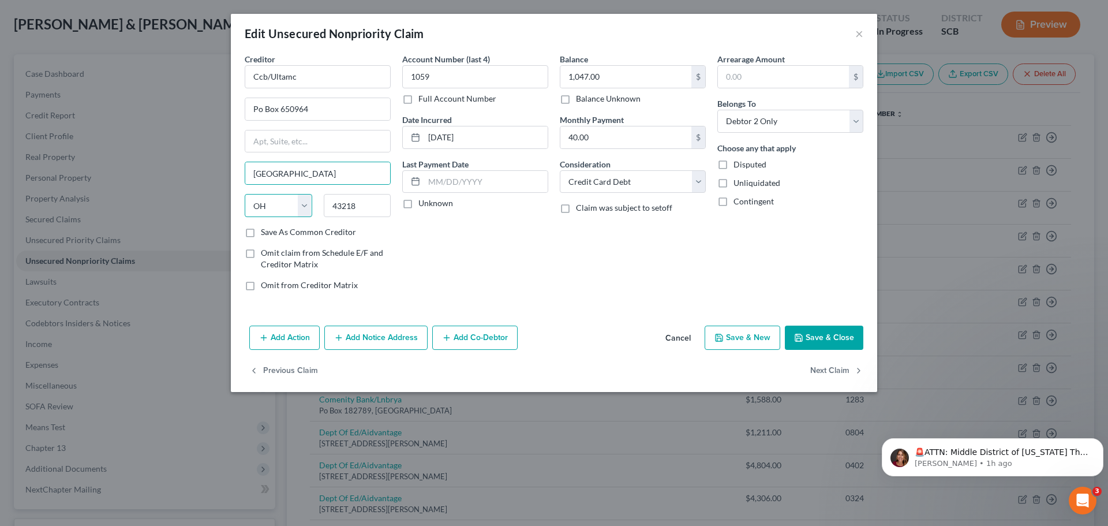
click at [272, 209] on select "State [US_STATE] AK AR AZ CA CO CT DE DC [GEOGRAPHIC_DATA] [GEOGRAPHIC_DATA] GU…" at bounding box center [279, 205] width 68 height 23
drag, startPoint x: 305, startPoint y: 203, endPoint x: 292, endPoint y: 216, distance: 19.2
click at [305, 203] on select "State [US_STATE] AK AR AZ CA CO CT DE DC [GEOGRAPHIC_DATA] [GEOGRAPHIC_DATA] GU…" at bounding box center [279, 205] width 68 height 23
select select "45"
click at [245, 194] on select "State [US_STATE] AK AR AZ CA CO CT DE DC [GEOGRAPHIC_DATA] [GEOGRAPHIC_DATA] GU…" at bounding box center [279, 205] width 68 height 23
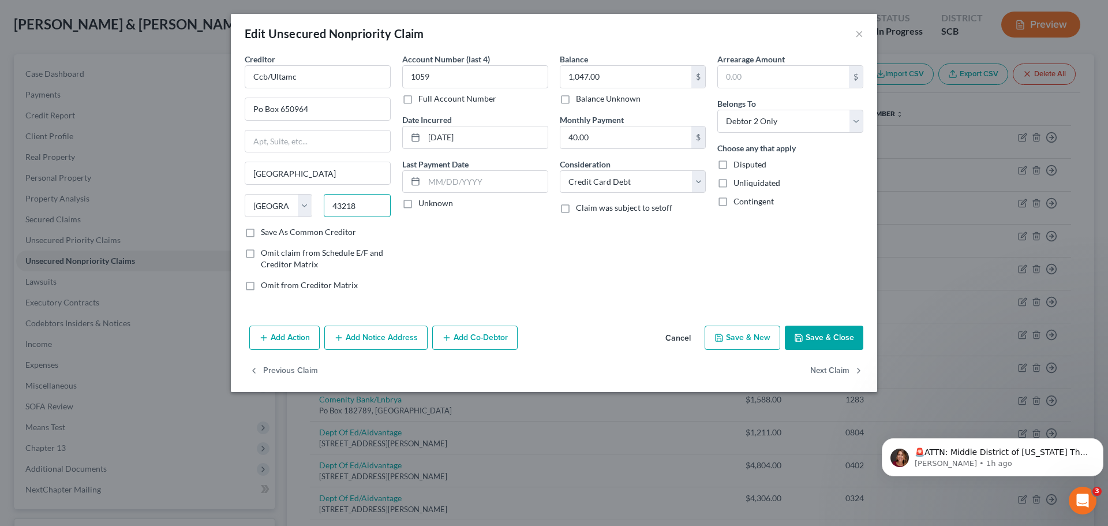
click at [369, 207] on input "43218" at bounding box center [358, 205] width 68 height 23
type input "4"
type input "75265"
click at [821, 335] on button "Save & Close" at bounding box center [824, 338] width 79 height 24
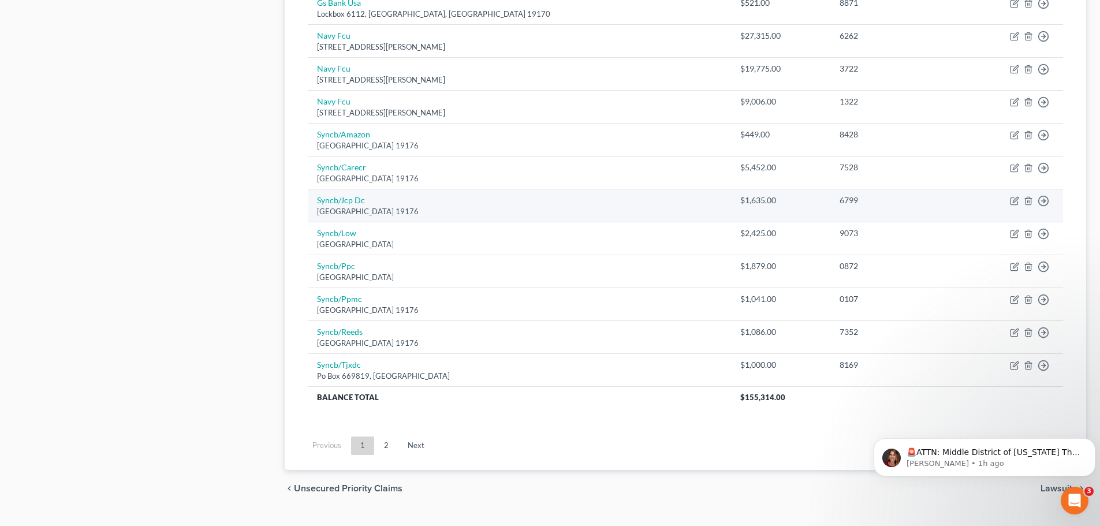
scroll to position [807, 0]
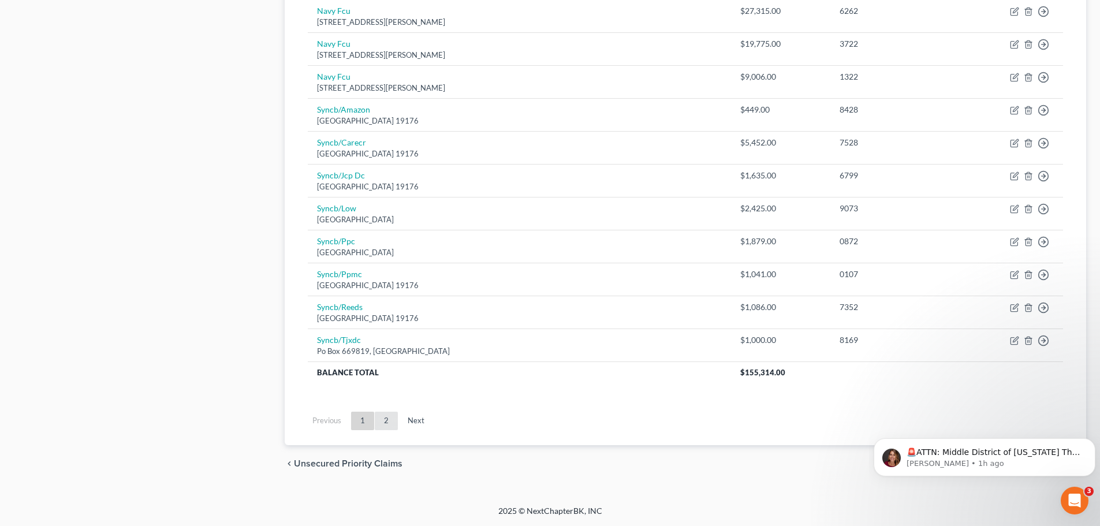
click at [394, 427] on link "2" at bounding box center [386, 421] width 23 height 18
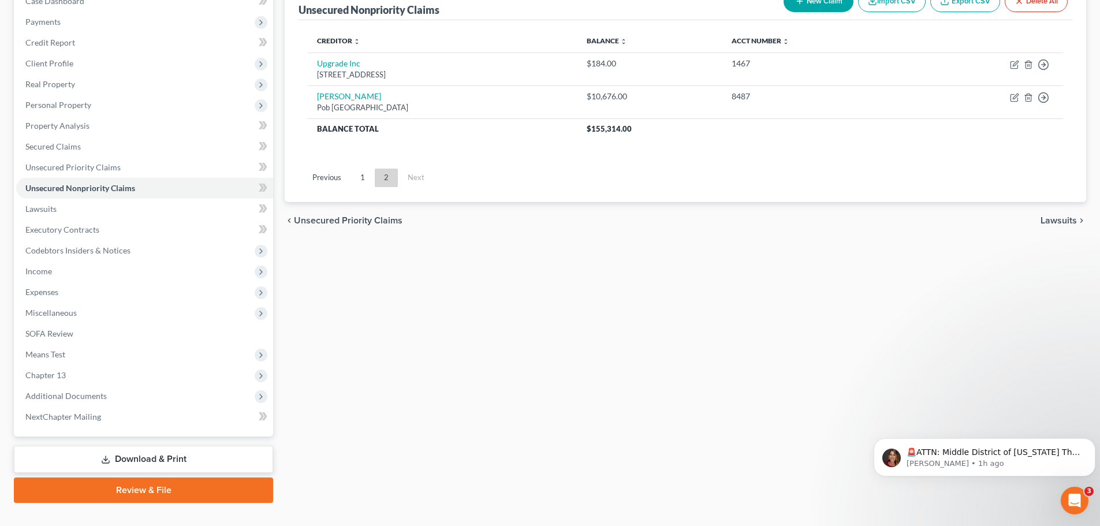
scroll to position [92, 0]
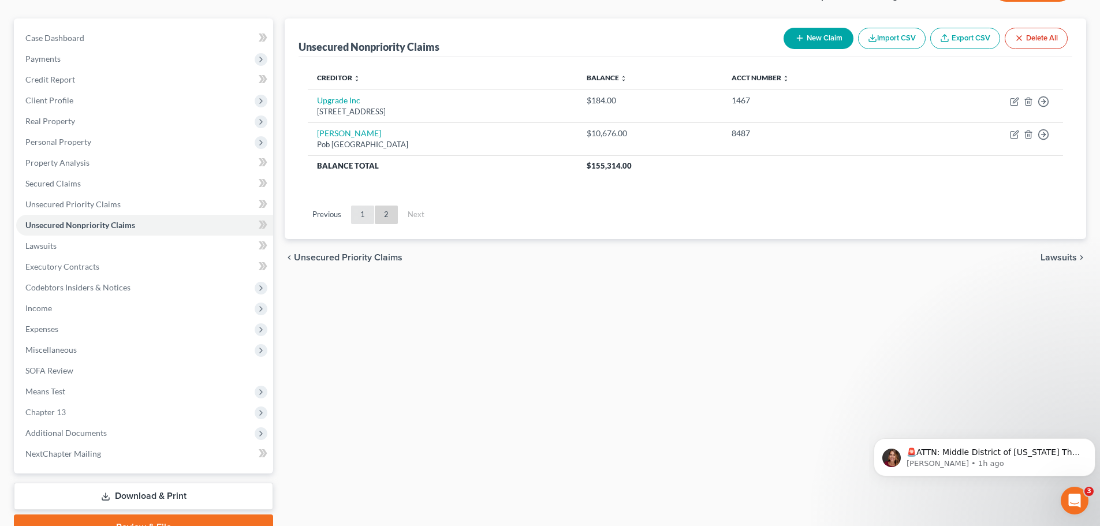
click at [356, 219] on link "1" at bounding box center [362, 214] width 23 height 18
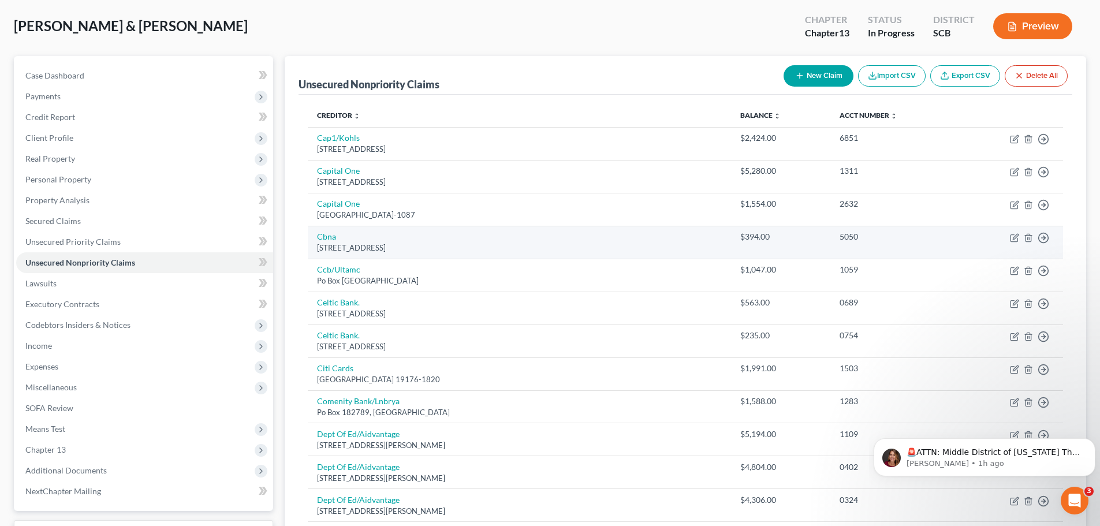
scroll to position [35, 0]
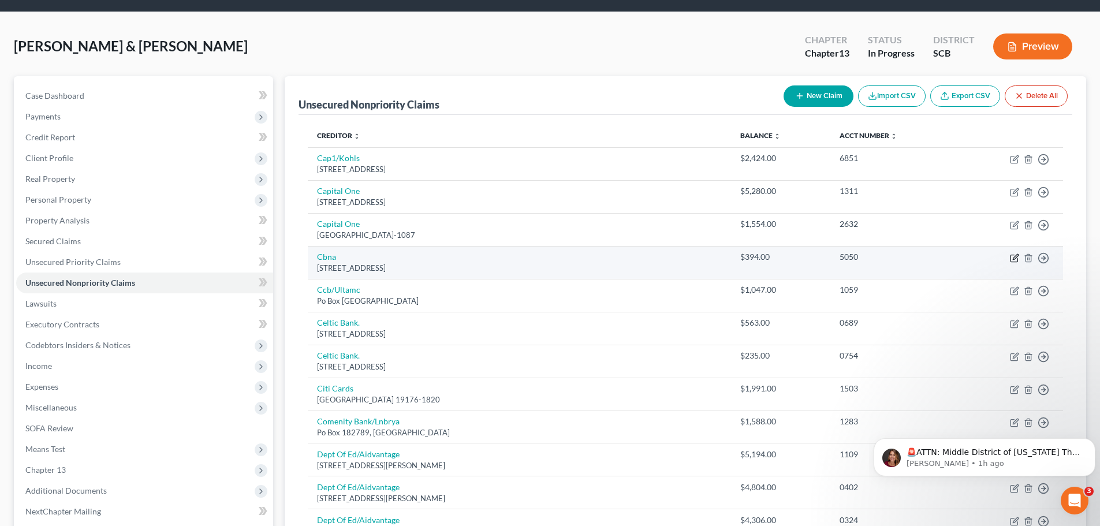
click at [1015, 259] on icon "button" at bounding box center [1014, 257] width 9 height 9
select select "43"
select select "2"
select select "1"
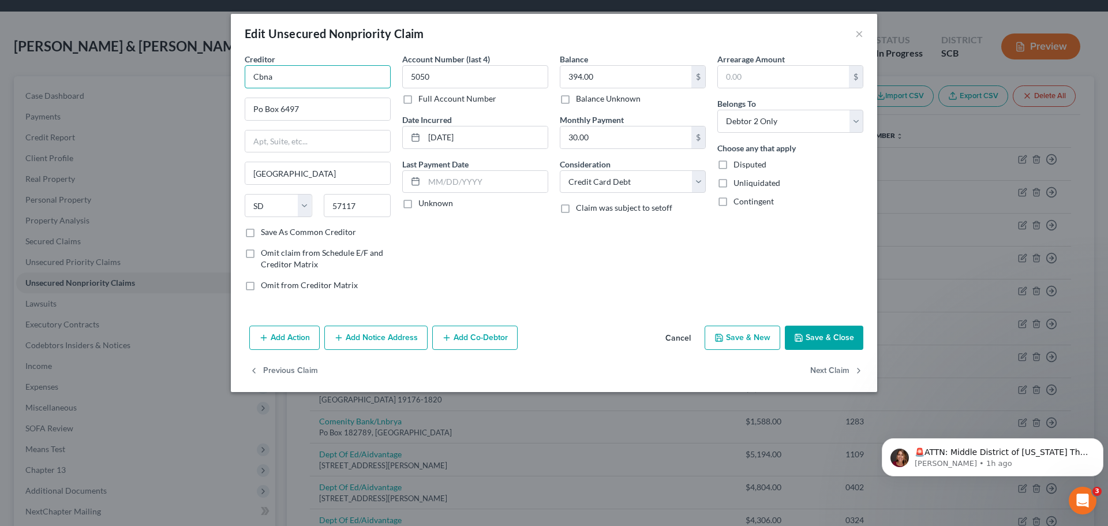
click at [309, 84] on input "Cbna" at bounding box center [318, 76] width 146 height 23
drag, startPoint x: 309, startPoint y: 84, endPoint x: 243, endPoint y: 93, distance: 67.0
click at [240, 93] on div "Creditor * Cbna Po Box 6497 [GEOGRAPHIC_DATA] [US_STATE][GEOGRAPHIC_DATA] [GEOG…" at bounding box center [318, 176] width 158 height 247
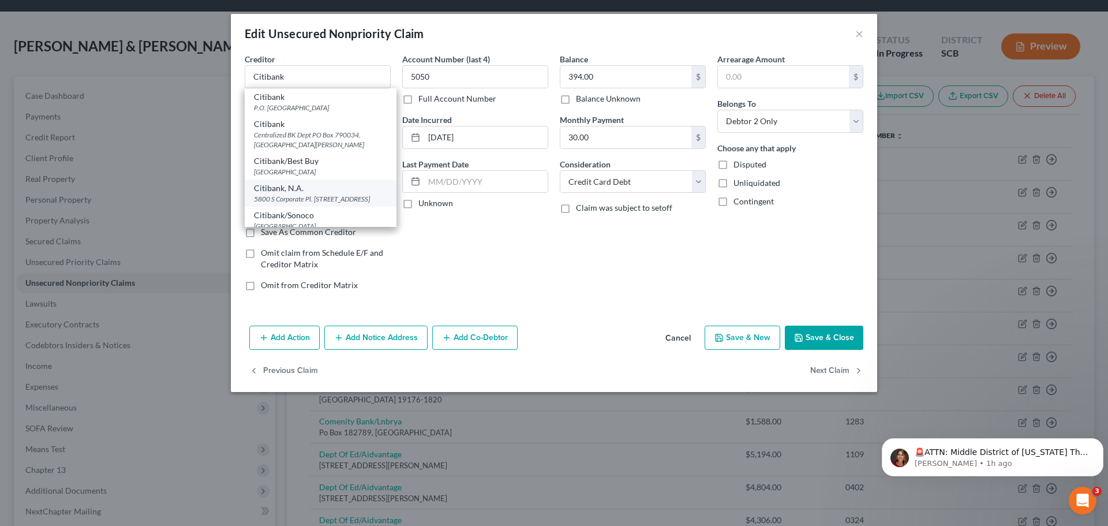
click at [313, 197] on div "5800 S Corporate Pl. [STREET_ADDRESS]" at bounding box center [320, 199] width 133 height 10
type input "Citibank, N.A."
type input "5800 S Corporate Pl."
type input "PO Box 790034"
type input "57108"
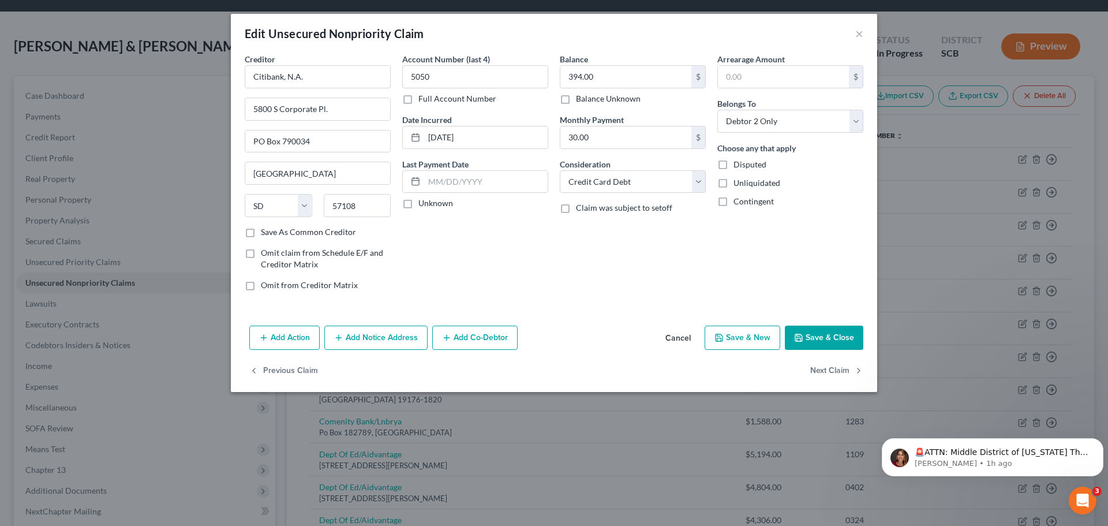
click at [826, 338] on button "Save & Close" at bounding box center [824, 338] width 79 height 24
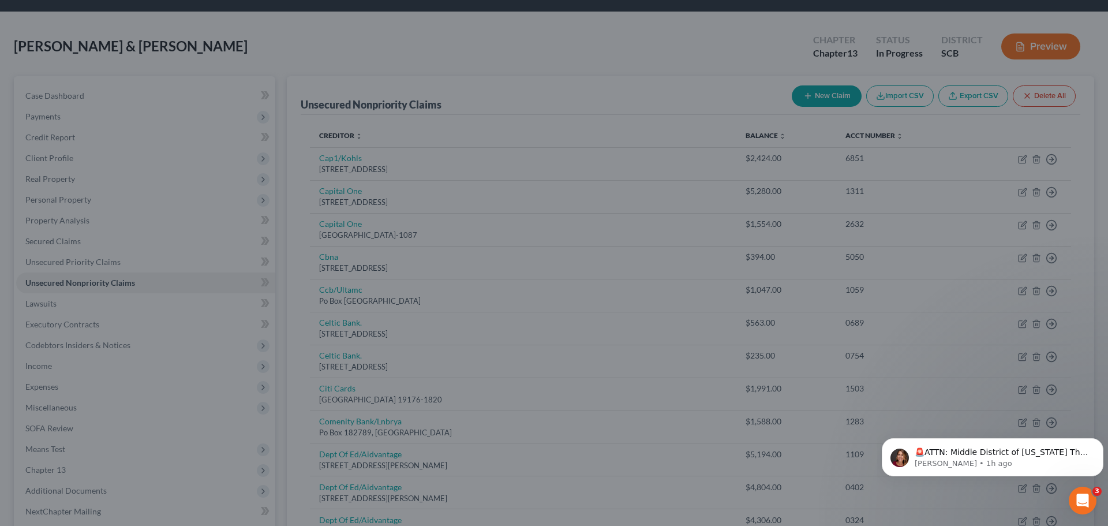
type input "0"
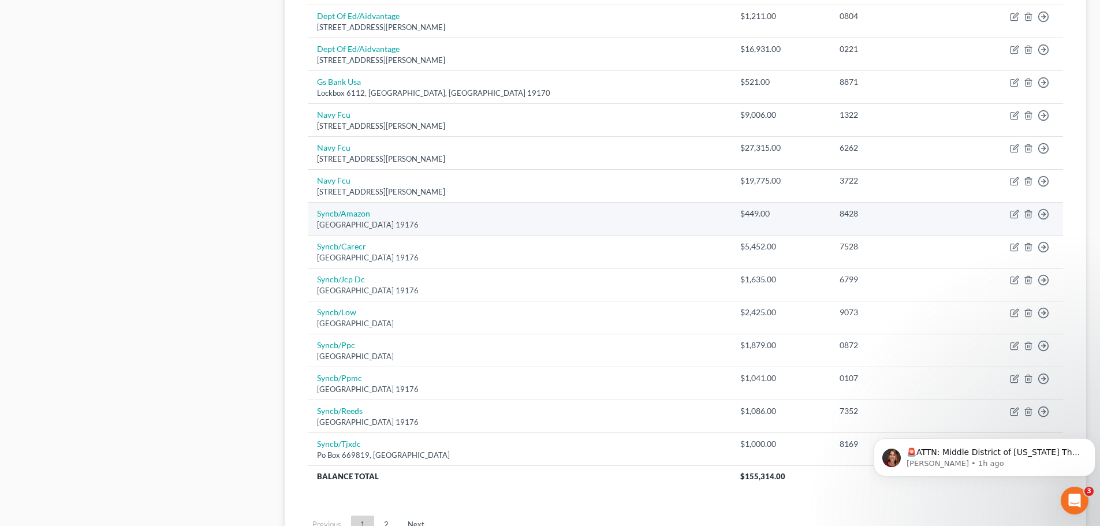
scroll to position [750, 0]
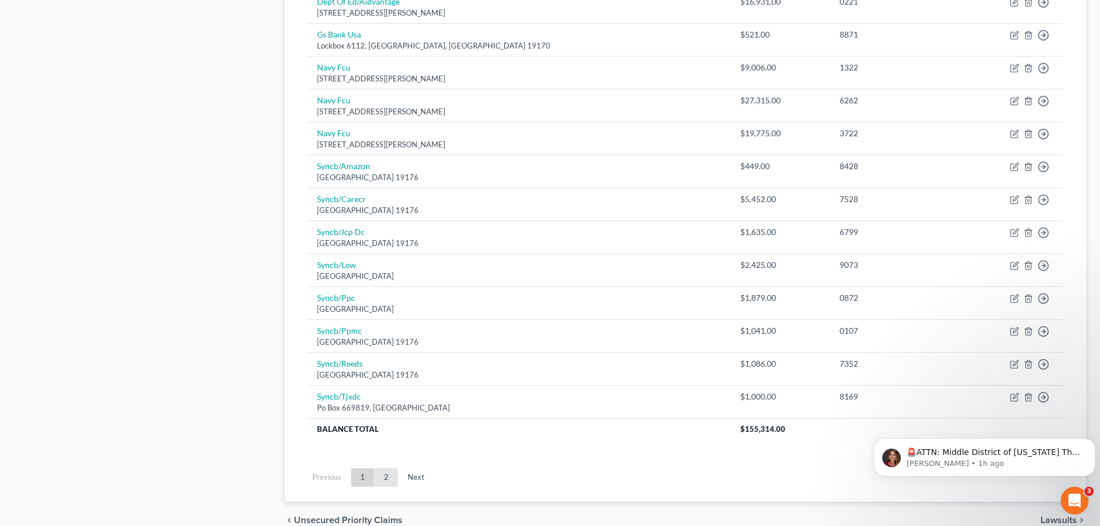
click at [386, 483] on link "2" at bounding box center [386, 477] width 23 height 18
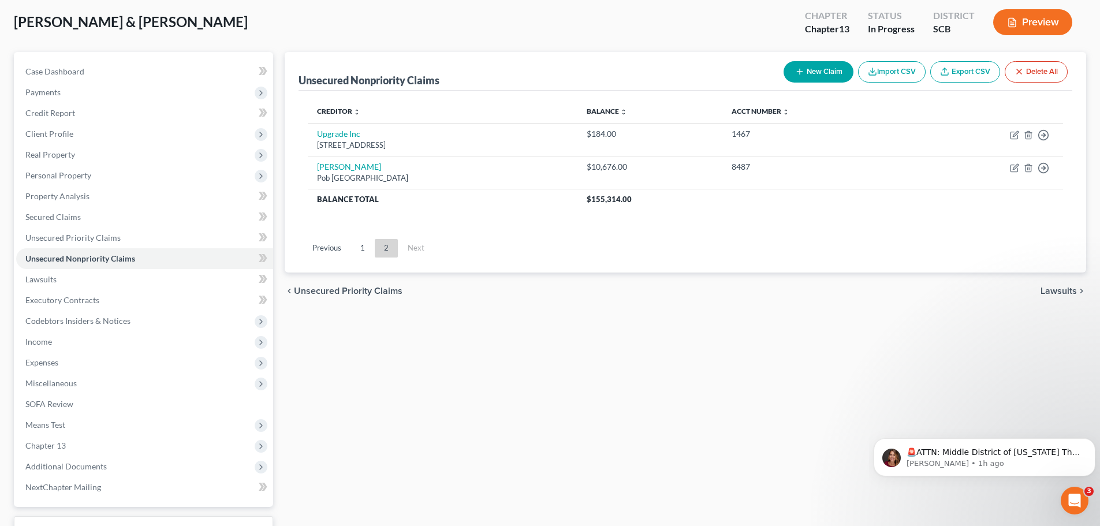
scroll to position [35, 0]
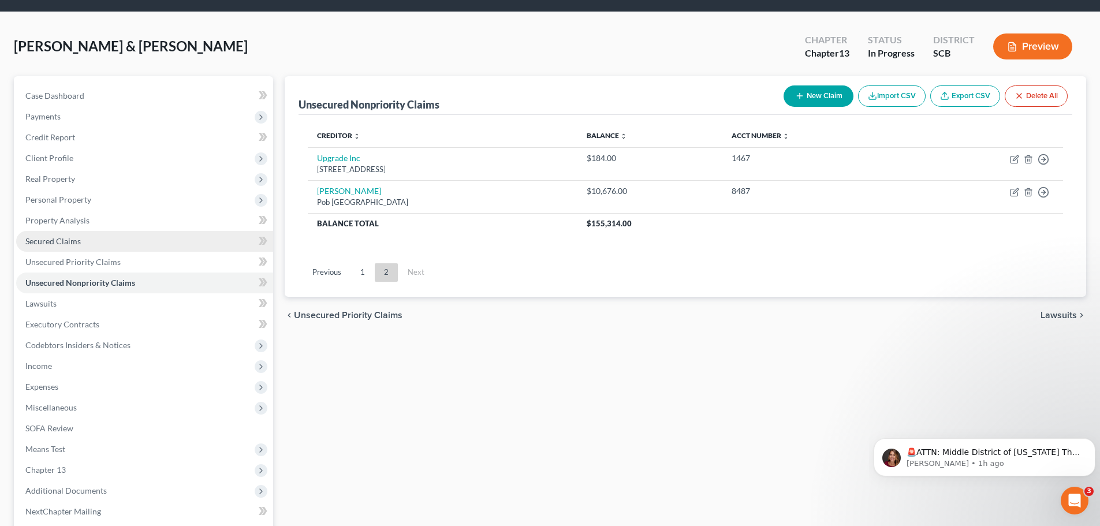
click at [74, 245] on span "Secured Claims" at bounding box center [52, 241] width 55 height 10
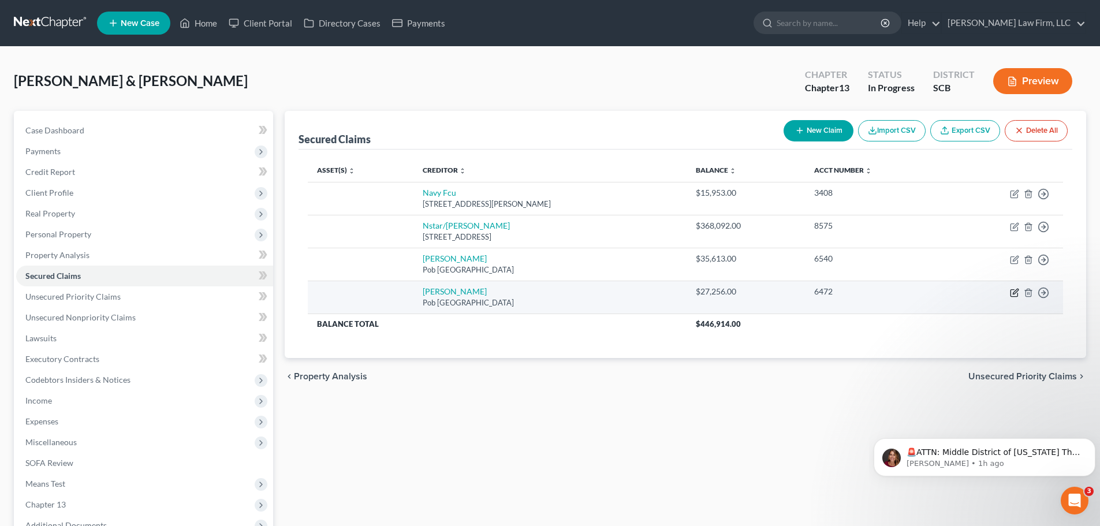
click at [1010, 290] on icon "button" at bounding box center [1013, 292] width 7 height 7
select select "45"
select select "0"
select select "2"
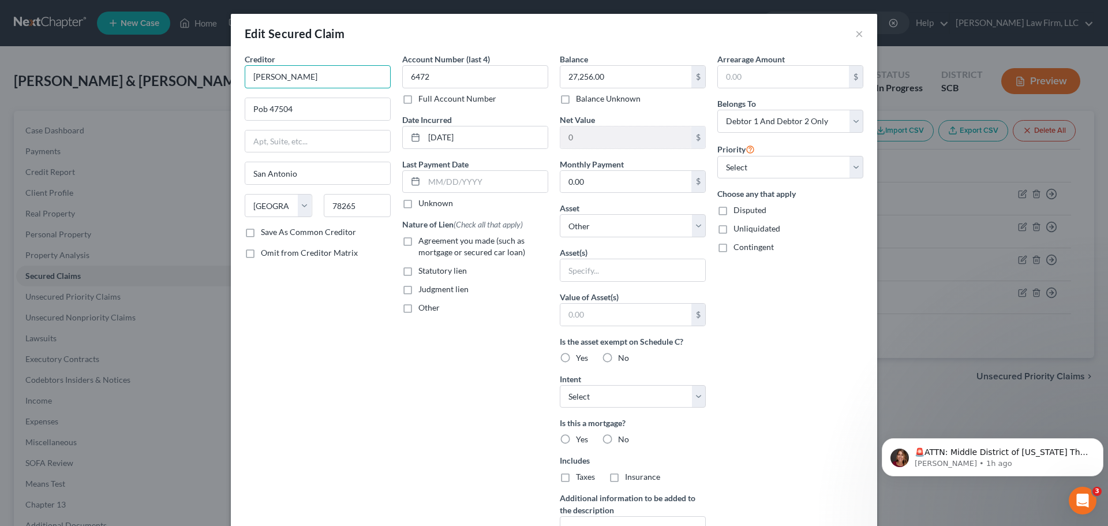
click at [301, 79] on input "[PERSON_NAME]" at bounding box center [318, 76] width 146 height 23
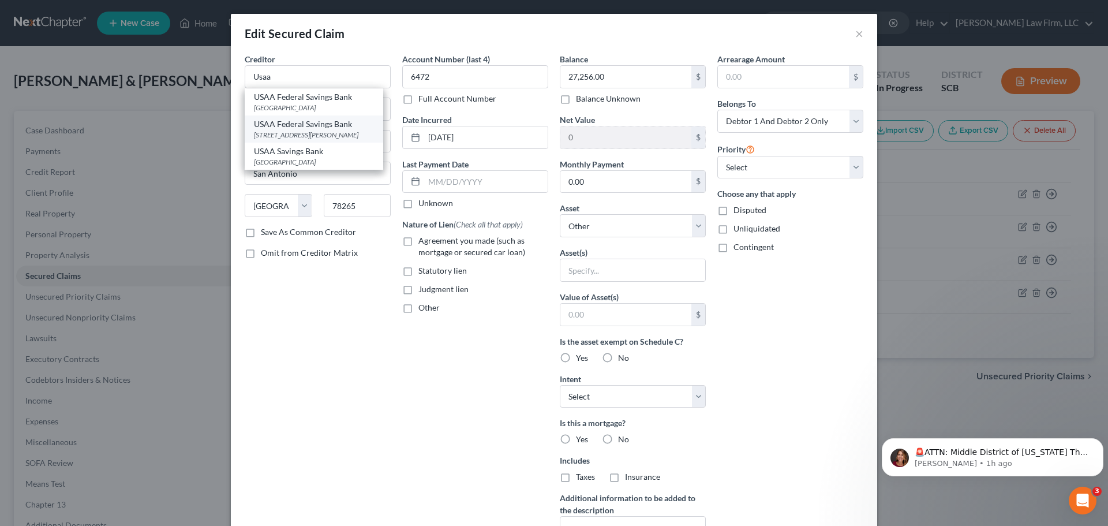
click at [303, 132] on div "[STREET_ADDRESS][PERSON_NAME]" at bounding box center [314, 135] width 120 height 10
type input "USAA Federal Savings Bank"
type input "10750 [PERSON_NAME] Freeway"
type input "78288"
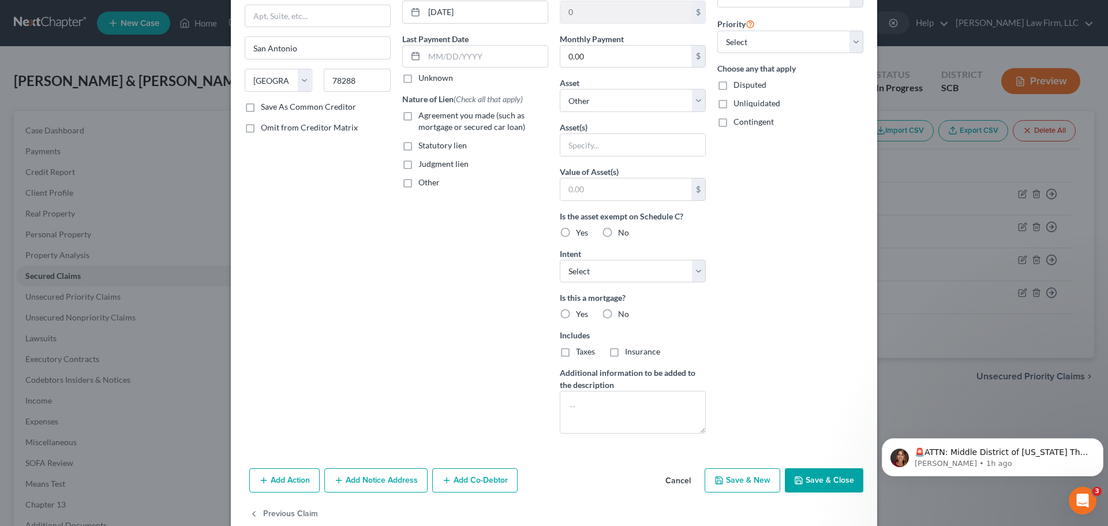
scroll to position [148, 0]
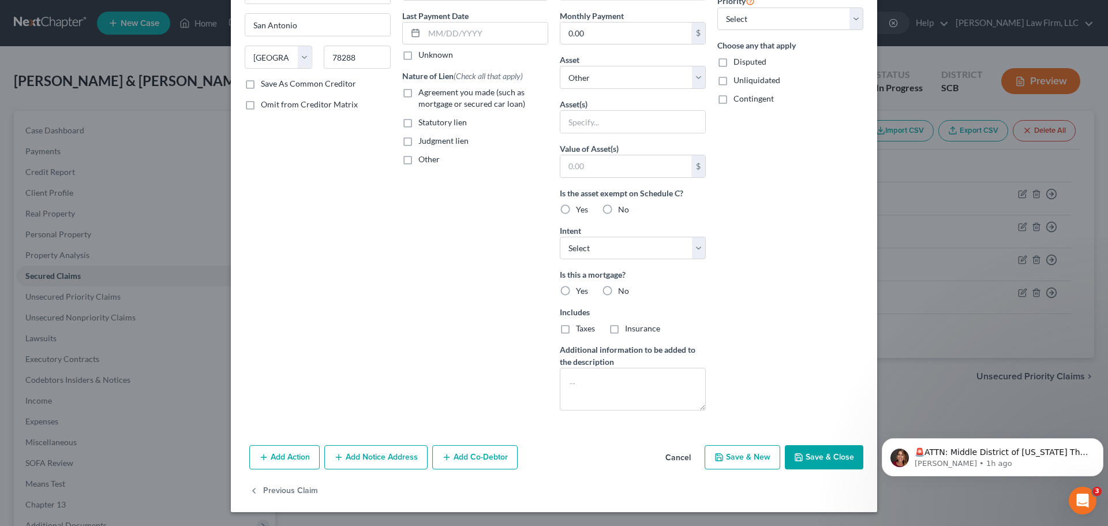
click at [817, 455] on button "Save & Close" at bounding box center [824, 457] width 79 height 24
select select
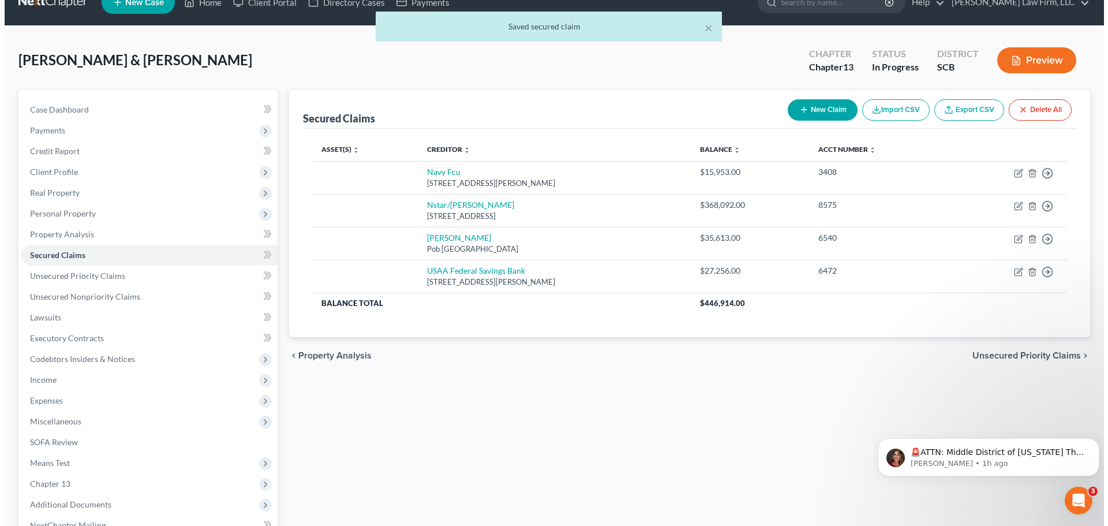
scroll to position [58, 0]
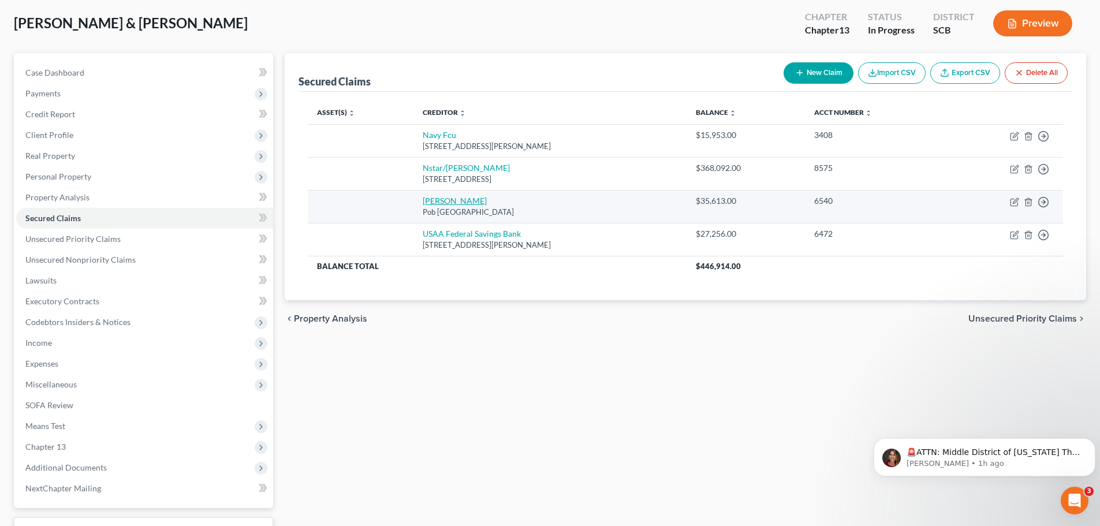
click at [431, 202] on link "[PERSON_NAME]" at bounding box center [455, 201] width 64 height 10
select select "45"
select select "0"
select select "2"
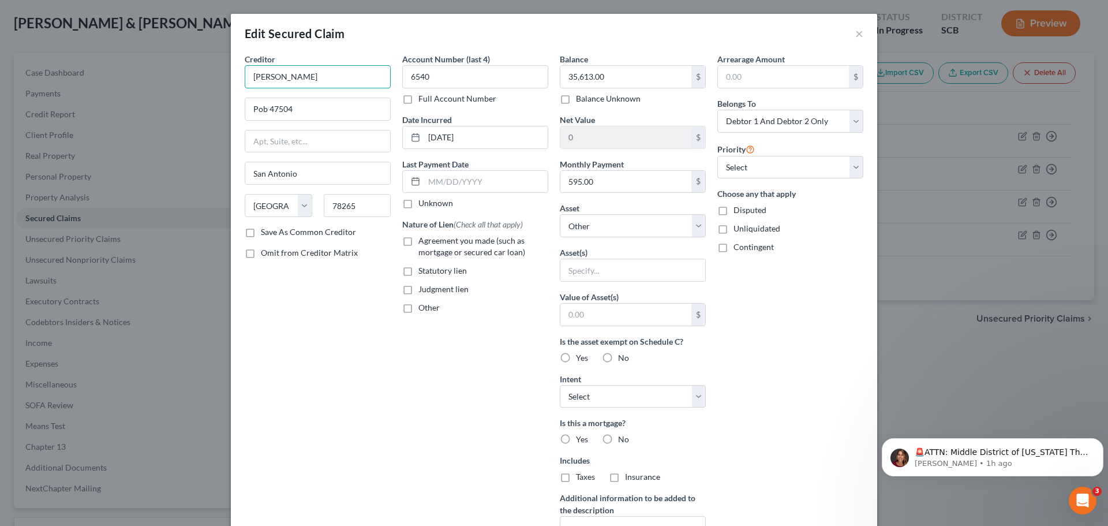
click at [338, 81] on input "[PERSON_NAME]" at bounding box center [318, 76] width 146 height 23
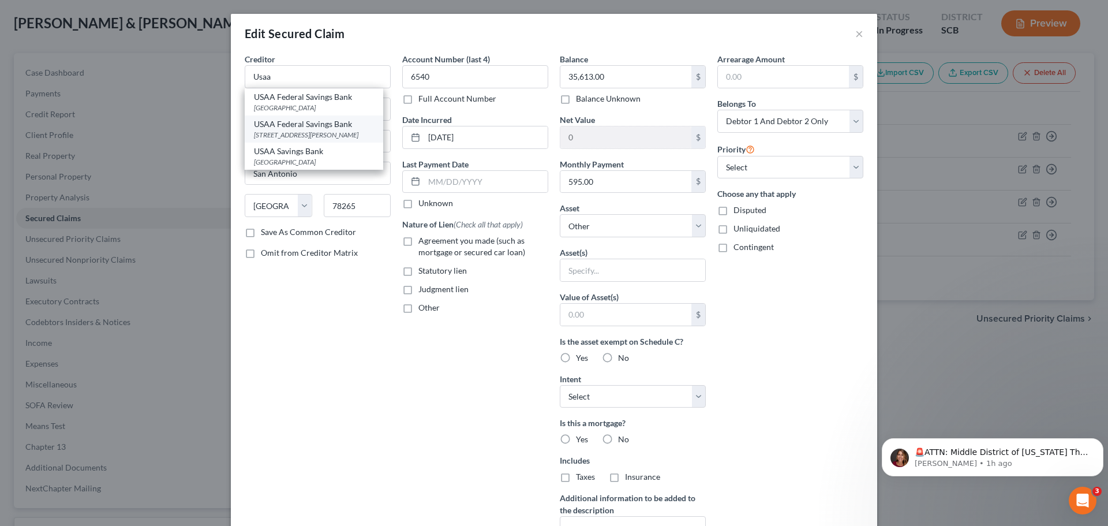
click at [343, 134] on div "[STREET_ADDRESS][PERSON_NAME]" at bounding box center [314, 135] width 120 height 10
type input "USAA Federal Savings Bank"
type input "10750 [PERSON_NAME] Freeway"
type input "78288"
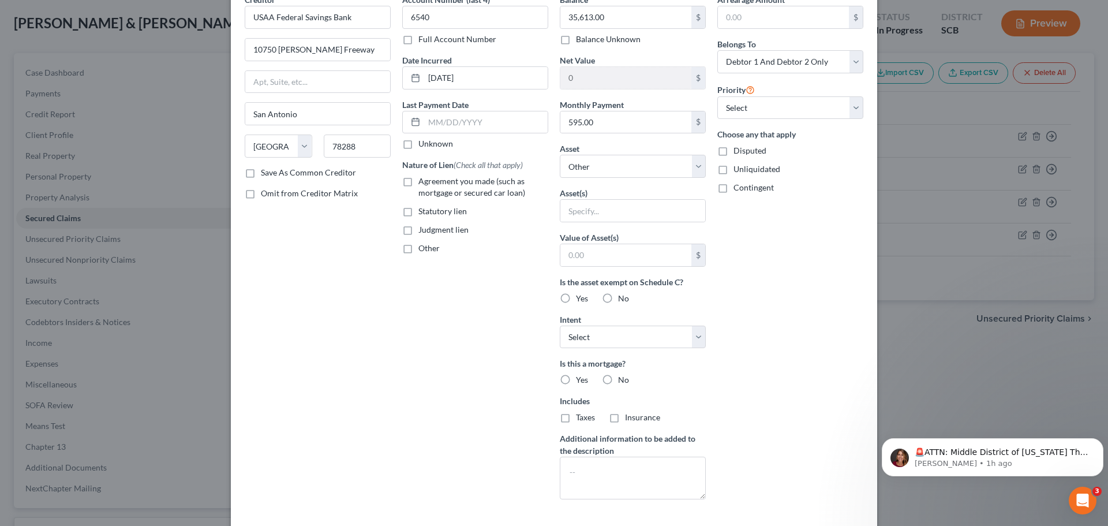
scroll to position [148, 0]
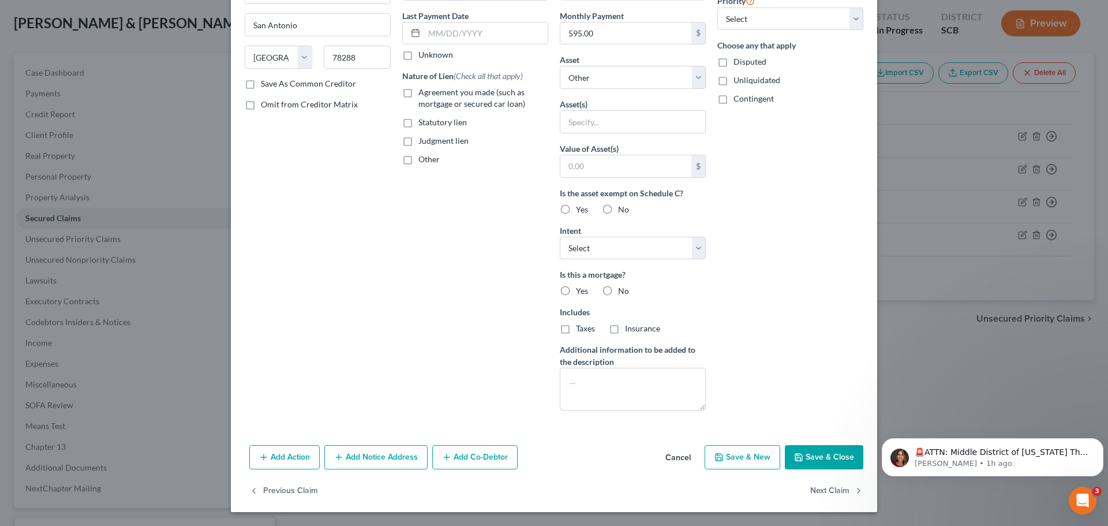
click at [820, 454] on button "Save & Close" at bounding box center [824, 457] width 79 height 24
select select
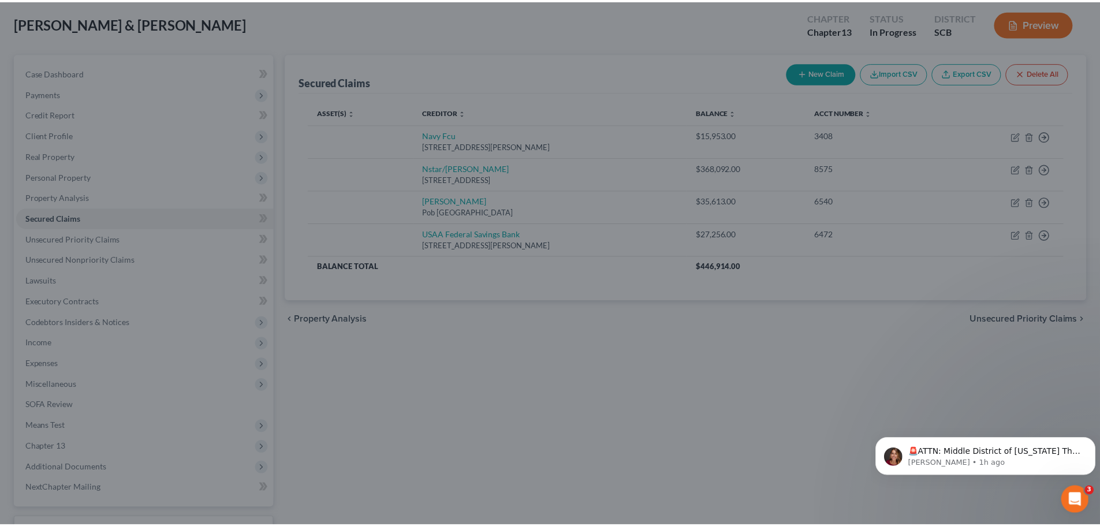
scroll to position [22, 0]
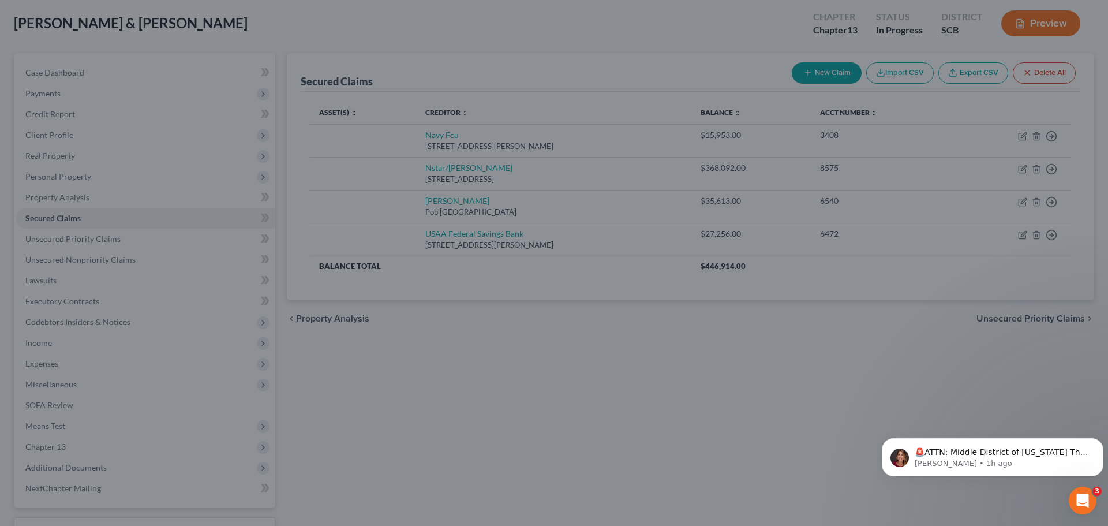
type input "0"
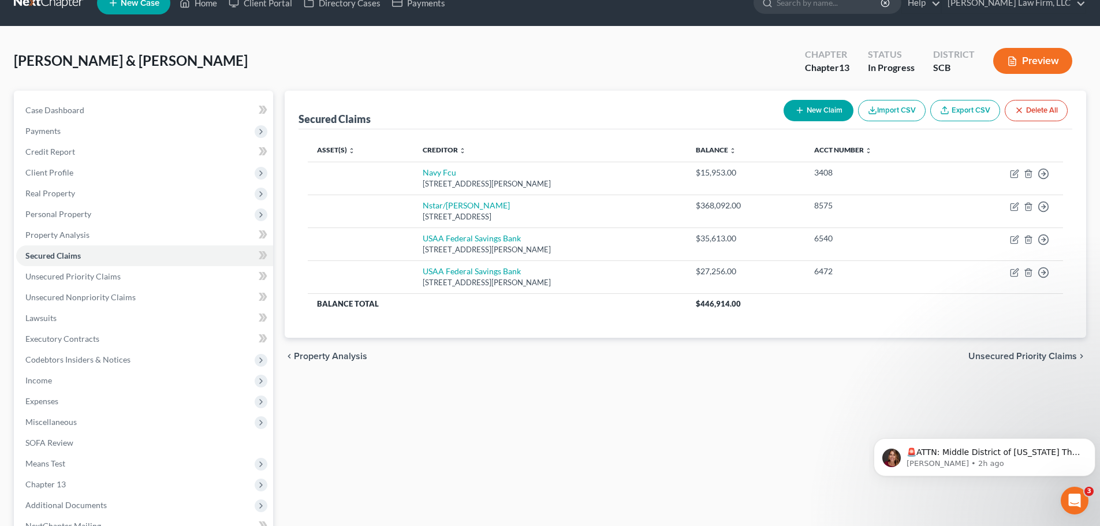
scroll to position [0, 0]
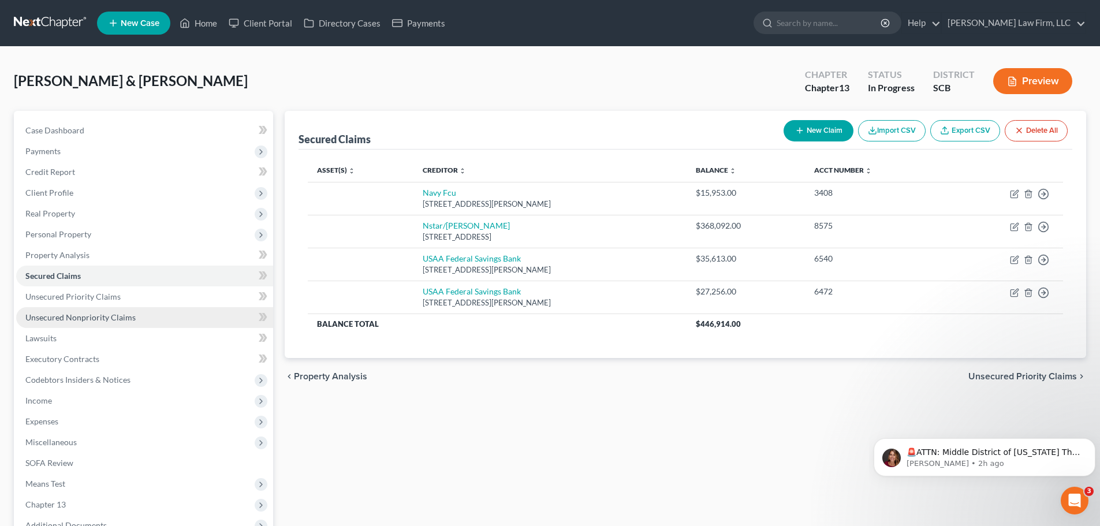
click at [150, 312] on link "Unsecured Nonpriority Claims" at bounding box center [144, 317] width 257 height 21
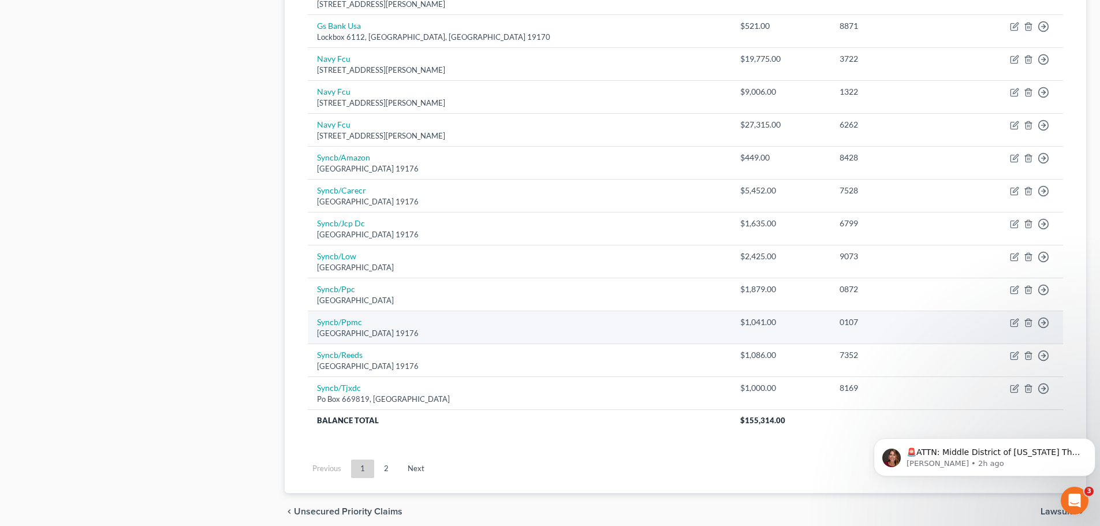
scroll to position [807, 0]
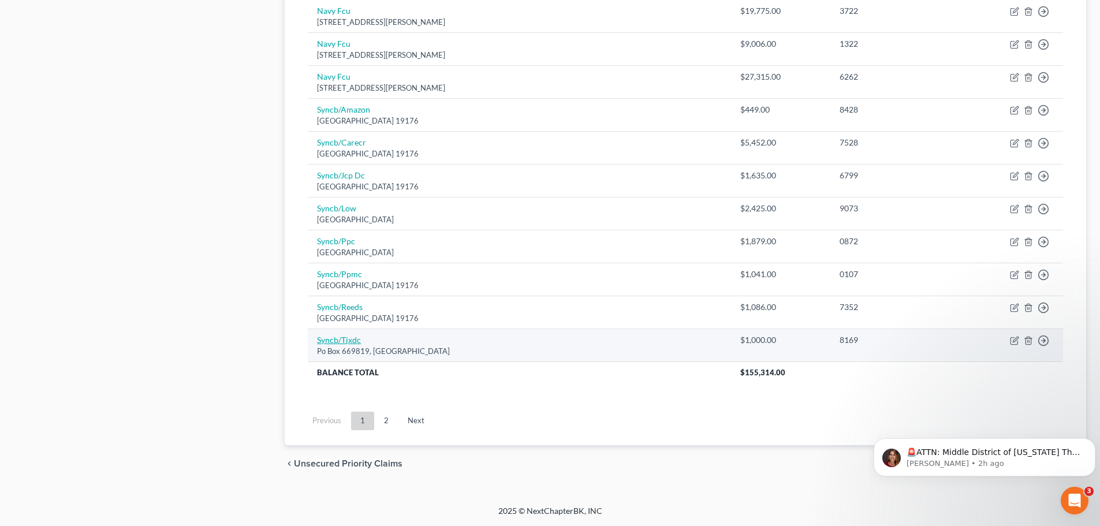
click at [328, 338] on link "Syncb/Tjxdc" at bounding box center [339, 340] width 44 height 10
select select "45"
select select "2"
select select "1"
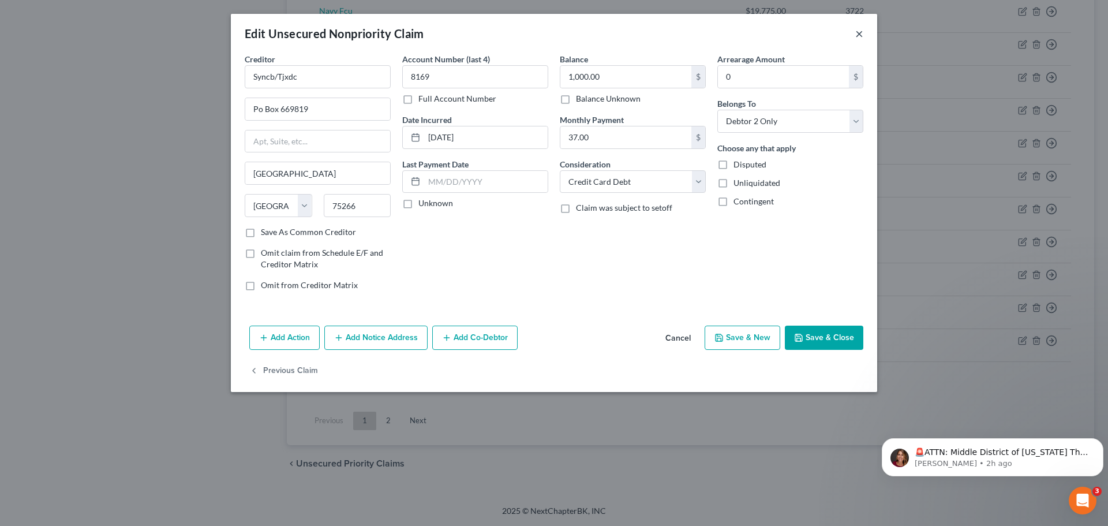
click at [860, 32] on button "×" at bounding box center [859, 34] width 8 height 14
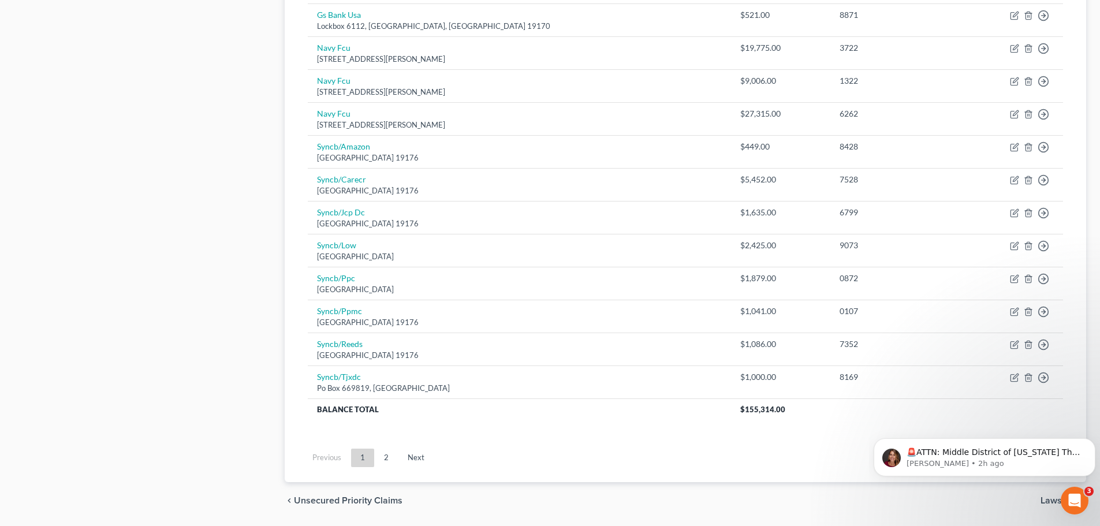
scroll to position [749, 0]
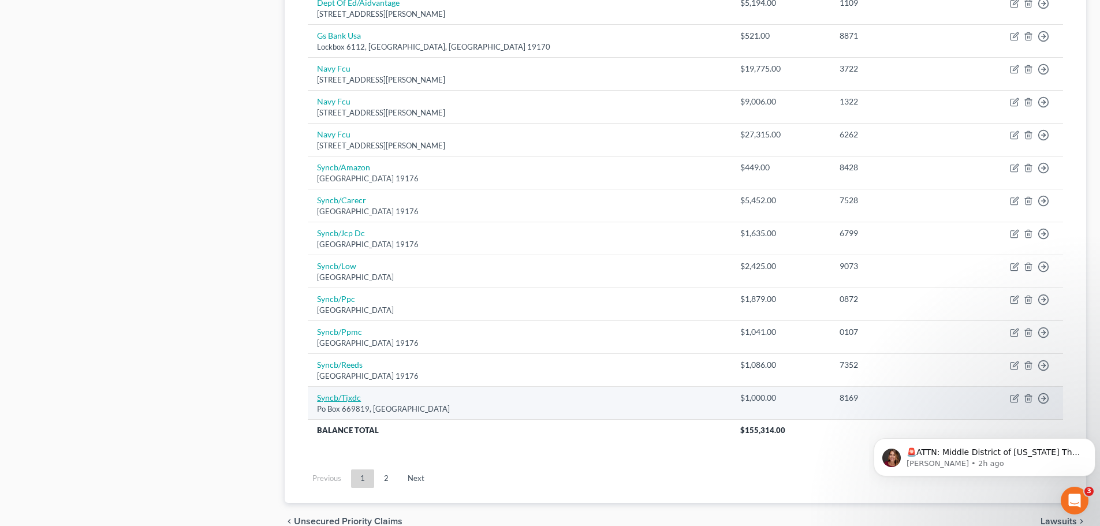
click at [337, 397] on link "Syncb/Tjxdc" at bounding box center [339, 398] width 44 height 10
select select "45"
select select "2"
select select "1"
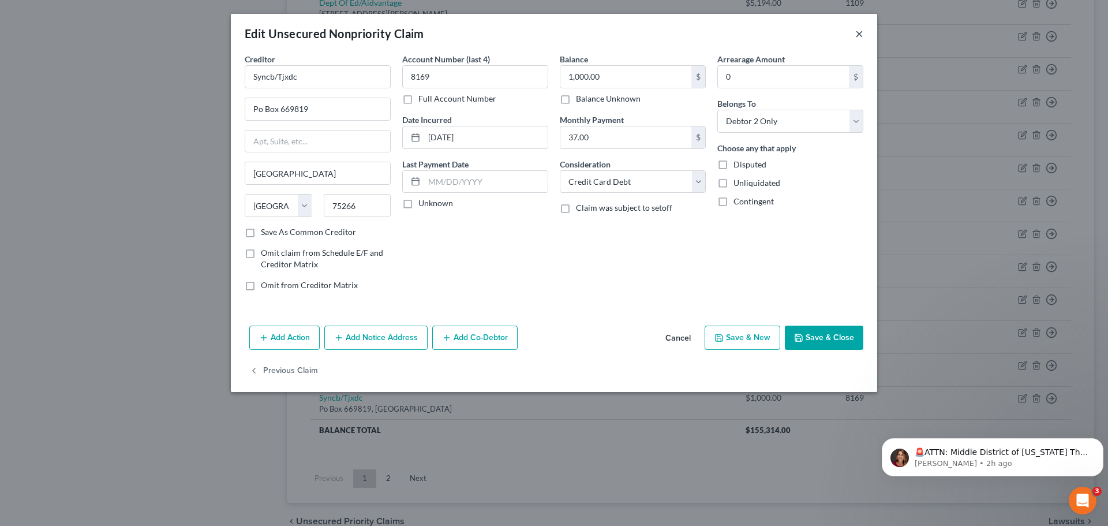
click at [858, 32] on button "×" at bounding box center [859, 34] width 8 height 14
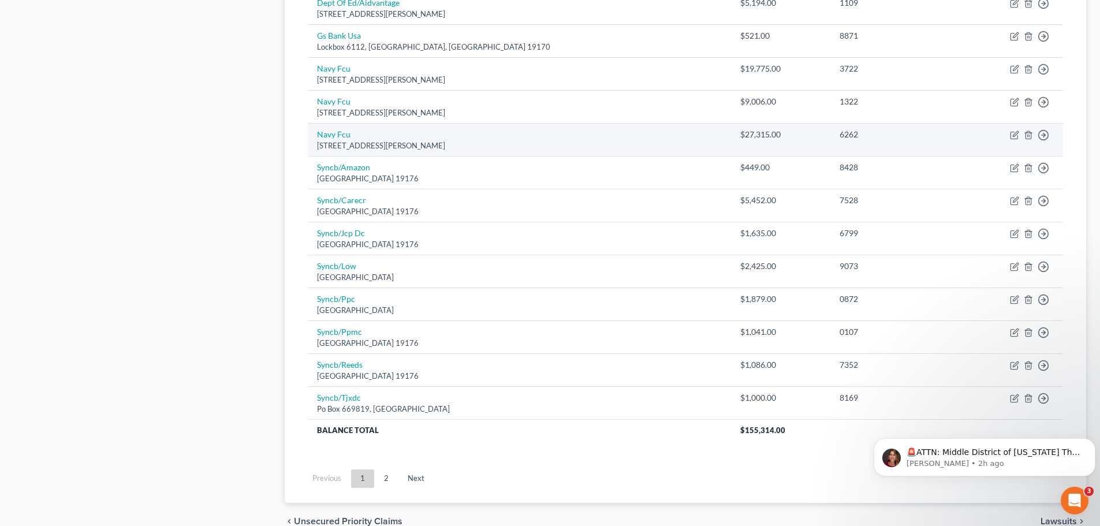
scroll to position [750, 0]
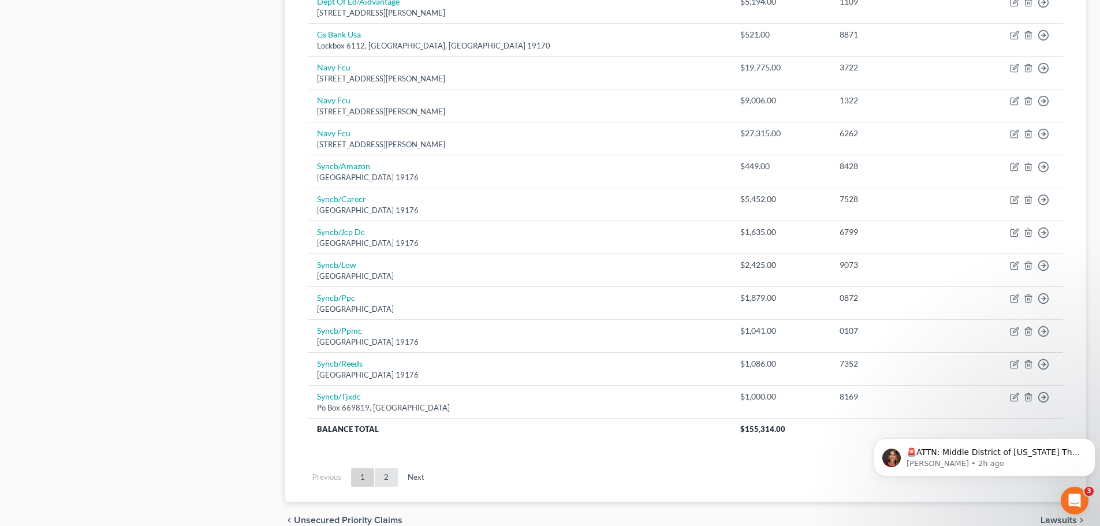
click at [384, 485] on link "2" at bounding box center [386, 477] width 23 height 18
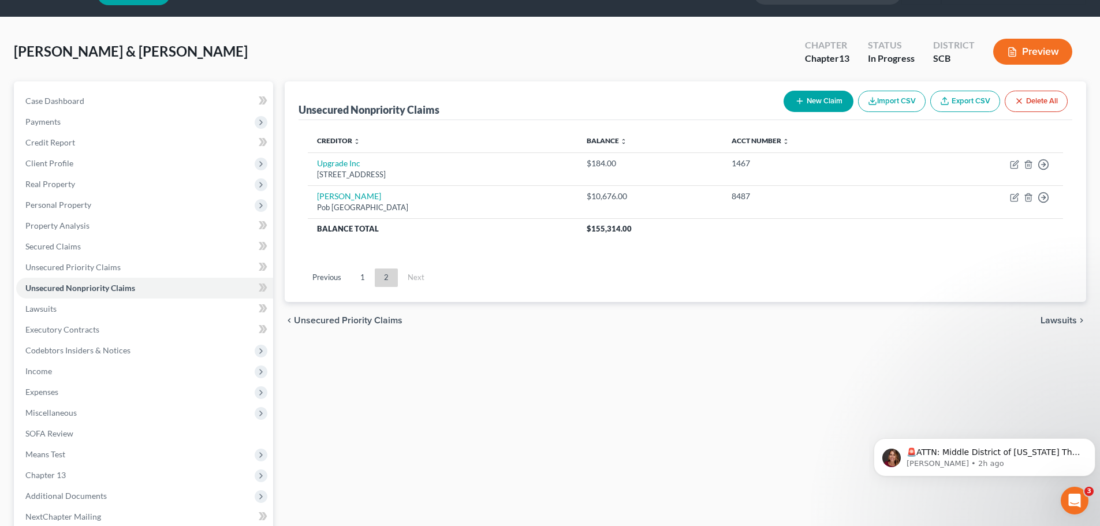
scroll to position [58, 0]
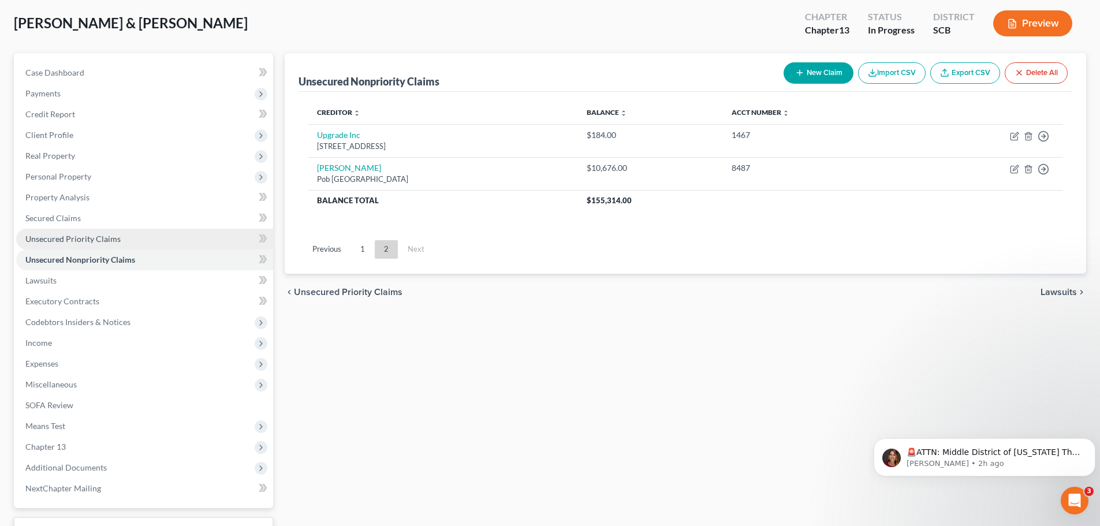
click at [144, 233] on link "Unsecured Priority Claims" at bounding box center [144, 239] width 257 height 21
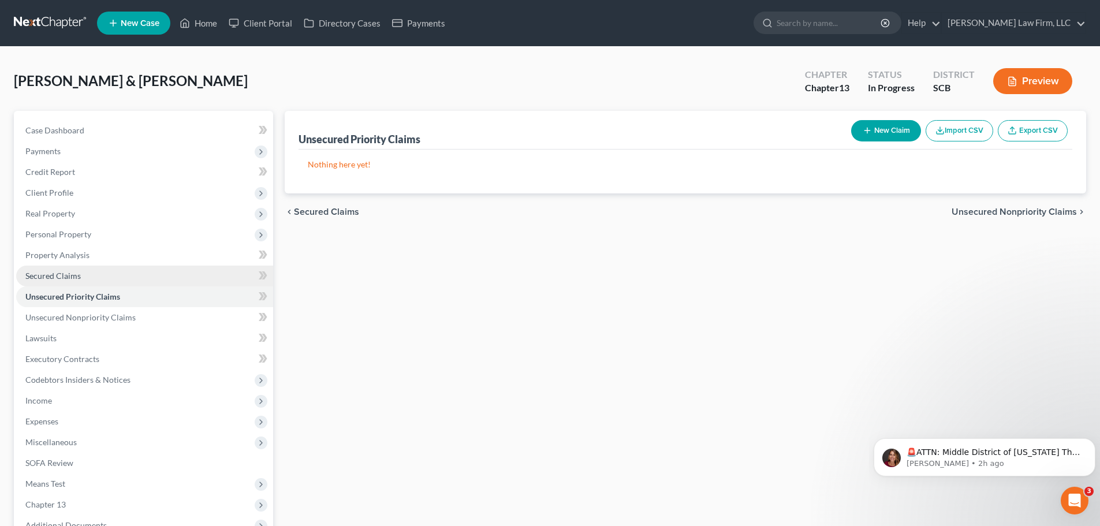
click at [123, 269] on link "Secured Claims" at bounding box center [144, 276] width 257 height 21
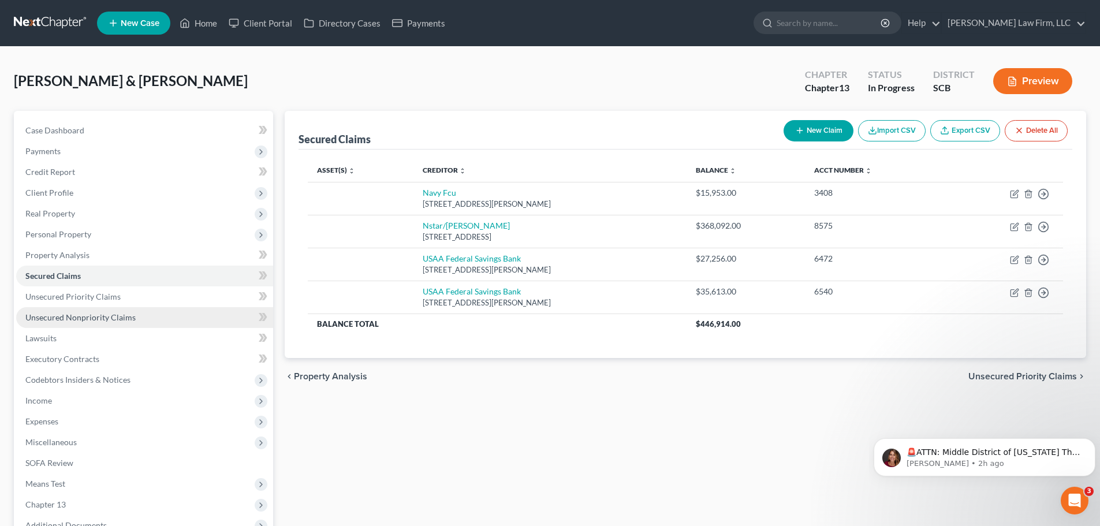
click at [117, 317] on span "Unsecured Nonpriority Claims" at bounding box center [80, 317] width 110 height 10
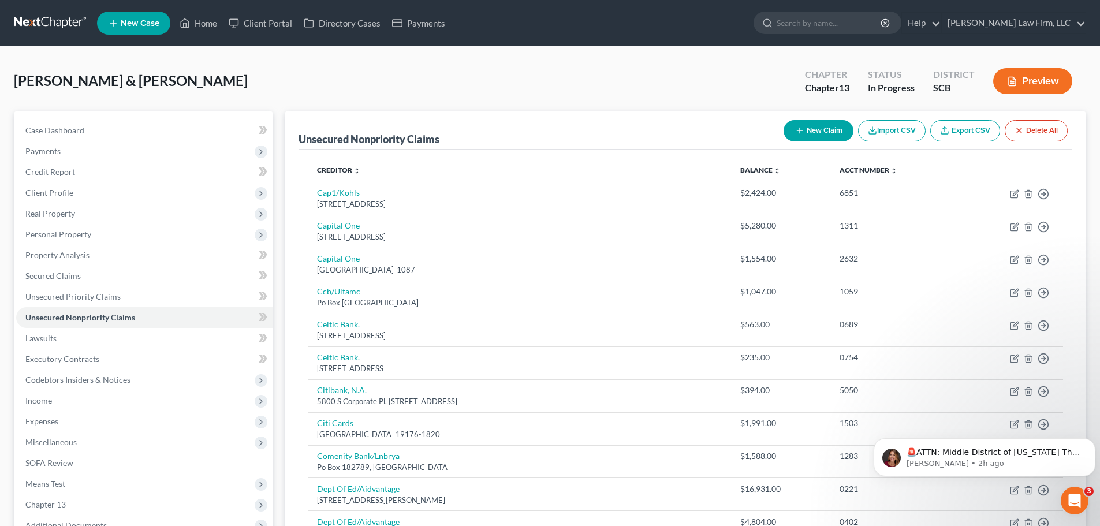
click at [827, 131] on button "New Claim" at bounding box center [818, 130] width 70 height 21
select select "2"
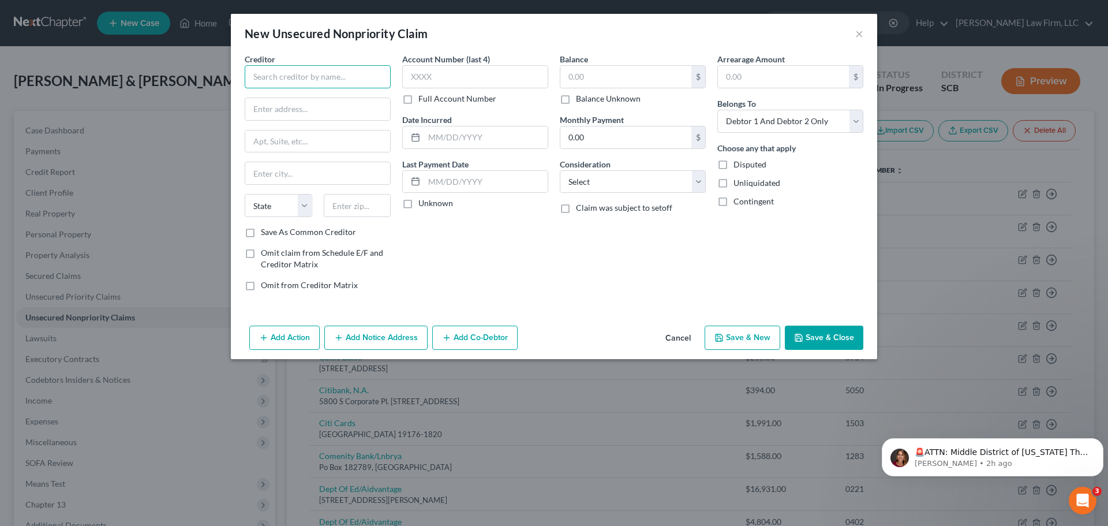
click at [343, 70] on input "text" at bounding box center [318, 76] width 146 height 23
click at [315, 110] on div "[GEOGRAPHIC_DATA][STREET_ADDRESS]" at bounding box center [314, 108] width 120 height 10
type input "Comenity Bank/Victoria Secret"
type input "Po Box 182125"
type input "[GEOGRAPHIC_DATA]"
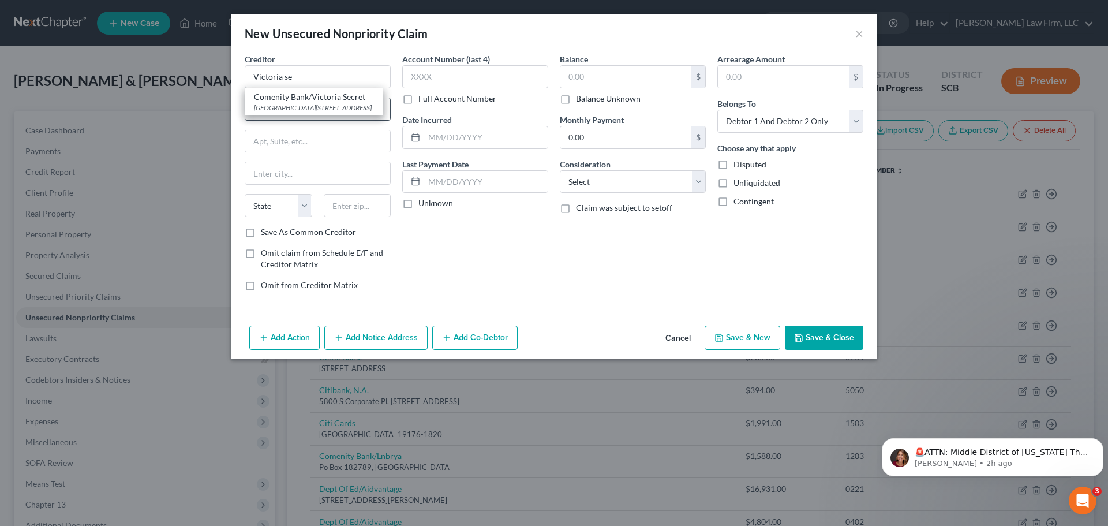
select select "36"
type input "43081"
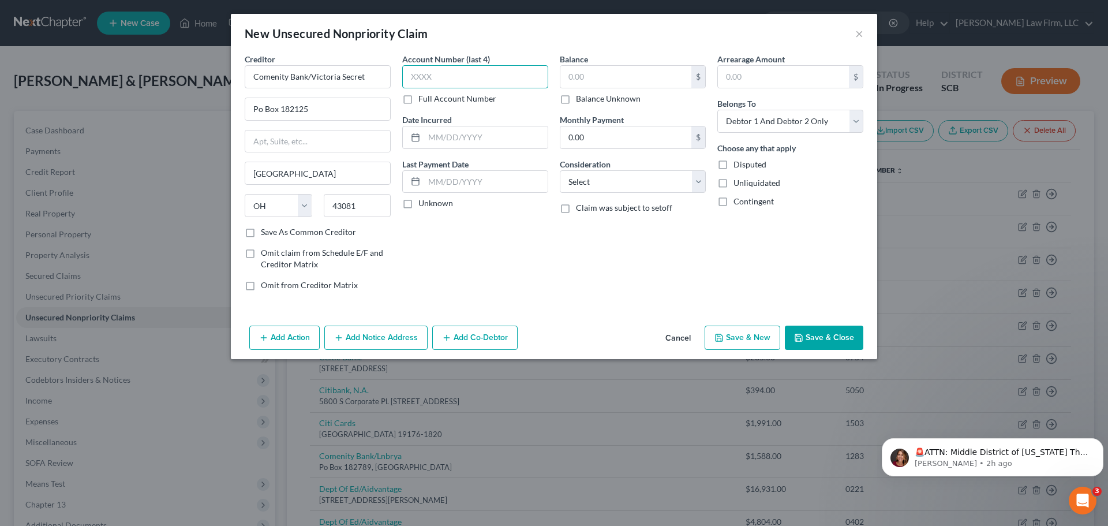
click at [436, 83] on input "text" at bounding box center [475, 76] width 146 height 23
type input "6733"
click at [685, 181] on select "Select Cable / Satellite Services Collection Agency Credit Card Debt Debt Couns…" at bounding box center [633, 181] width 146 height 23
select select "2"
click at [560, 170] on select "Select Cable / Satellite Services Collection Agency Credit Card Debt Debt Couns…" at bounding box center [633, 181] width 146 height 23
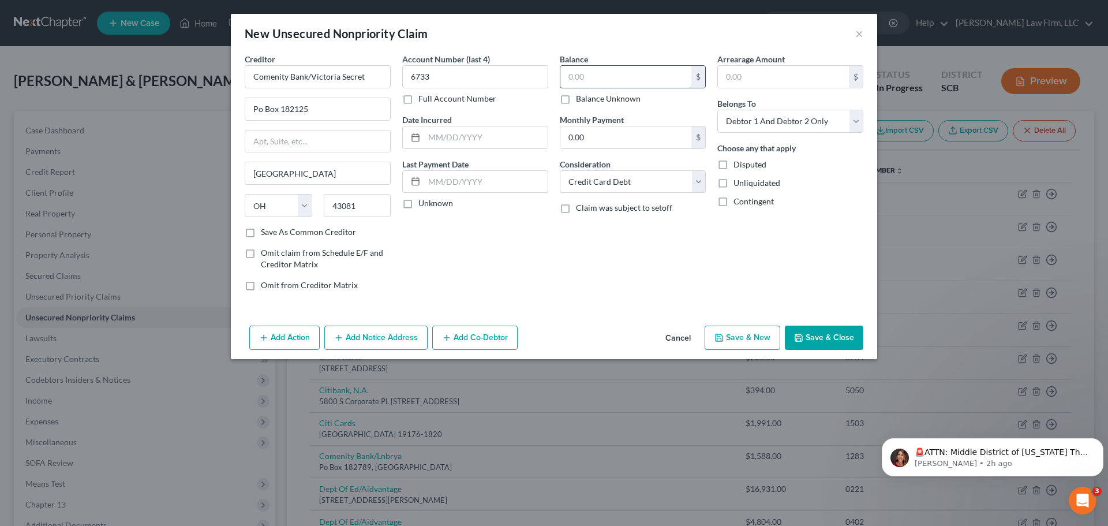
click at [587, 84] on input "text" at bounding box center [625, 77] width 131 height 22
click at [611, 137] on input "0.00" at bounding box center [625, 137] width 131 height 22
click at [599, 79] on input "text" at bounding box center [625, 77] width 131 height 22
click at [817, 335] on button "Save & Close" at bounding box center [824, 338] width 79 height 24
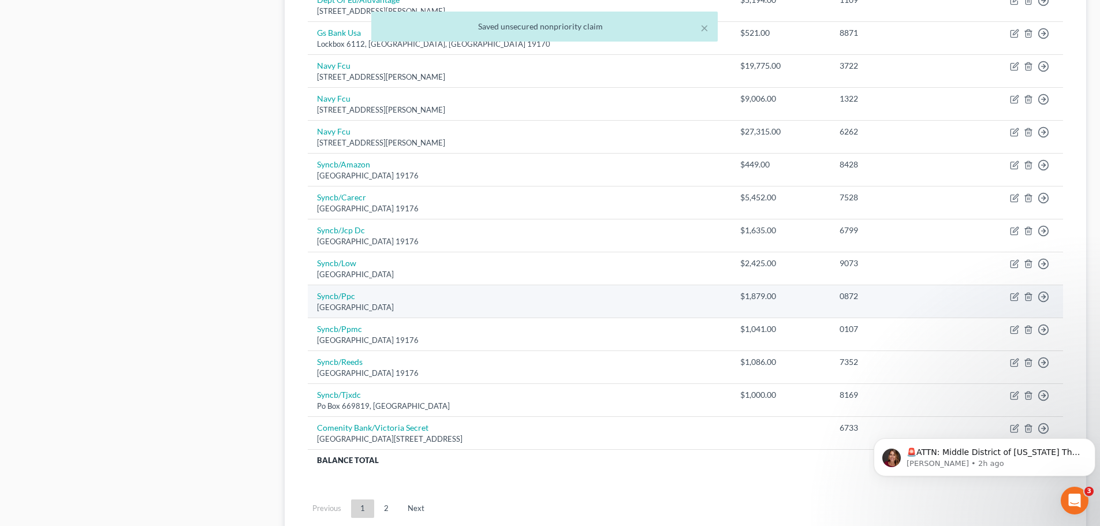
scroll to position [808, 0]
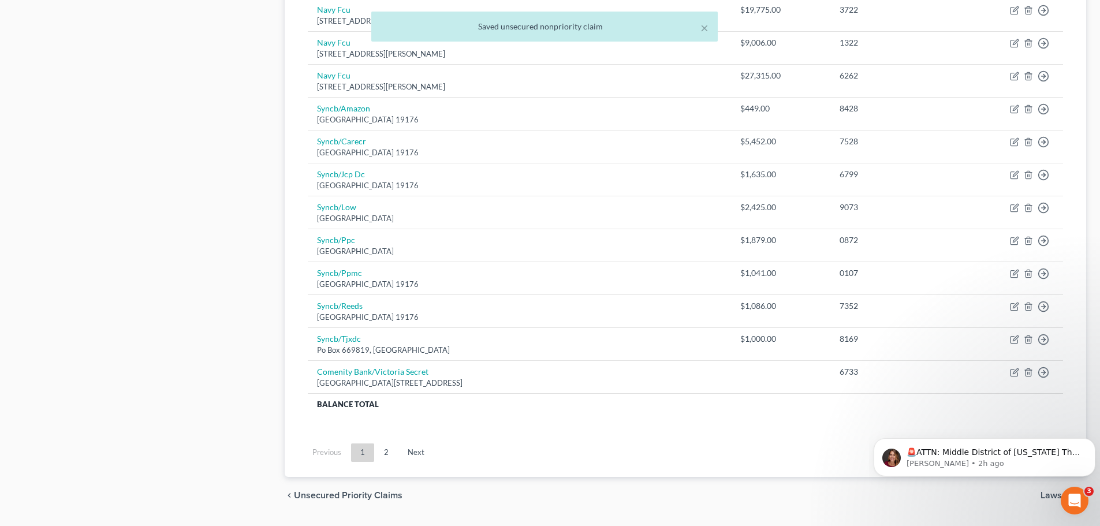
click at [376, 444] on link "2" at bounding box center [386, 452] width 23 height 18
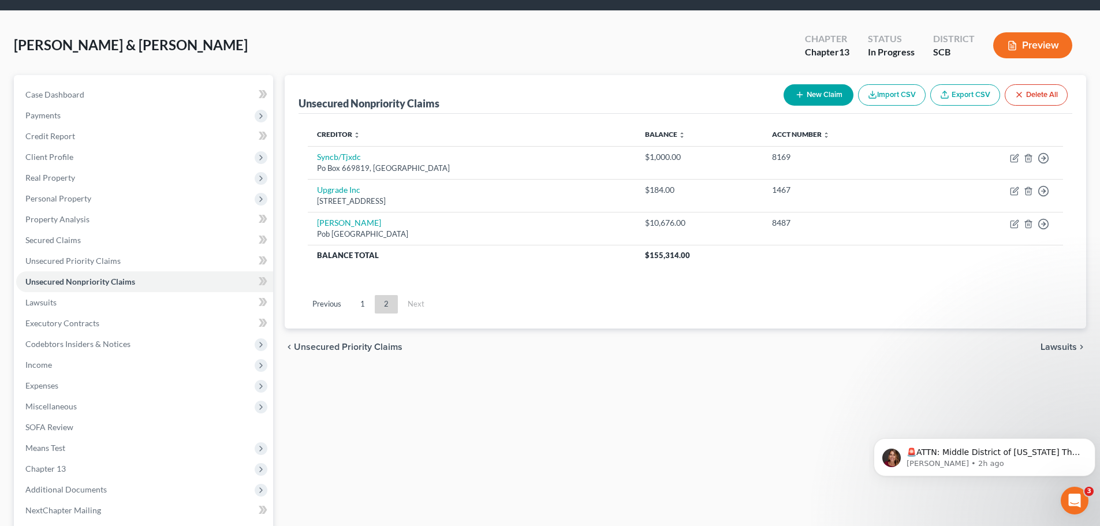
scroll to position [35, 0]
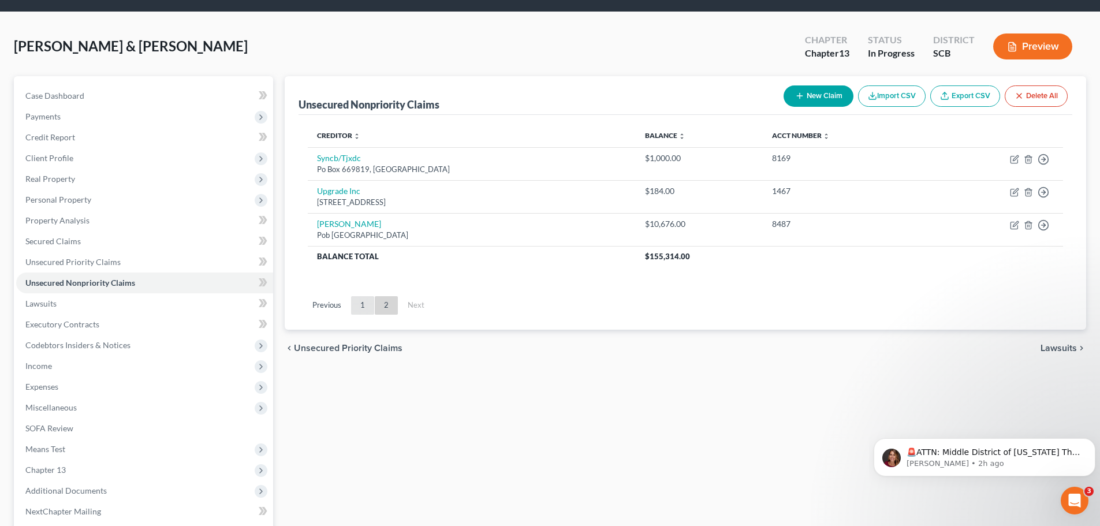
click at [367, 307] on link "1" at bounding box center [362, 305] width 23 height 18
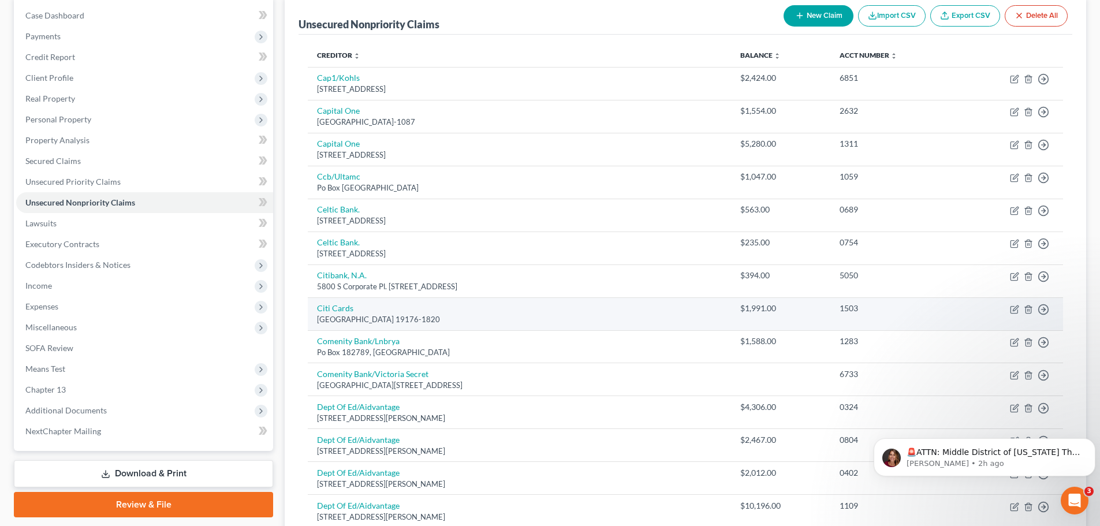
scroll to position [115, 0]
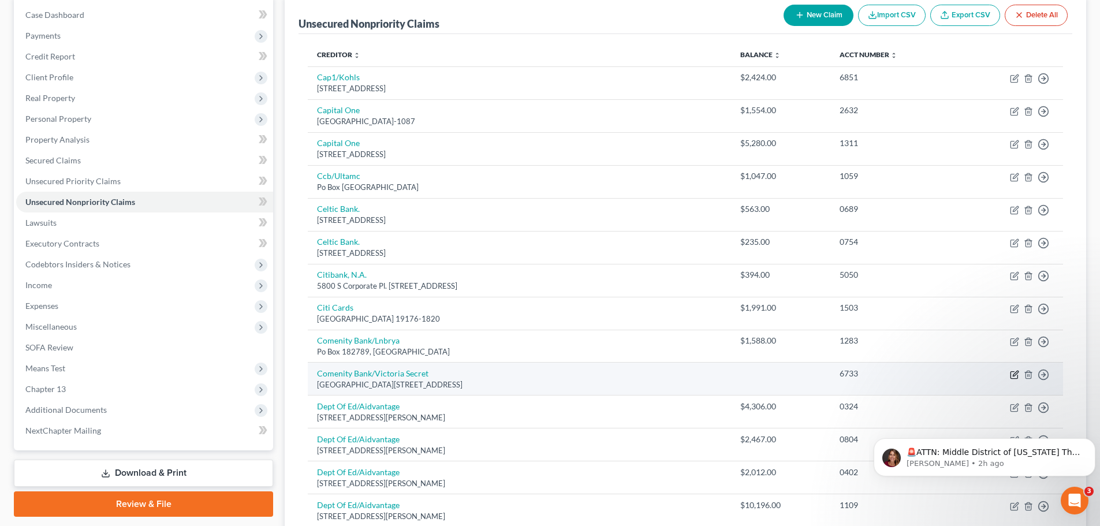
click at [1015, 372] on icon "button" at bounding box center [1014, 374] width 9 height 9
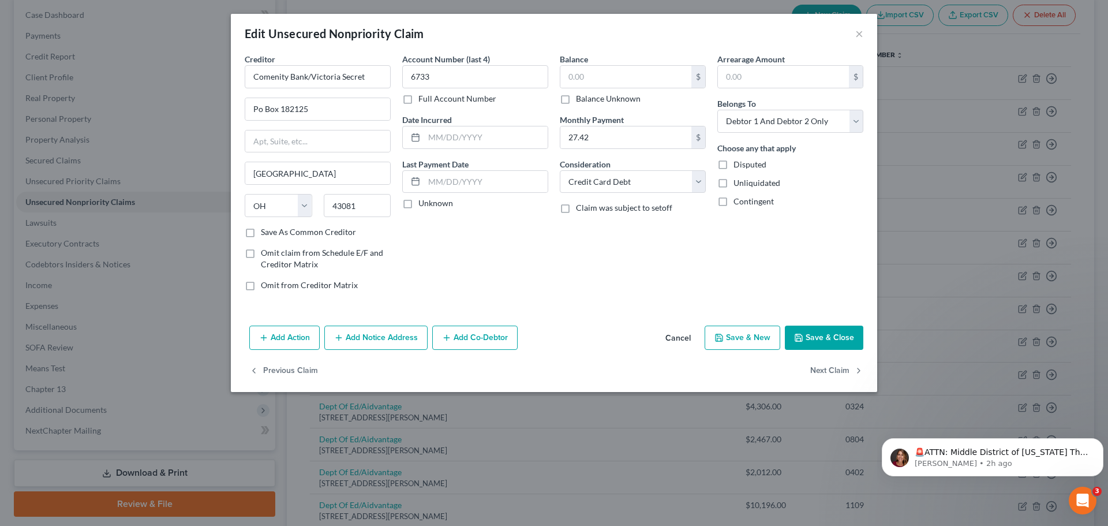
click at [826, 347] on button "Save & Close" at bounding box center [824, 338] width 79 height 24
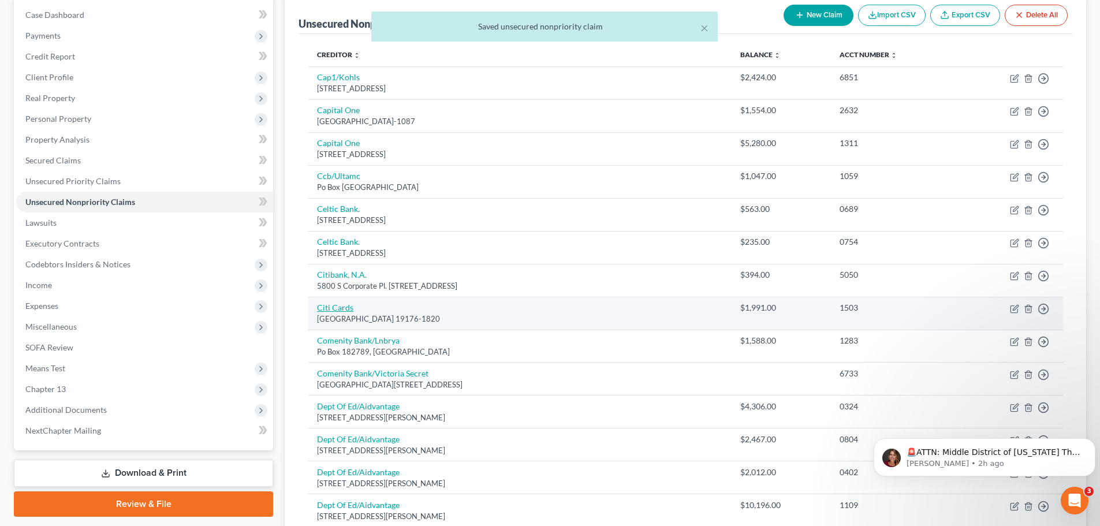
click at [326, 311] on link "Citi Cards" at bounding box center [335, 307] width 36 height 10
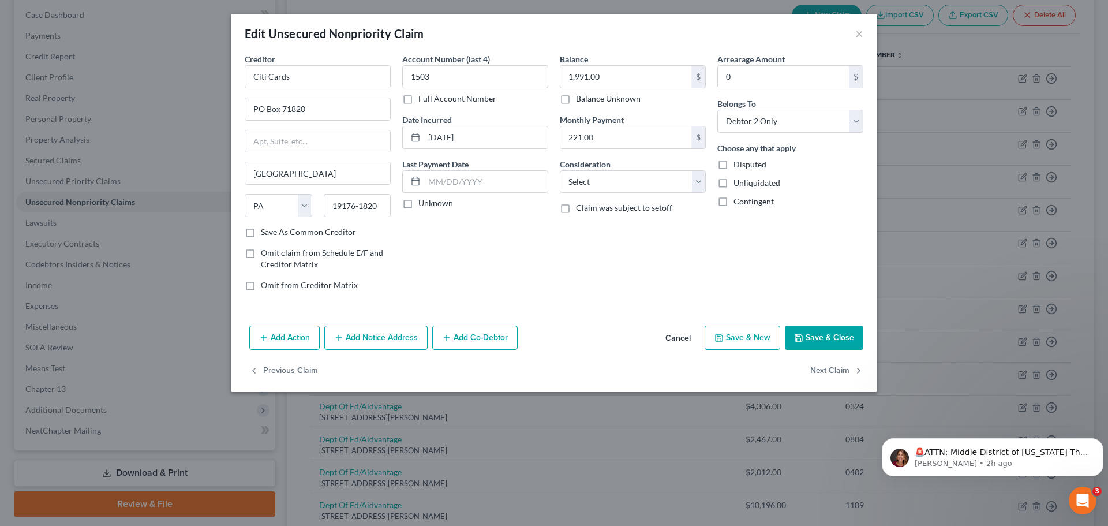
click at [853, 335] on button "Save & Close" at bounding box center [824, 338] width 79 height 24
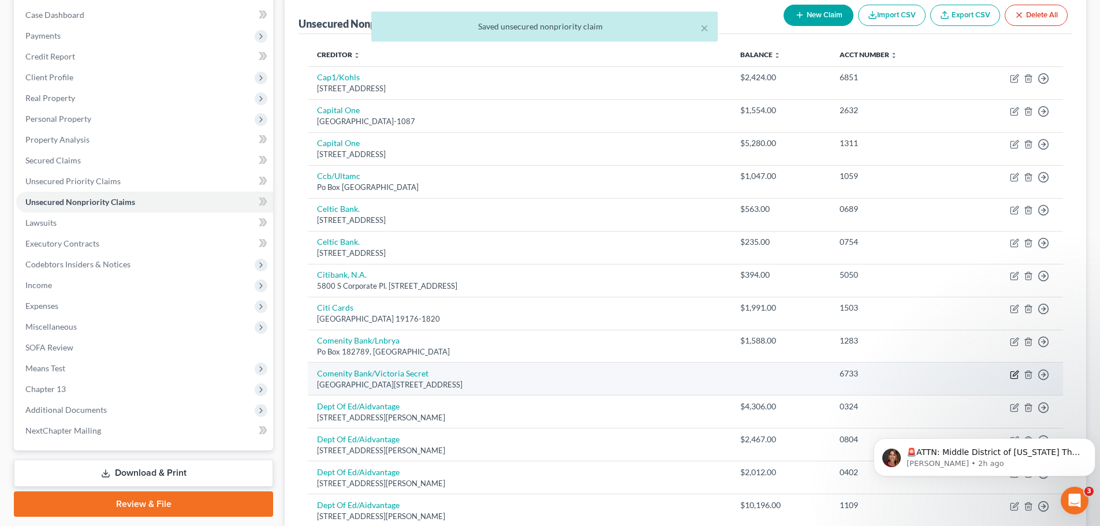
click at [1012, 378] on icon "button" at bounding box center [1014, 374] width 9 height 9
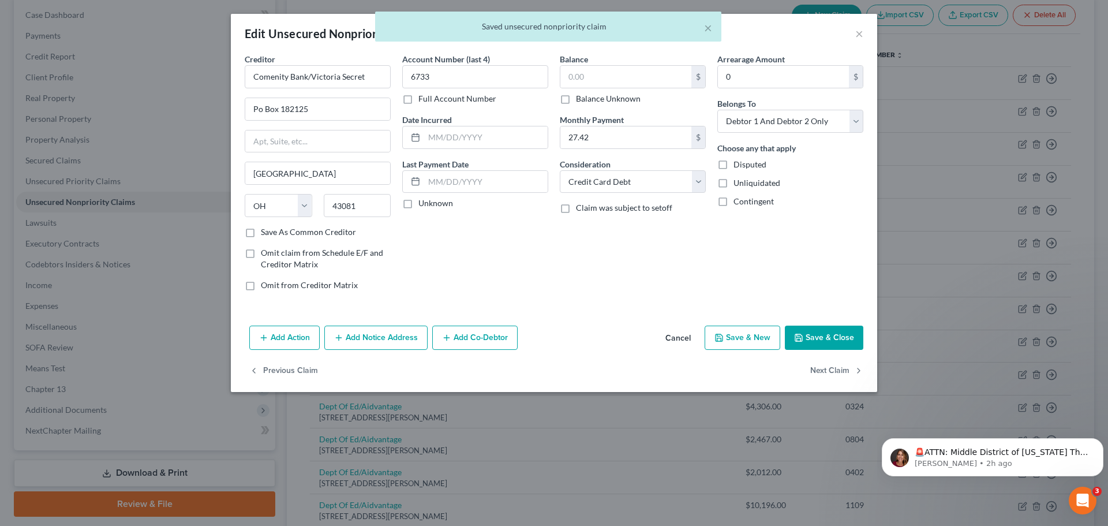
click at [591, 59] on div "Balance $ Balance Unknown Balance Undetermined $ Balance Unknown" at bounding box center [633, 78] width 146 height 51
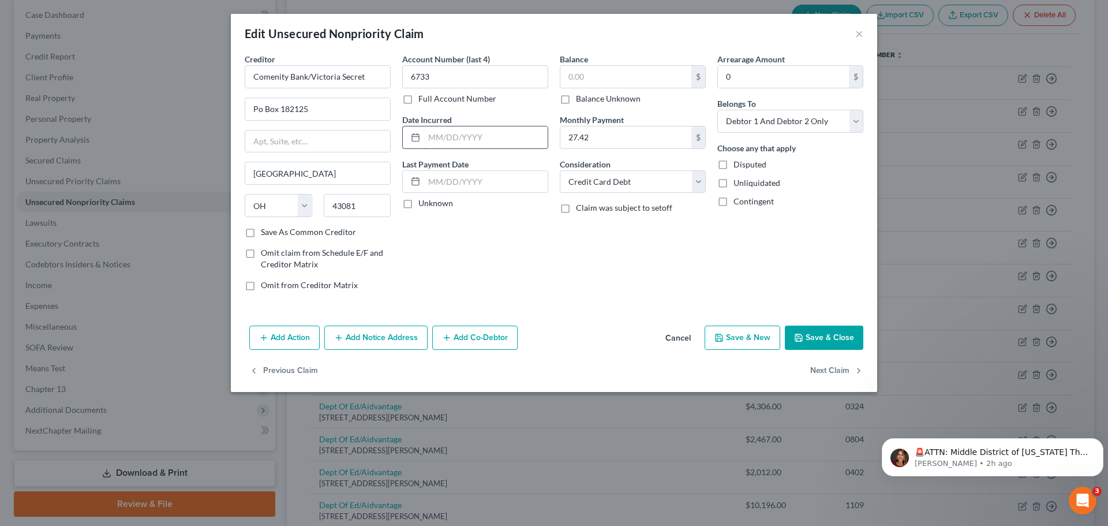
click at [500, 138] on input "text" at bounding box center [486, 137] width 124 height 22
click at [611, 75] on input "text" at bounding box center [625, 77] width 131 height 22
click at [835, 341] on button "Save & Close" at bounding box center [824, 338] width 79 height 24
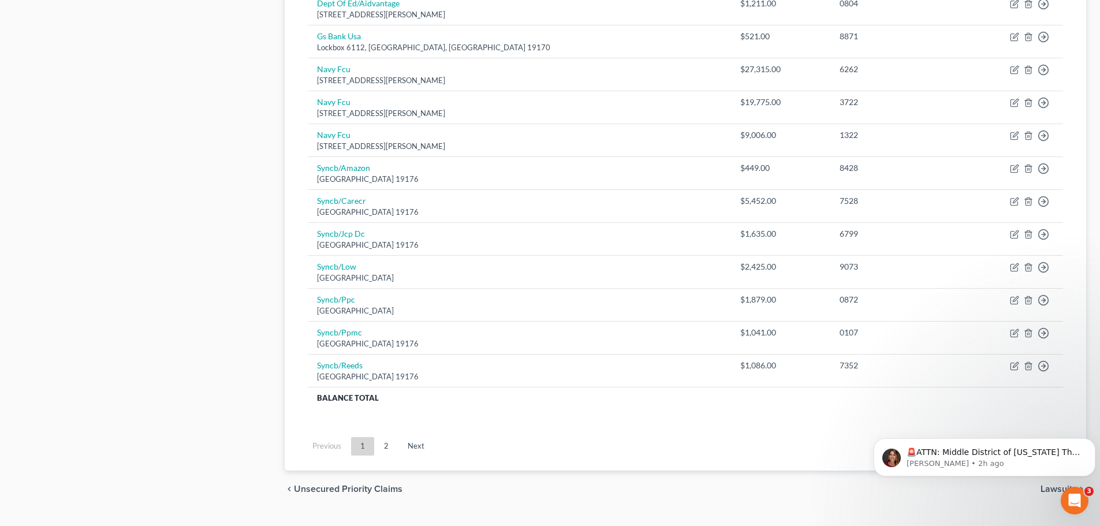
scroll to position [807, 0]
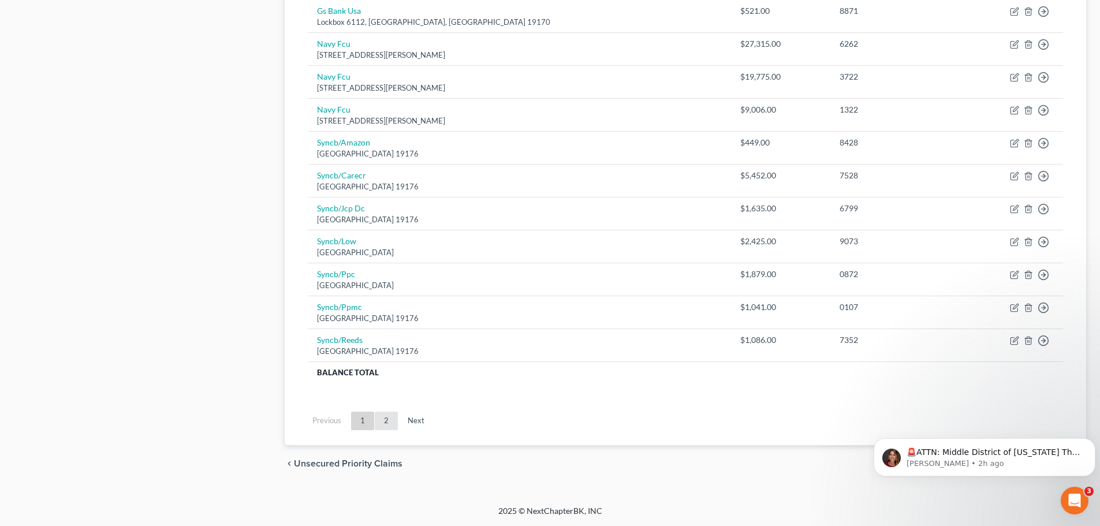
click at [391, 419] on link "2" at bounding box center [386, 421] width 23 height 18
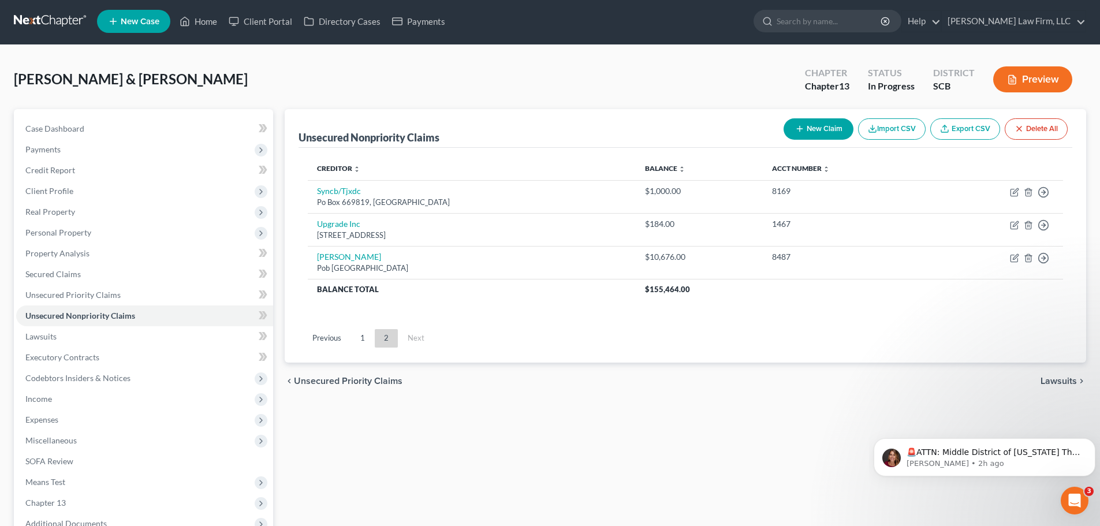
scroll to position [0, 0]
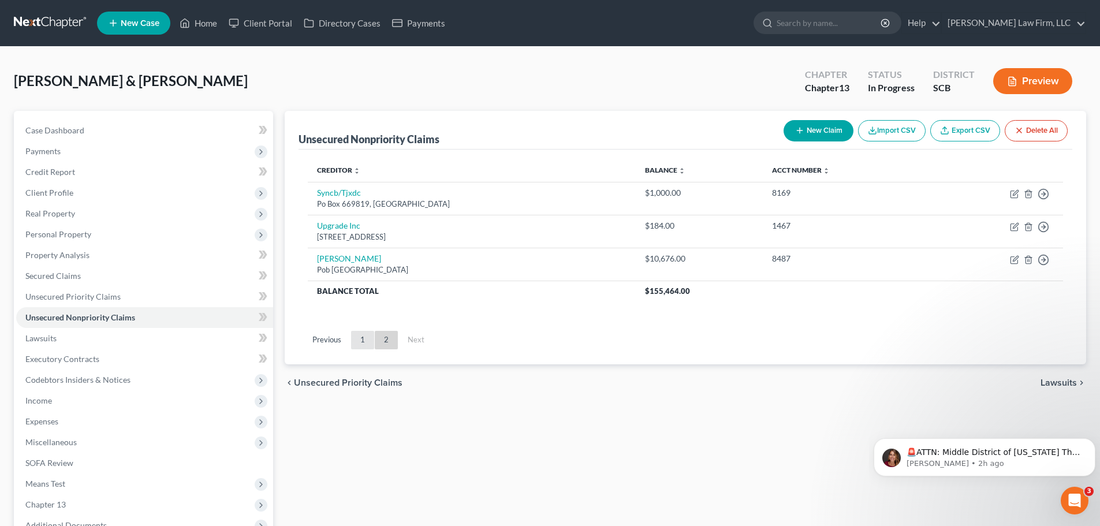
click at [360, 342] on link "1" at bounding box center [362, 340] width 23 height 18
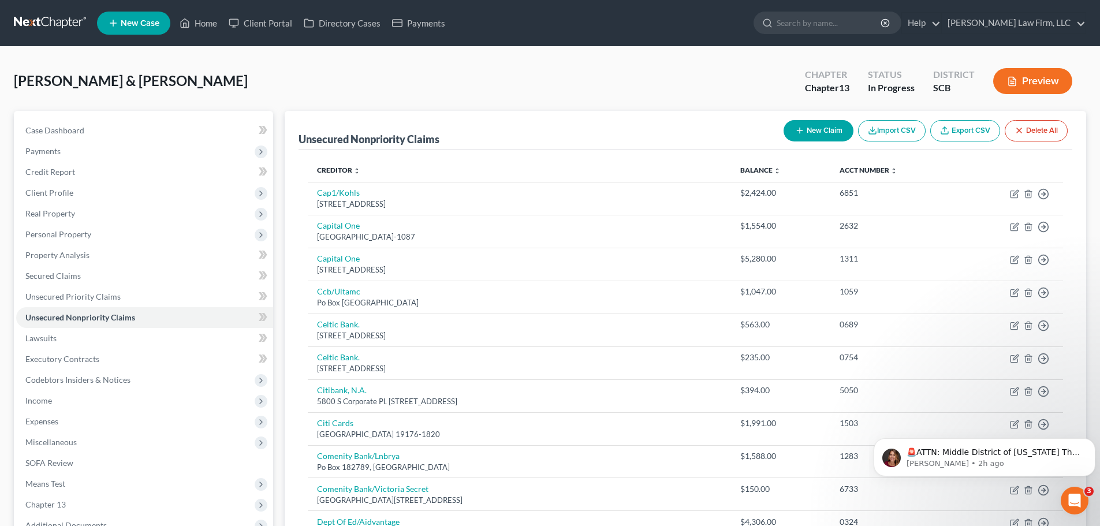
click at [831, 133] on button "New Claim" at bounding box center [818, 130] width 70 height 21
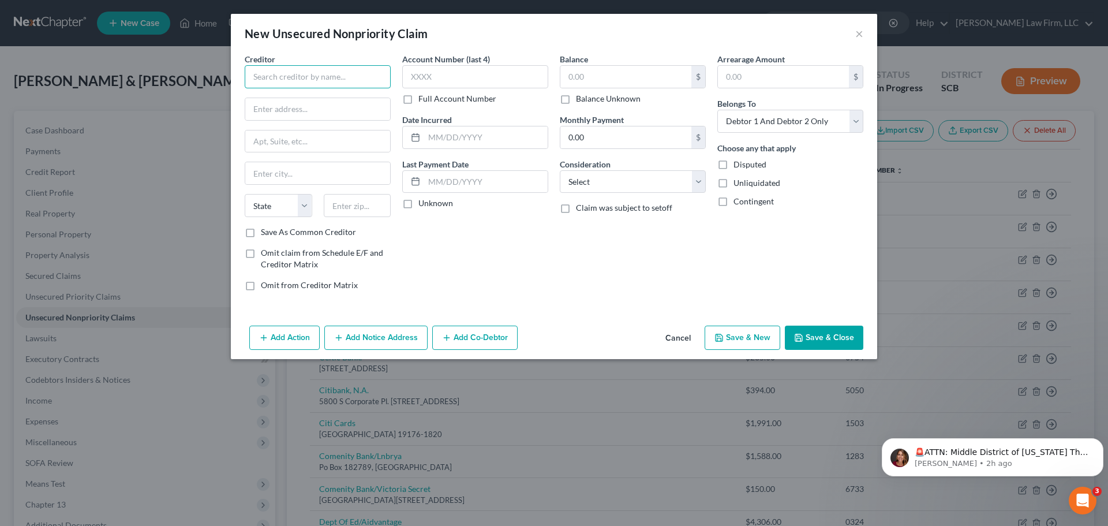
click at [329, 79] on input "text" at bounding box center [318, 76] width 146 height 23
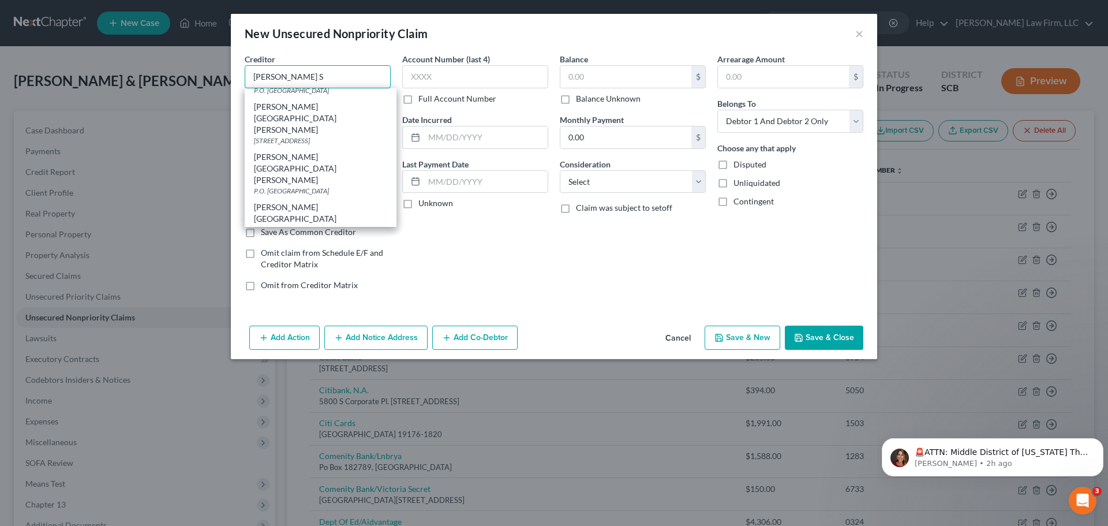
scroll to position [289, 0]
click at [373, 348] on div "P.O. [GEOGRAPHIC_DATA]" at bounding box center [320, 353] width 133 height 10
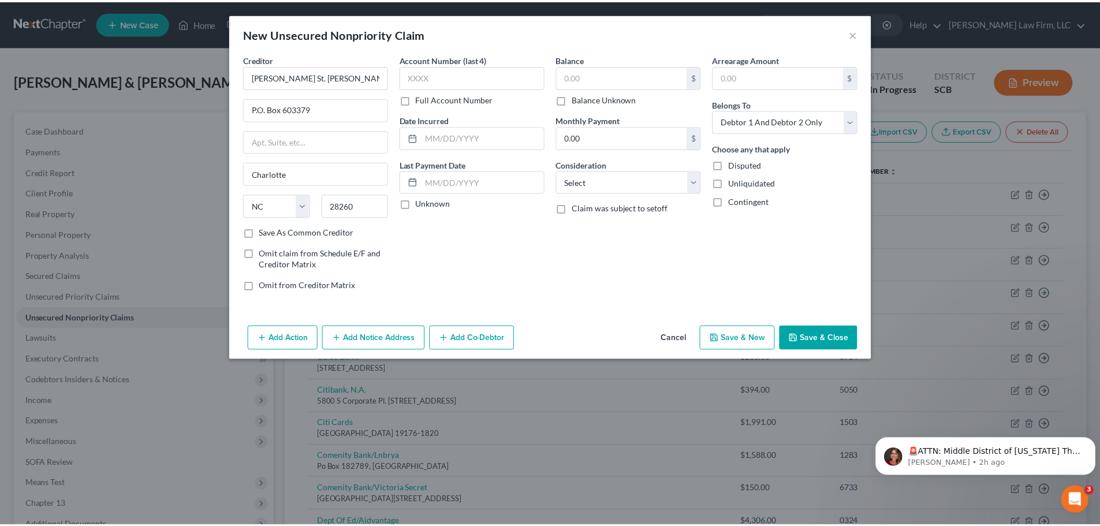
scroll to position [0, 0]
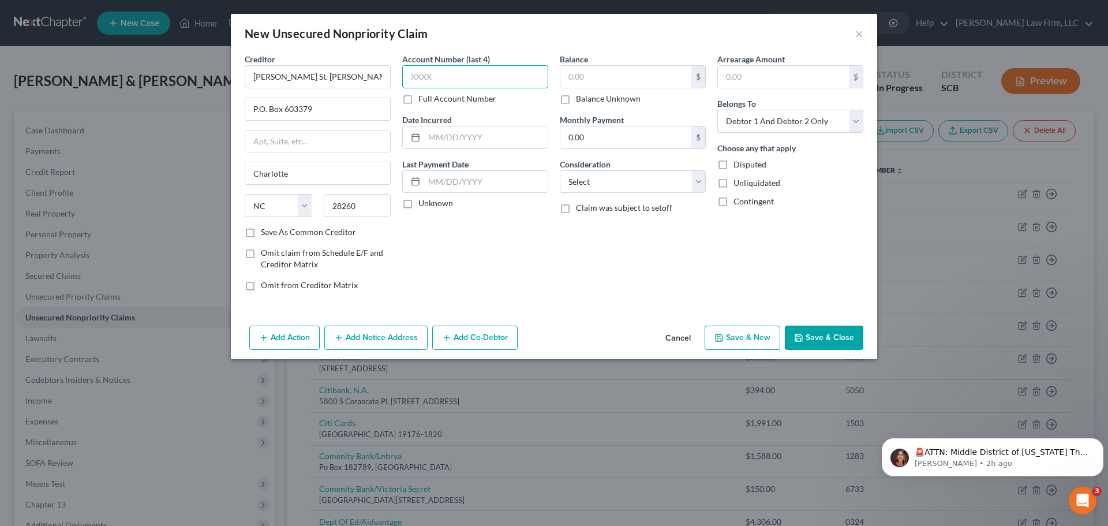
click at [464, 81] on input "text" at bounding box center [475, 76] width 146 height 23
click at [458, 147] on input "text" at bounding box center [486, 137] width 124 height 22
click at [581, 74] on input "text" at bounding box center [625, 77] width 131 height 22
click at [614, 147] on input "0.00" at bounding box center [625, 137] width 131 height 22
click at [623, 179] on select "Select Cable / Satellite Services Collection Agency Credit Card Debt Debt Couns…" at bounding box center [633, 181] width 146 height 23
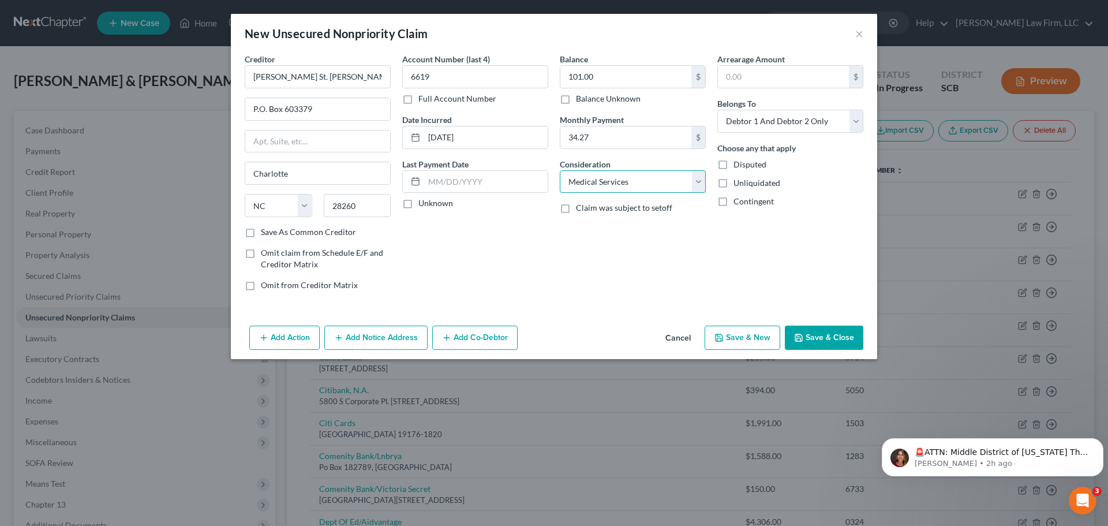
click at [560, 170] on select "Select Cable / Satellite Services Collection Agency Credit Card Debt Debt Couns…" at bounding box center [633, 181] width 146 height 23
click at [820, 339] on button "Save & Close" at bounding box center [824, 338] width 79 height 24
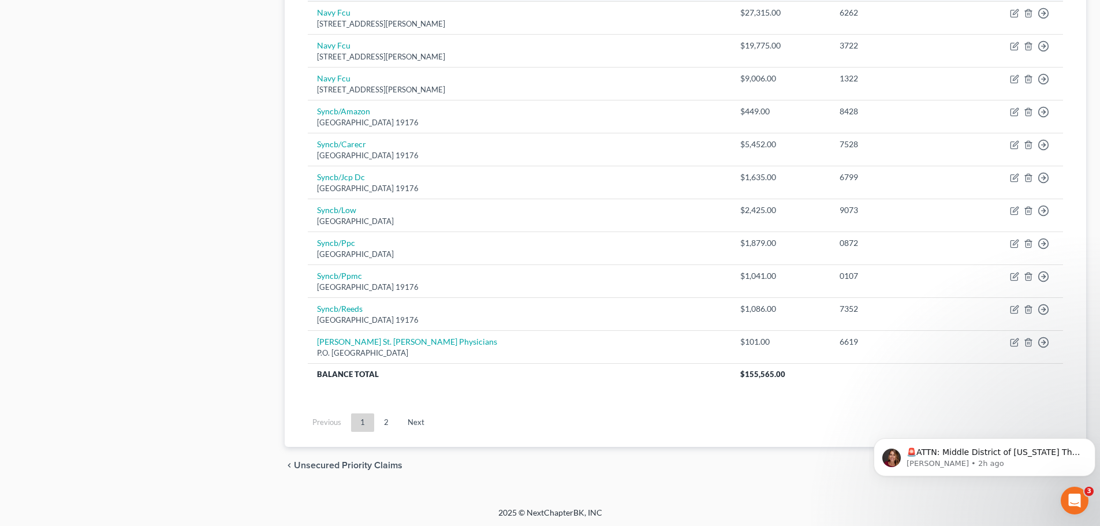
scroll to position [840, 0]
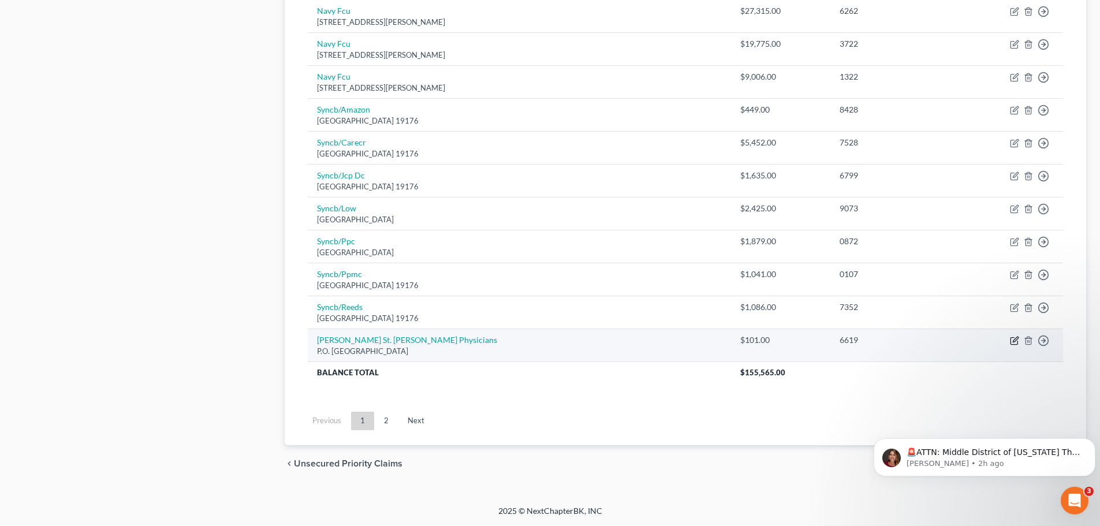
click at [1016, 341] on icon "button" at bounding box center [1014, 340] width 9 height 9
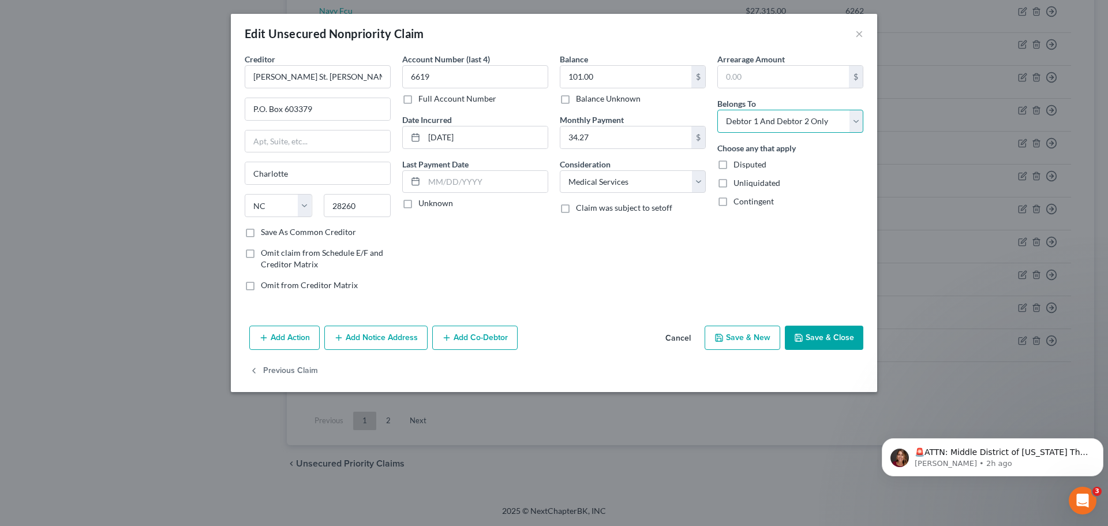
click at [852, 125] on select "Select Debtor 1 Only Debtor 2 Only Debtor 1 And Debtor 2 Only At Least One Of T…" at bounding box center [790, 121] width 146 height 23
click at [717, 110] on select "Select Debtor 1 Only Debtor 2 Only Debtor 1 And Debtor 2 Only At Least One Of T…" at bounding box center [790, 121] width 146 height 23
click at [822, 338] on button "Save & Close" at bounding box center [824, 338] width 79 height 24
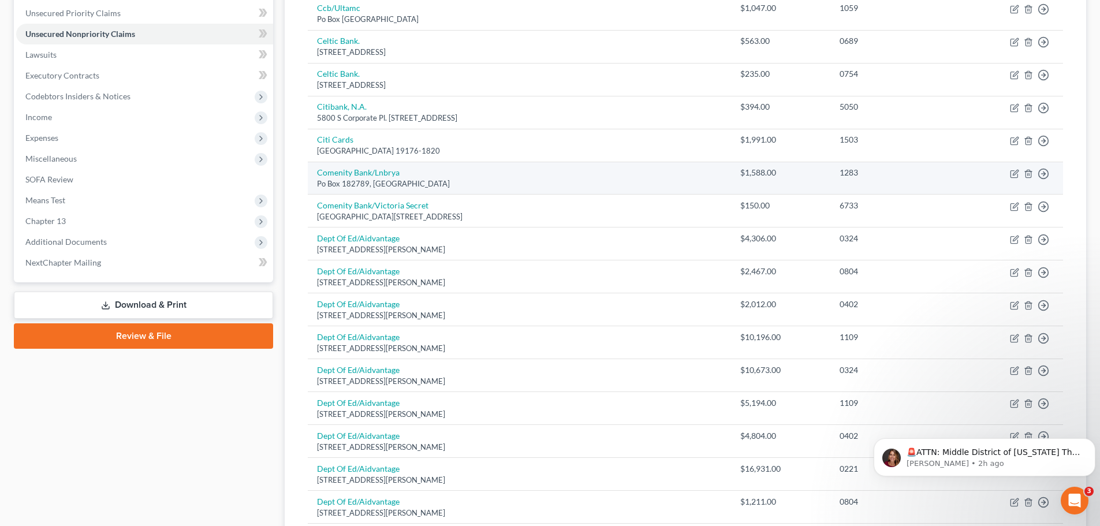
scroll to position [263, 0]
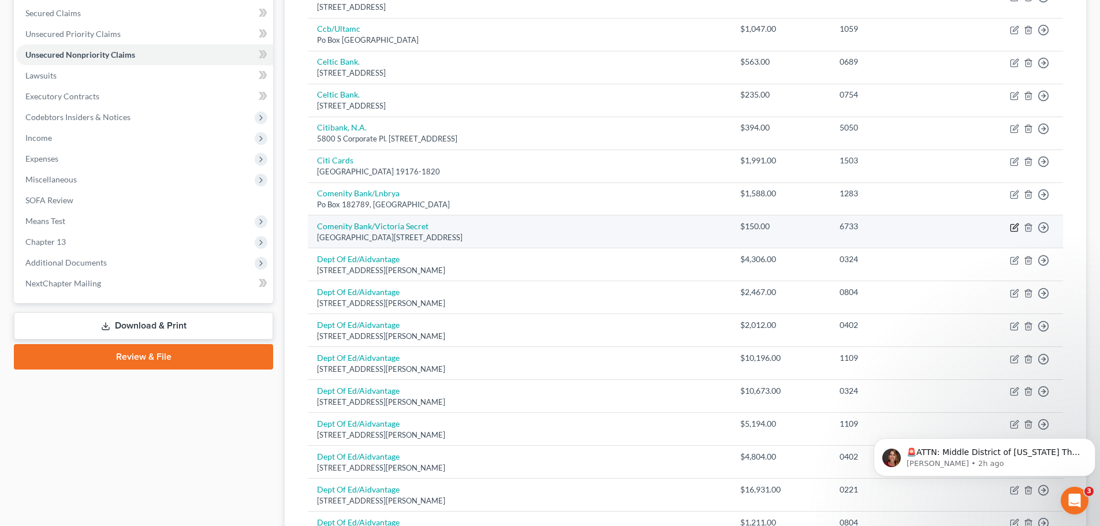
click at [1015, 228] on icon "button" at bounding box center [1014, 225] width 5 height 5
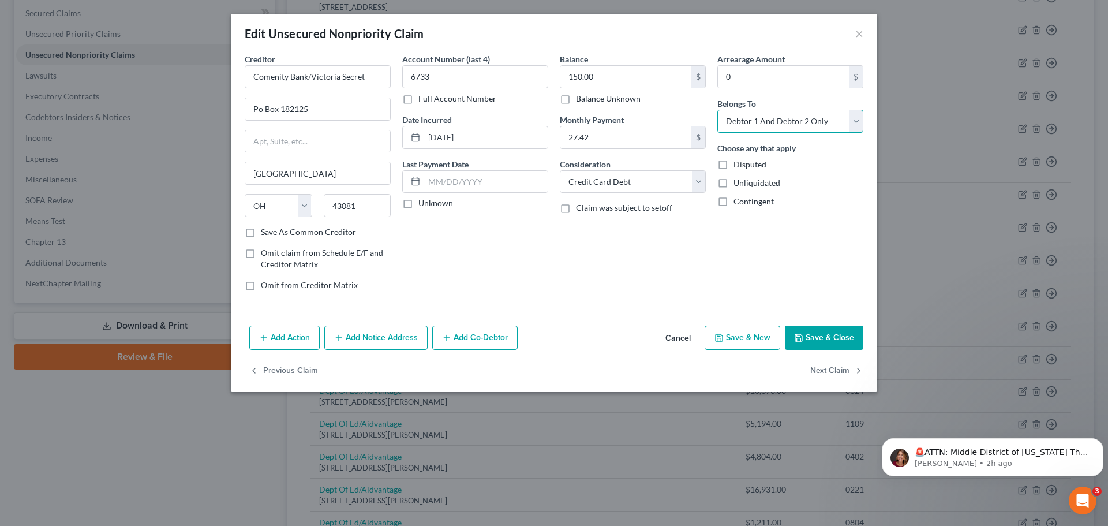
click at [853, 127] on select "Select Debtor 1 Only Debtor 2 Only Debtor 1 And Debtor 2 Only At Least One Of T…" at bounding box center [790, 121] width 146 height 23
click at [717, 110] on select "Select Debtor 1 Only Debtor 2 Only Debtor 1 And Debtor 2 Only At Least One Of T…" at bounding box center [790, 121] width 146 height 23
click at [836, 335] on button "Save & Close" at bounding box center [824, 338] width 79 height 24
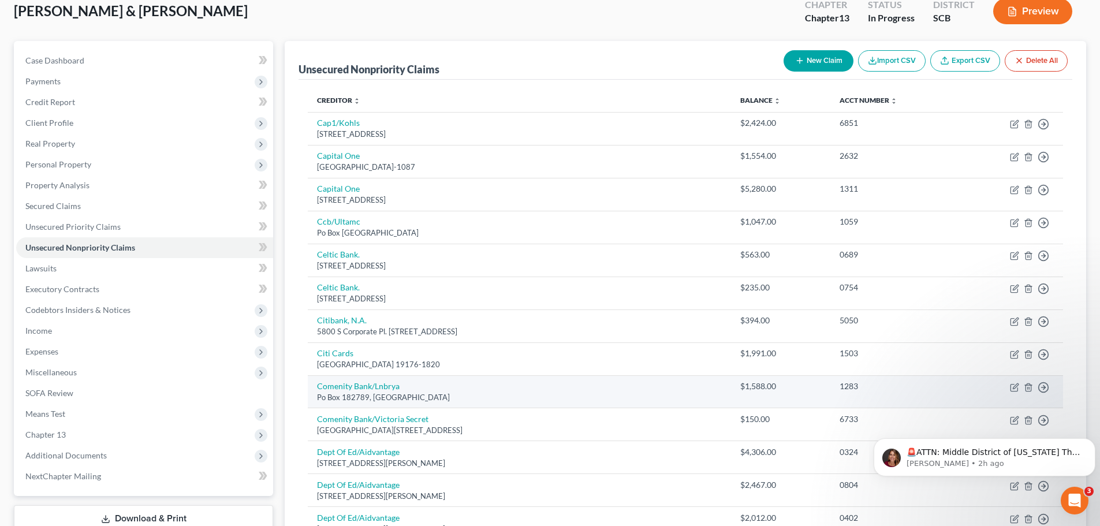
scroll to position [89, 0]
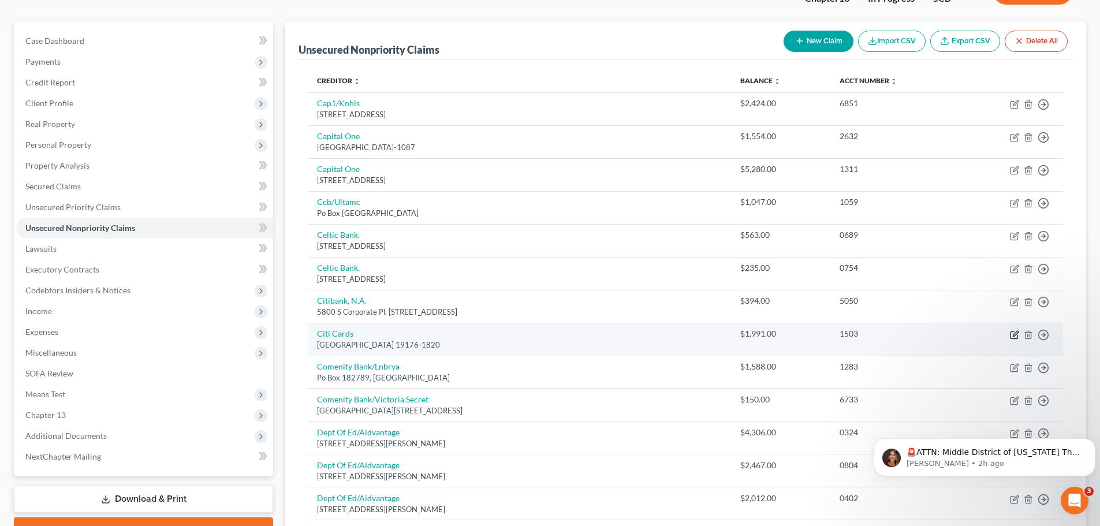
click at [1014, 334] on icon "button" at bounding box center [1014, 333] width 5 height 5
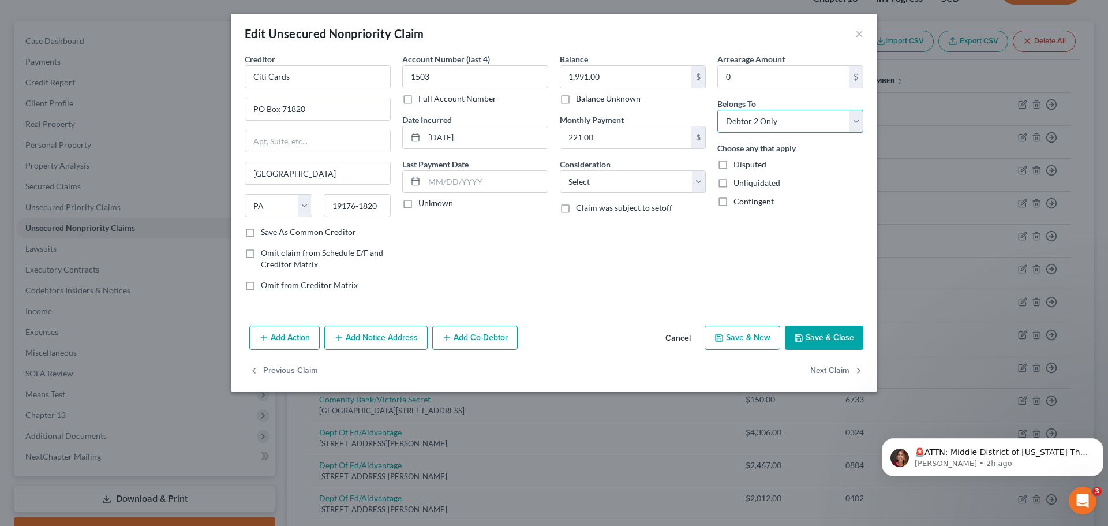
click at [840, 123] on select "Select Debtor 1 Only Debtor 2 Only Debtor 1 And Debtor 2 Only At Least One Of T…" at bounding box center [790, 121] width 146 height 23
click at [717, 110] on select "Select Debtor 1 Only Debtor 2 Only Debtor 1 And Debtor 2 Only At Least One Of T…" at bounding box center [790, 121] width 146 height 23
click at [853, 342] on button "Save & Close" at bounding box center [824, 338] width 79 height 24
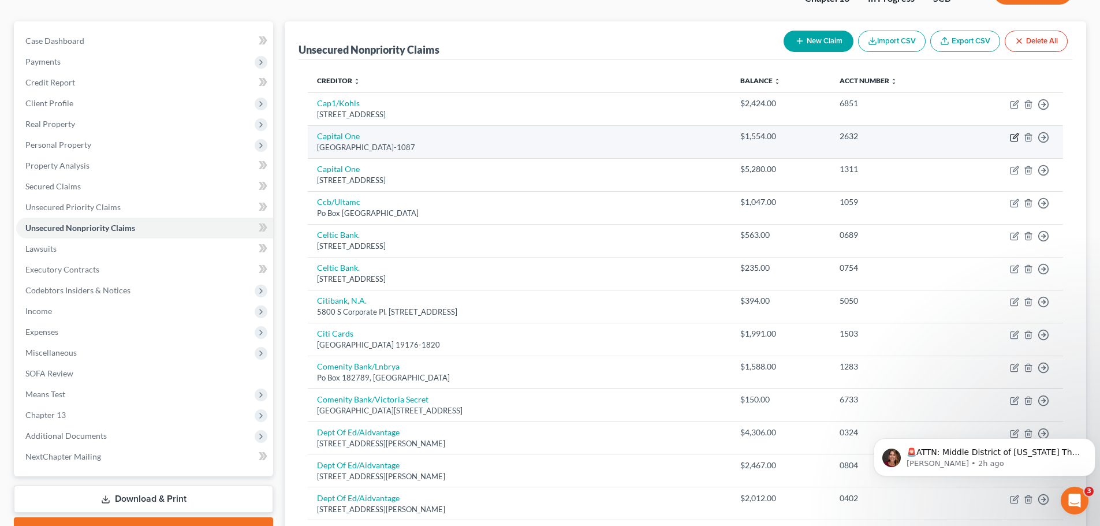
click at [1013, 139] on icon "button" at bounding box center [1014, 135] width 5 height 5
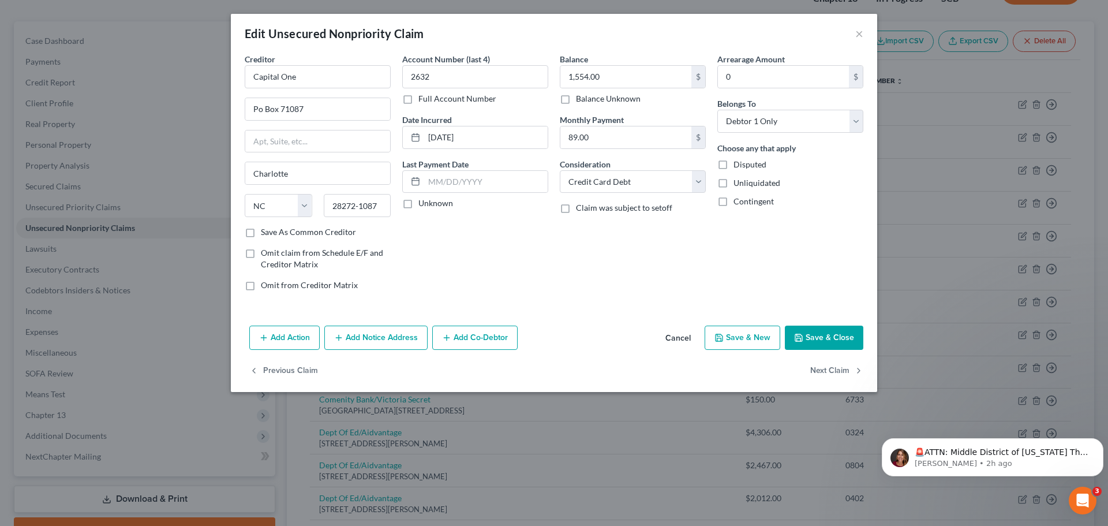
click at [850, 339] on button "Save & Close" at bounding box center [824, 338] width 79 height 24
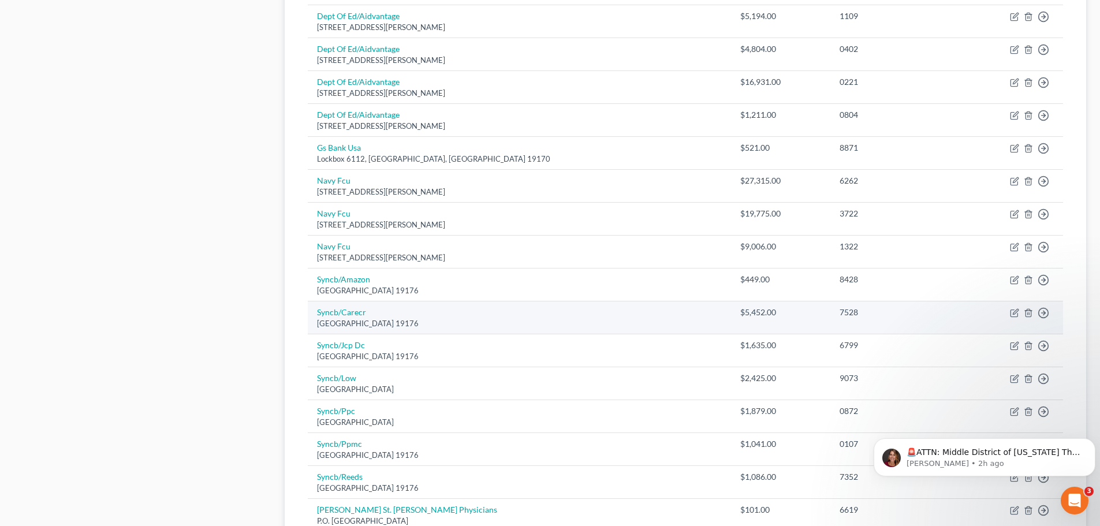
scroll to position [667, 0]
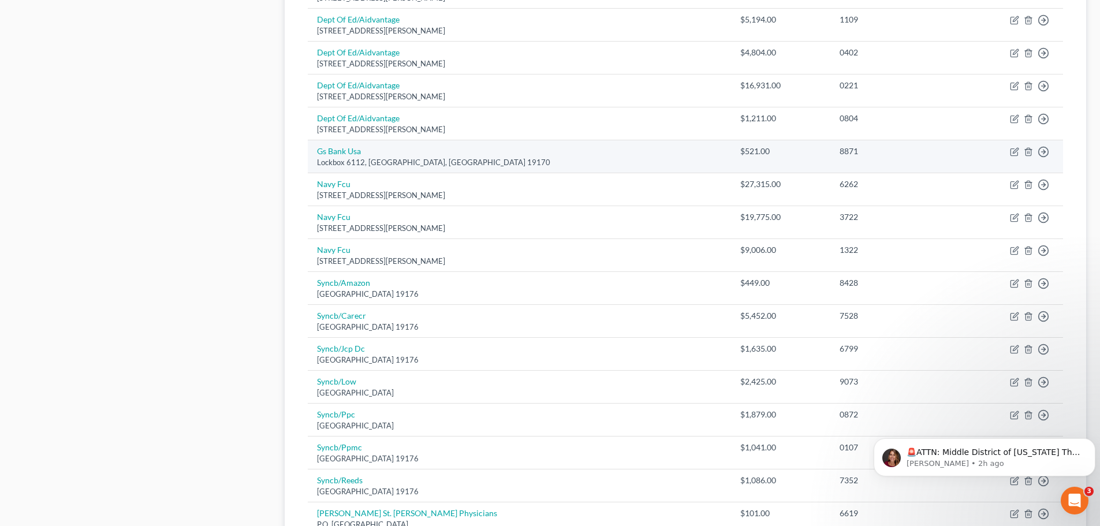
click at [1009, 150] on td "Move to D Move to E Move to G Move to Notice Only" at bounding box center [1010, 156] width 105 height 33
click at [1013, 155] on icon "button" at bounding box center [1014, 151] width 9 height 9
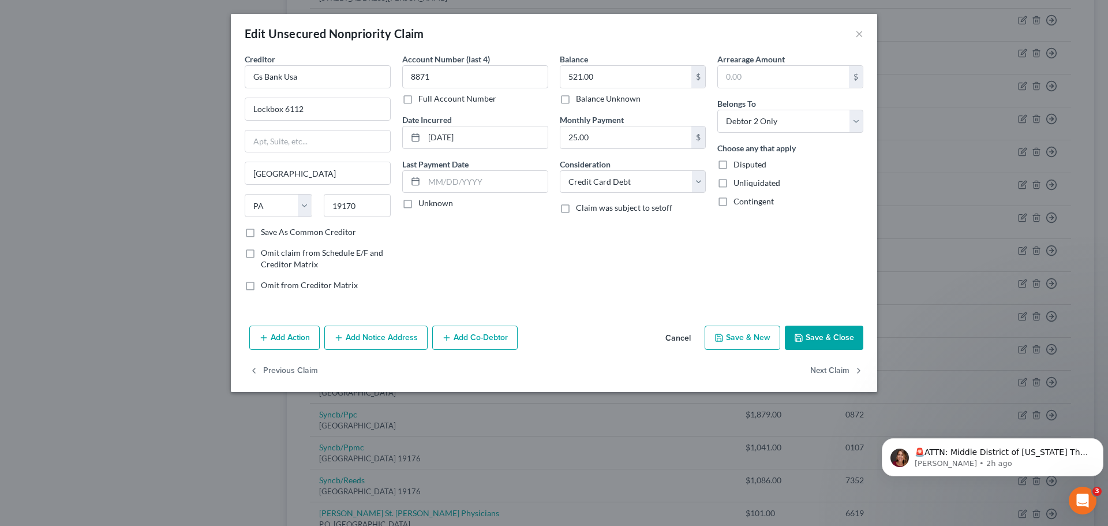
click at [840, 326] on button "Save & Close" at bounding box center [824, 338] width 79 height 24
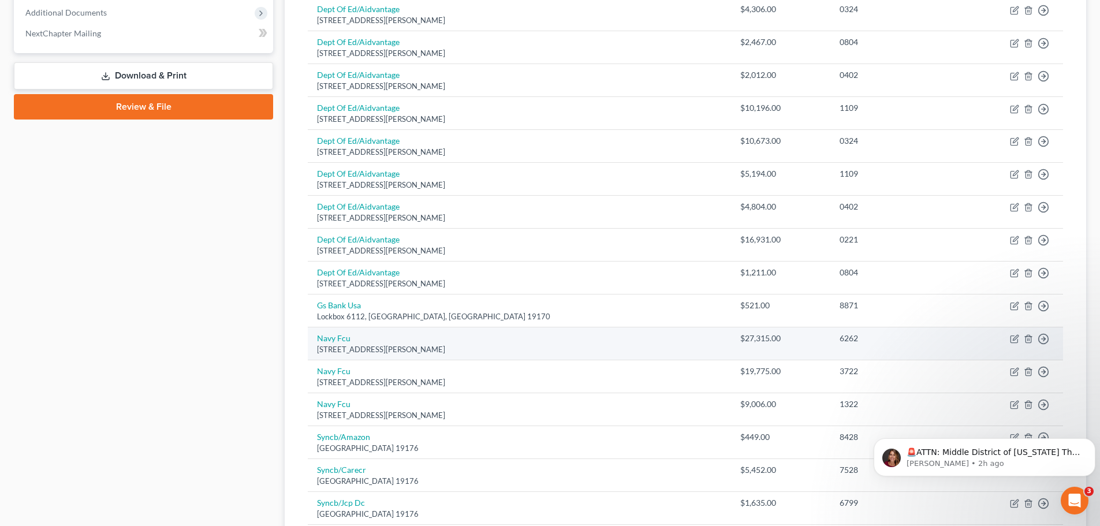
scroll to position [551, 0]
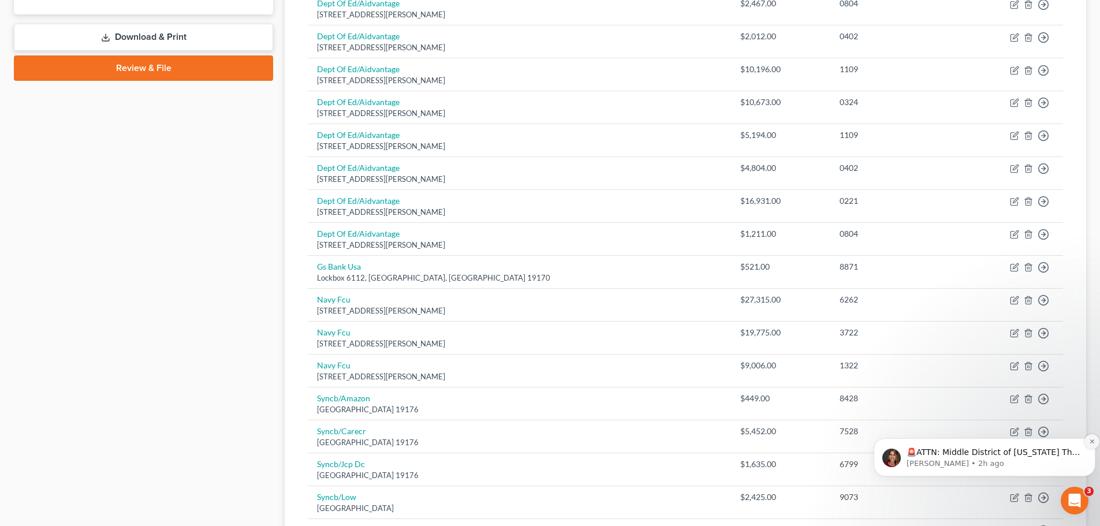
click at [1093, 443] on icon "Dismiss notification" at bounding box center [1091, 441] width 4 height 4
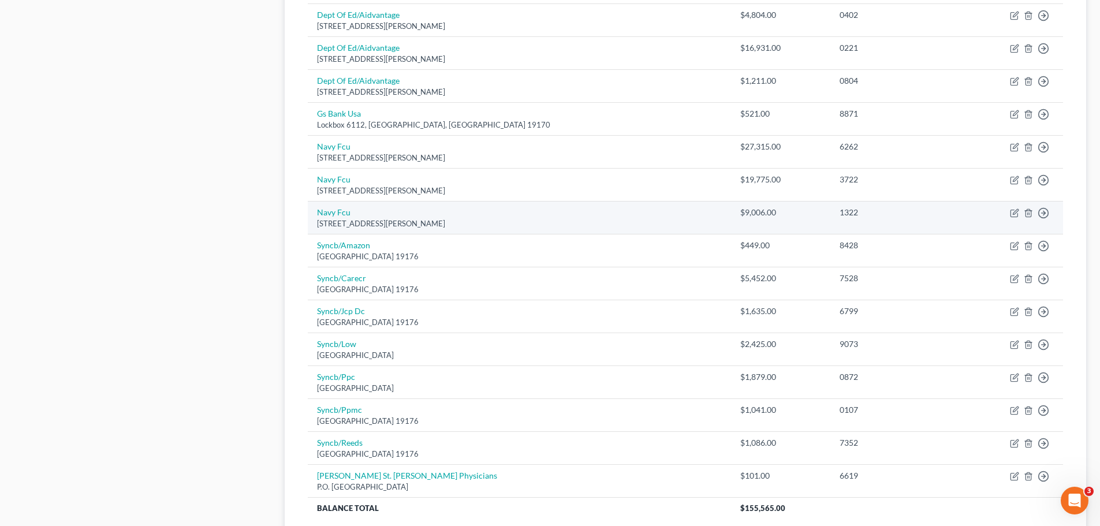
scroll to position [724, 0]
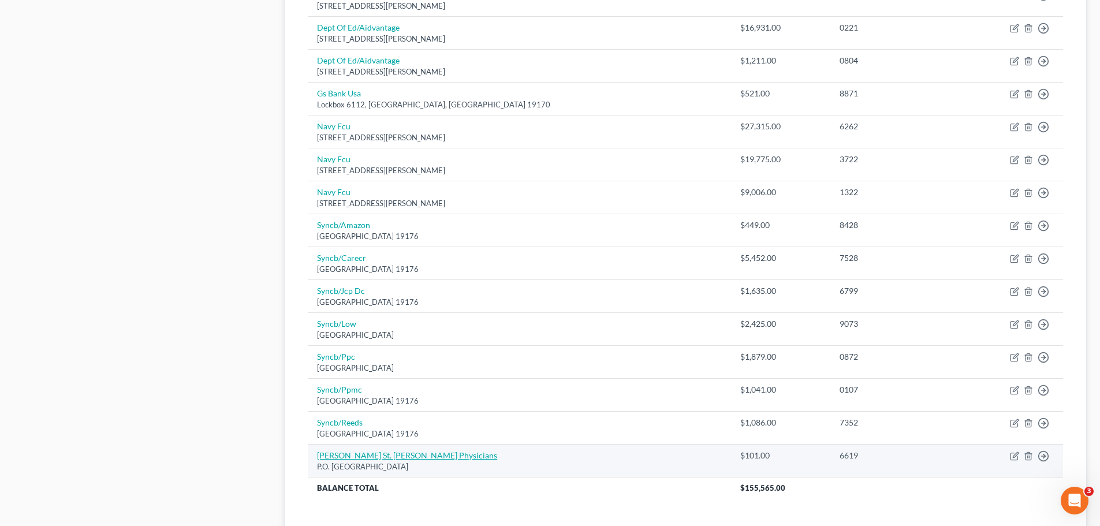
click at [393, 454] on link "[PERSON_NAME] St. [PERSON_NAME] Physicians" at bounding box center [407, 455] width 180 height 10
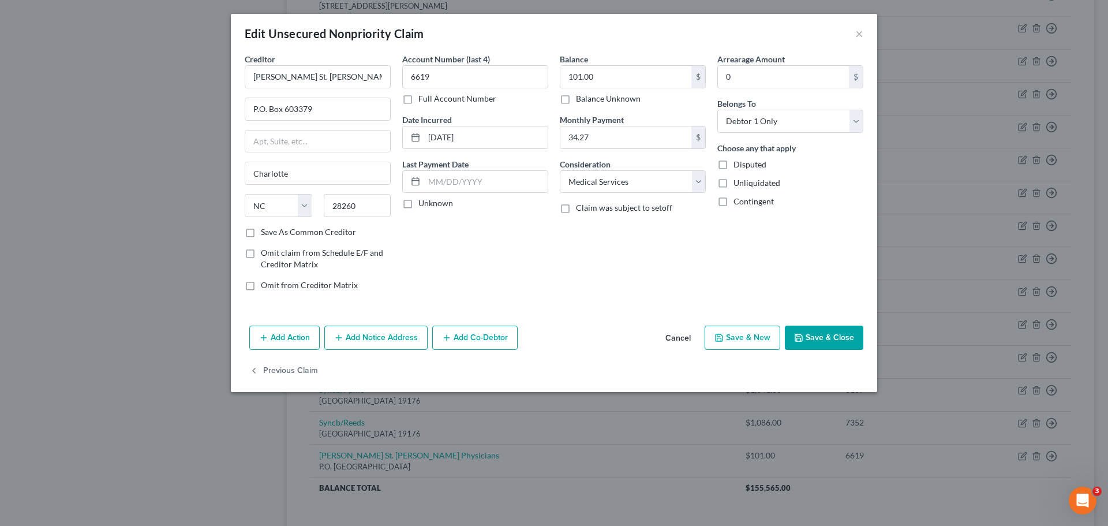
click at [827, 335] on button "Save & Close" at bounding box center [824, 338] width 79 height 24
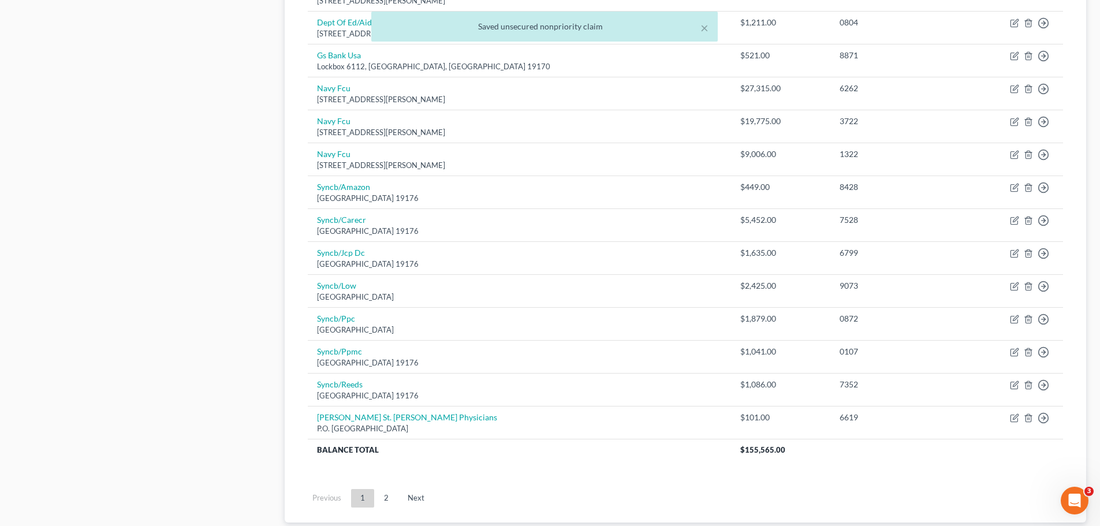
scroll to position [840, 0]
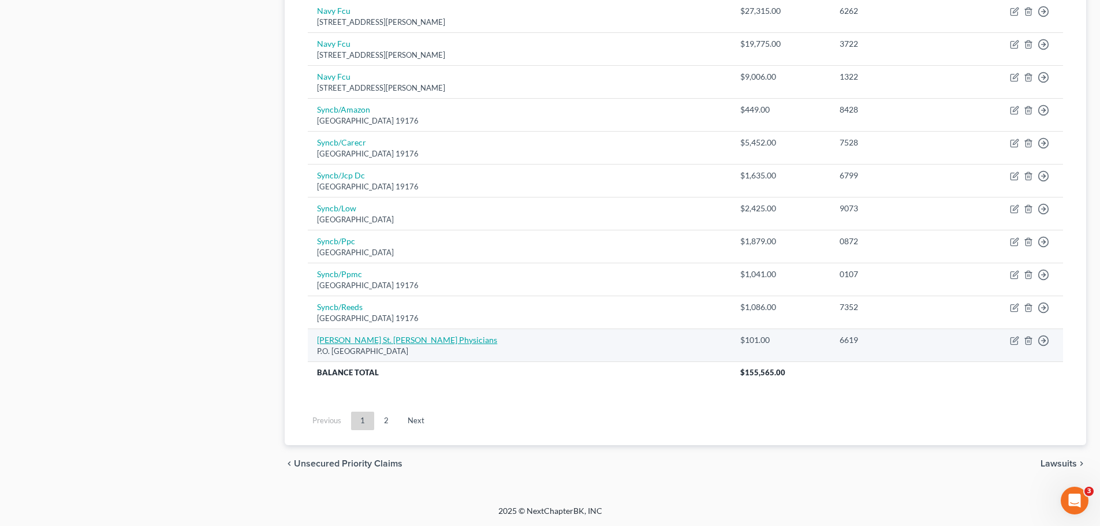
click at [355, 335] on link "[PERSON_NAME] St. [PERSON_NAME] Physicians" at bounding box center [407, 340] width 180 height 10
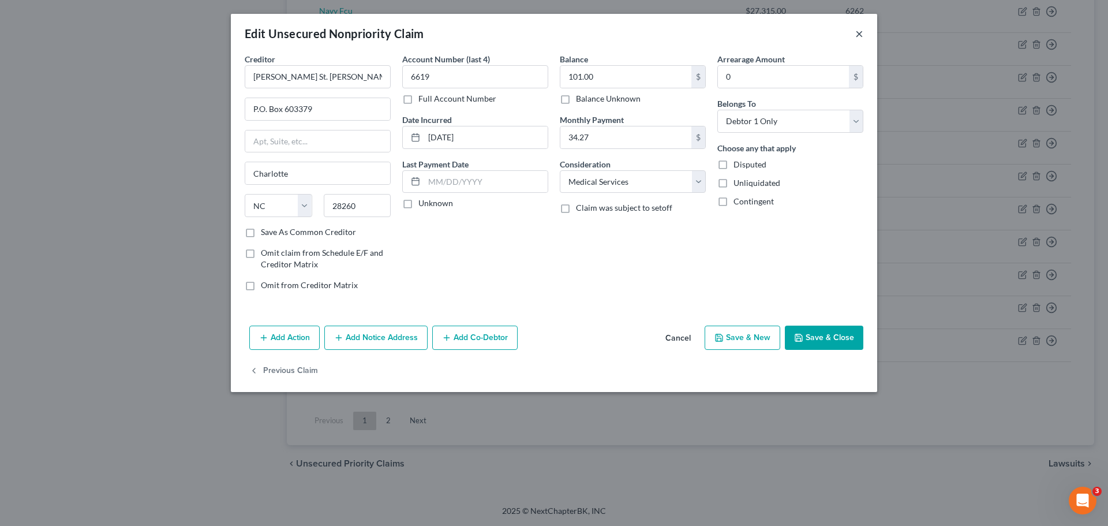
click at [856, 35] on button "×" at bounding box center [859, 34] width 8 height 14
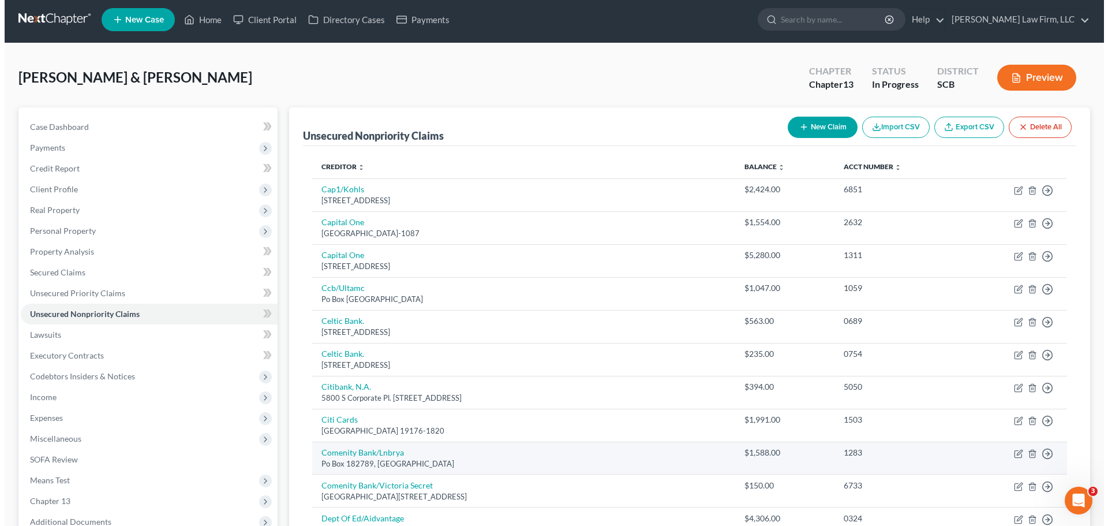
scroll to position [0, 0]
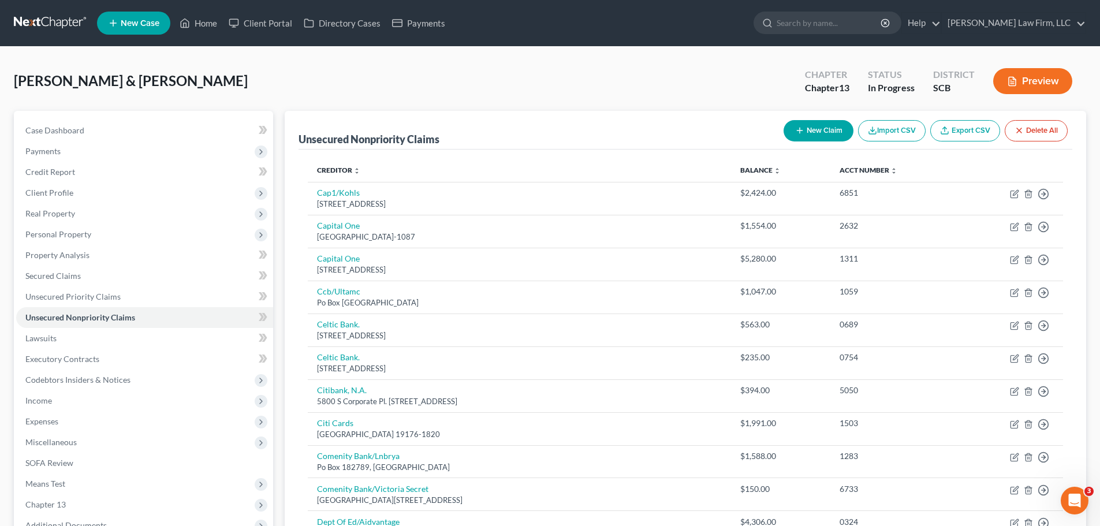
click at [807, 137] on button "New Claim" at bounding box center [818, 130] width 70 height 21
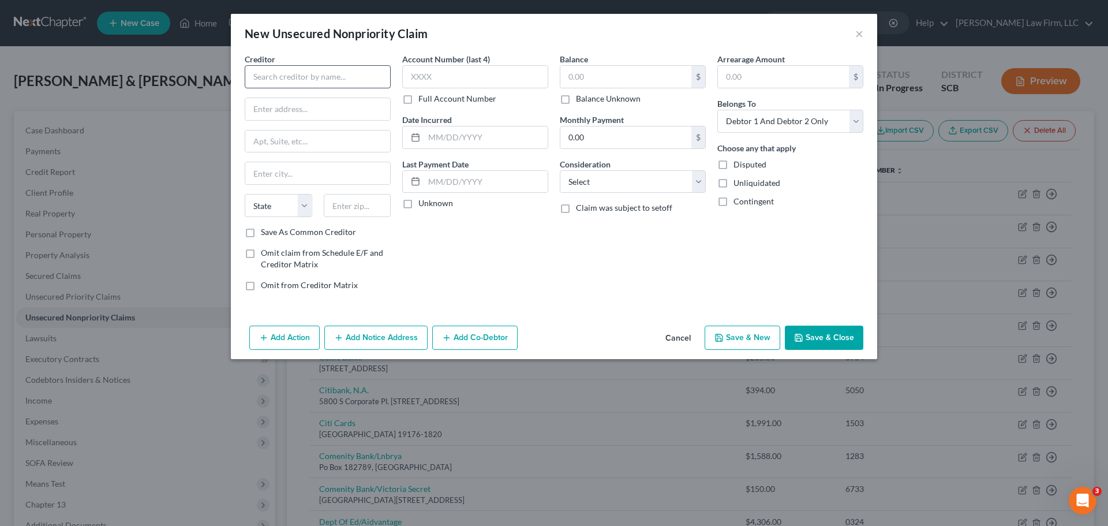
click at [338, 91] on div "Creditor * State [US_STATE] AK AR AZ CA CO [GEOGRAPHIC_DATA] DE DC [GEOGRAPHIC_…" at bounding box center [318, 139] width 146 height 173
click at [341, 84] on input "text" at bounding box center [318, 76] width 146 height 23
click at [606, 91] on div "$ Balance Unknown" at bounding box center [633, 84] width 146 height 39
click at [340, 83] on input "text" at bounding box center [318, 76] width 146 height 23
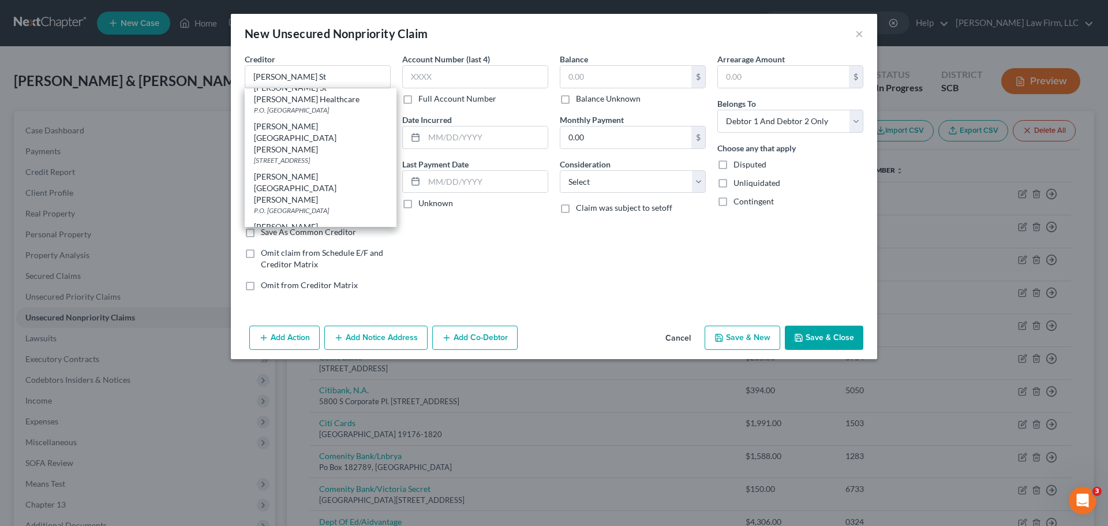
scroll to position [267, 0]
click at [366, 346] on div "[PERSON_NAME] St. [PERSON_NAME] Physicians" at bounding box center [320, 357] width 133 height 23
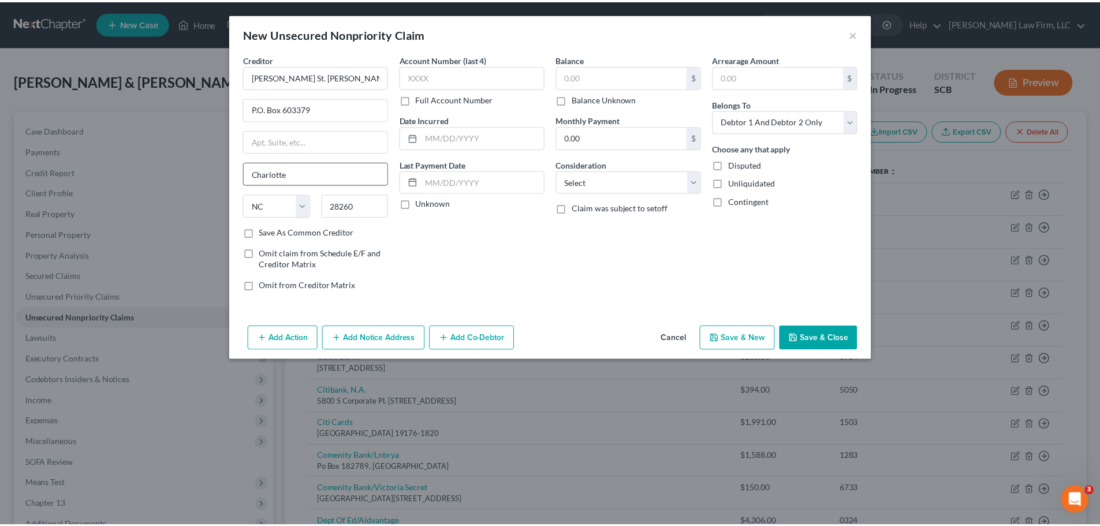
scroll to position [0, 0]
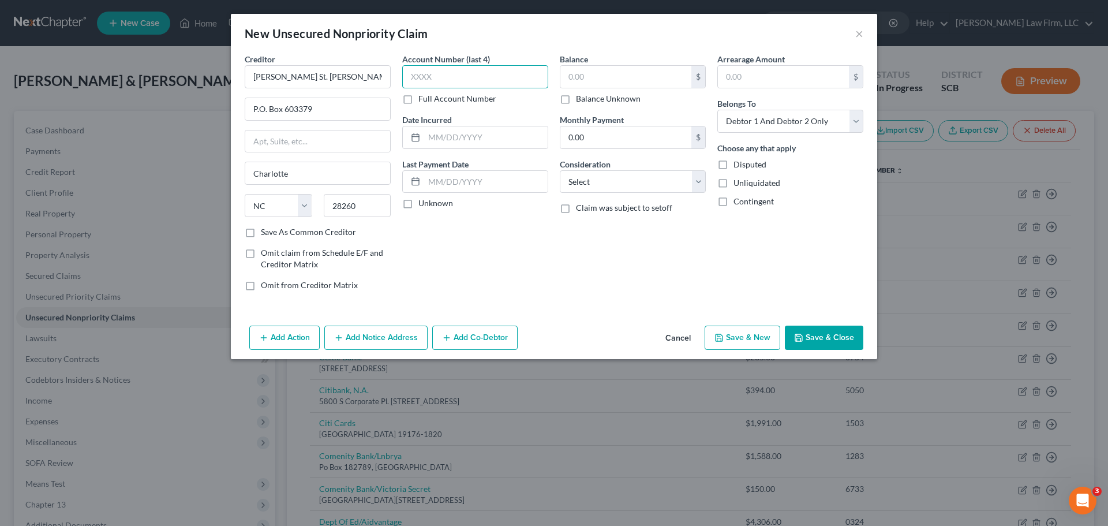
click at [460, 72] on input "text" at bounding box center [475, 76] width 146 height 23
click at [449, 144] on input "text" at bounding box center [486, 137] width 124 height 22
click at [607, 83] on input "text" at bounding box center [625, 77] width 131 height 22
click at [622, 134] on input "0.00" at bounding box center [625, 137] width 131 height 22
click at [656, 180] on select "Select Cable / Satellite Services Collection Agency Credit Card Debt Debt Couns…" at bounding box center [633, 181] width 146 height 23
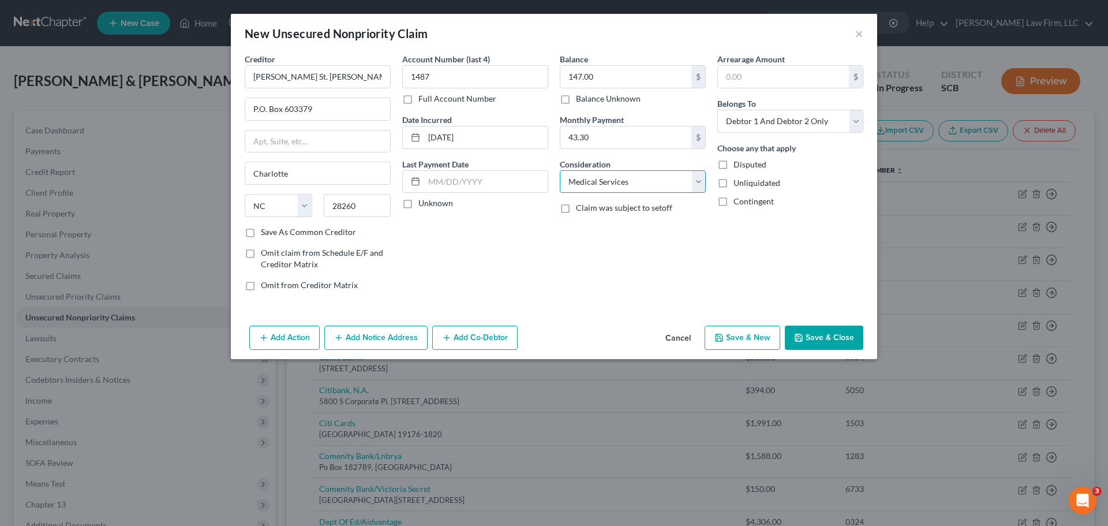
click at [560, 170] on select "Select Cable / Satellite Services Collection Agency Credit Card Debt Debt Couns…" at bounding box center [633, 181] width 146 height 23
click at [851, 126] on select "Select Debtor 1 Only Debtor 2 Only Debtor 1 And Debtor 2 Only At Least One Of T…" at bounding box center [790, 121] width 146 height 23
click at [717, 110] on select "Select Debtor 1 Only Debtor 2 Only Debtor 1 And Debtor 2 Only At Least One Of T…" at bounding box center [790, 121] width 146 height 23
click at [846, 333] on button "Save & Close" at bounding box center [824, 338] width 79 height 24
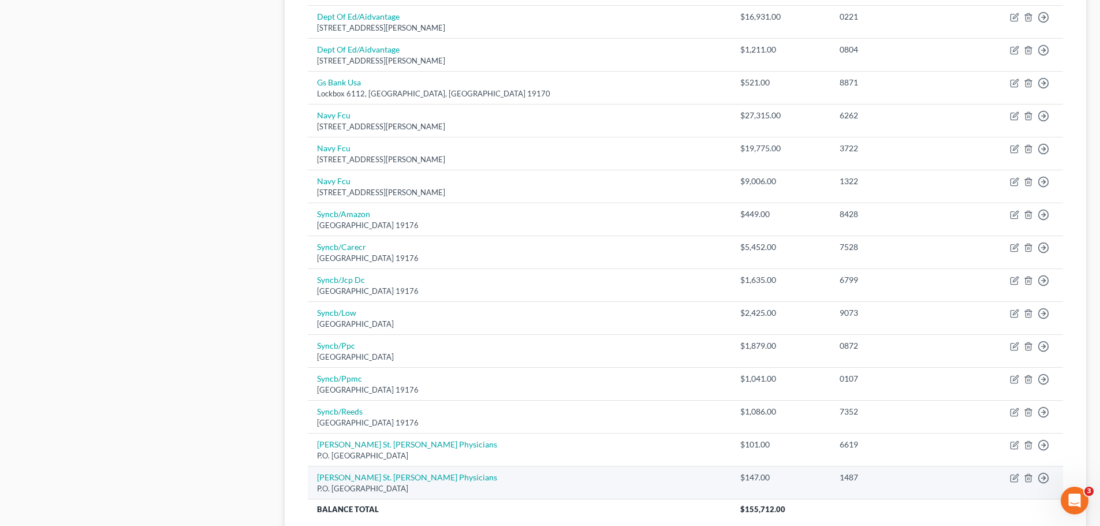
scroll to position [873, 0]
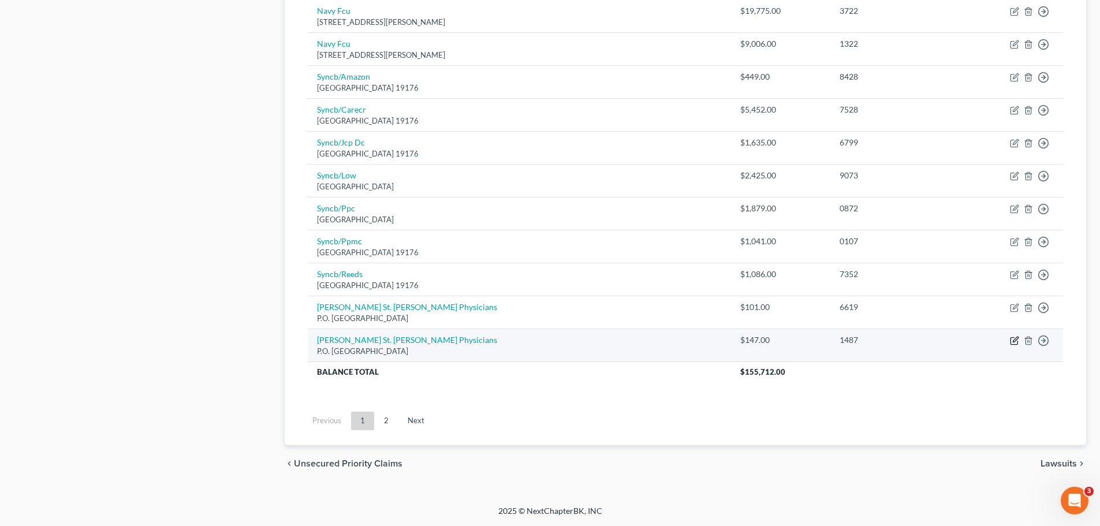
click at [1012, 341] on icon "button" at bounding box center [1014, 340] width 9 height 9
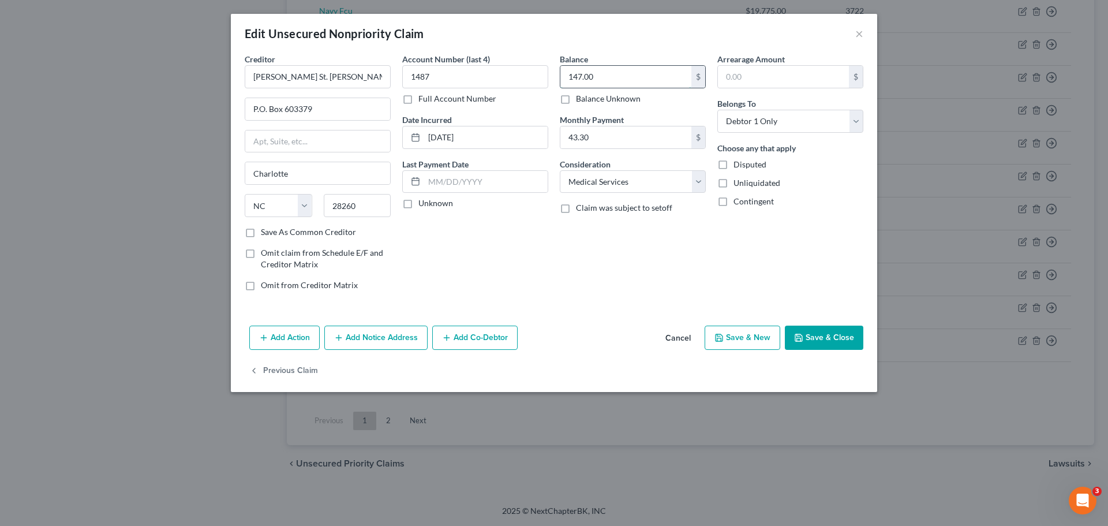
drag, startPoint x: 648, startPoint y: 82, endPoint x: 507, endPoint y: 77, distance: 140.3
click at [646, 82] on input "147.00" at bounding box center [625, 77] width 131 height 22
click at [495, 77] on input "1487" at bounding box center [475, 76] width 146 height 23
click at [817, 332] on button "Save & Close" at bounding box center [824, 338] width 79 height 24
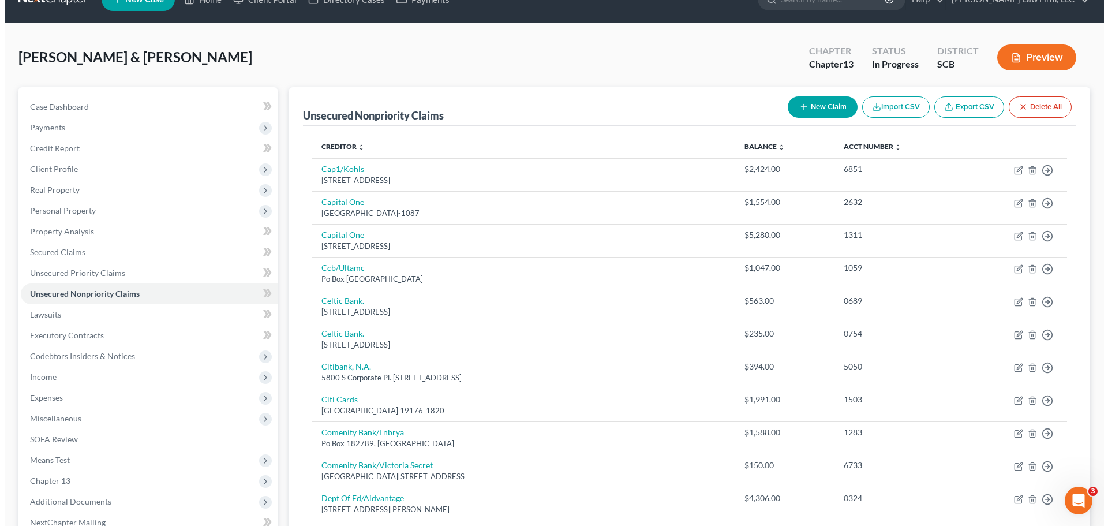
scroll to position [0, 0]
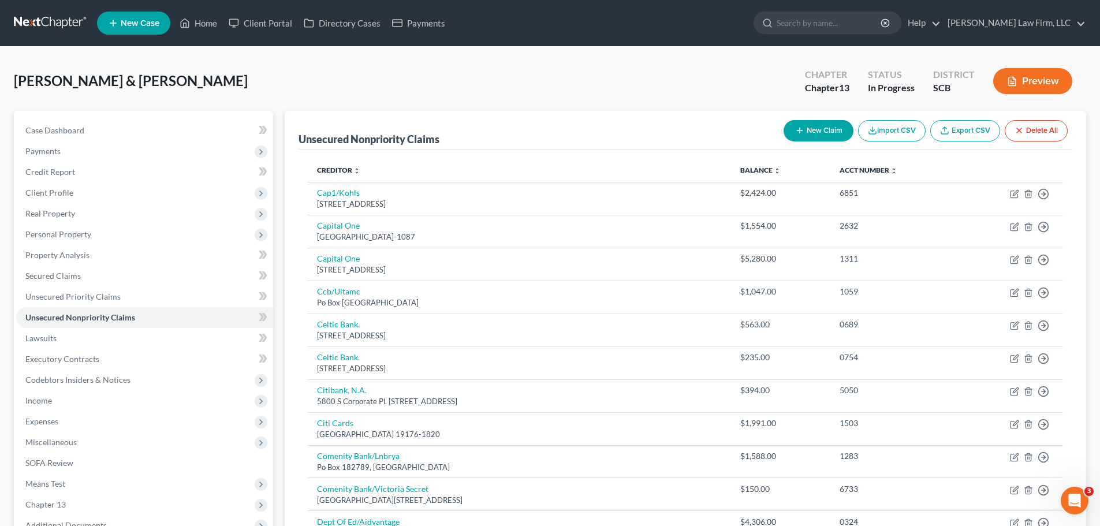
click at [799, 130] on line "button" at bounding box center [799, 130] width 5 height 0
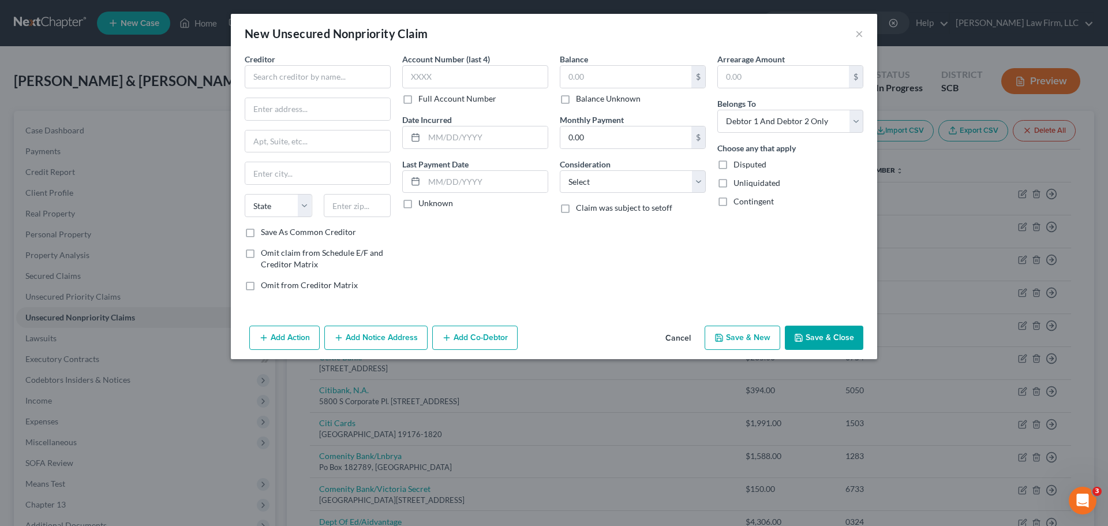
click at [319, 90] on div "Creditor * State [US_STATE] AK AR AZ CA CO [GEOGRAPHIC_DATA] DE DC [GEOGRAPHIC_…" at bounding box center [318, 139] width 146 height 173
click at [319, 85] on input "text" at bounding box center [318, 76] width 146 height 23
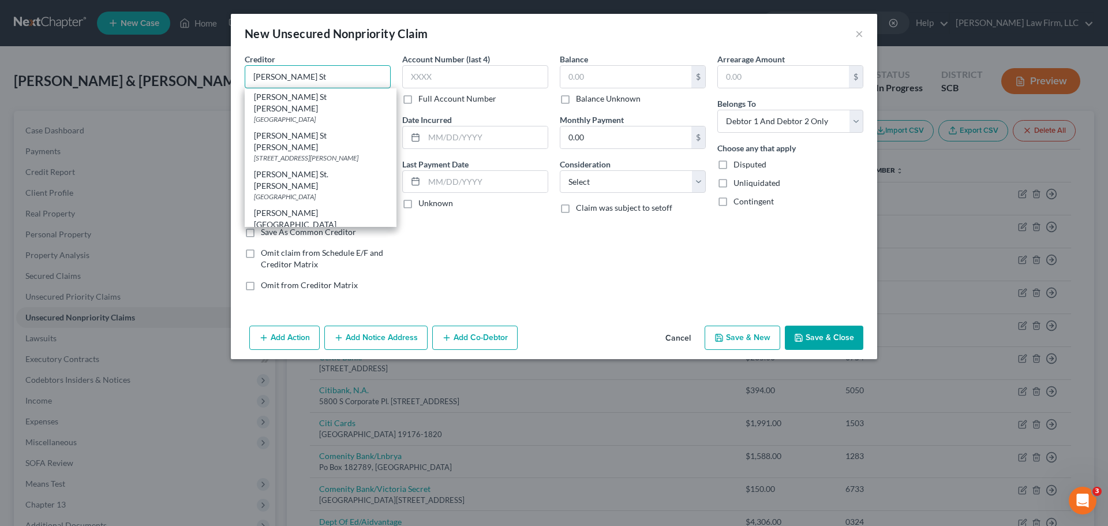
click at [327, 74] on input "[PERSON_NAME] St" at bounding box center [318, 76] width 146 height 23
click at [361, 322] on div "[PERSON_NAME] St. [PERSON_NAME] Physicians P.O. [GEOGRAPHIC_DATA]" at bounding box center [321, 341] width 152 height 39
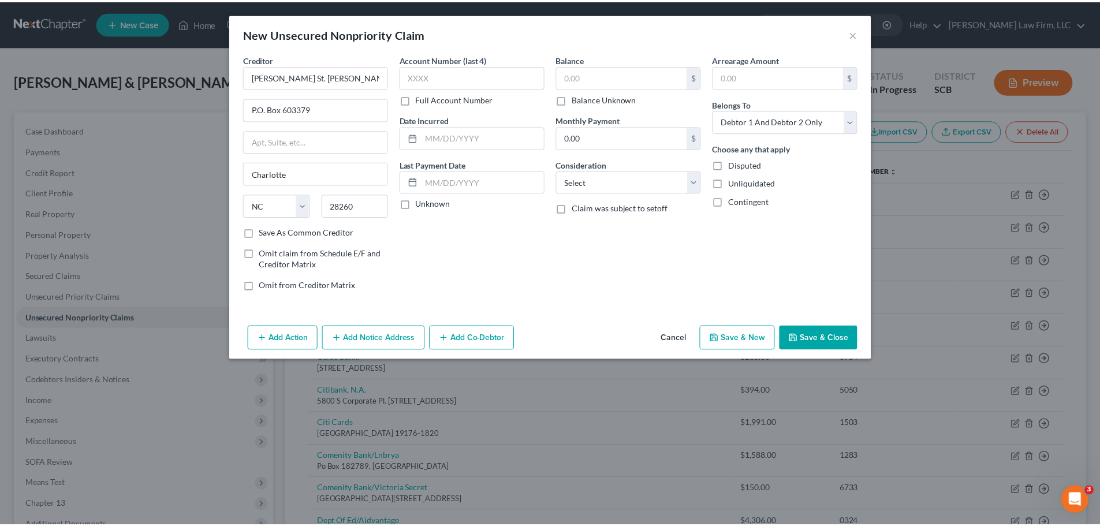
scroll to position [0, 0]
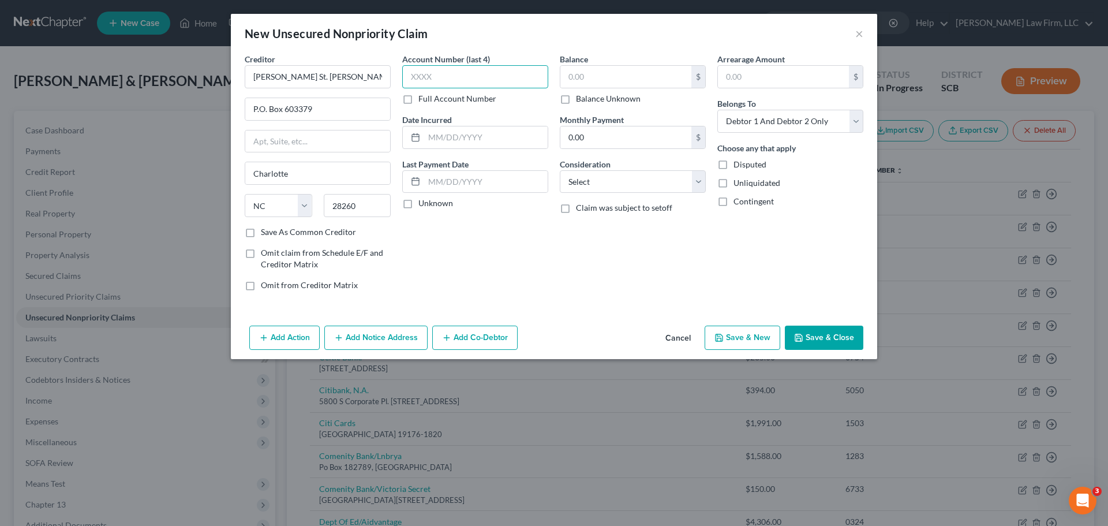
click at [439, 76] on input "text" at bounding box center [475, 76] width 146 height 23
click at [473, 147] on input "text" at bounding box center [486, 137] width 124 height 22
click at [600, 82] on input "text" at bounding box center [625, 77] width 131 height 22
click at [612, 139] on input "0.00" at bounding box center [625, 137] width 131 height 22
click at [686, 178] on select "Select Cable / Satellite Services Collection Agency Credit Card Debt Debt Couns…" at bounding box center [633, 181] width 146 height 23
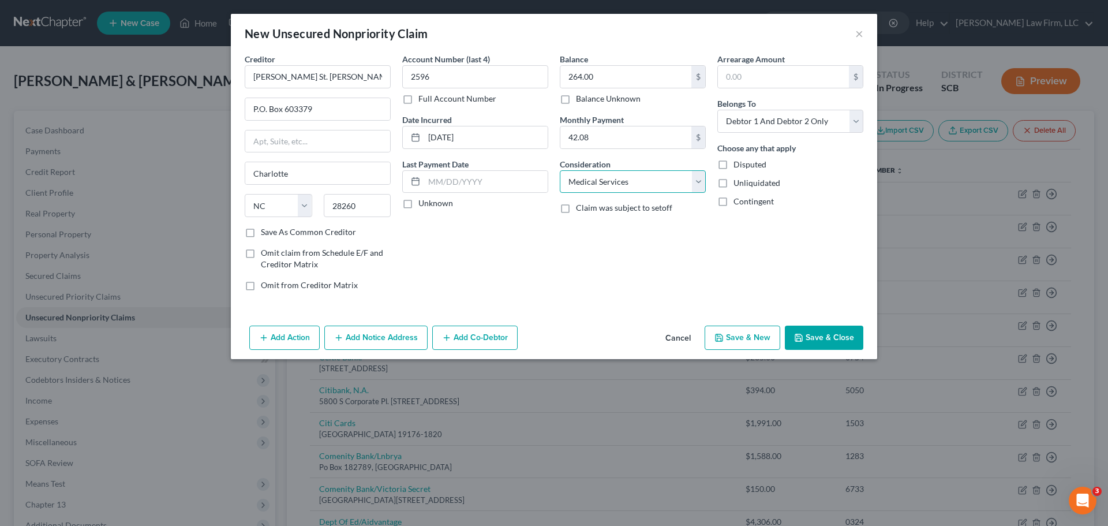
click at [560, 170] on select "Select Cable / Satellite Services Collection Agency Credit Card Debt Debt Couns…" at bounding box center [633, 181] width 146 height 23
click at [834, 126] on select "Select Debtor 1 Only Debtor 2 Only Debtor 1 And Debtor 2 Only At Least One Of T…" at bounding box center [790, 121] width 146 height 23
click at [717, 110] on select "Select Debtor 1 Only Debtor 2 Only Debtor 1 And Debtor 2 Only At Least One Of T…" at bounding box center [790, 121] width 146 height 23
click at [845, 339] on button "Save & Close" at bounding box center [824, 338] width 79 height 24
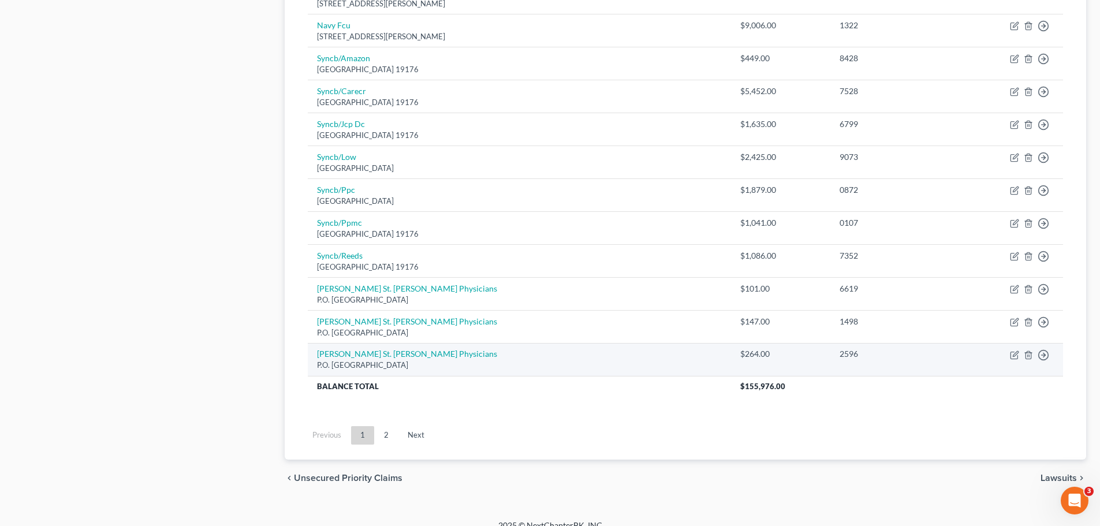
scroll to position [906, 0]
